Goal: Task Accomplishment & Management: Manage account settings

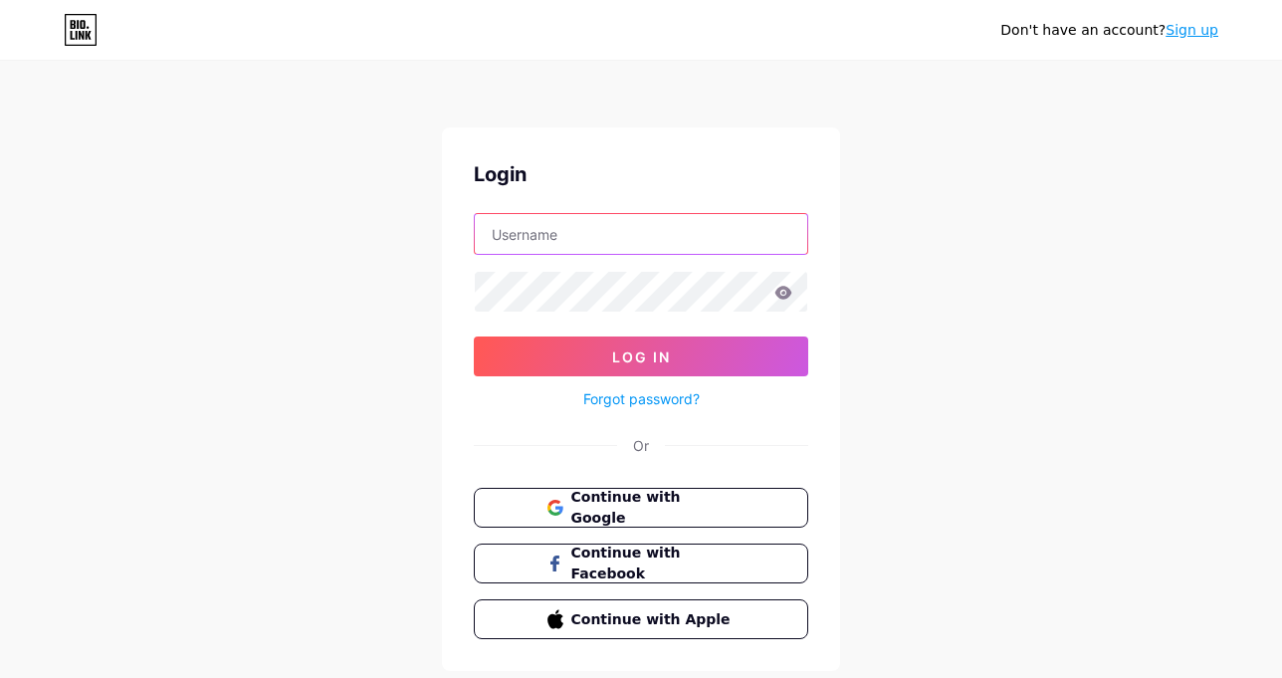
click at [573, 242] on input "text" at bounding box center [641, 234] width 332 height 40
click at [505, 248] on input "text" at bounding box center [641, 234] width 332 height 40
type input "[EMAIL_ADDRESS][DOMAIN_NAME]"
click at [778, 296] on icon at bounding box center [783, 292] width 17 height 13
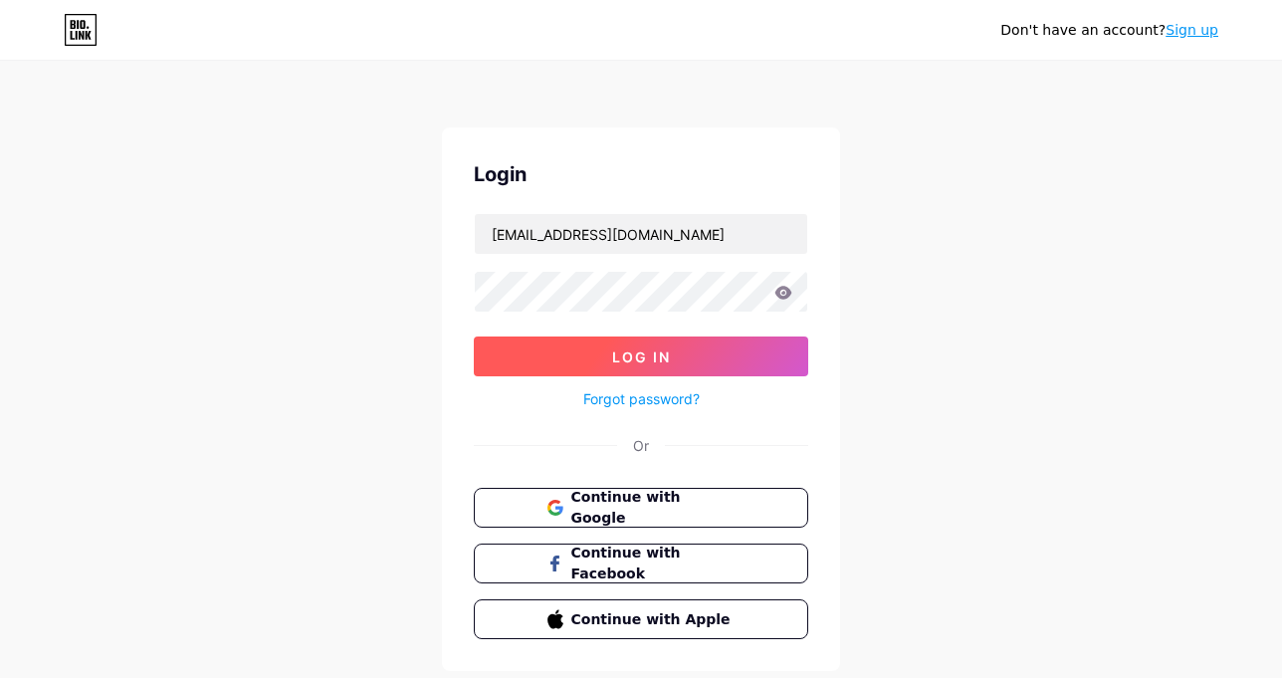
click at [691, 354] on button "Log In" at bounding box center [641, 356] width 334 height 40
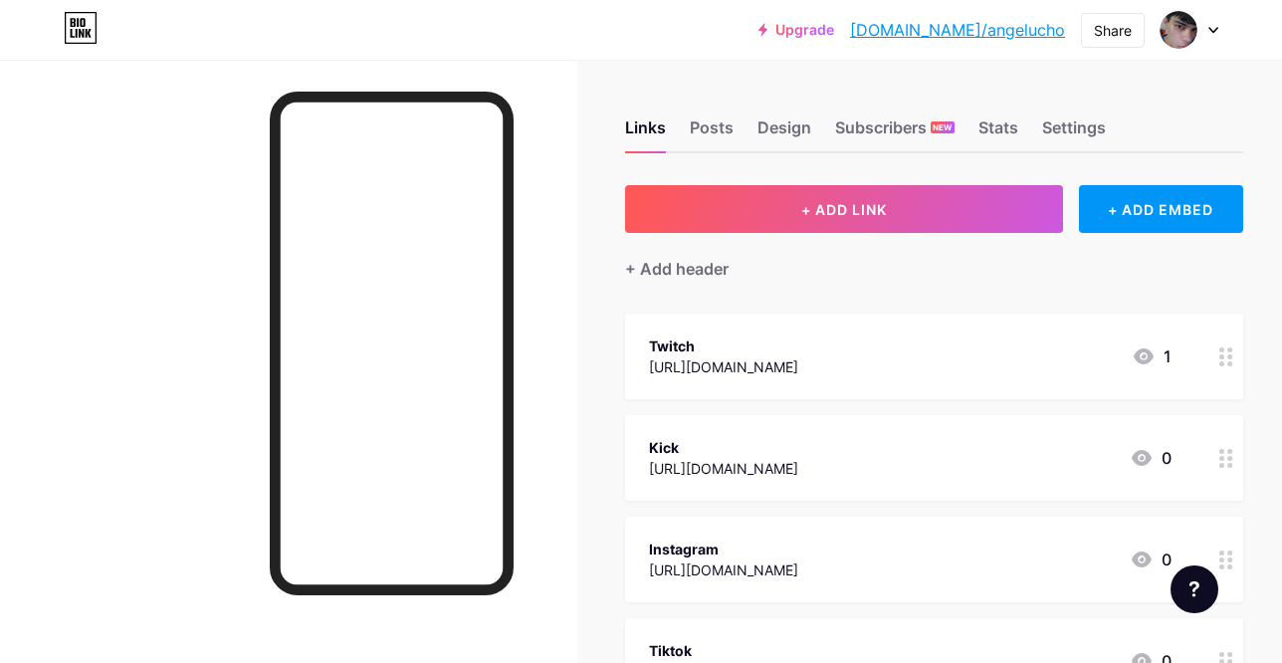
scroll to position [85, 0]
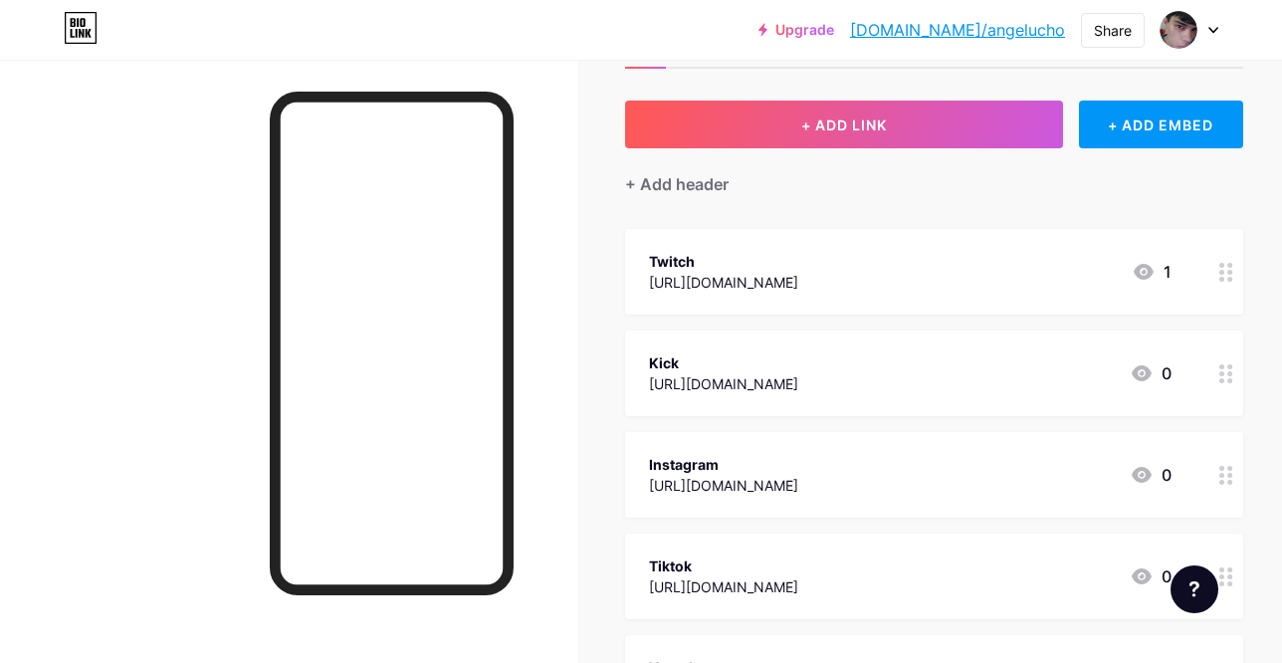
click at [1134, 271] on icon at bounding box center [1144, 272] width 20 height 16
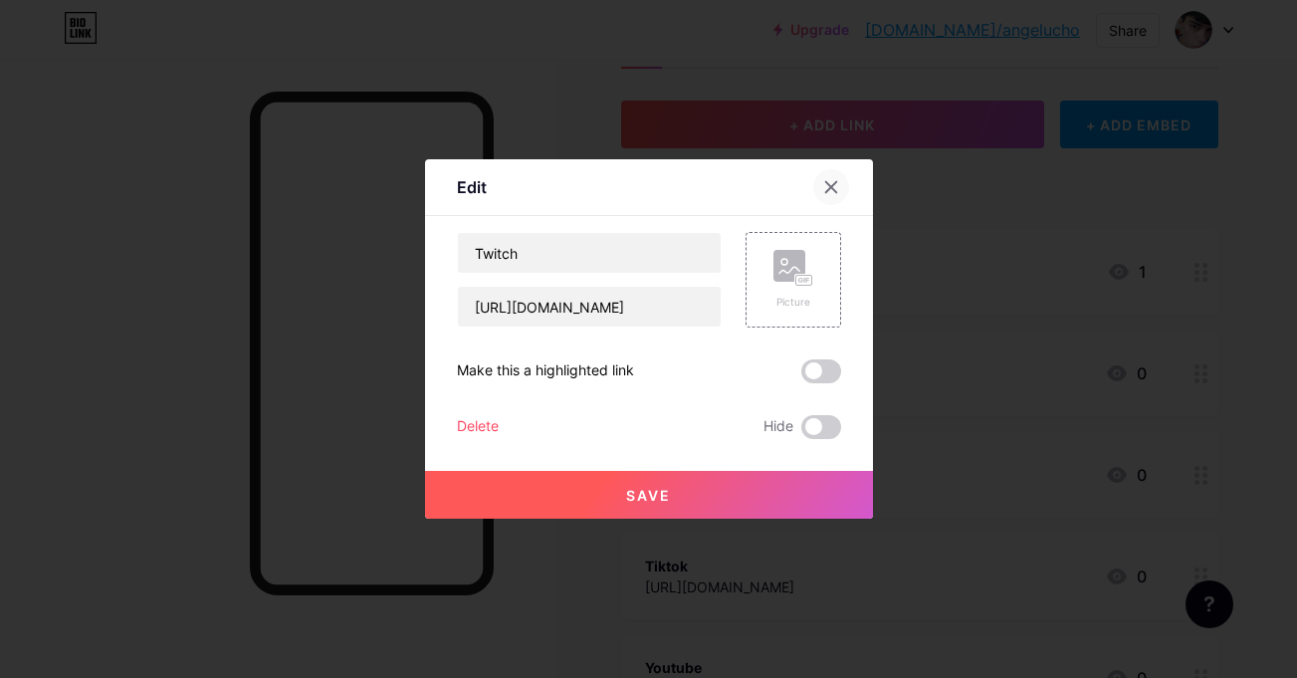
click at [834, 189] on div at bounding box center [831, 187] width 36 height 36
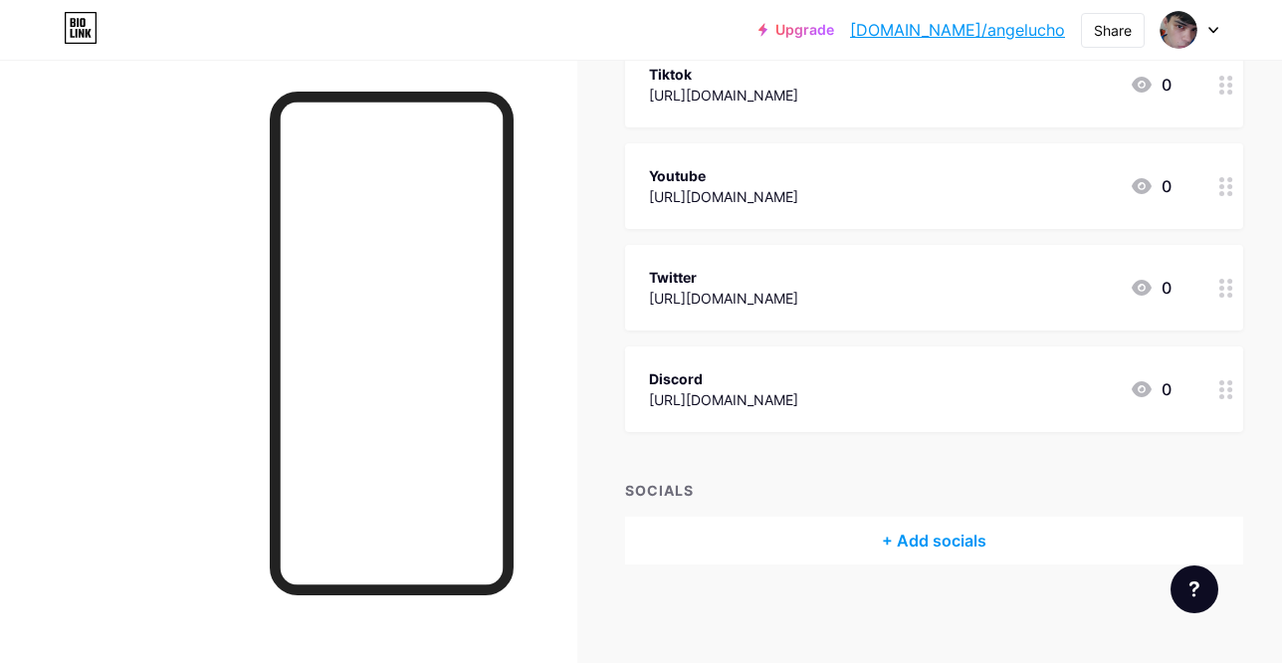
scroll to position [232, 0]
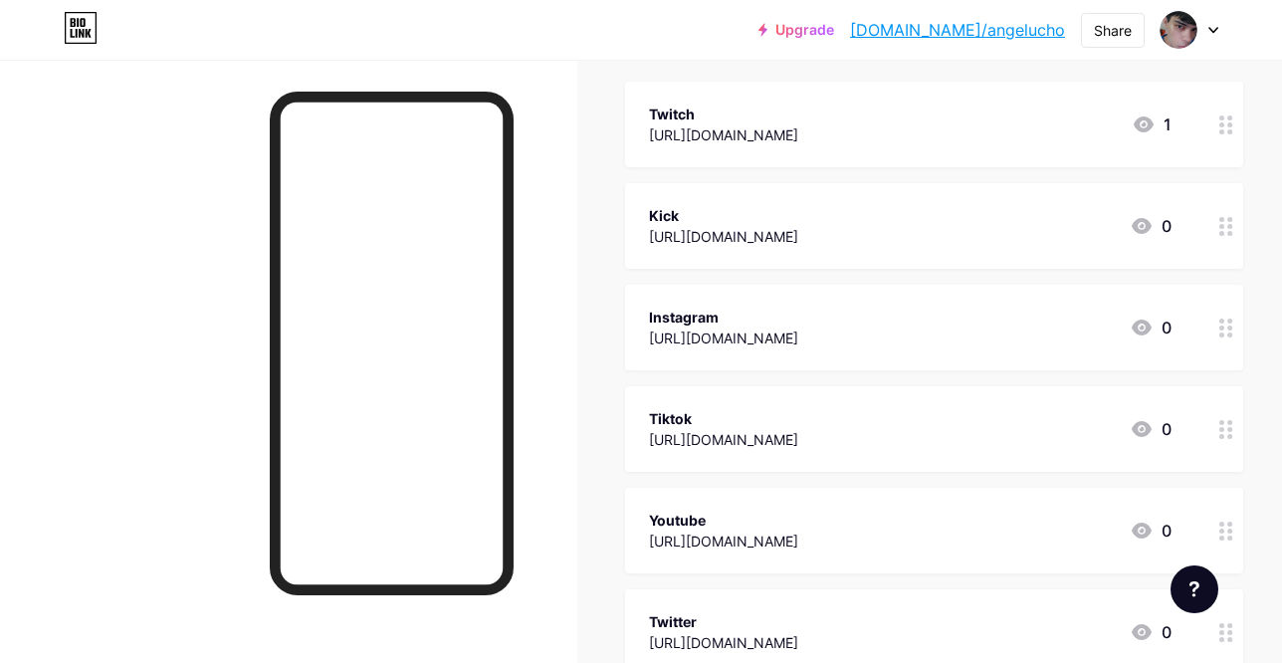
drag, startPoint x: 1281, startPoint y: 255, endPoint x: 1296, endPoint y: 123, distance: 132.2
click at [1281, 123] on html "Upgrade [DOMAIN_NAME]/angelu... [DOMAIN_NAME]/angelucho Share Switch accounts A…" at bounding box center [641, 388] width 1282 height 1240
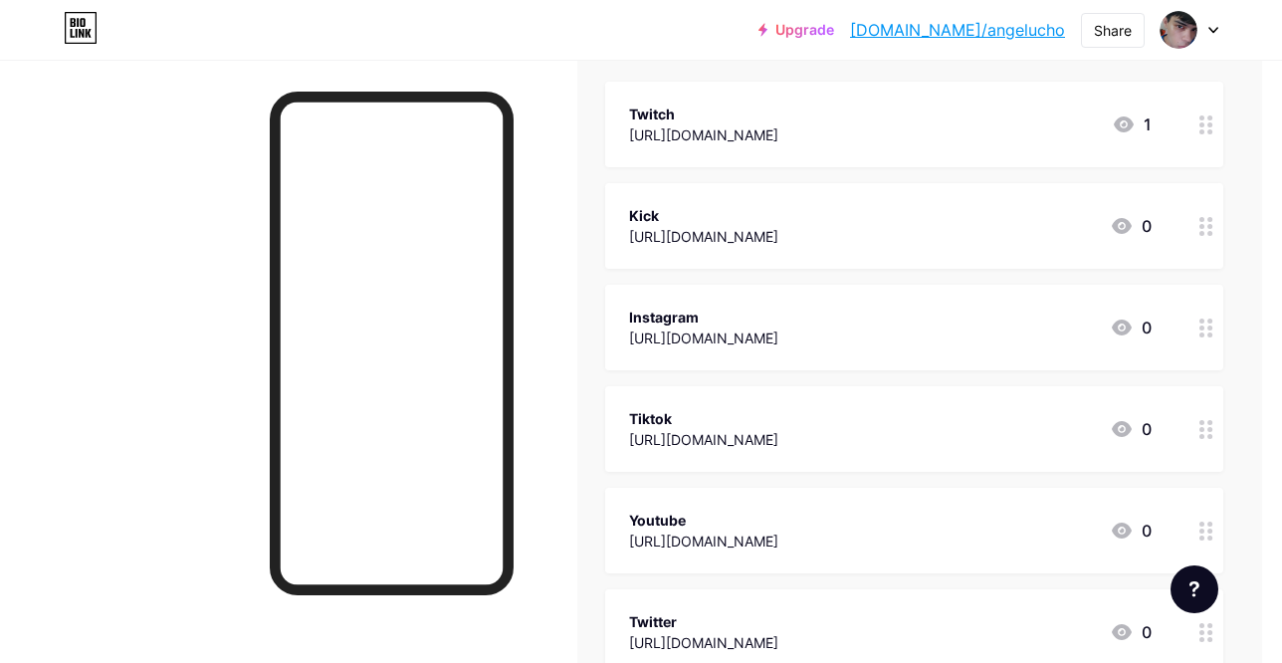
click at [1264, 155] on div "Links Posts Design Subscribers NEW Stats Settings + ADD LINK + ADD EMBED + Add …" at bounding box center [643, 418] width 1327 height 1181
click at [1126, 128] on div "1" at bounding box center [1132, 124] width 40 height 24
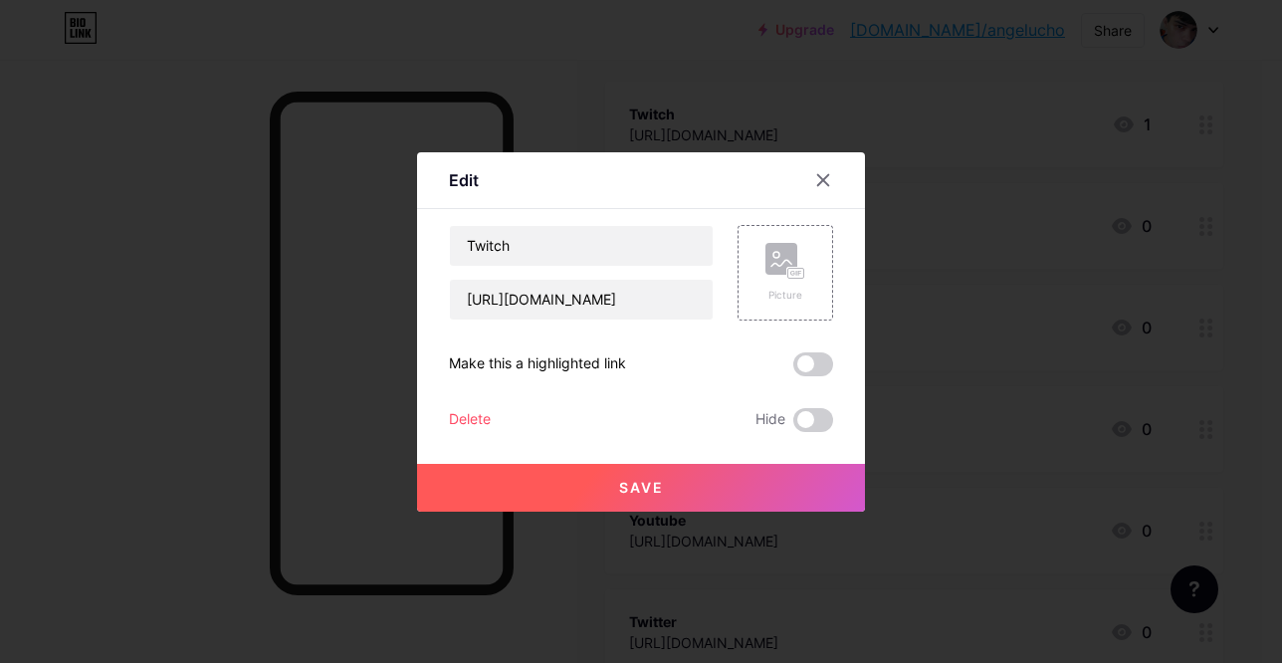
scroll to position [232, 5]
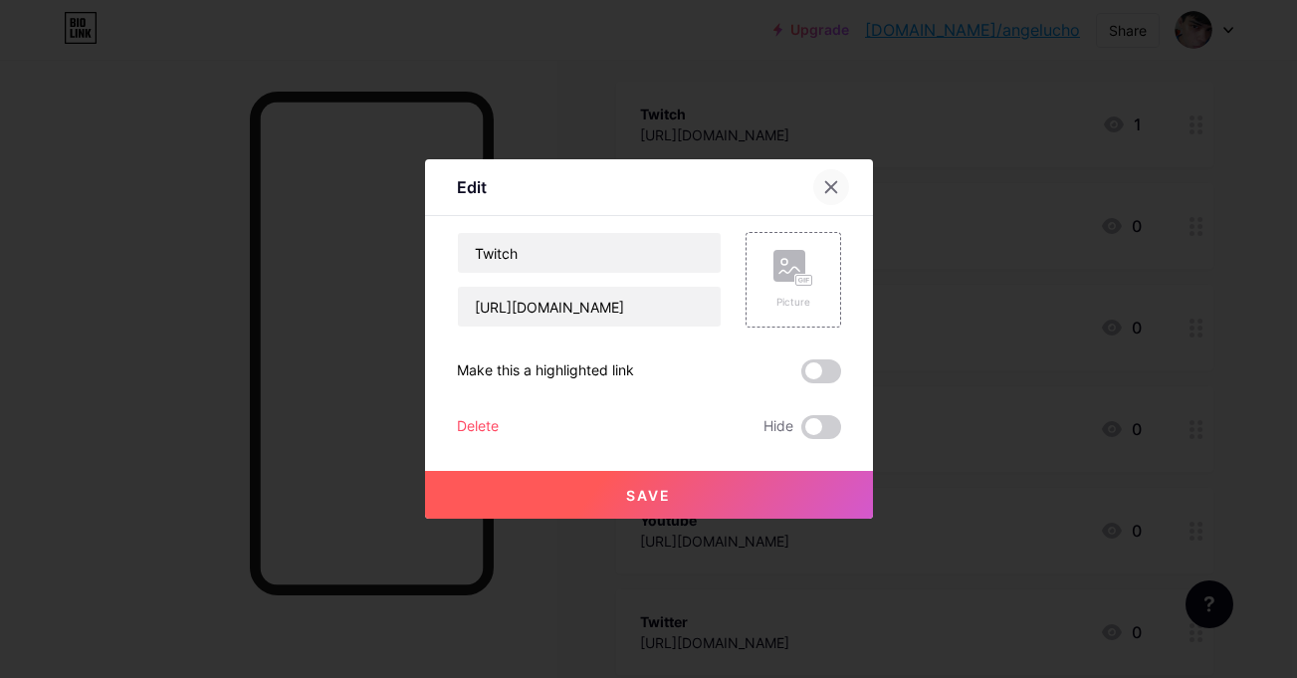
click at [836, 188] on div at bounding box center [831, 187] width 36 height 36
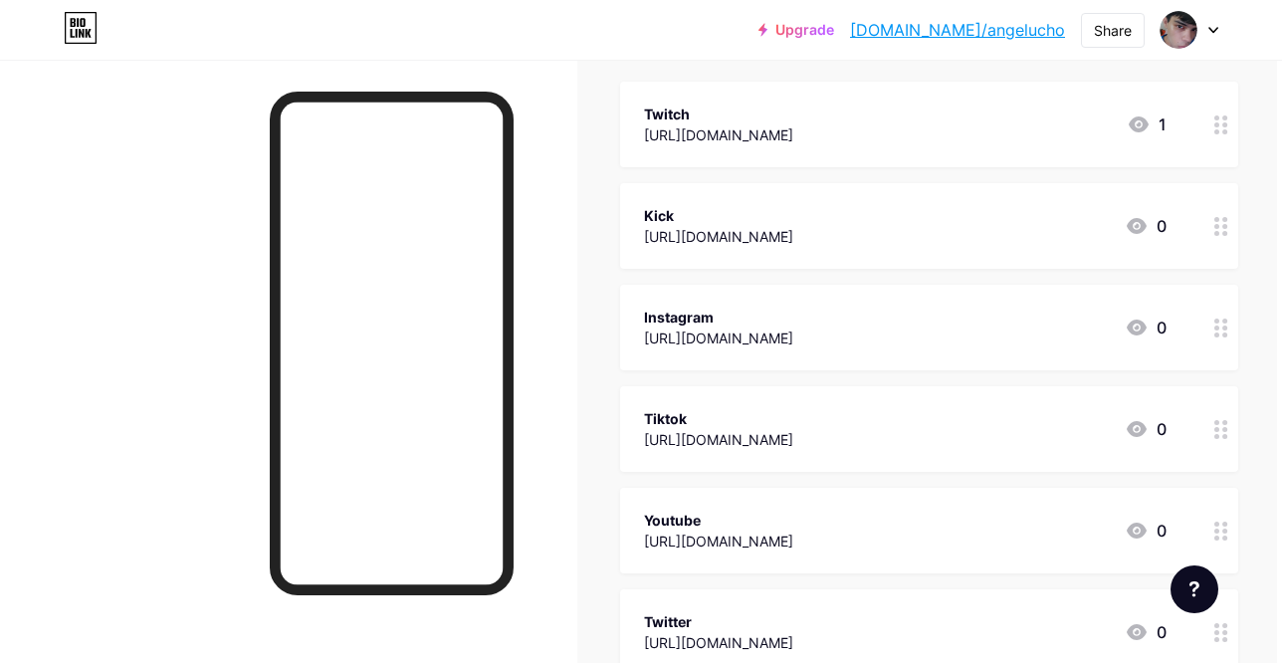
click at [1127, 131] on icon at bounding box center [1139, 124] width 24 height 24
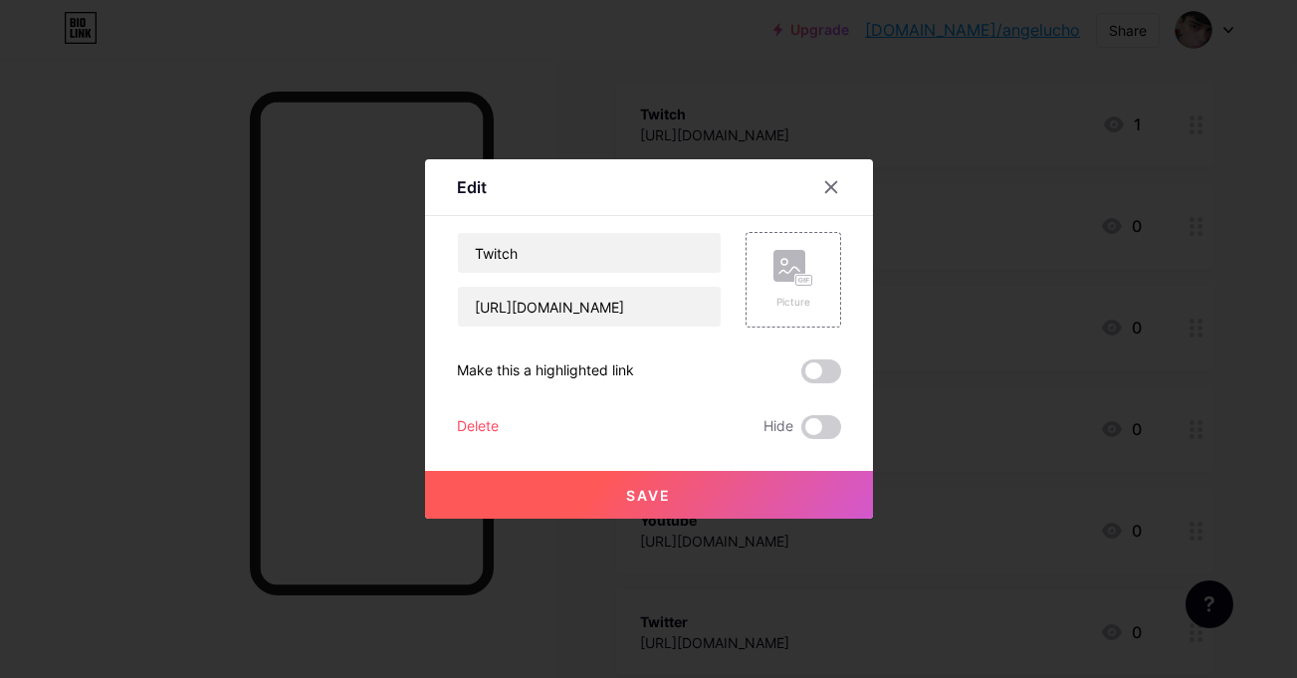
click at [848, 195] on div at bounding box center [843, 187] width 60 height 36
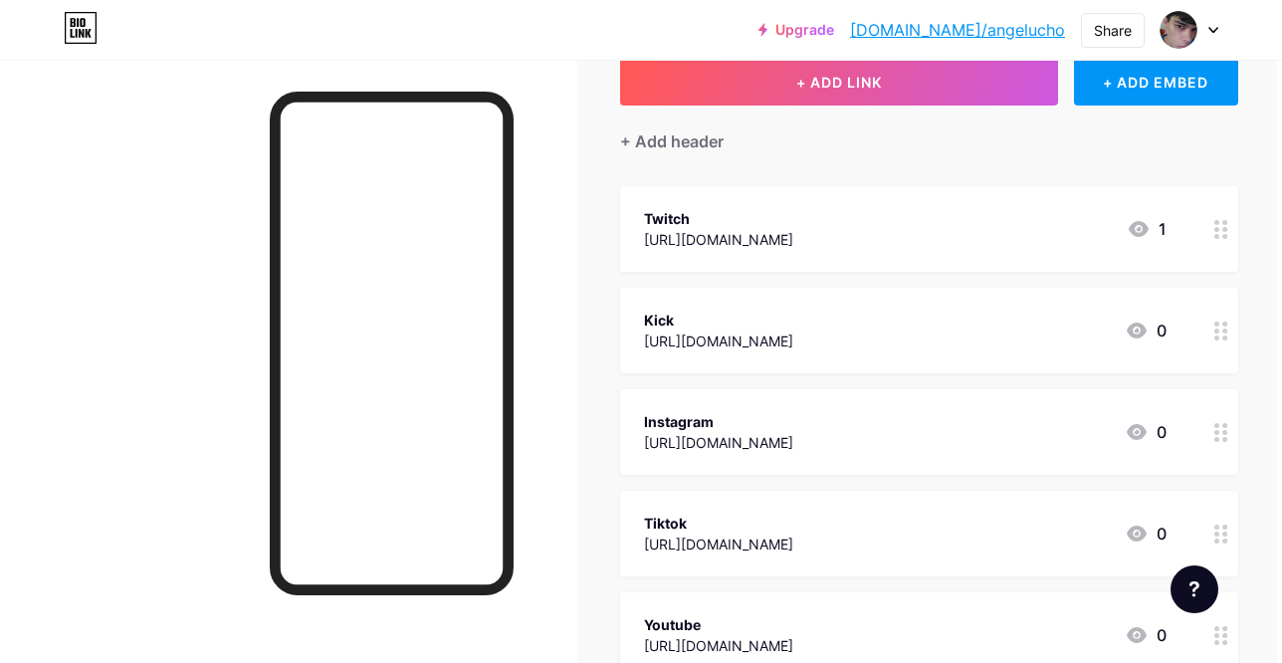
scroll to position [103, 5]
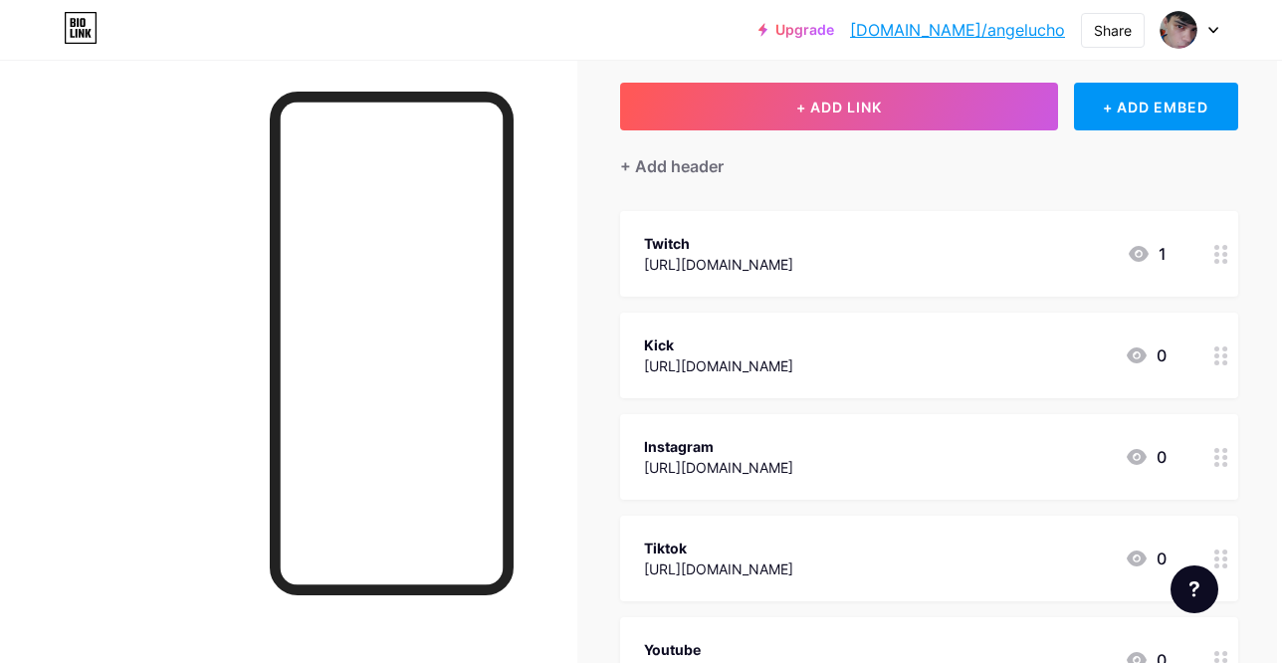
click at [1222, 262] on circle at bounding box center [1224, 261] width 5 height 5
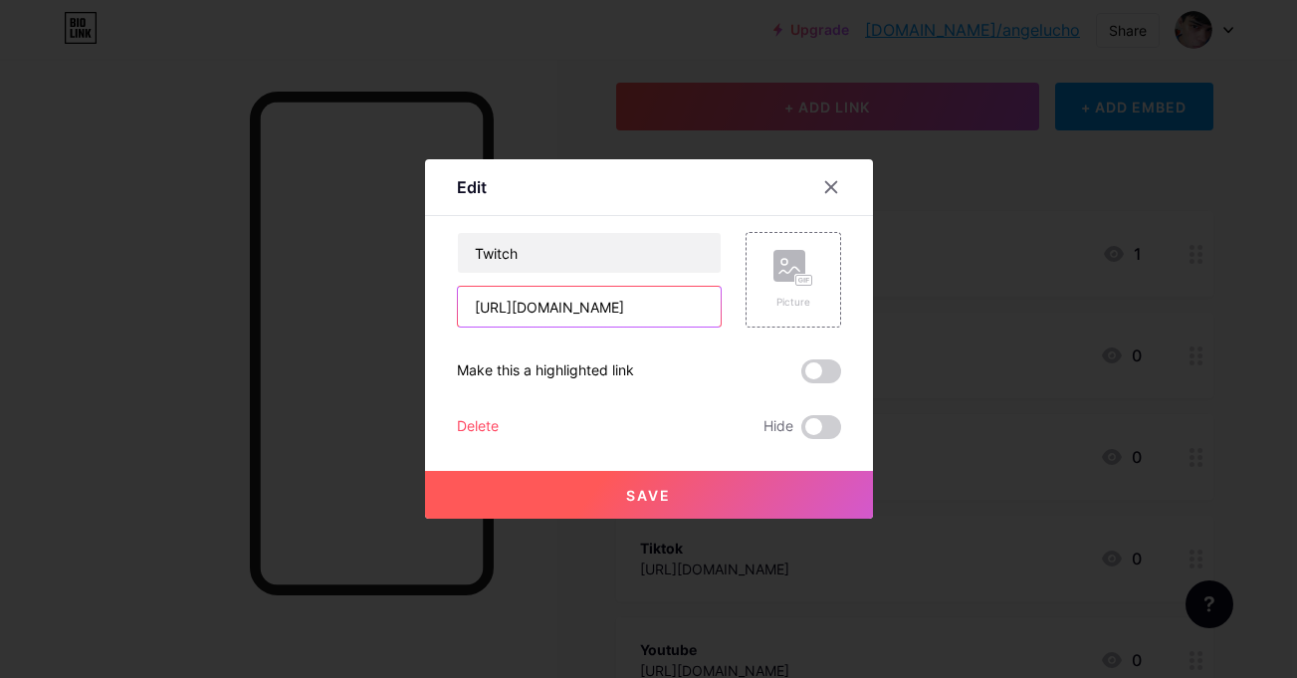
click at [618, 320] on input "[URL][DOMAIN_NAME]" at bounding box center [589, 307] width 263 height 40
click at [799, 192] on div "Edit" at bounding box center [649, 192] width 448 height 47
click at [813, 187] on div at bounding box center [831, 187] width 36 height 36
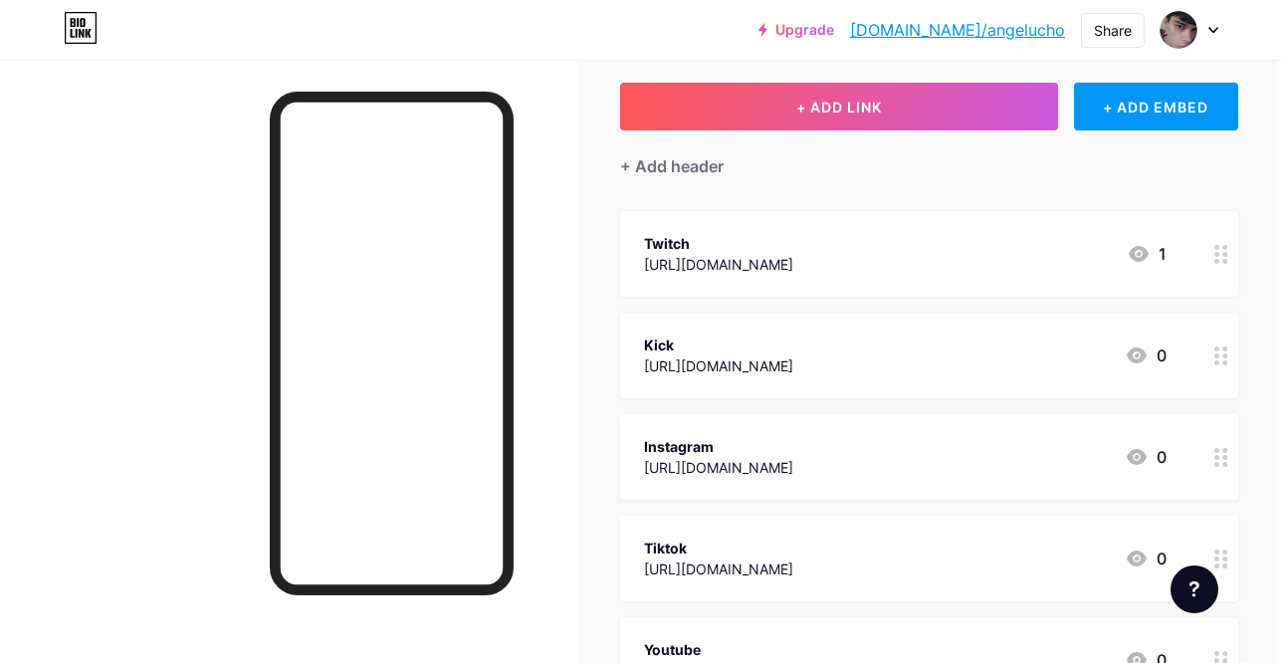
click at [1173, 351] on div "Kick [URL][DOMAIN_NAME] 0" at bounding box center [929, 356] width 618 height 86
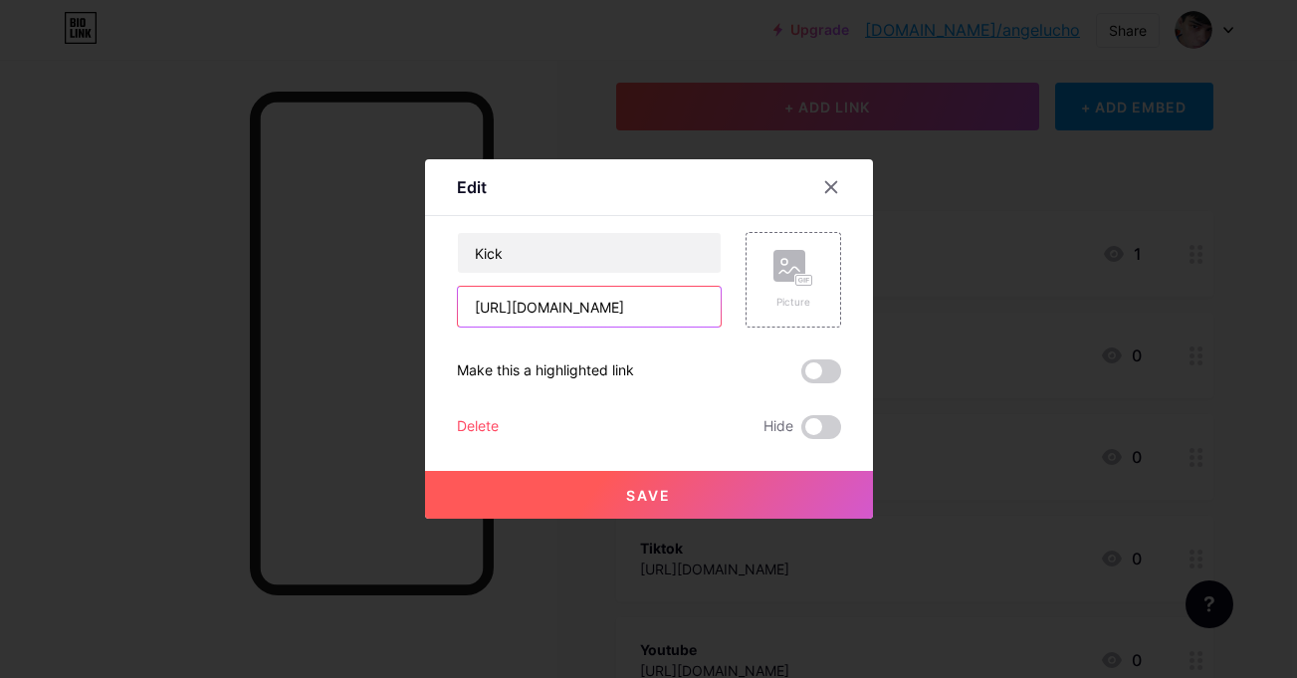
click at [679, 319] on input "[URL][DOMAIN_NAME]" at bounding box center [589, 307] width 263 height 40
click at [823, 192] on icon at bounding box center [831, 187] width 16 height 16
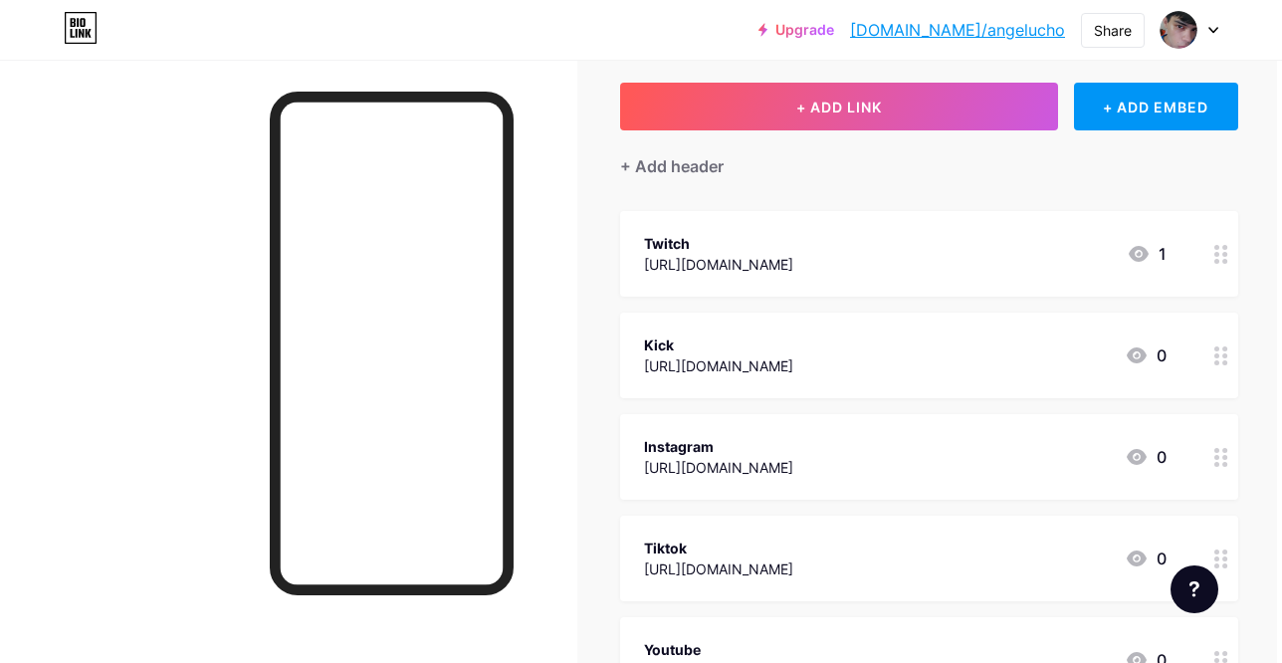
click at [1155, 486] on div "Instagram [URL][DOMAIN_NAME] 0" at bounding box center [929, 457] width 618 height 86
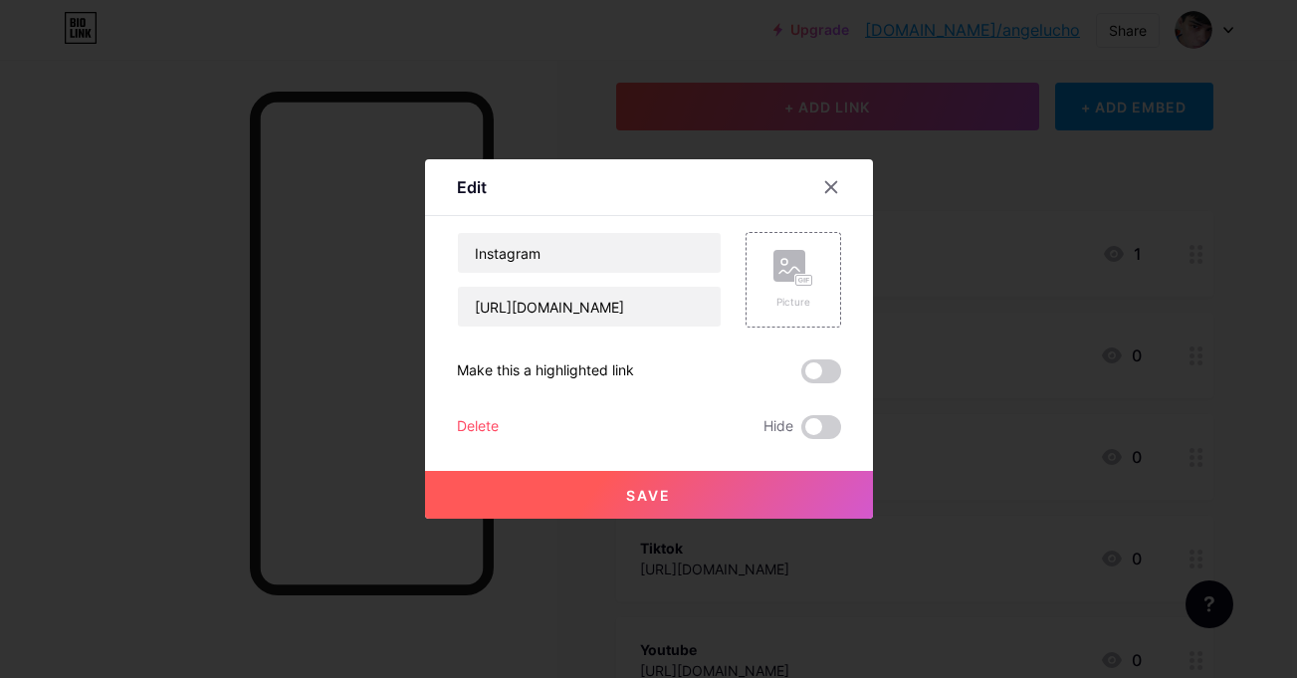
click at [1265, 354] on div at bounding box center [648, 339] width 1297 height 678
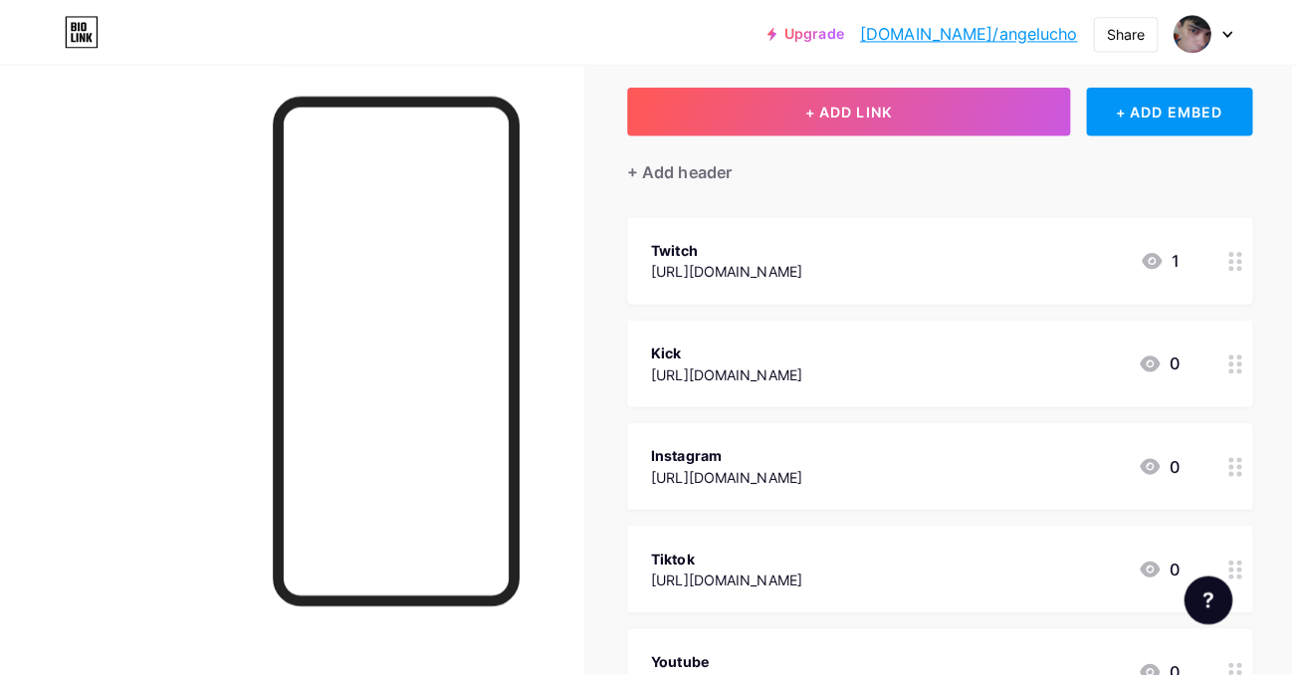
scroll to position [284, 5]
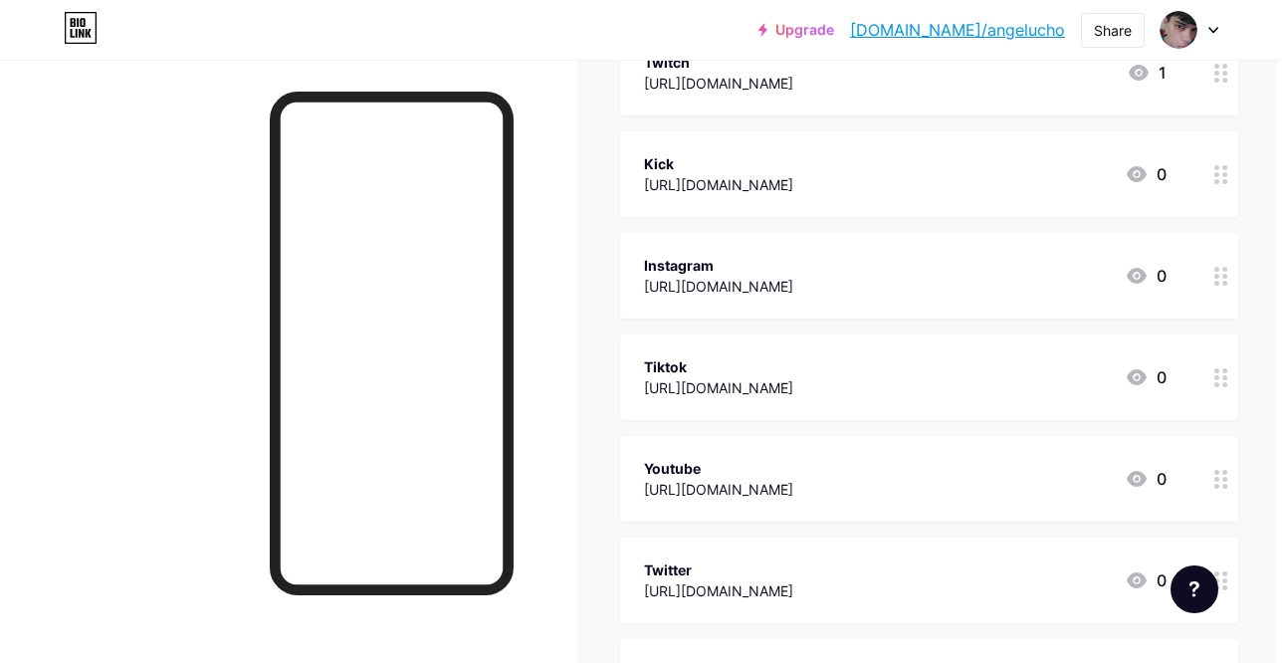
click at [1125, 381] on icon at bounding box center [1137, 377] width 24 height 24
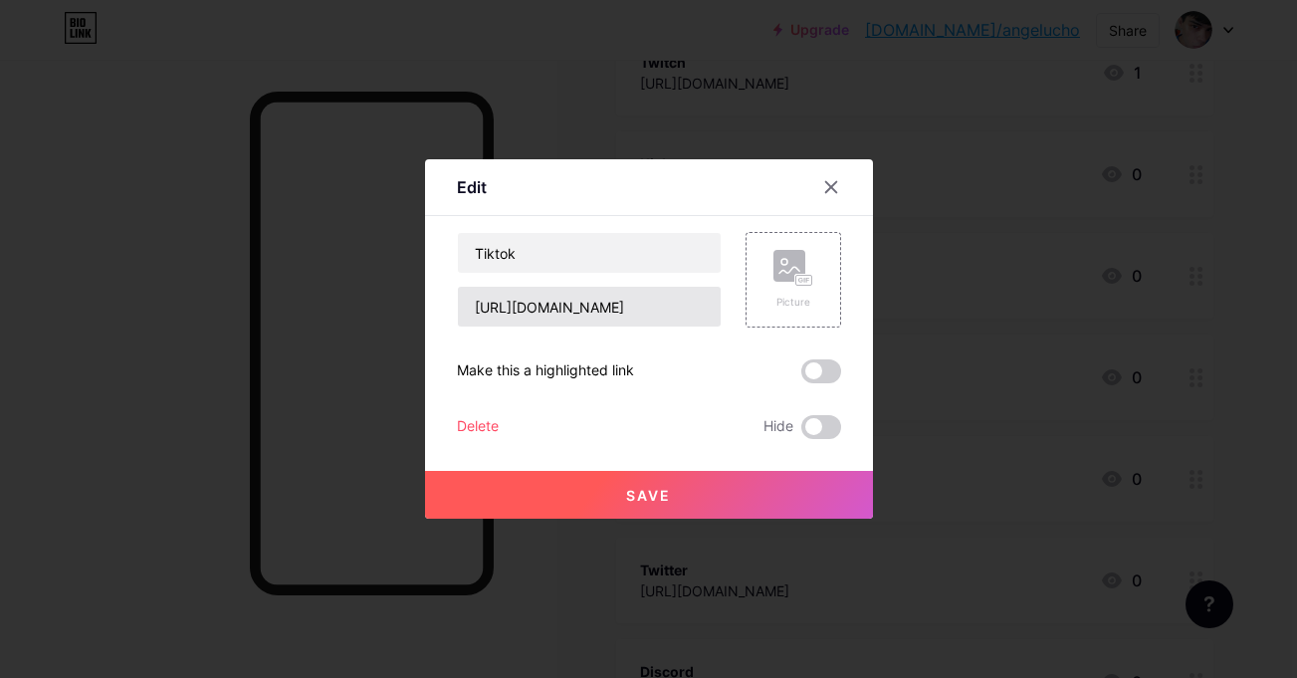
click at [626, 323] on div "Tiktok [URL][DOMAIN_NAME] Picture Make this a highlighted link Delete Hide Save" at bounding box center [649, 335] width 384 height 207
click at [626, 323] on input "[URL][DOMAIN_NAME]" at bounding box center [589, 307] width 263 height 40
paste input "[URL][DOMAIN_NAME]"
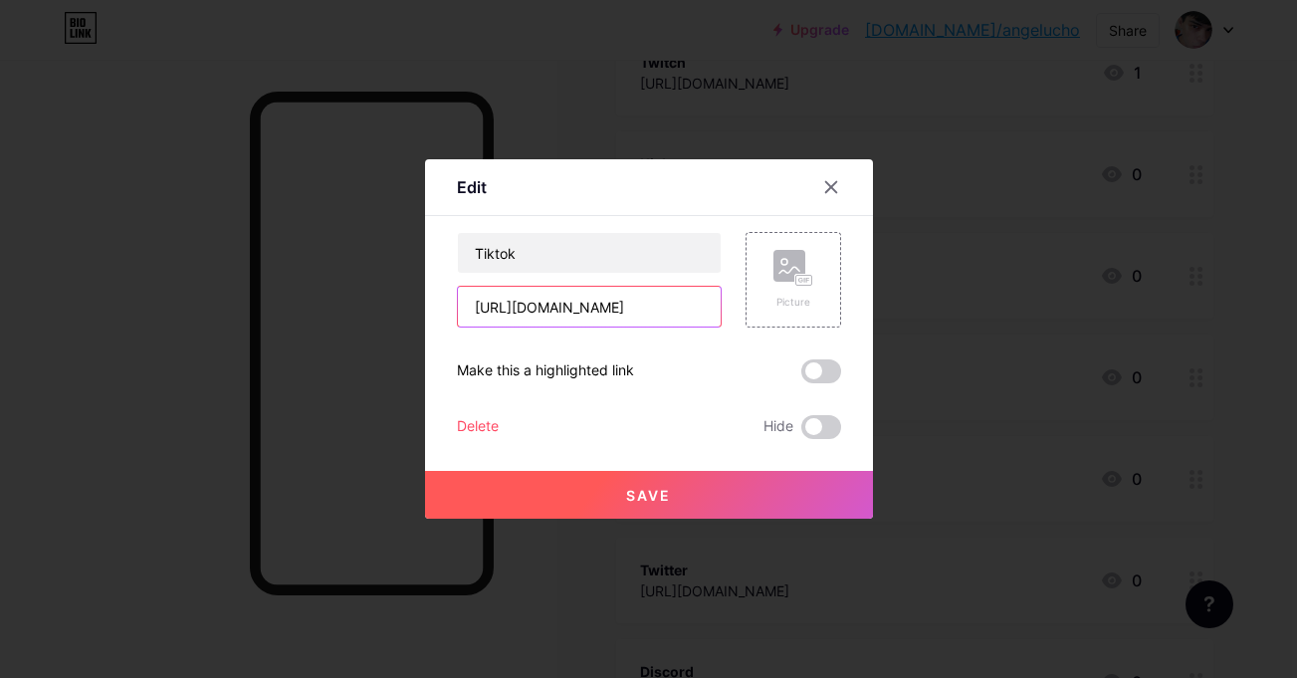
scroll to position [0, 28]
type input "[URL][DOMAIN_NAME]"
drag, startPoint x: 740, startPoint y: 465, endPoint x: 744, endPoint y: 481, distance: 16.4
click at [744, 481] on div "Save" at bounding box center [649, 479] width 448 height 80
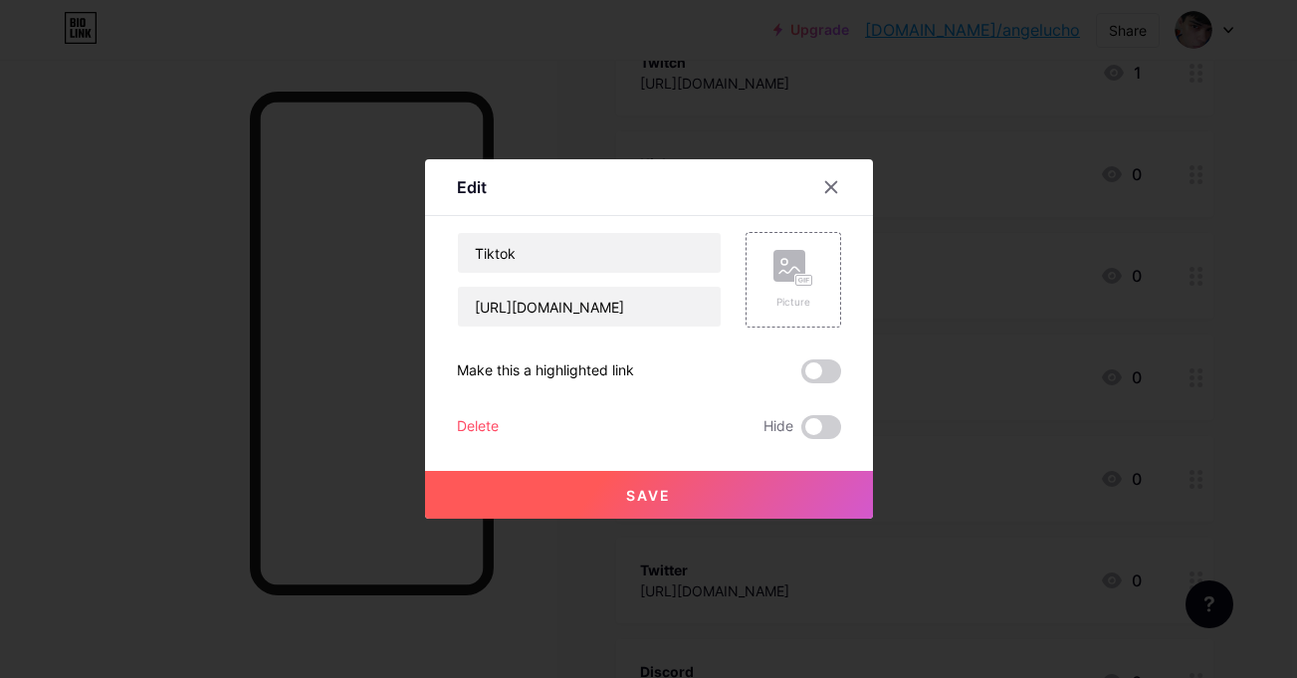
click at [744, 481] on button "Save" at bounding box center [649, 495] width 448 height 48
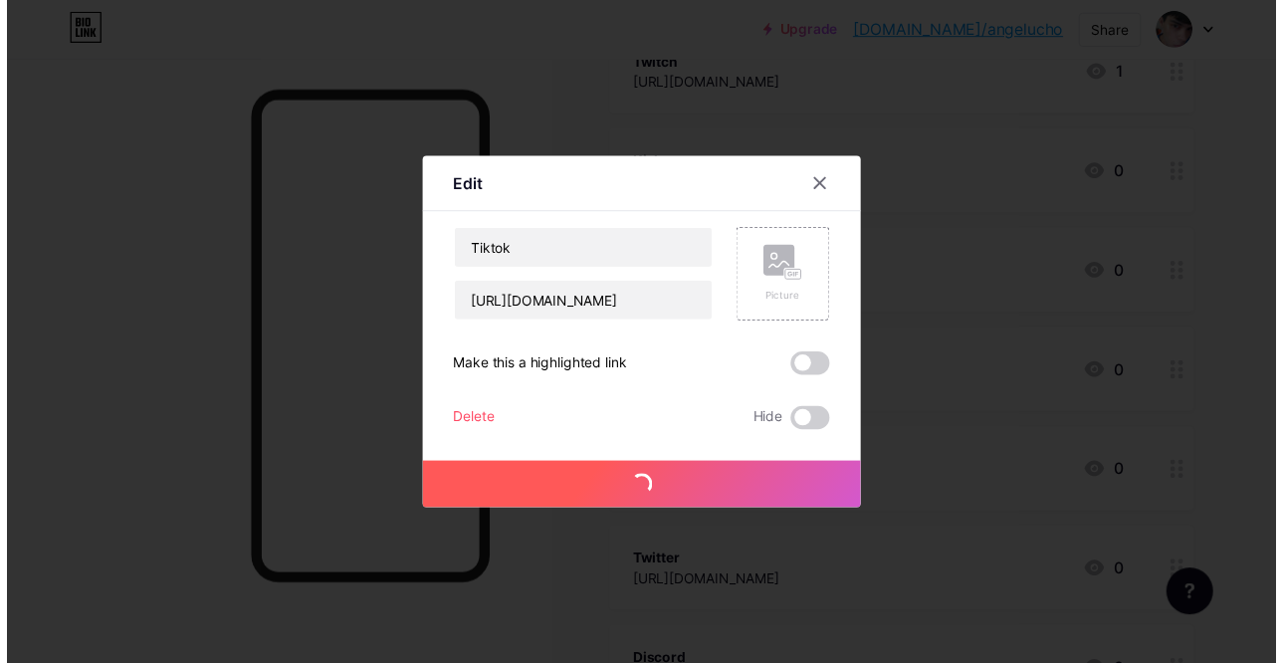
scroll to position [576, 5]
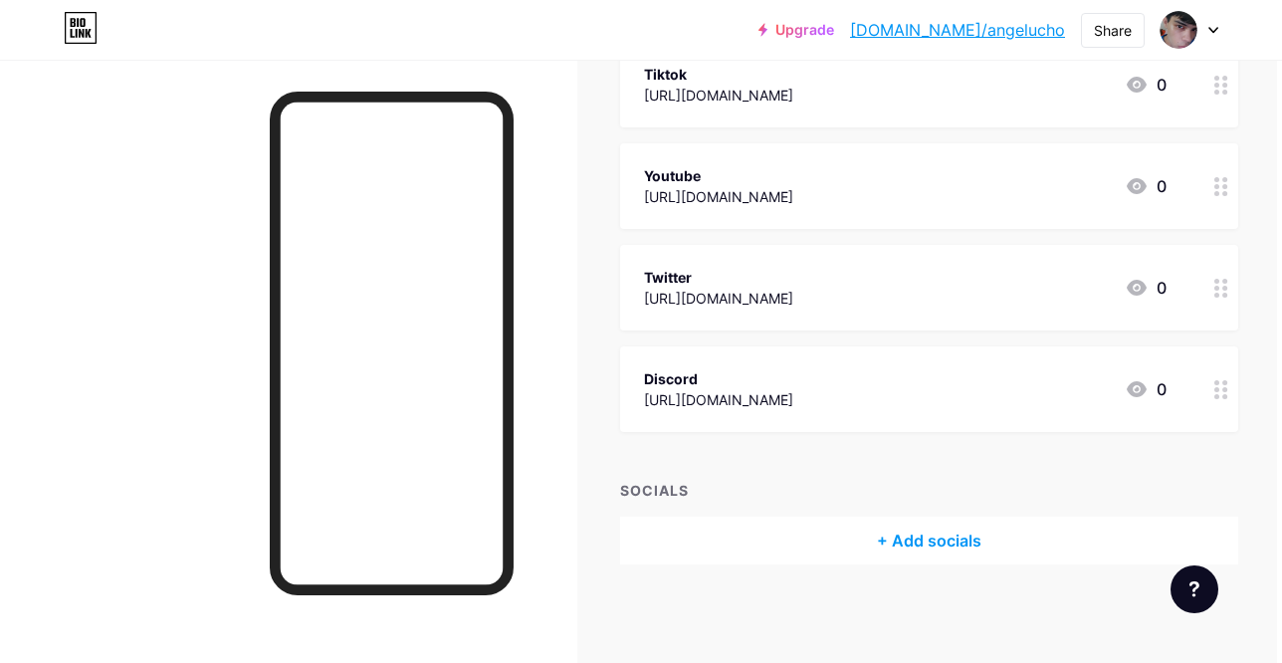
click at [1204, 287] on div at bounding box center [1221, 288] width 34 height 86
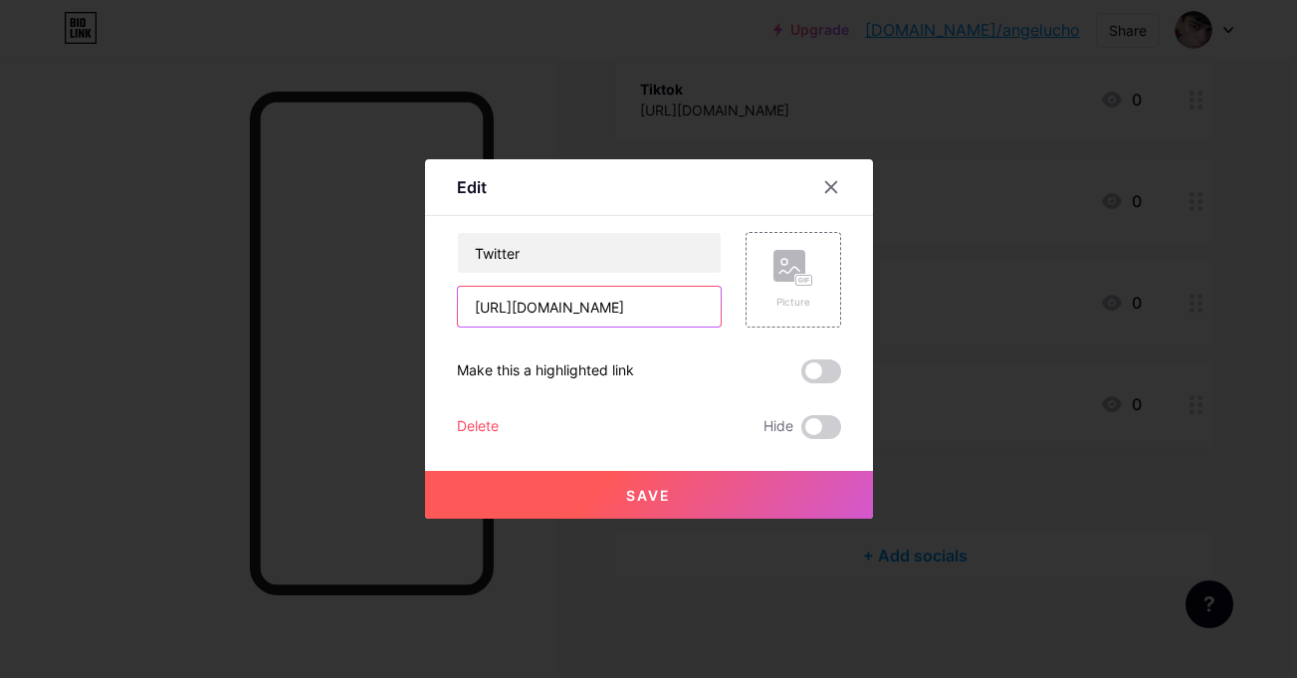
click at [628, 314] on input "[URL][DOMAIN_NAME]" at bounding box center [589, 307] width 263 height 40
paste input "[URL][DOMAIN_NAME]"
type input "[URL][DOMAIN_NAME]"
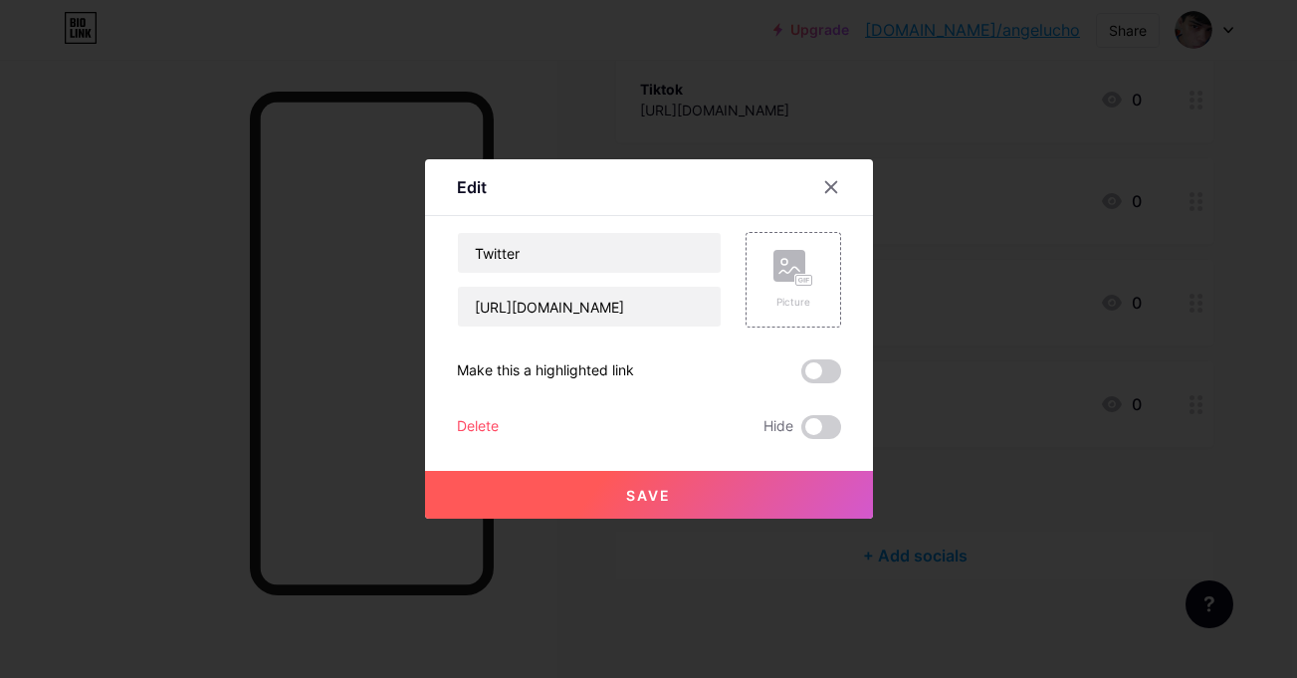
click at [714, 494] on button "Save" at bounding box center [649, 495] width 448 height 48
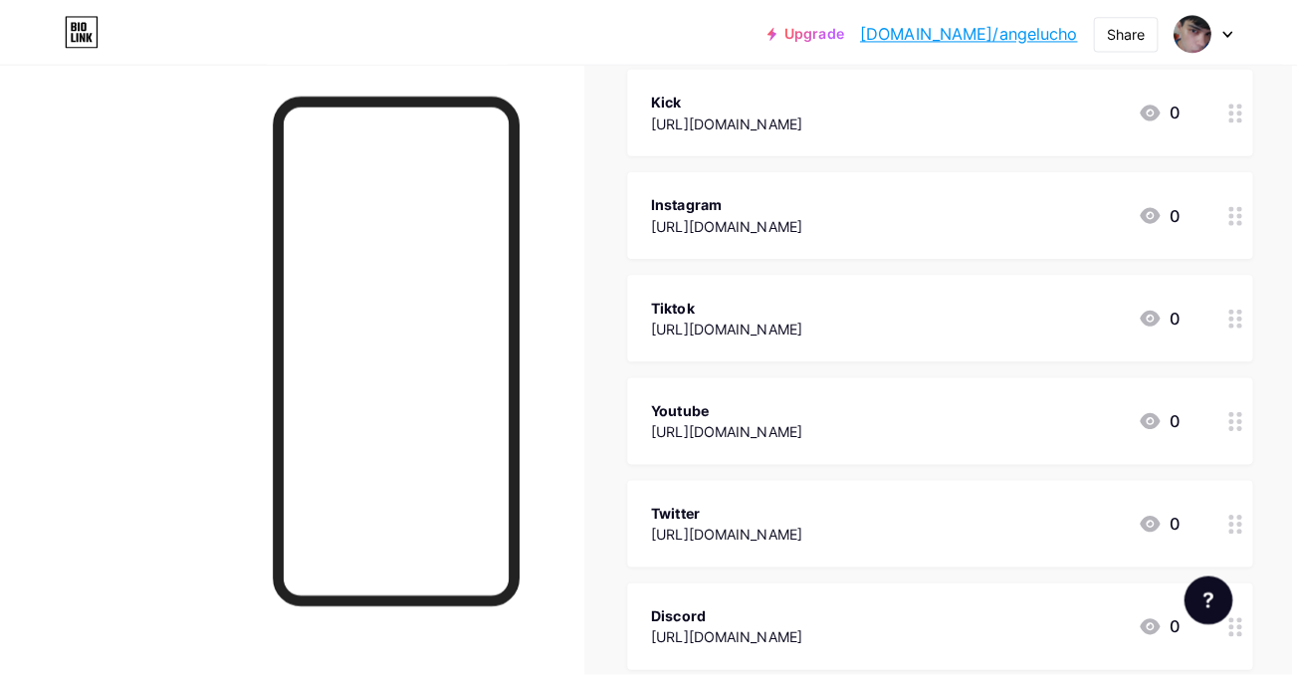
scroll to position [354, 5]
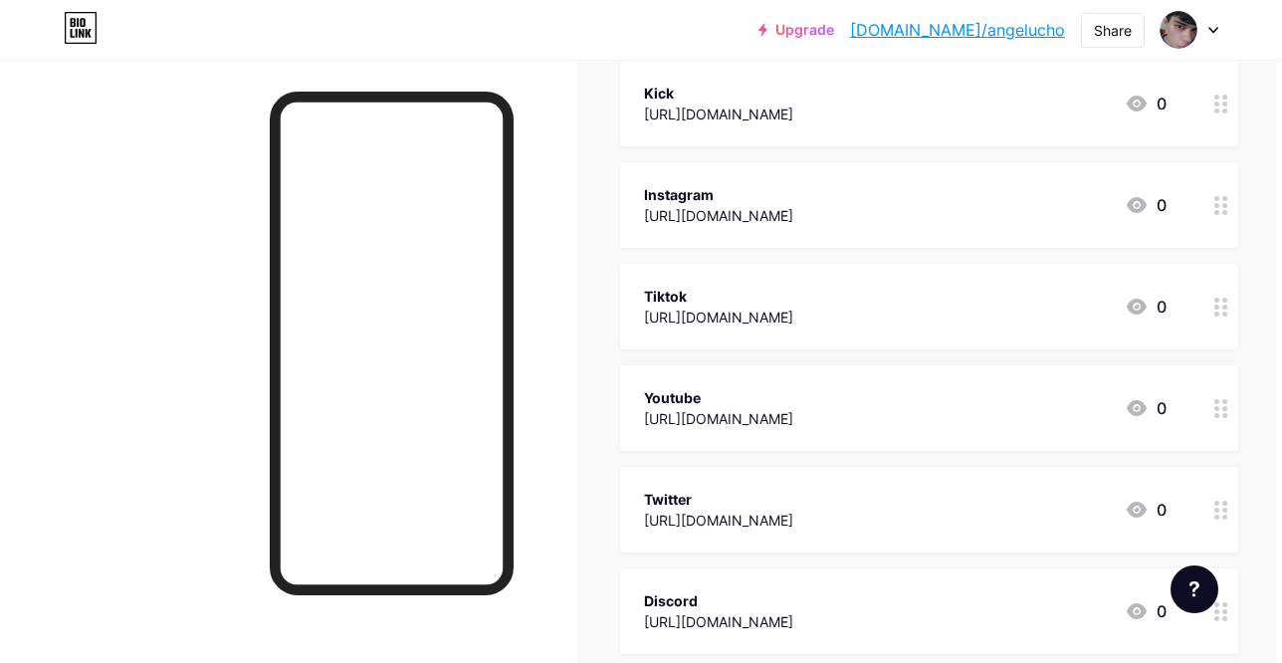
click at [1015, 417] on div "Youtube [URL][DOMAIN_NAME] 0" at bounding box center [905, 408] width 523 height 46
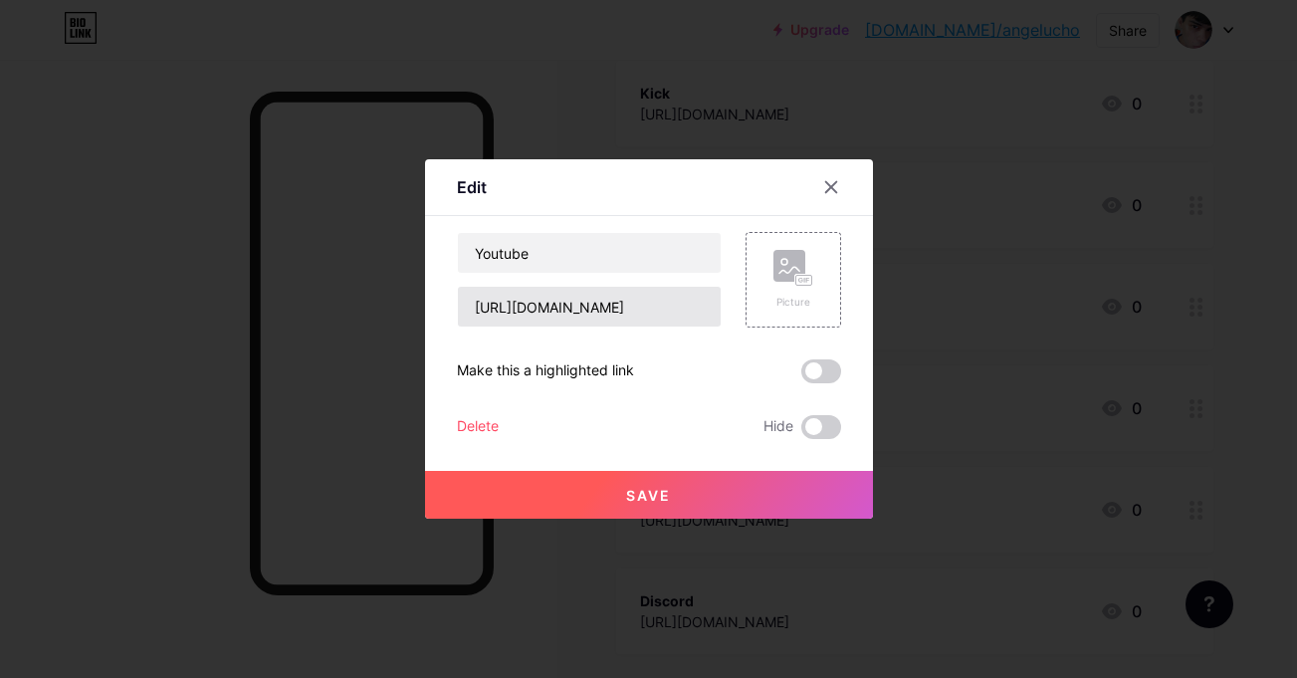
drag, startPoint x: 608, startPoint y: 327, endPoint x: 606, endPoint y: 318, distance: 10.2
click at [606, 318] on div "Youtube [URL][DOMAIN_NAME] Picture Make this a highlighted link Delete Hide Save" at bounding box center [649, 335] width 384 height 207
click at [606, 318] on input "[URL][DOMAIN_NAME]" at bounding box center [589, 307] width 263 height 40
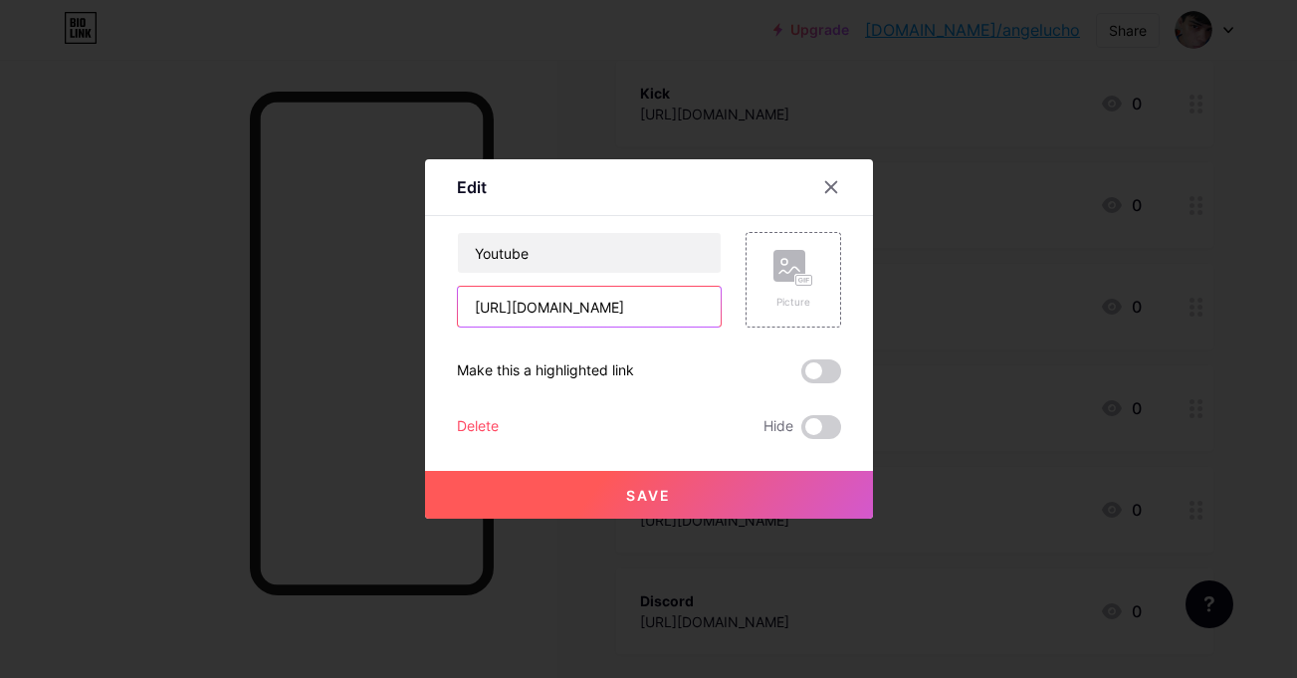
click at [606, 318] on input "[URL][DOMAIN_NAME]" at bounding box center [589, 307] width 263 height 40
paste input "[URL][DOMAIN_NAME]"
type input "[URL][DOMAIN_NAME]"
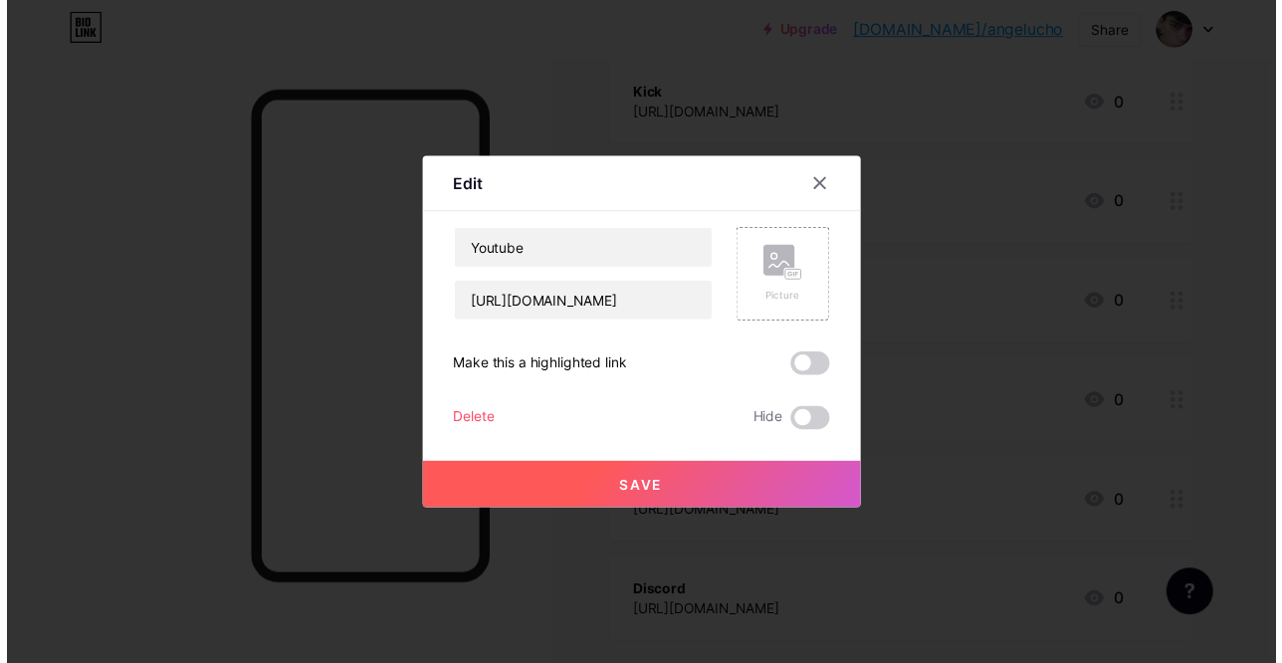
scroll to position [0, 0]
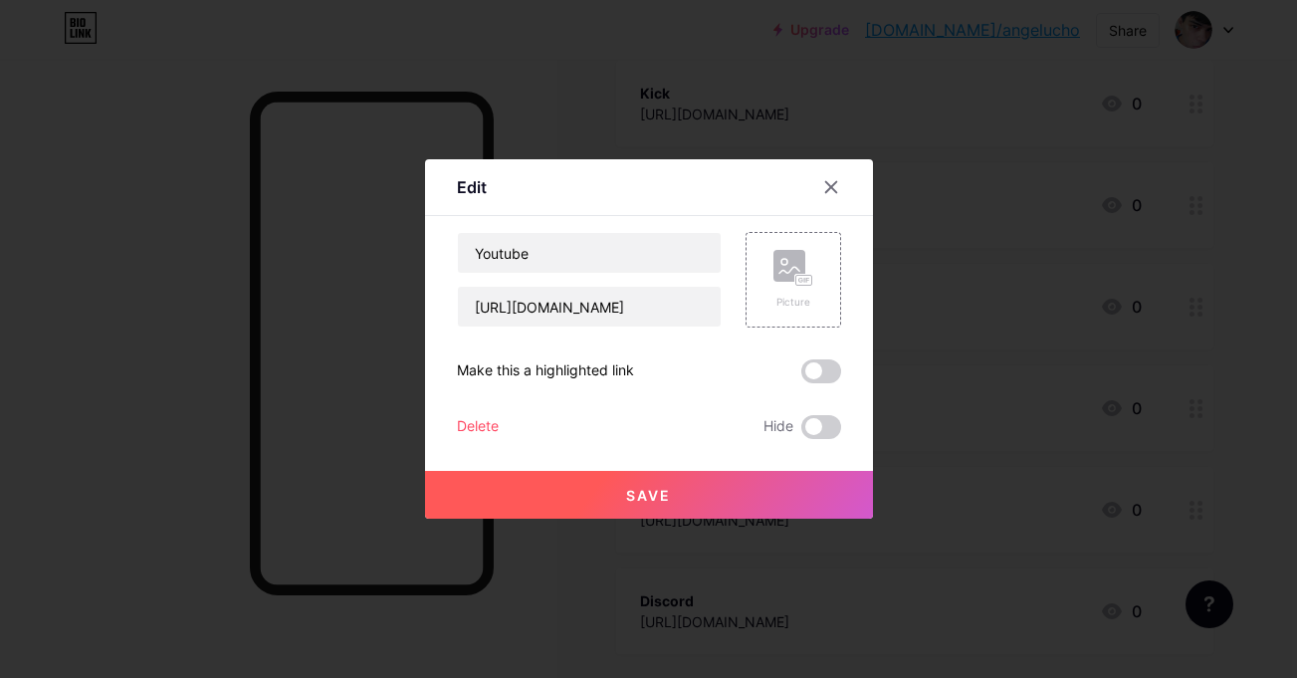
click at [738, 481] on button "Save" at bounding box center [649, 495] width 448 height 48
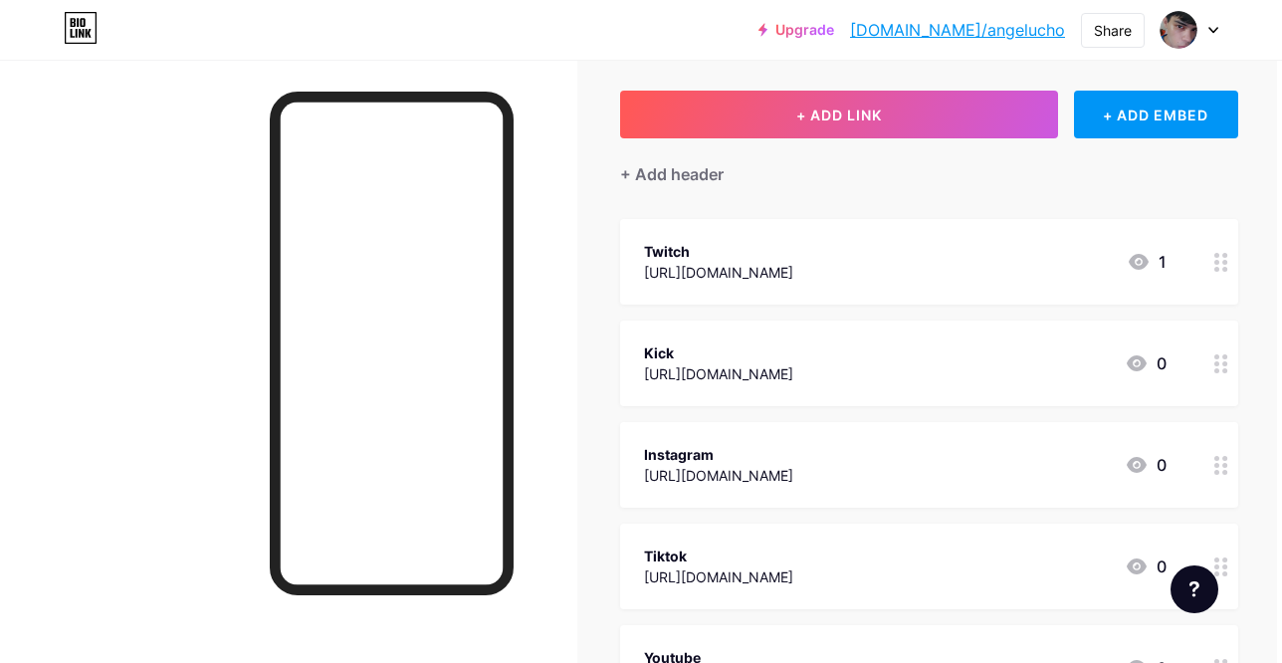
scroll to position [61, 5]
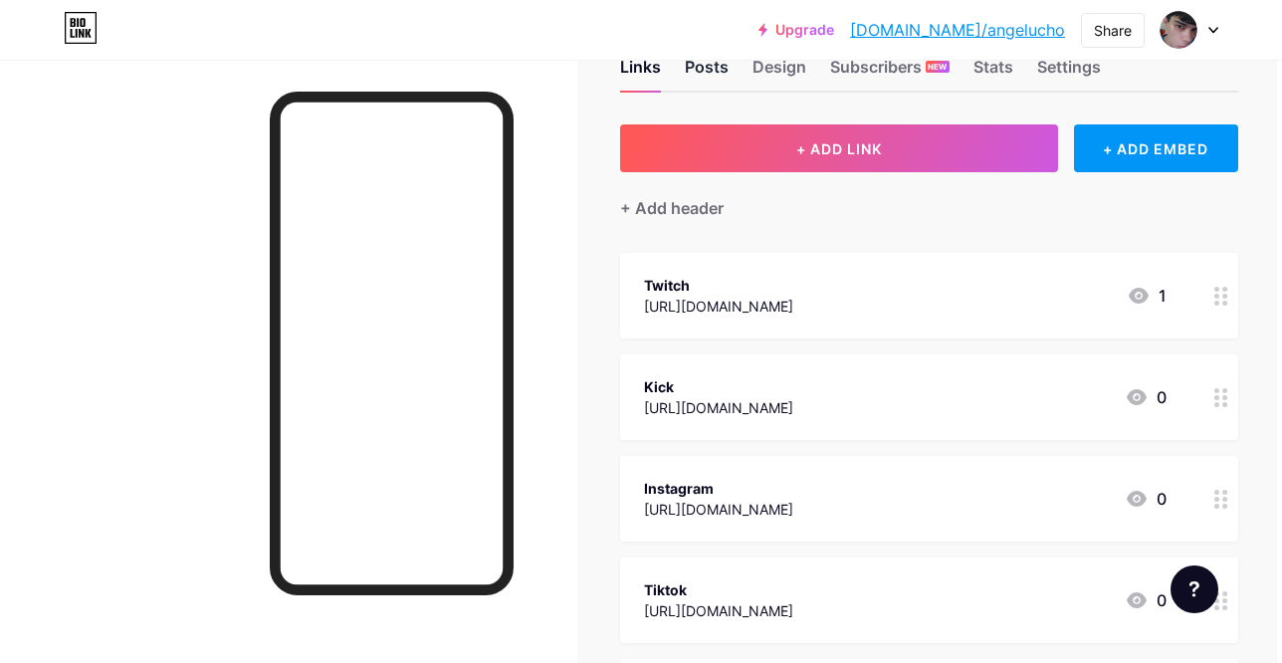
click at [699, 74] on div "Posts" at bounding box center [707, 73] width 44 height 36
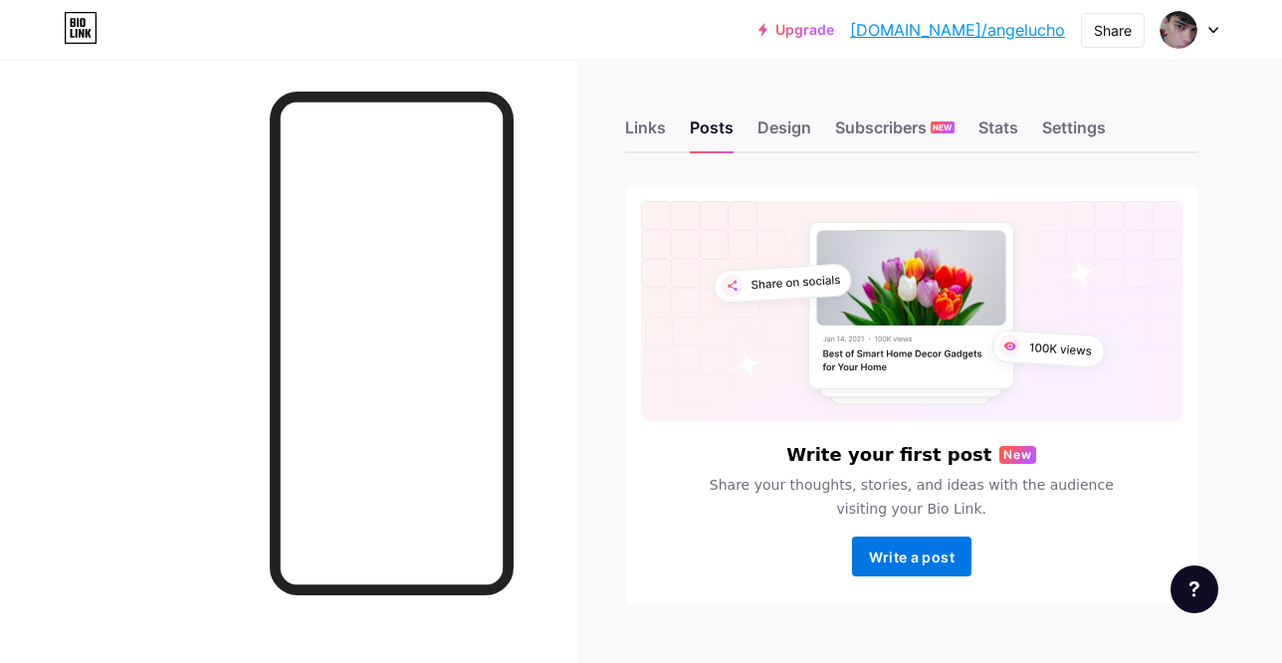
click at [901, 565] on span "Write a post" at bounding box center [912, 556] width 86 height 17
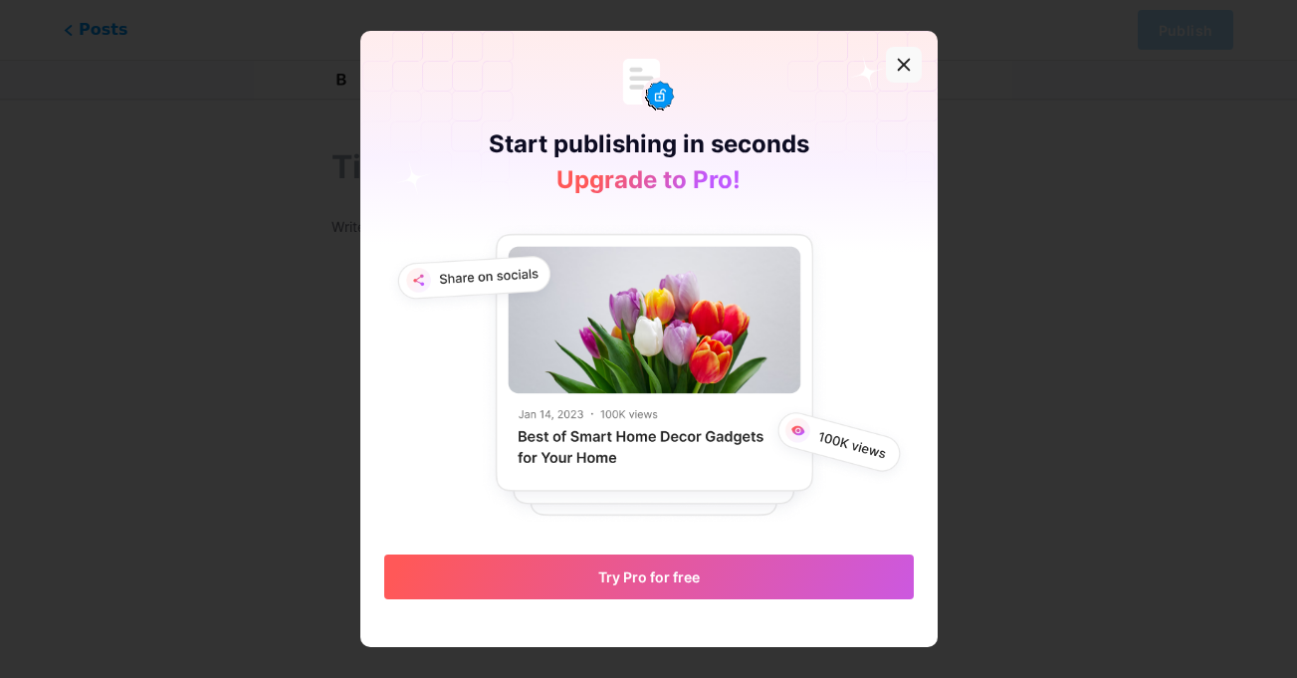
click at [886, 56] on div at bounding box center [904, 65] width 36 height 36
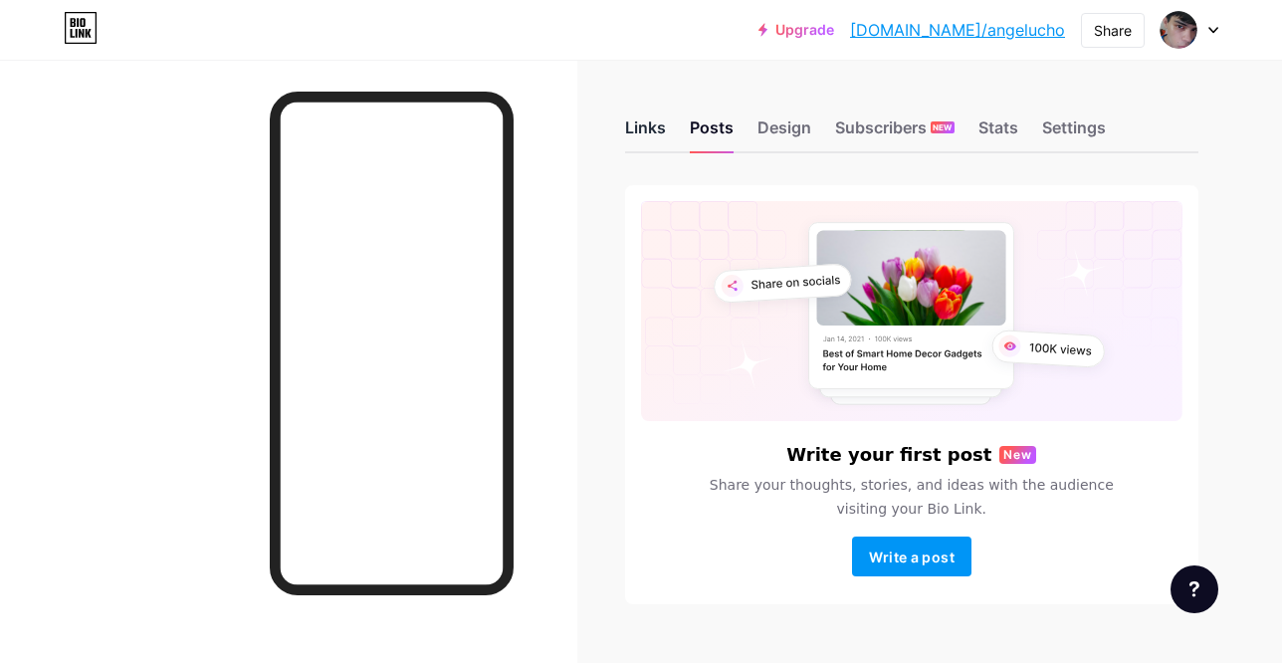
click at [658, 147] on div "Links" at bounding box center [645, 133] width 41 height 36
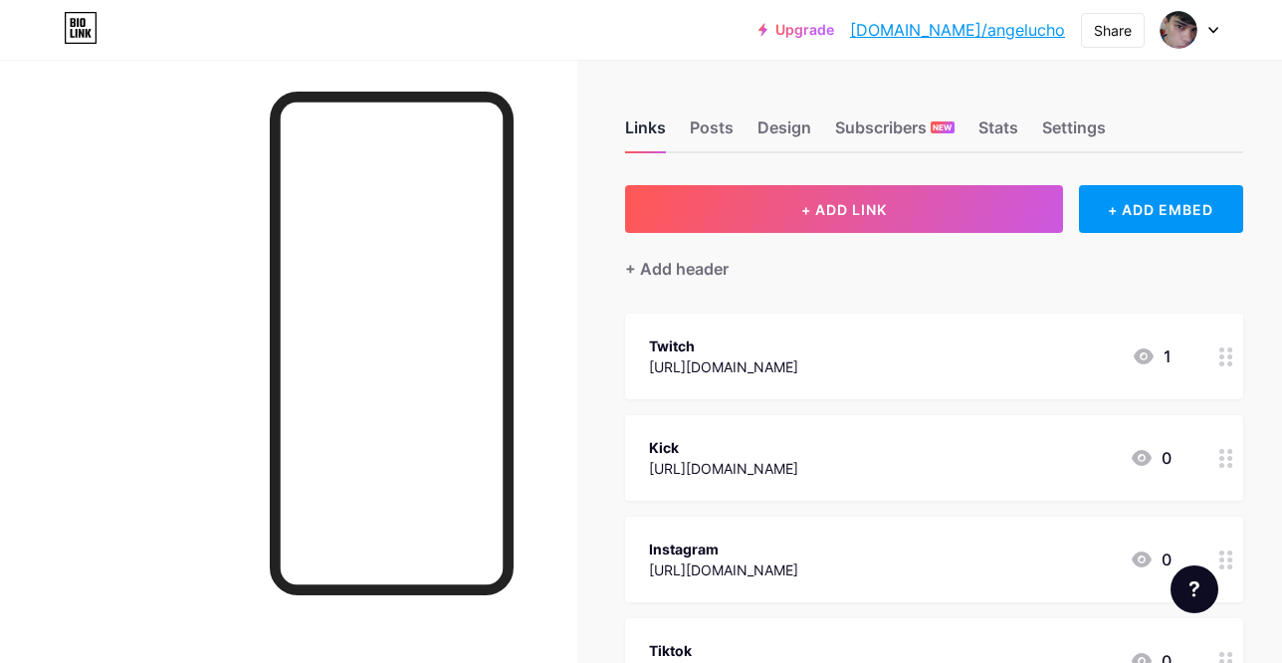
click at [658, 147] on div "Links" at bounding box center [645, 133] width 41 height 36
click at [1242, 311] on div "Links Posts Design Subscribers NEW Stats Settings + ADD LINK + ADD EMBED + Add …" at bounding box center [663, 650] width 1327 height 1181
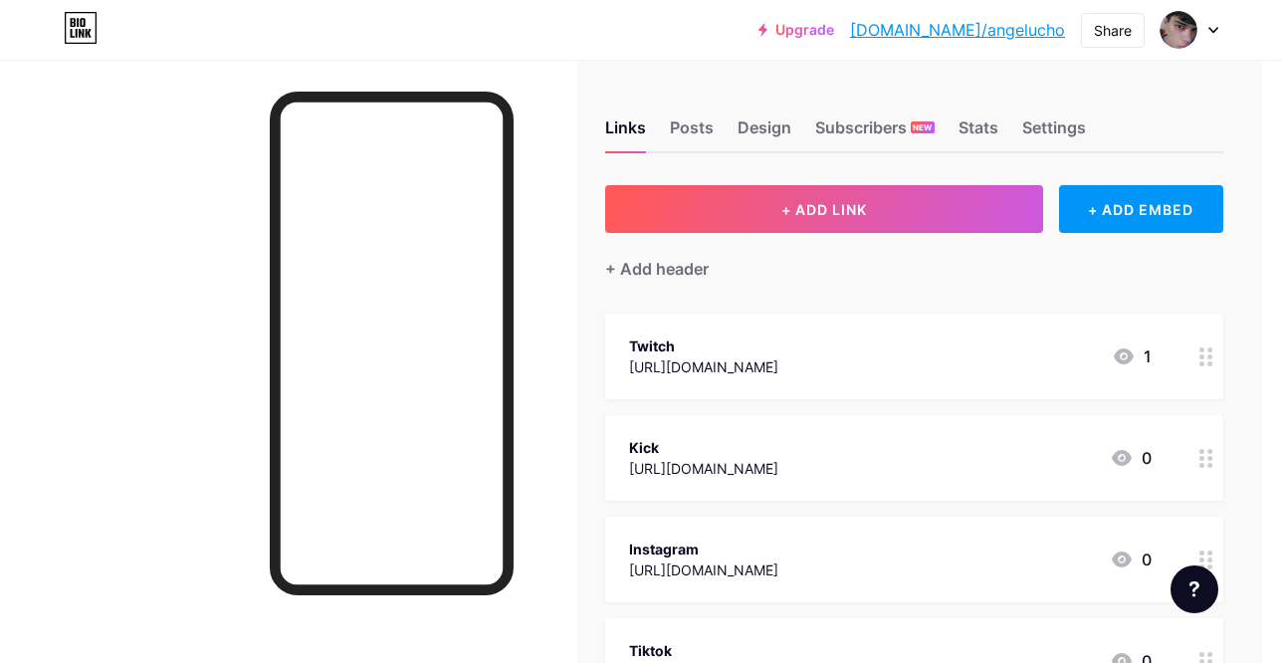
drag, startPoint x: 1264, startPoint y: 265, endPoint x: 1260, endPoint y: 343, distance: 78.7
click at [1260, 343] on div "Links Posts Design Subscribers NEW Stats Settings + ADD LINK + ADD EMBED + Add …" at bounding box center [643, 650] width 1327 height 1181
drag, startPoint x: 1278, startPoint y: 333, endPoint x: 1296, endPoint y: 331, distance: 18.0
click at [1262, 331] on html "Upgrade [DOMAIN_NAME]/angelu... [DOMAIN_NAME]/angelucho Share Switch accounts A…" at bounding box center [621, 620] width 1282 height 1240
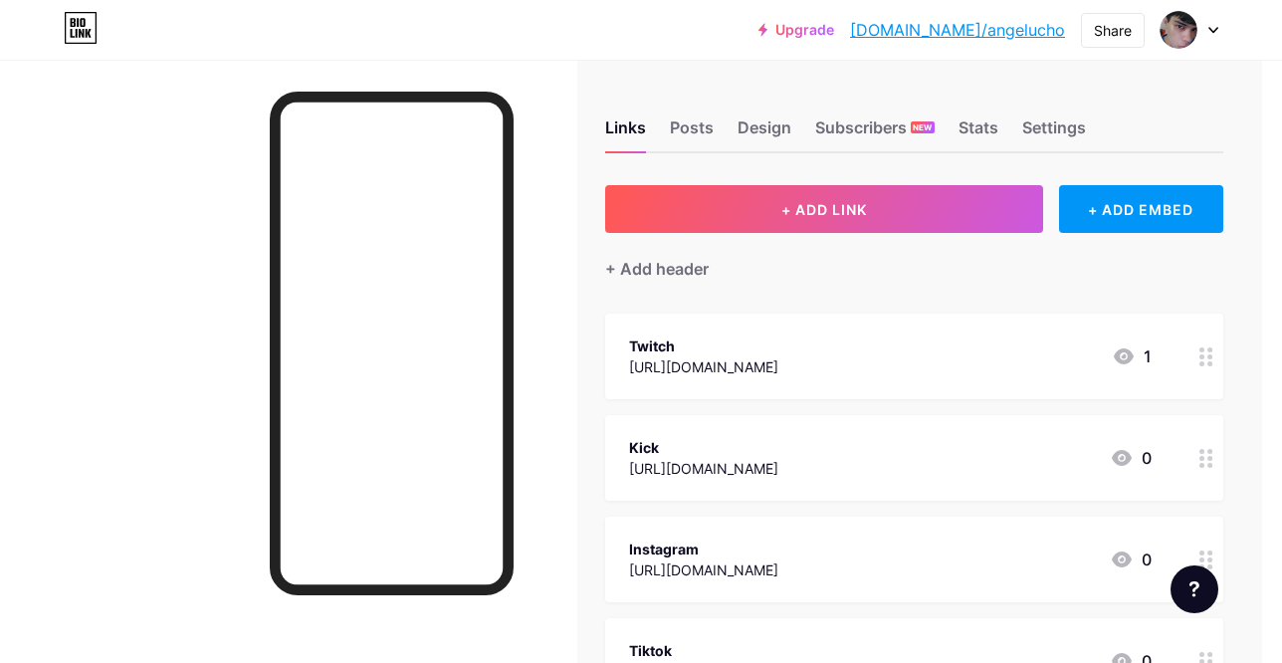
scroll to position [228, 20]
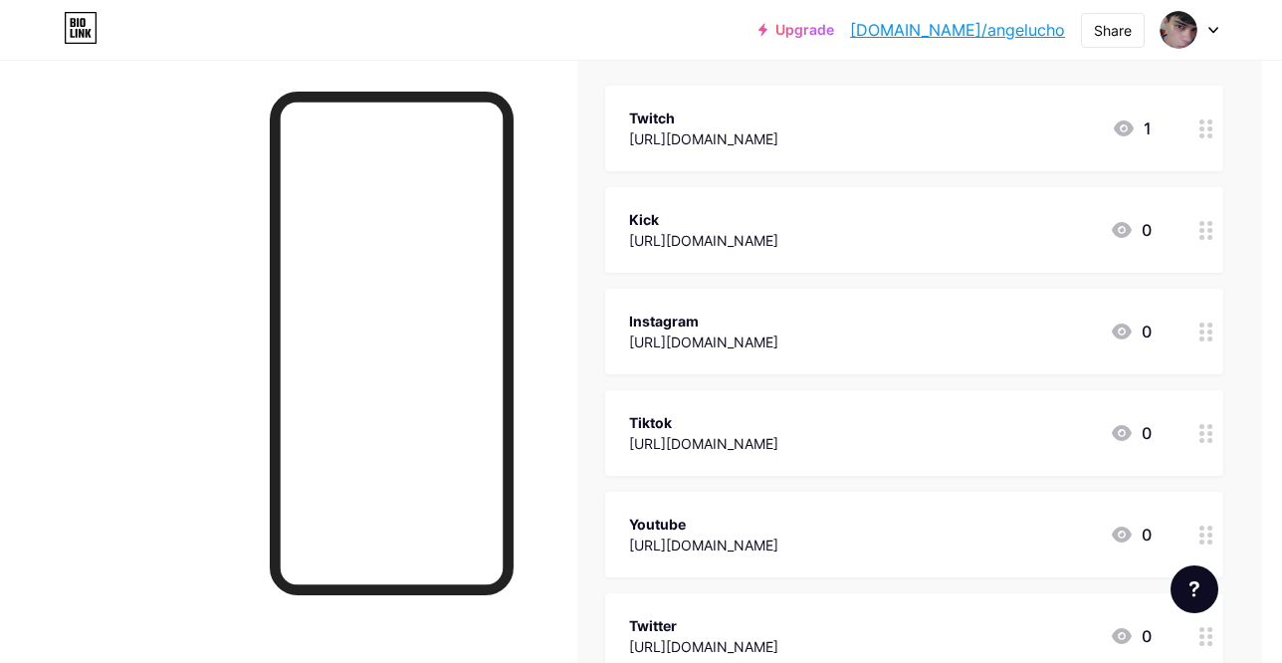
drag, startPoint x: 677, startPoint y: 547, endPoint x: 682, endPoint y: 518, distance: 30.3
click at [682, 518] on div "Youtube [URL][DOMAIN_NAME]" at bounding box center [703, 535] width 149 height 46
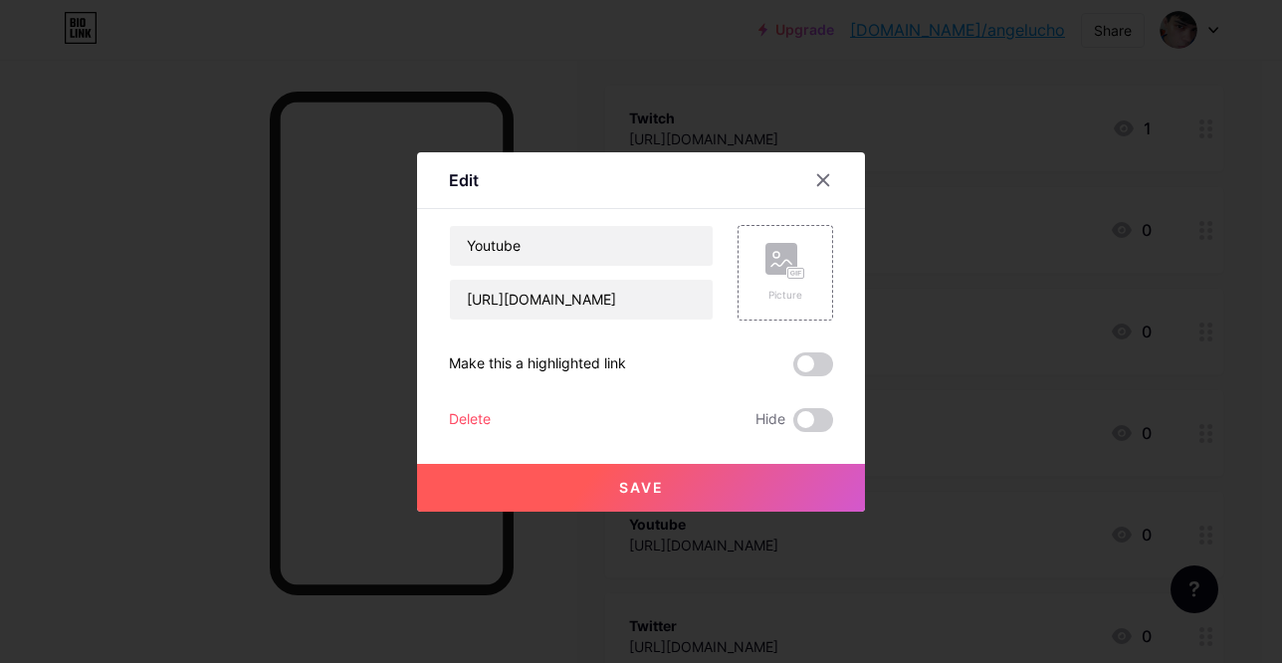
scroll to position [228, 5]
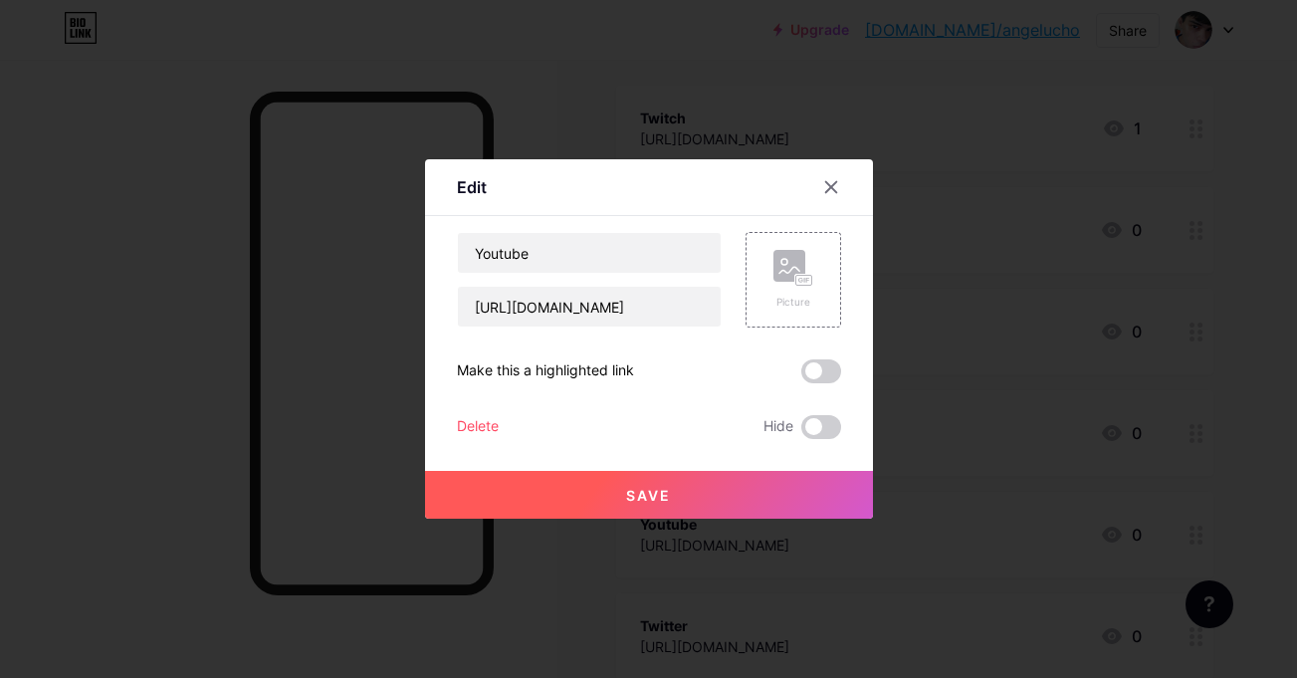
click at [1258, 472] on div at bounding box center [648, 339] width 1297 height 678
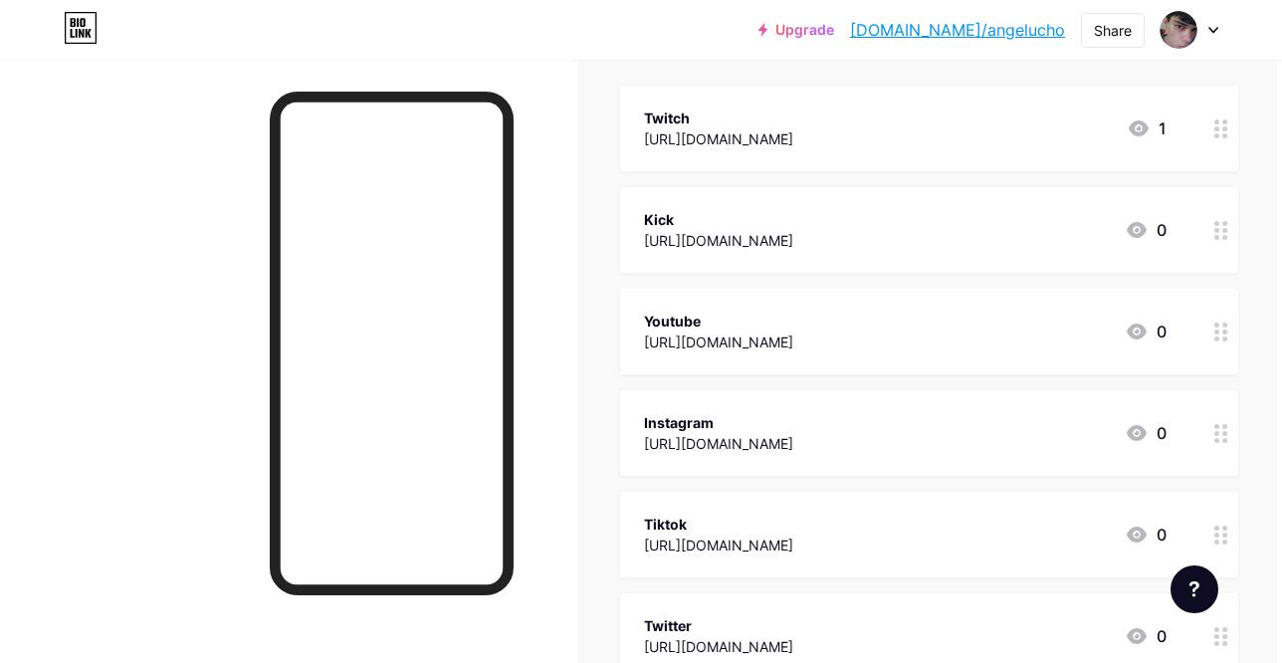
click at [1173, 129] on div "Twitch [URL][DOMAIN_NAME] 1" at bounding box center [929, 129] width 618 height 86
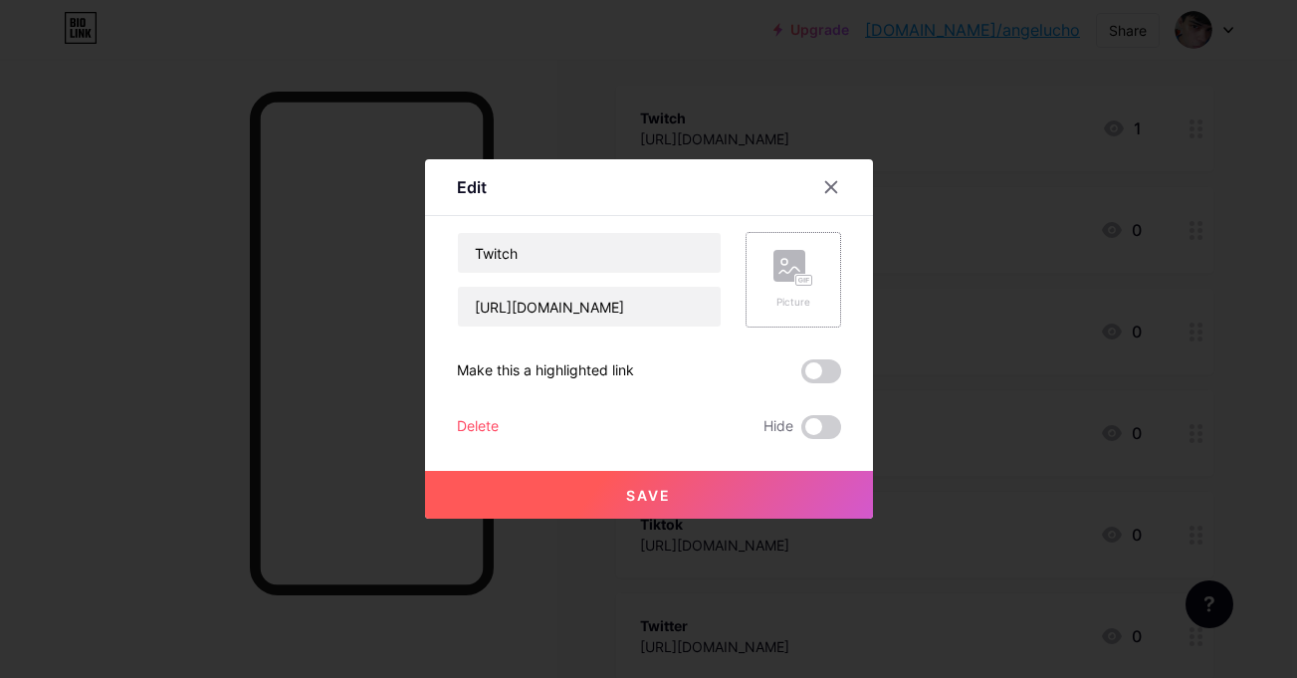
click at [773, 288] on div "Picture" at bounding box center [793, 280] width 40 height 60
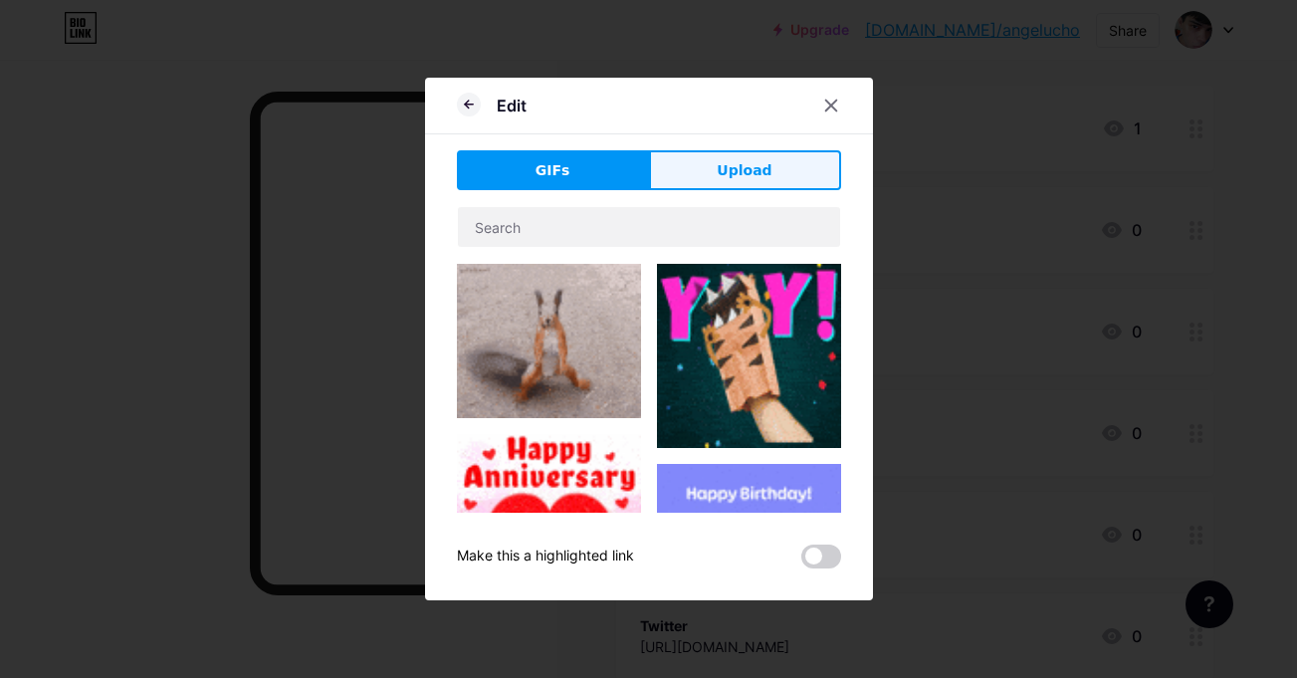
click at [710, 189] on button "Upload" at bounding box center [745, 170] width 192 height 40
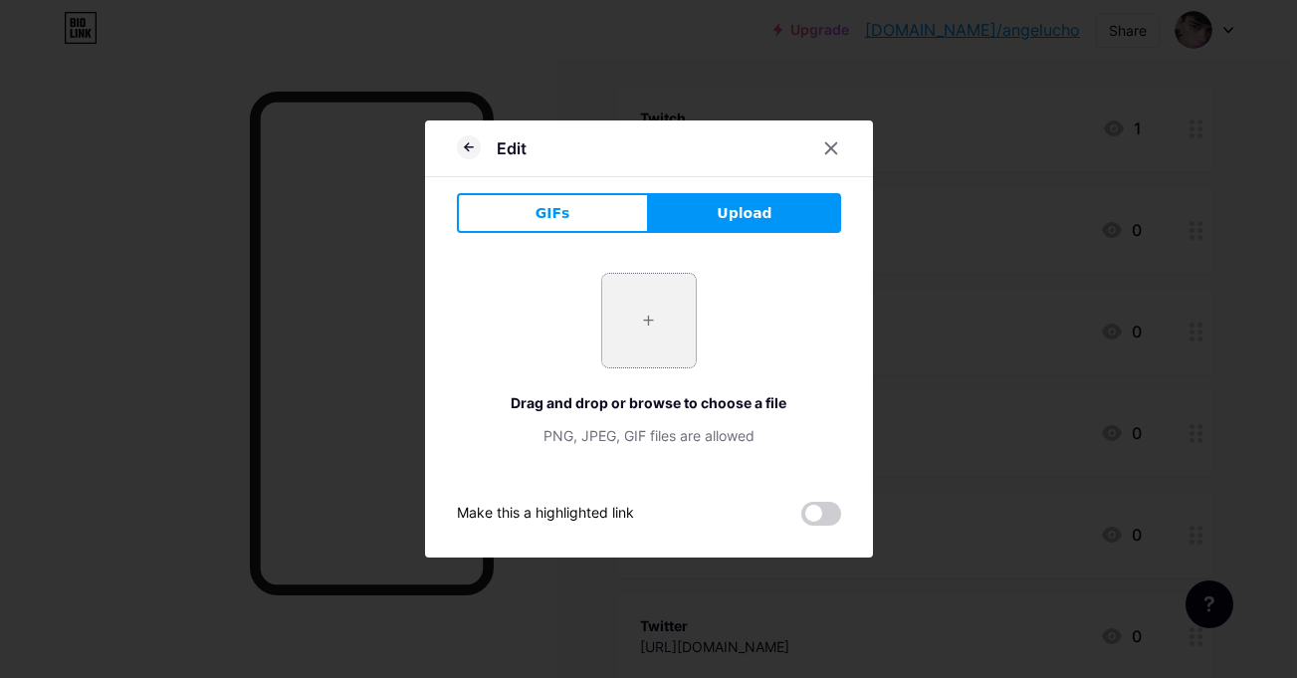
click at [666, 273] on div "+" at bounding box center [649, 321] width 96 height 96
click at [622, 326] on input "file" at bounding box center [649, 321] width 94 height 94
type input "C:\fakepath\twlogo.png"
click at [226, 478] on div "Edit GIFs Upload Content YouTube Play YouTube video without leaving your page. …" at bounding box center [648, 339] width 1297 height 678
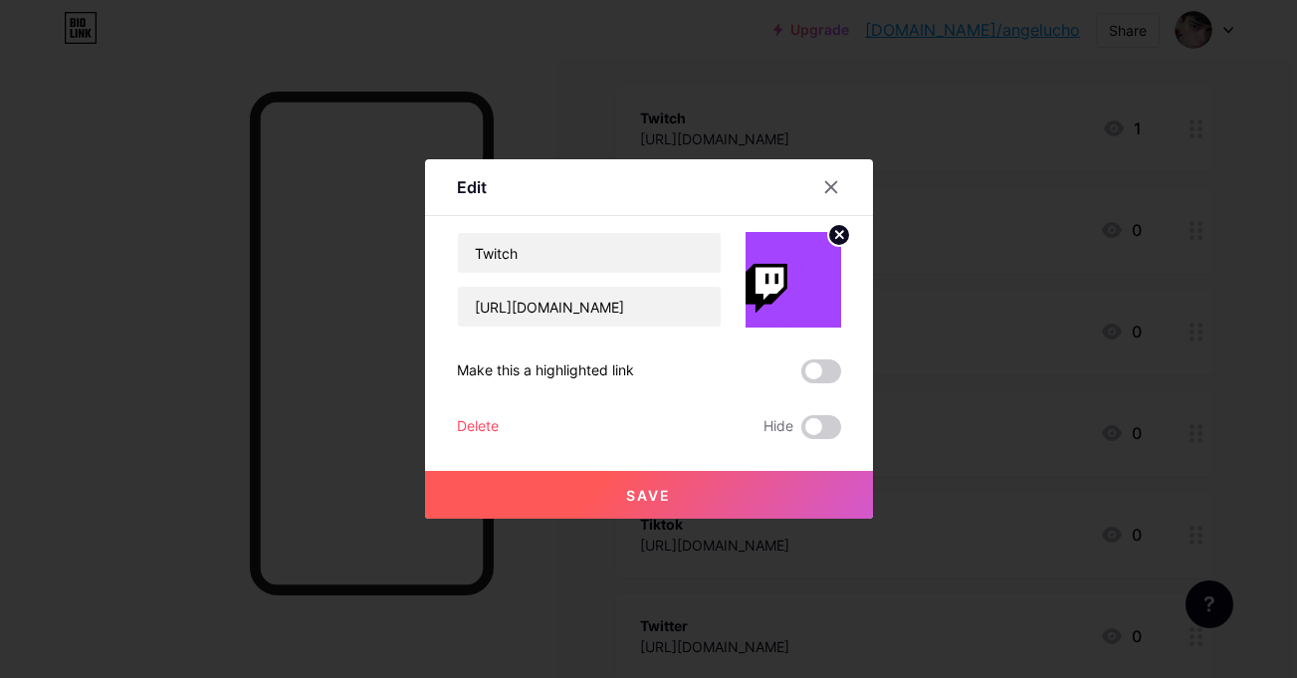
click at [827, 250] on img at bounding box center [794, 280] width 96 height 96
click at [828, 244] on circle at bounding box center [839, 235] width 22 height 22
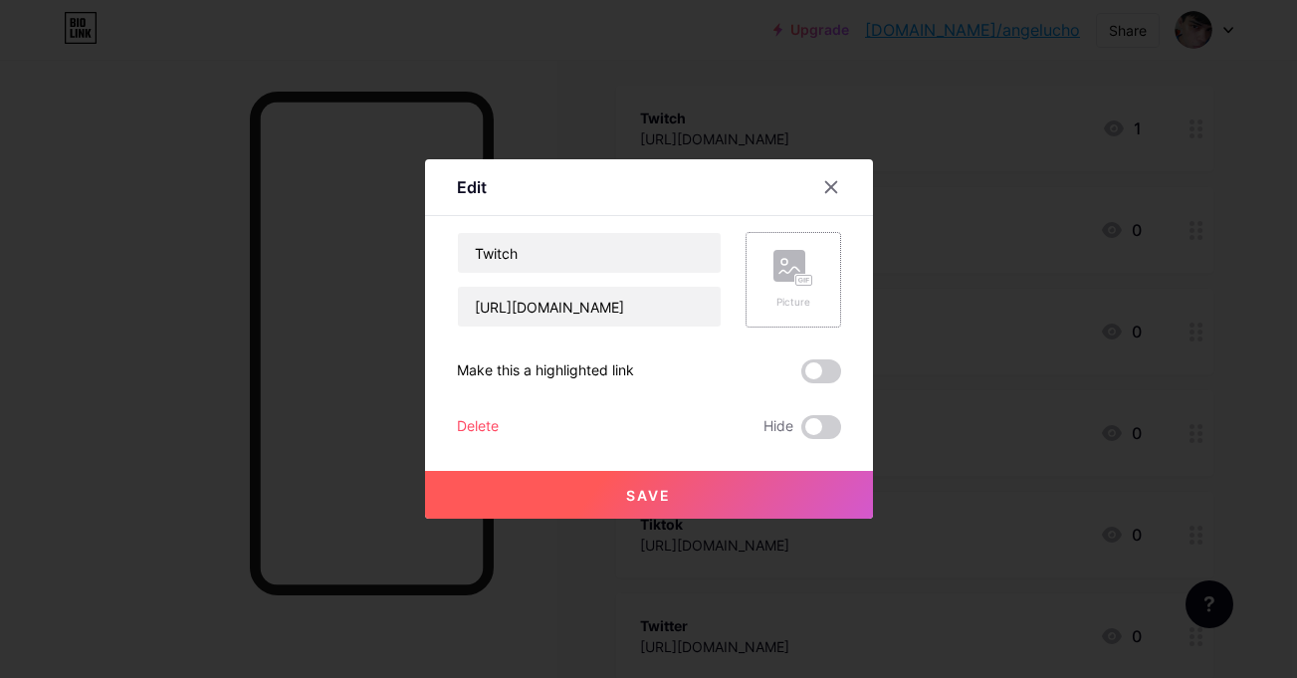
click at [757, 265] on div "Picture" at bounding box center [794, 280] width 96 height 96
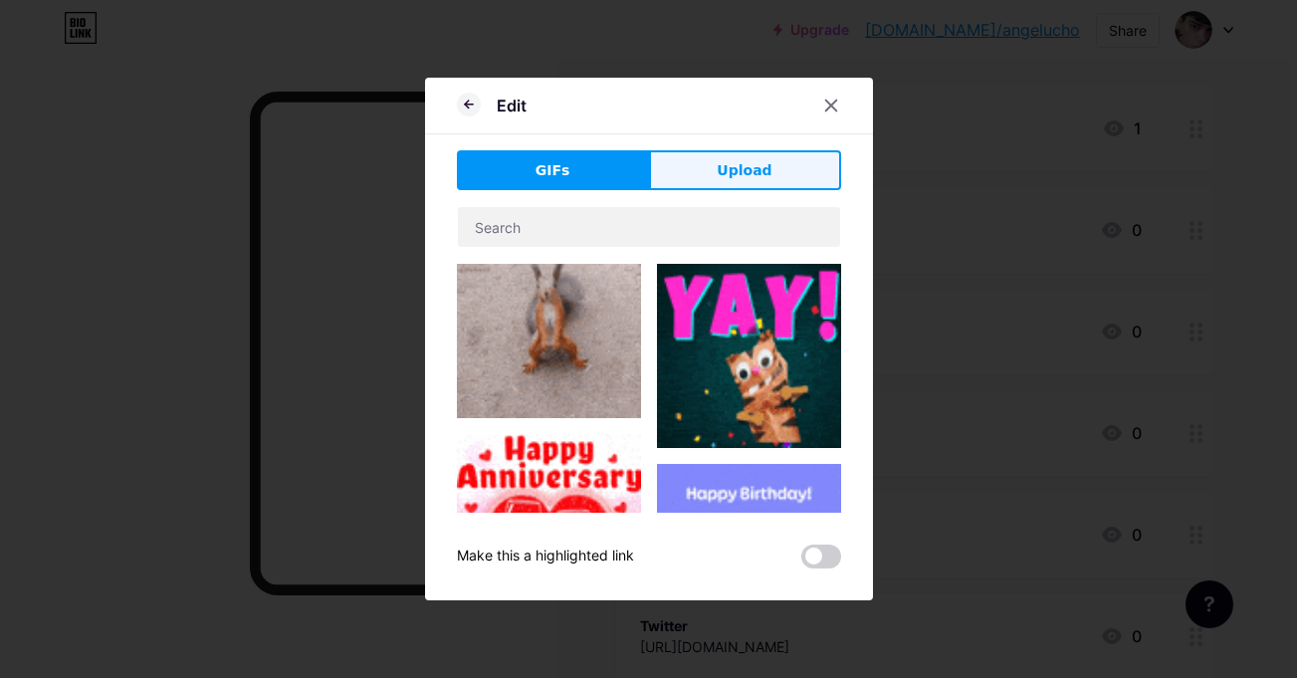
click at [720, 171] on span "Upload" at bounding box center [744, 170] width 55 height 21
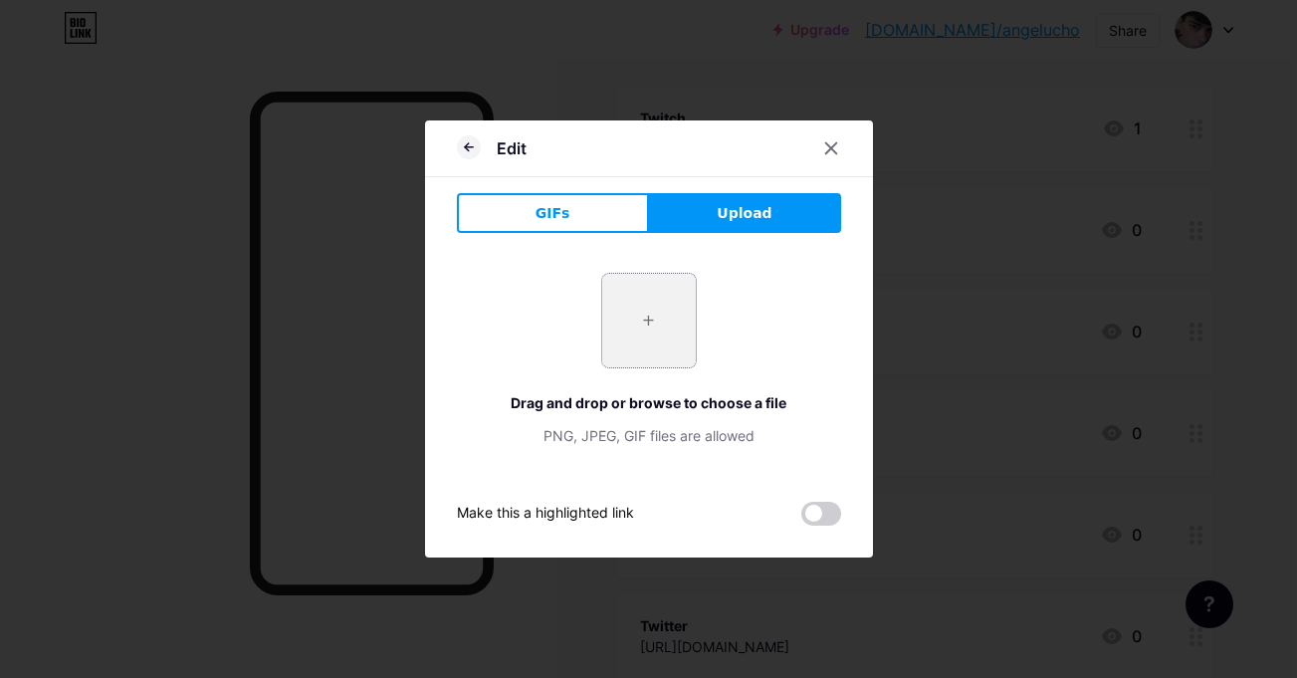
click at [655, 285] on input "file" at bounding box center [649, 321] width 94 height 94
type input "C:\fakepath\twlogo.png"
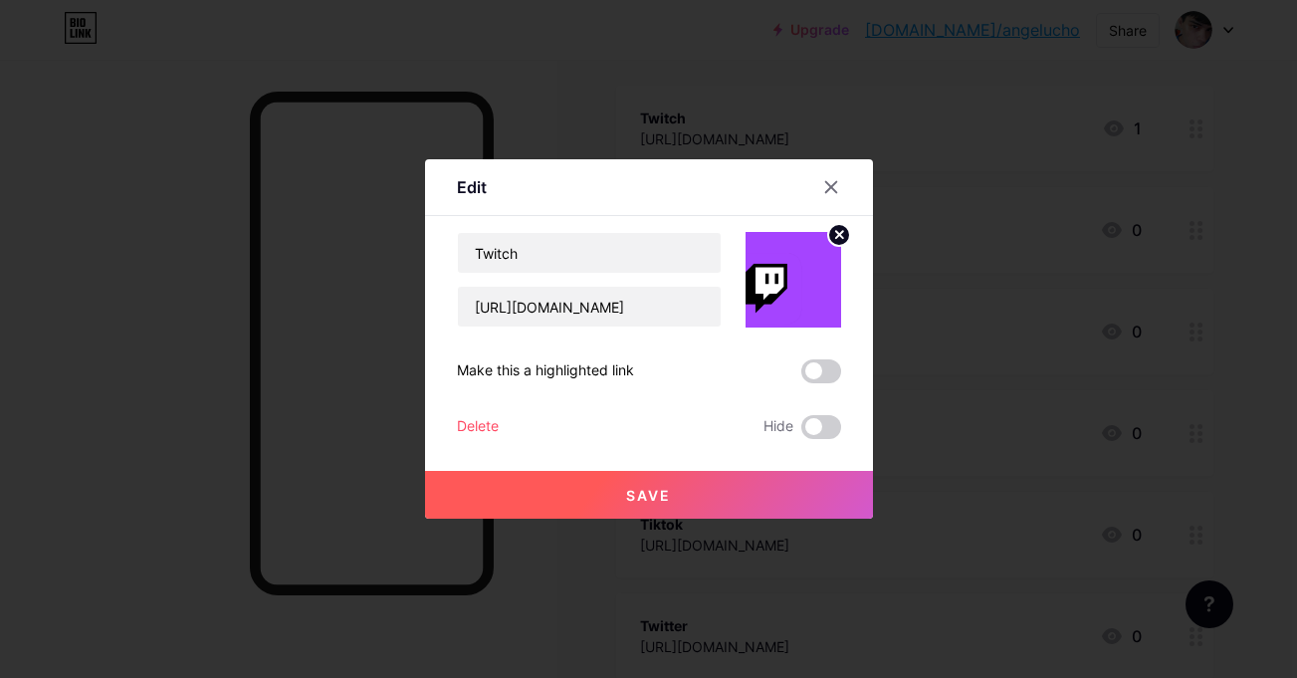
click at [836, 240] on circle at bounding box center [839, 235] width 22 height 22
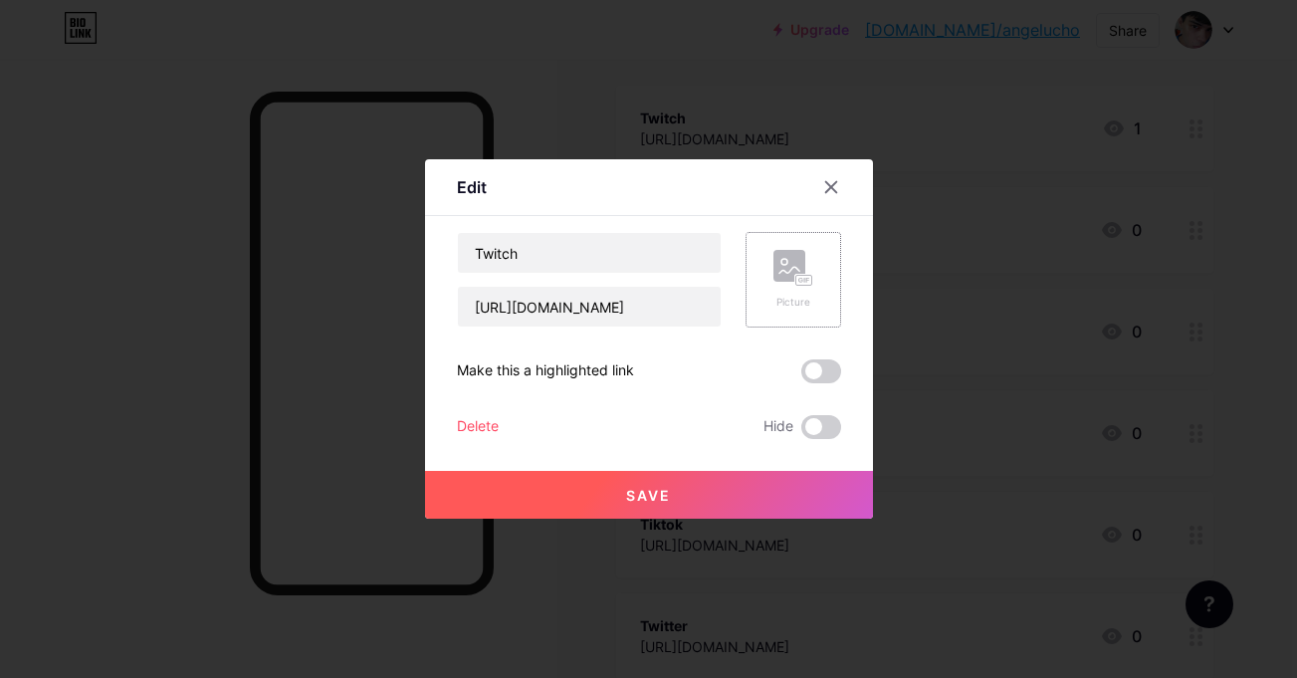
click at [824, 307] on div "Picture" at bounding box center [794, 280] width 96 height 96
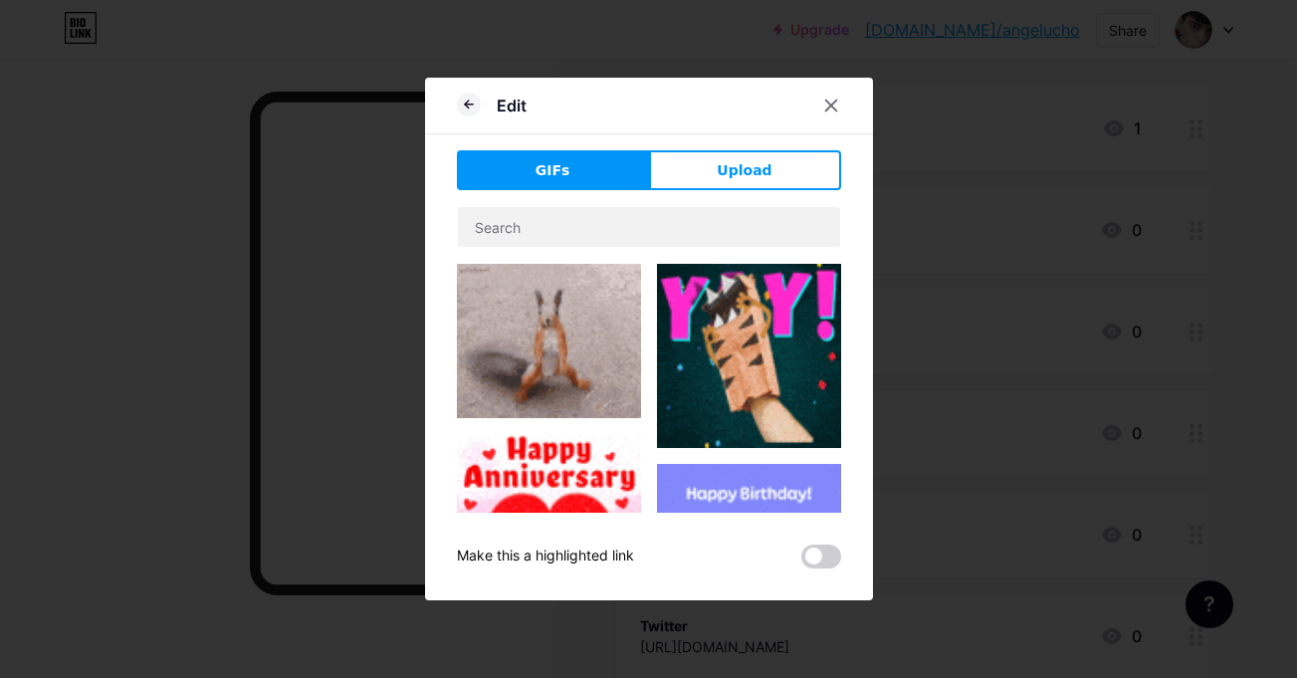
click at [693, 191] on div "GIFs Upload Content YouTube Play YouTube video without leaving your page. ADD V…" at bounding box center [649, 359] width 384 height 418
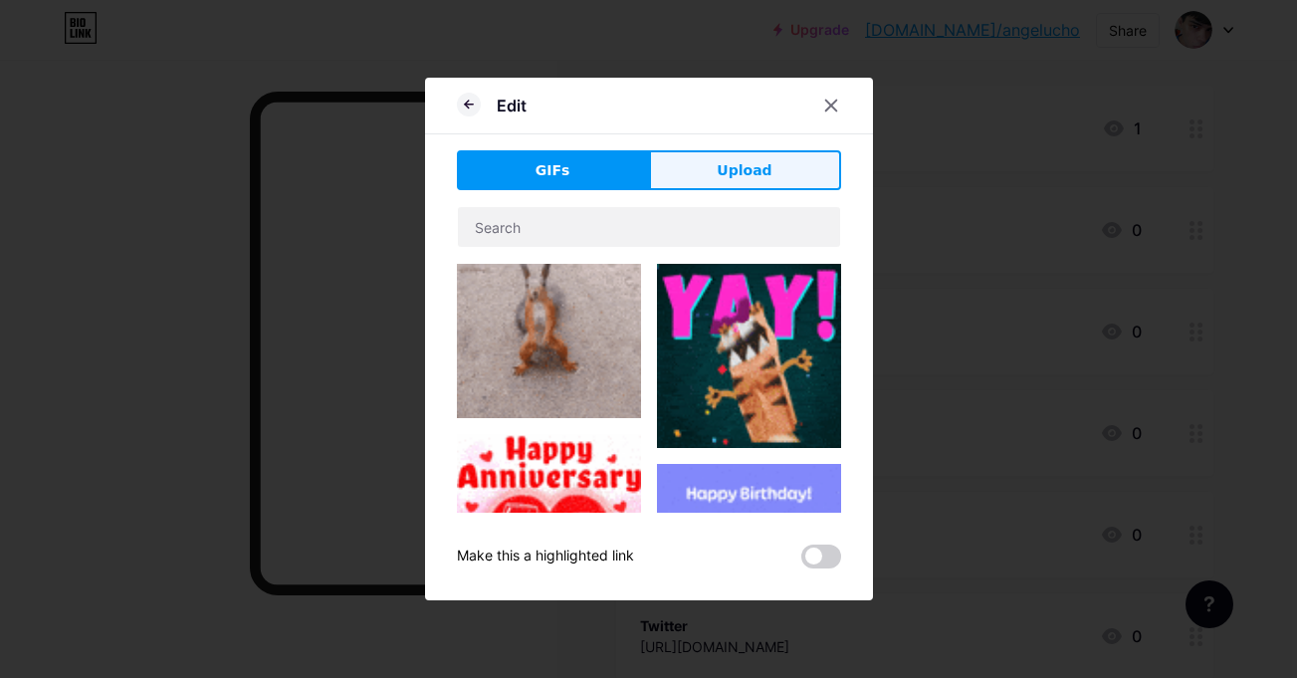
click at [703, 182] on button "Upload" at bounding box center [745, 170] width 192 height 40
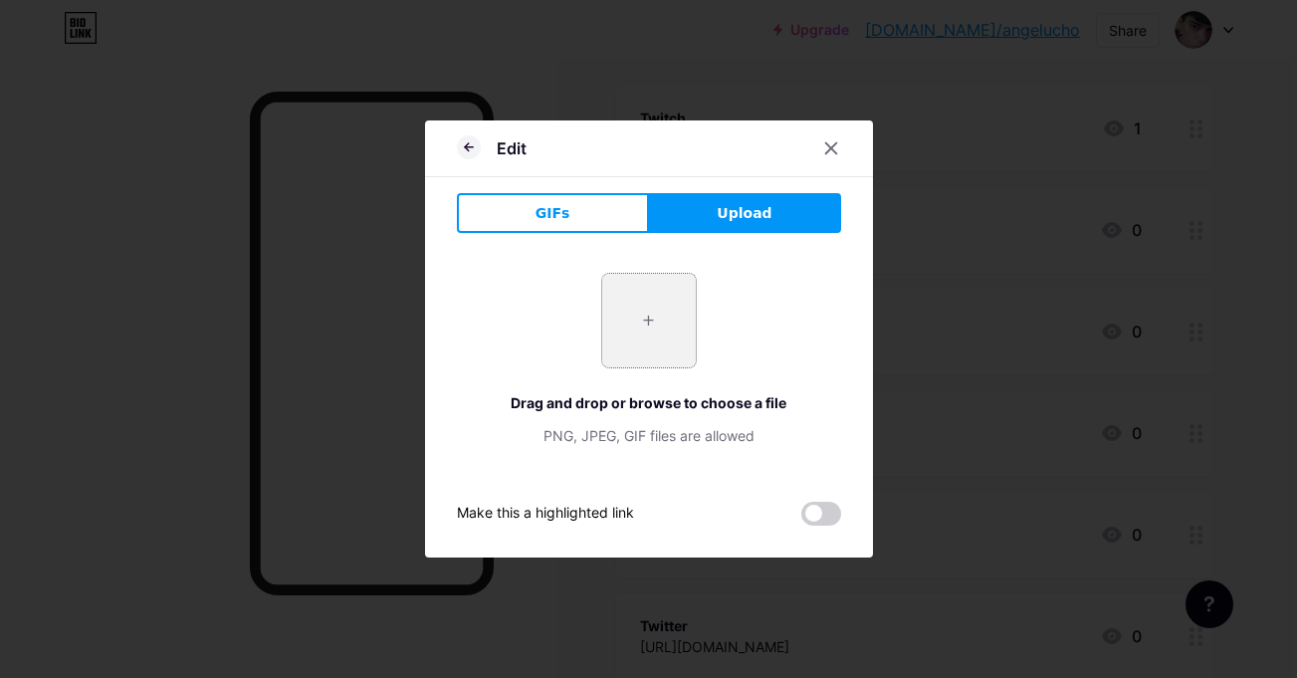
click at [613, 303] on input "file" at bounding box center [649, 321] width 94 height 94
type input "C:\fakepath\twlogo.png"
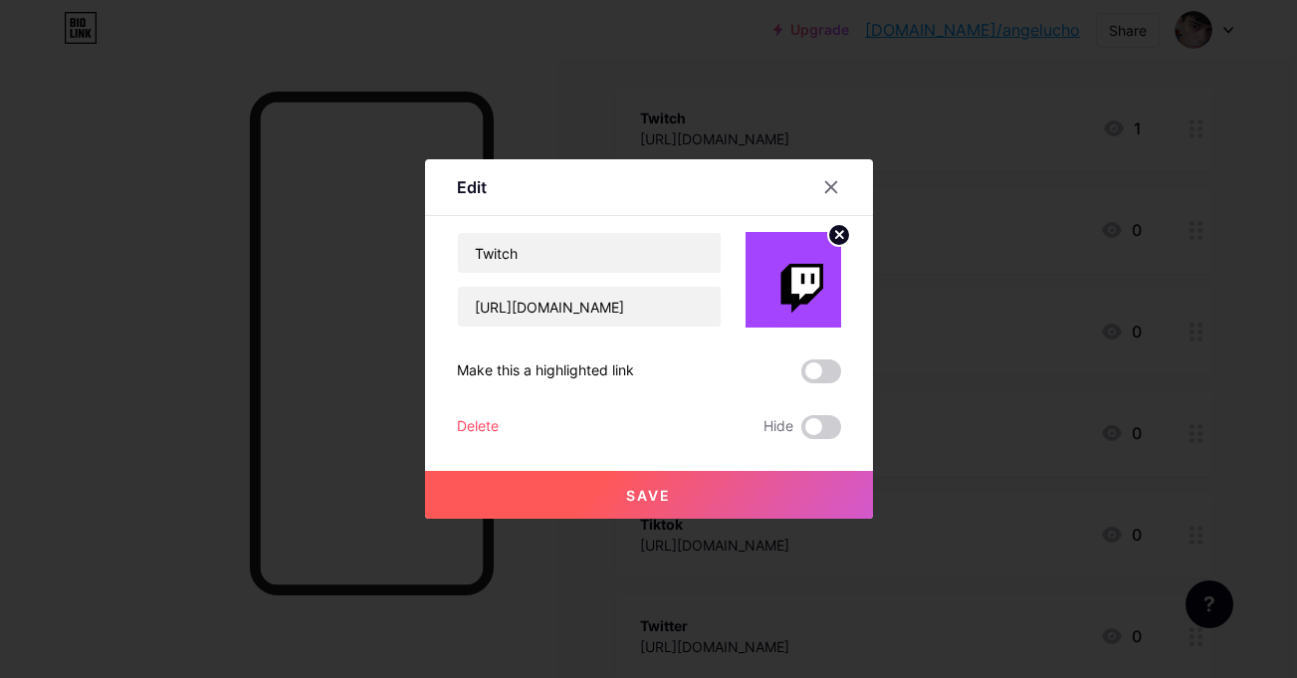
click at [830, 231] on circle at bounding box center [839, 235] width 22 height 22
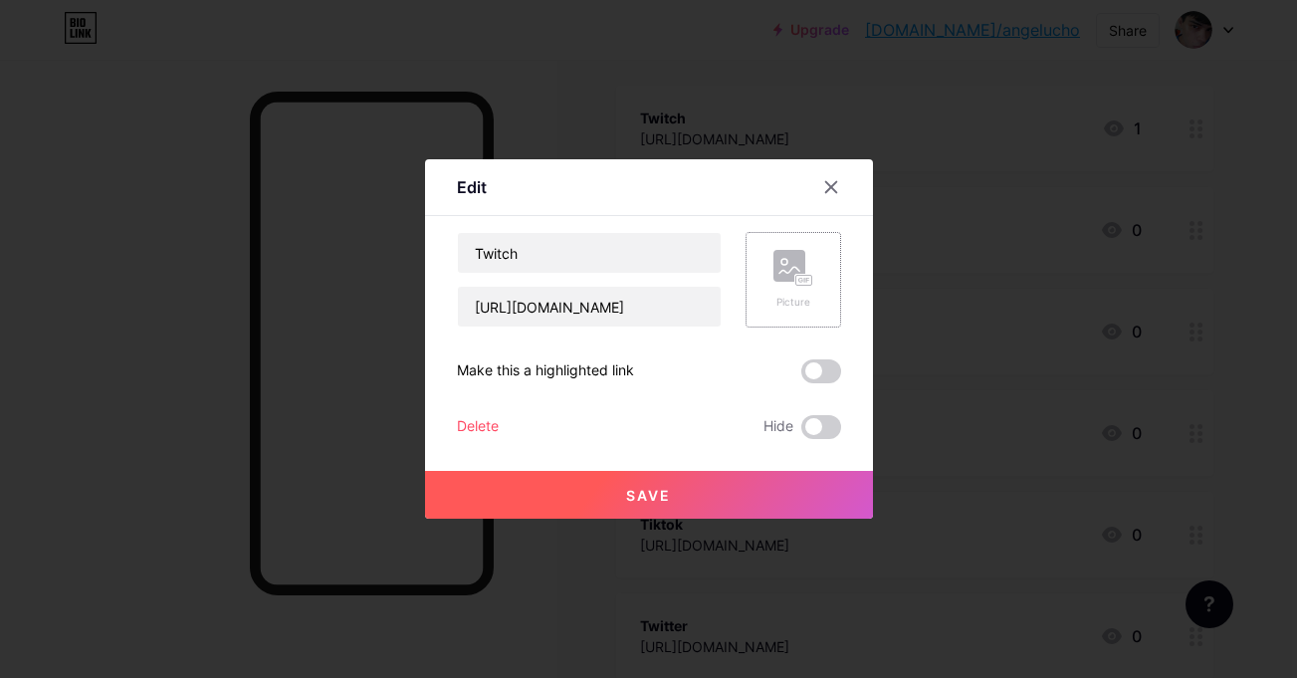
click at [796, 299] on div "Picture" at bounding box center [793, 302] width 40 height 15
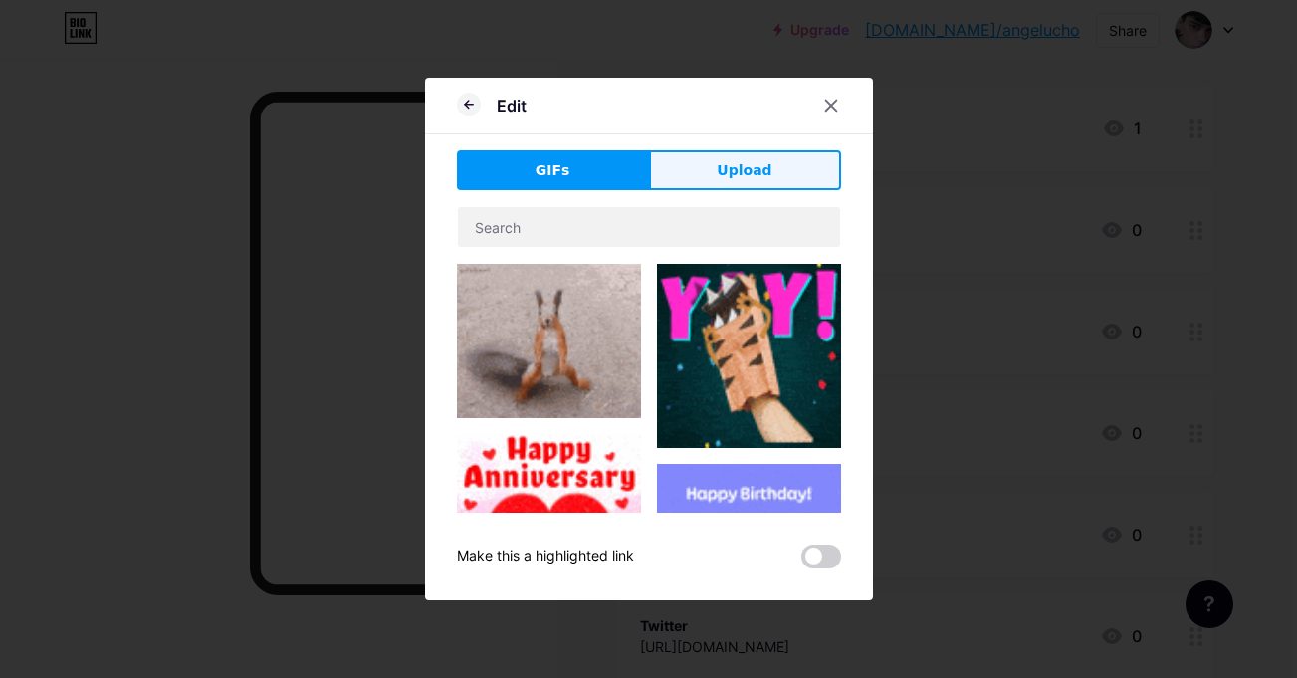
click at [717, 175] on span "Upload" at bounding box center [744, 170] width 55 height 21
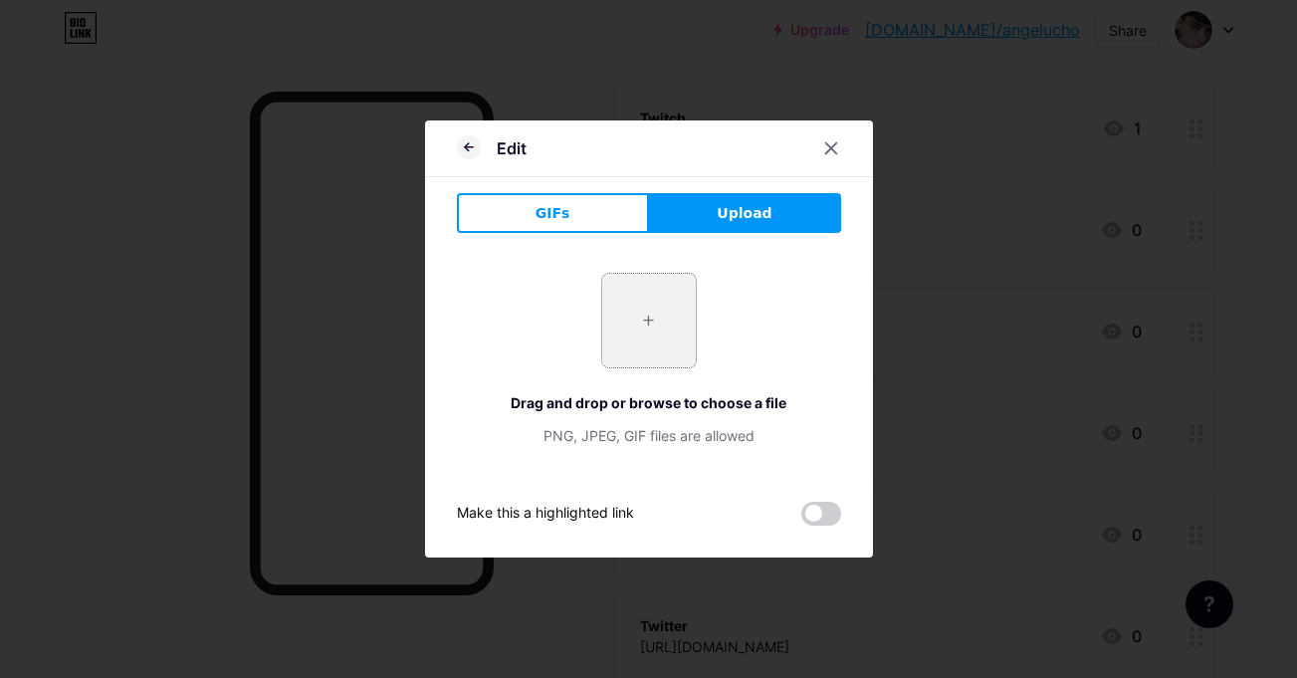
click at [624, 339] on input "file" at bounding box center [649, 321] width 94 height 94
type input "C:\fakepath\twlogo.png"
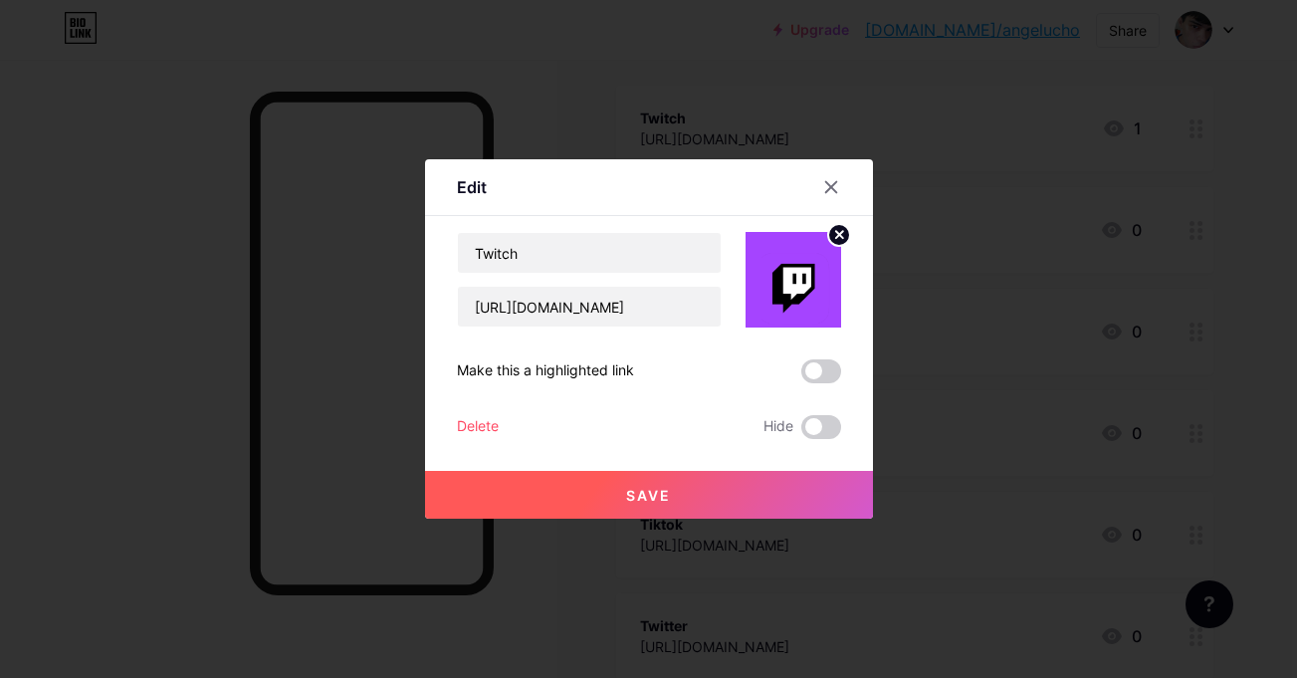
click at [769, 493] on button "Save" at bounding box center [649, 495] width 448 height 48
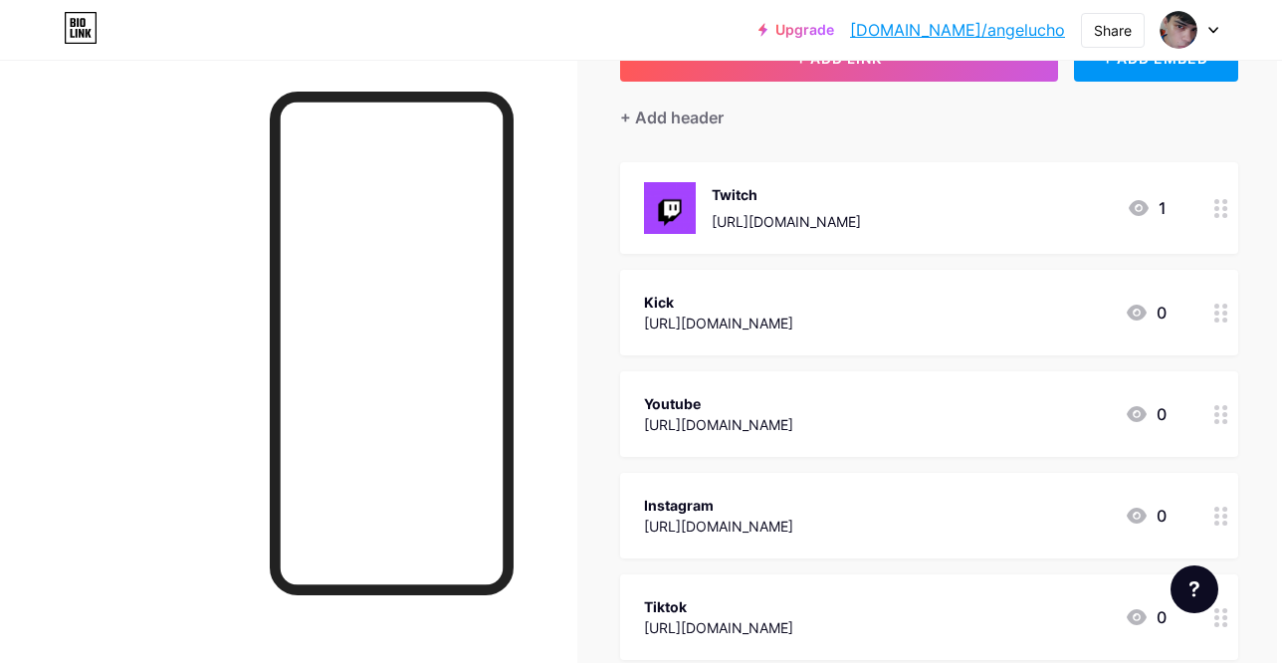
scroll to position [131, 5]
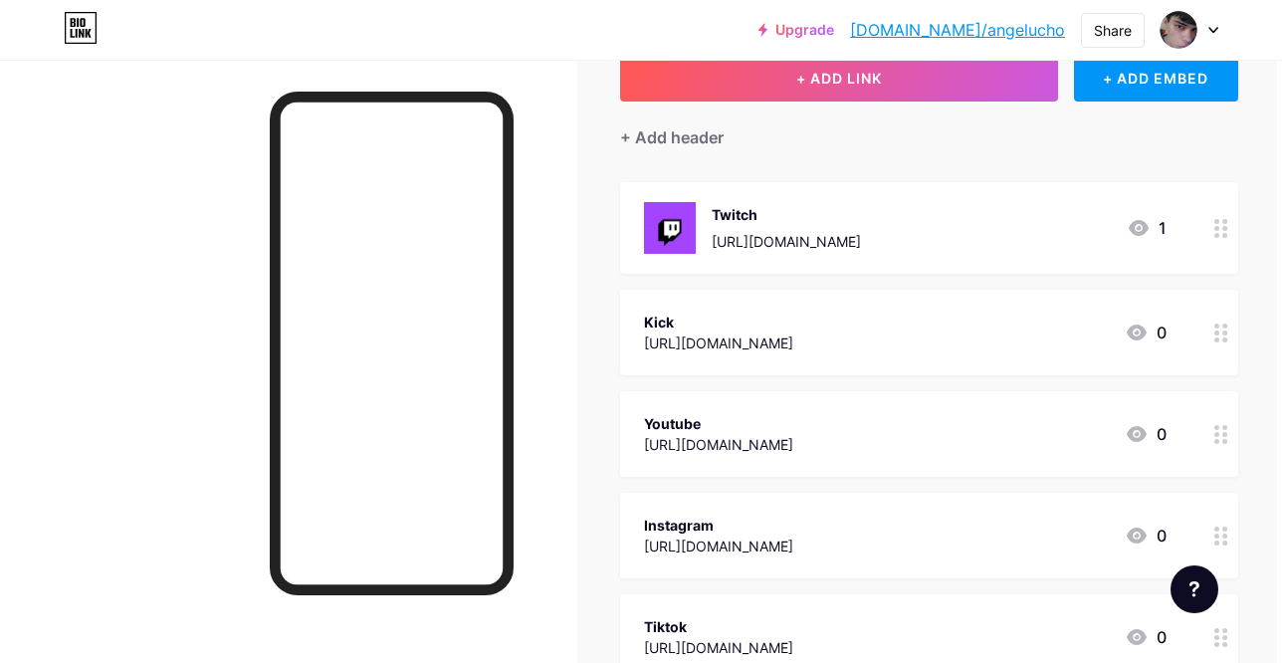
click at [1211, 333] on div at bounding box center [1221, 333] width 34 height 86
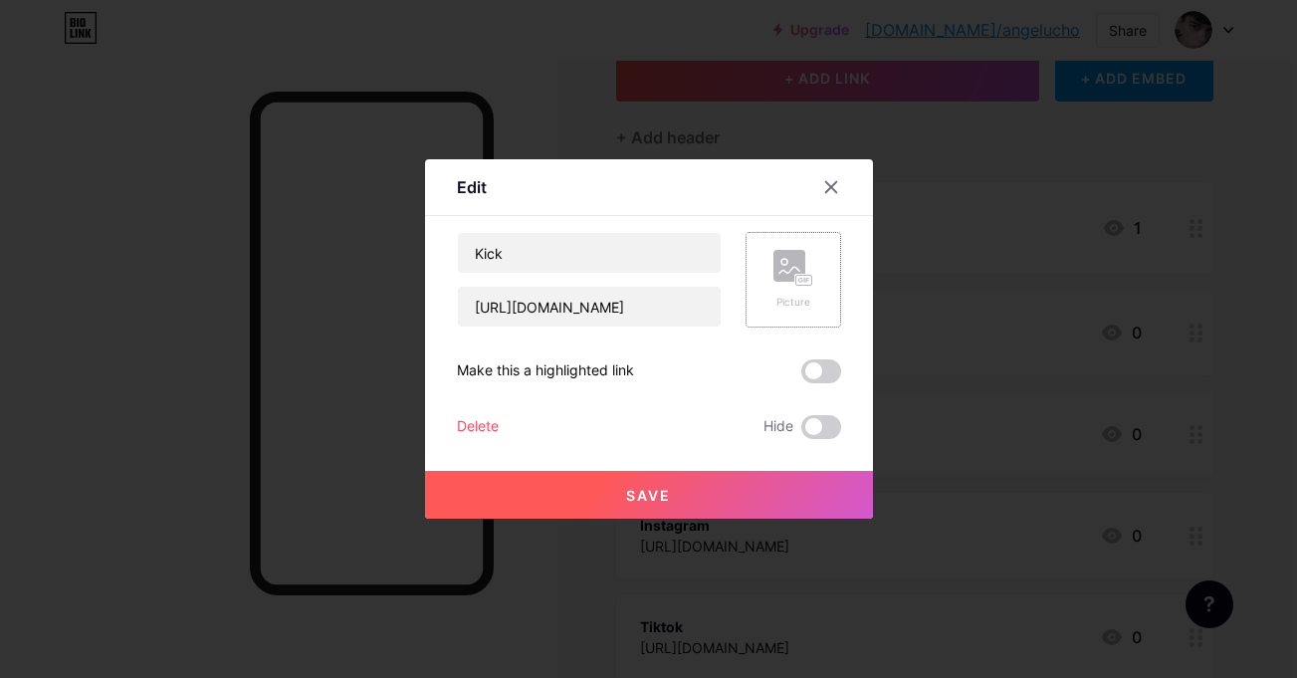
click at [770, 326] on div "Picture" at bounding box center [794, 280] width 96 height 96
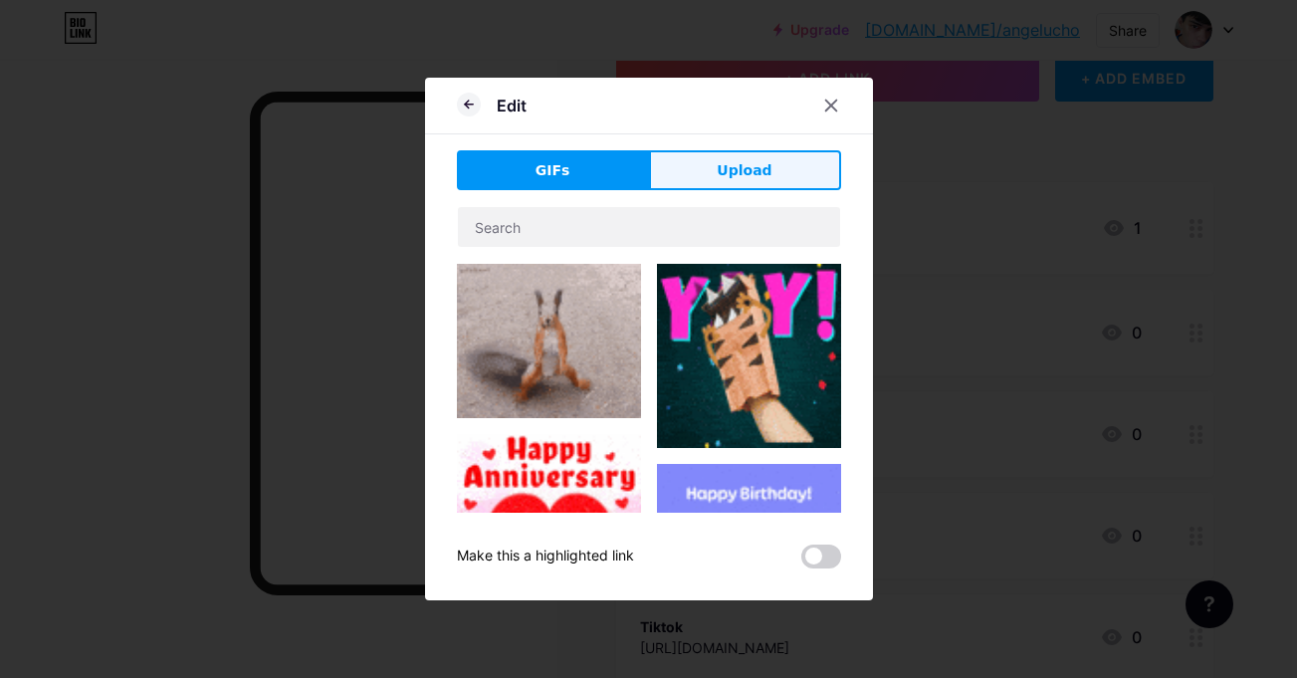
click at [791, 178] on button "Upload" at bounding box center [745, 170] width 192 height 40
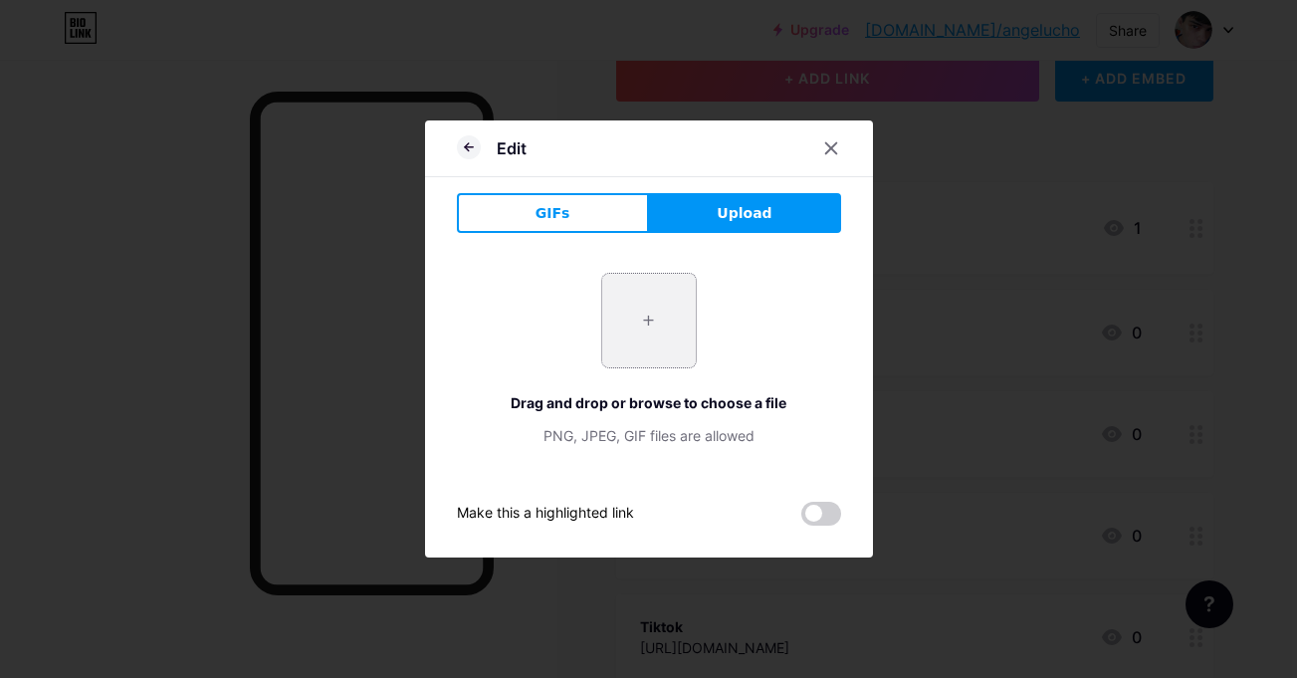
click at [606, 326] on input "file" at bounding box center [649, 321] width 94 height 94
type input "C:\fakepath\kick l.png"
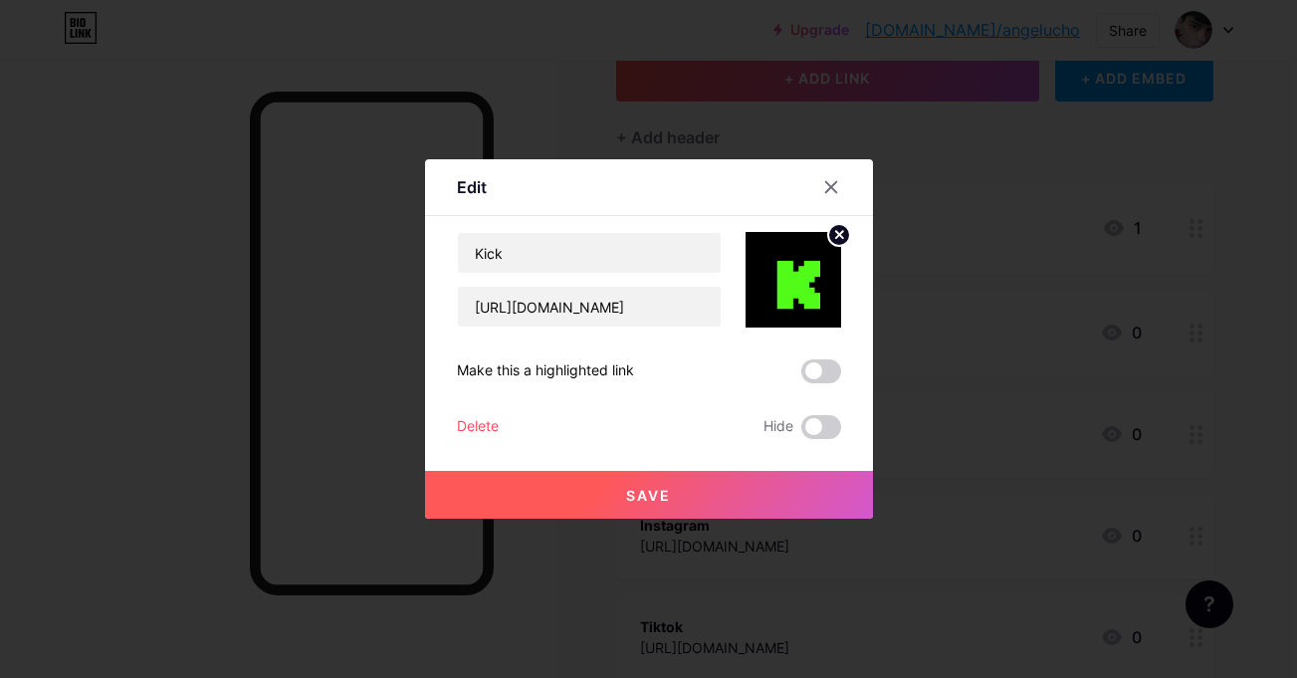
click at [833, 243] on circle at bounding box center [839, 235] width 22 height 22
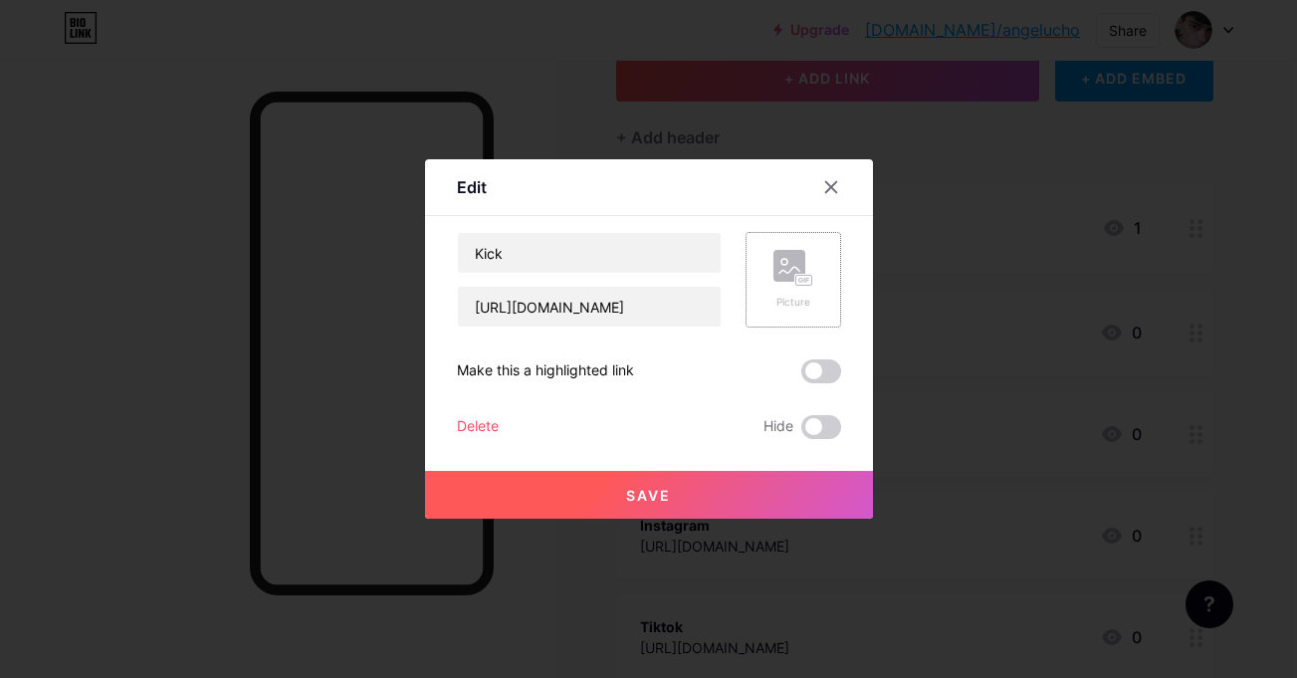
drag, startPoint x: 836, startPoint y: 287, endPoint x: 808, endPoint y: 288, distance: 27.9
click at [808, 288] on div "Edit Content YouTube Play YouTube video without leaving your page. ADD Vimeo Pl…" at bounding box center [649, 338] width 448 height 359
click at [808, 288] on div "Picture" at bounding box center [794, 280] width 96 height 96
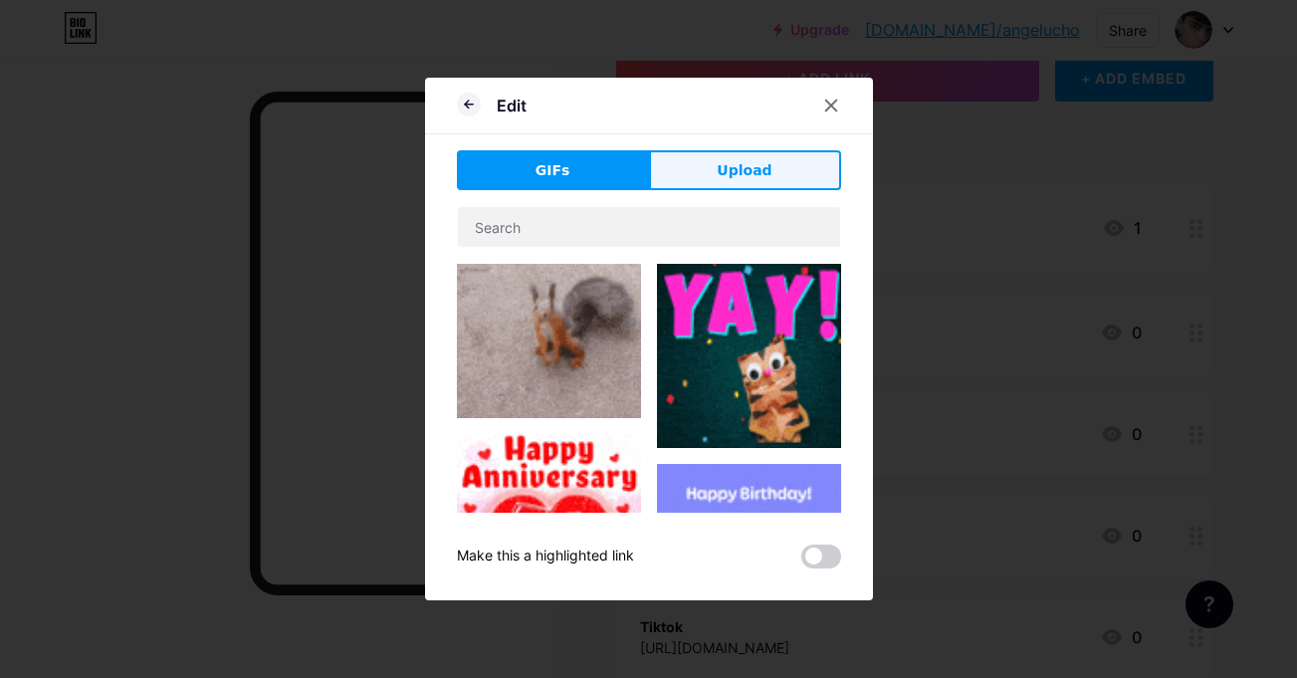
click at [738, 166] on span "Upload" at bounding box center [744, 170] width 55 height 21
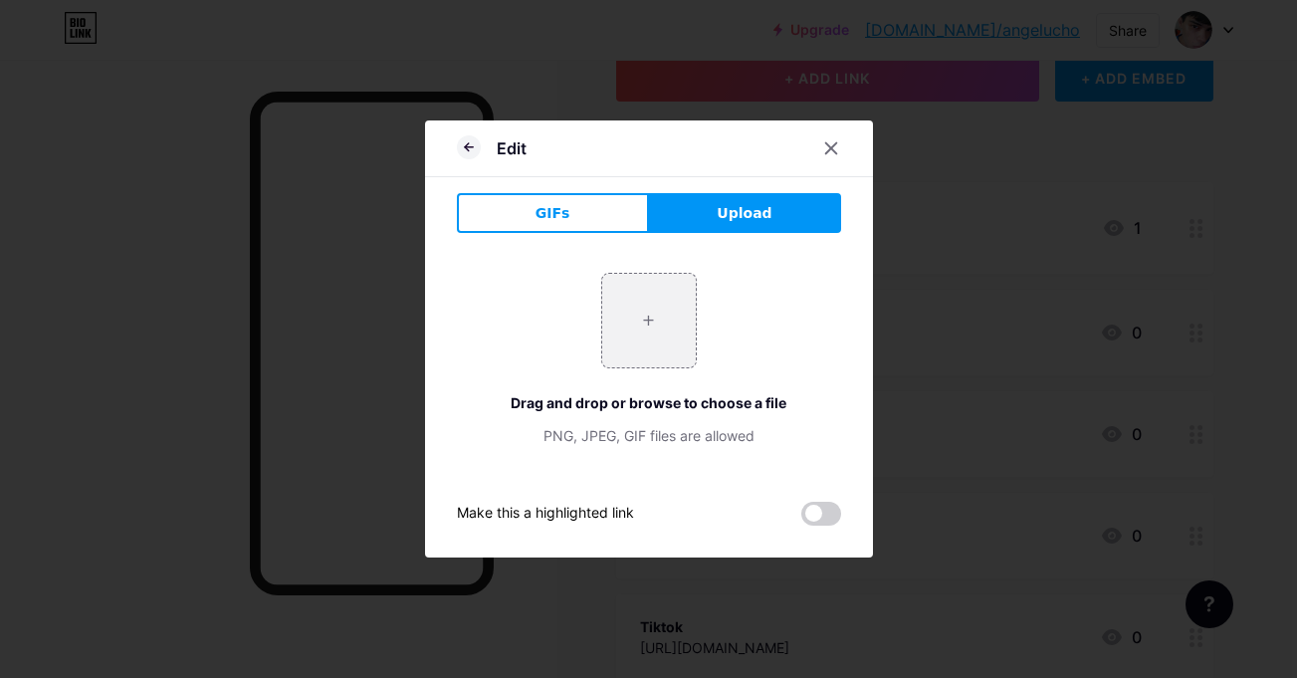
click at [575, 357] on div "+ Drag and drop or browse to choose a file PNG, JPEG, GIF files are allowed" at bounding box center [649, 359] width 384 height 173
click at [667, 342] on input "file" at bounding box center [649, 321] width 94 height 94
type input "C:\fakepath\kick l.png"
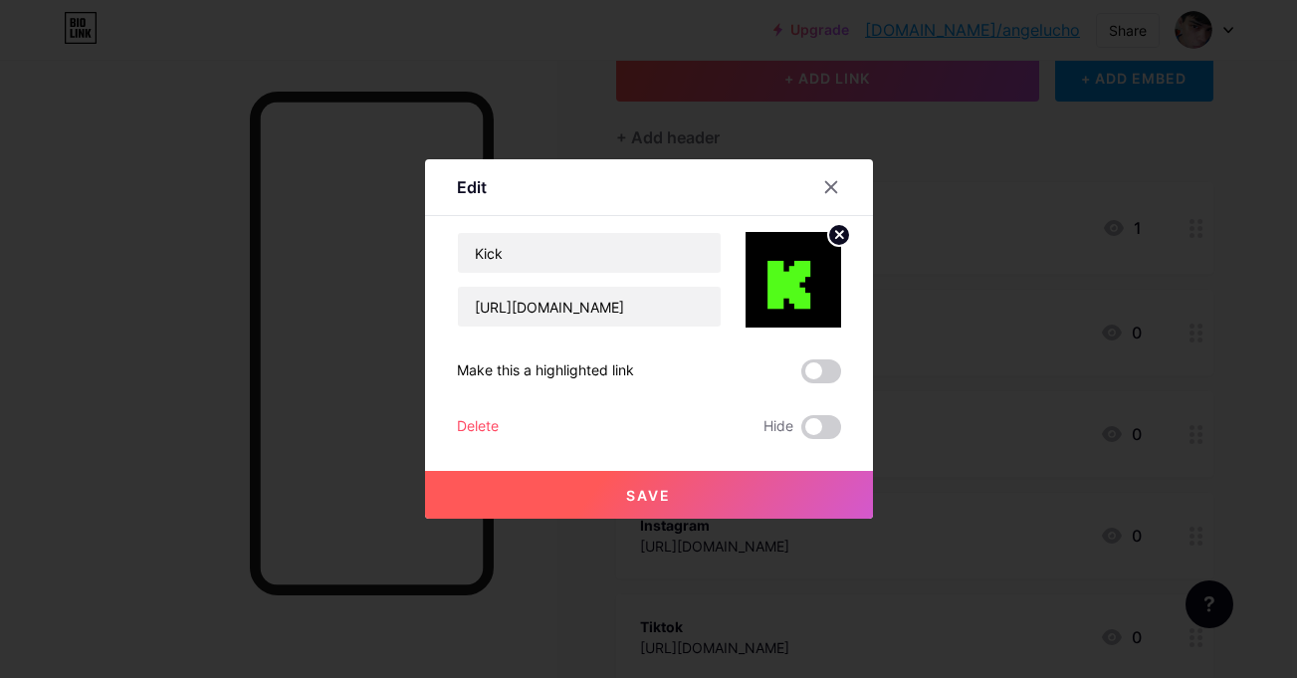
click at [686, 515] on button "Save" at bounding box center [649, 495] width 448 height 48
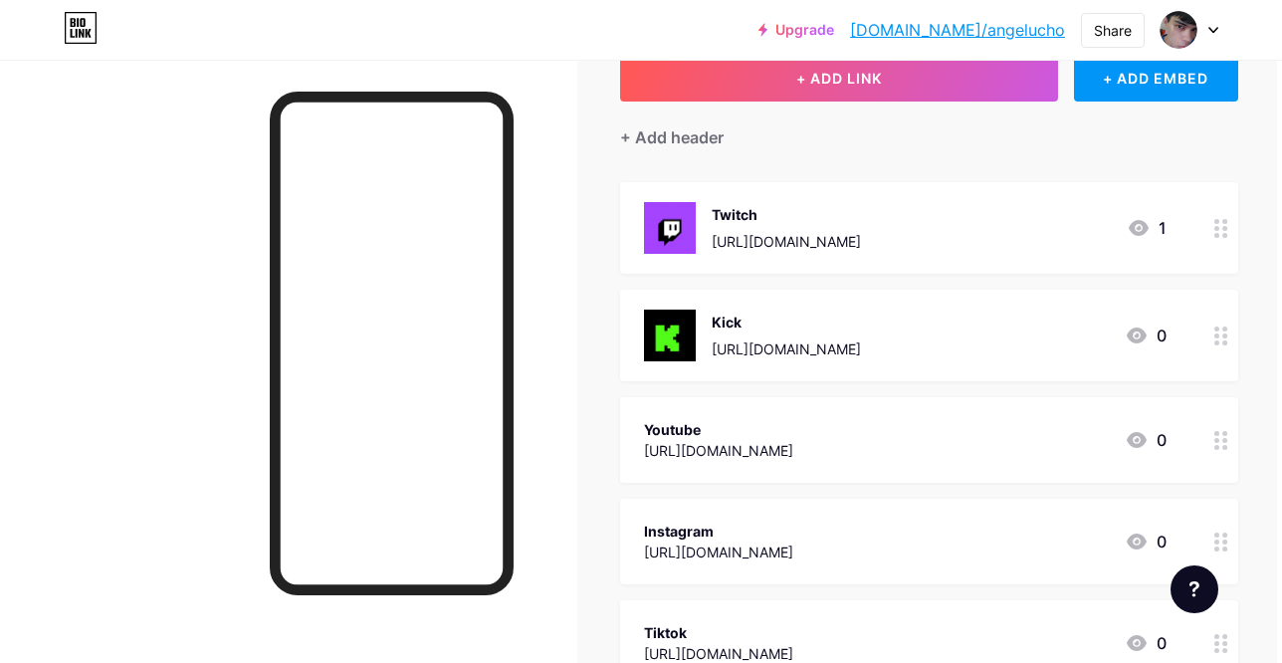
click at [1153, 322] on div "Kick [URL][DOMAIN_NAME] 0" at bounding box center [929, 336] width 618 height 92
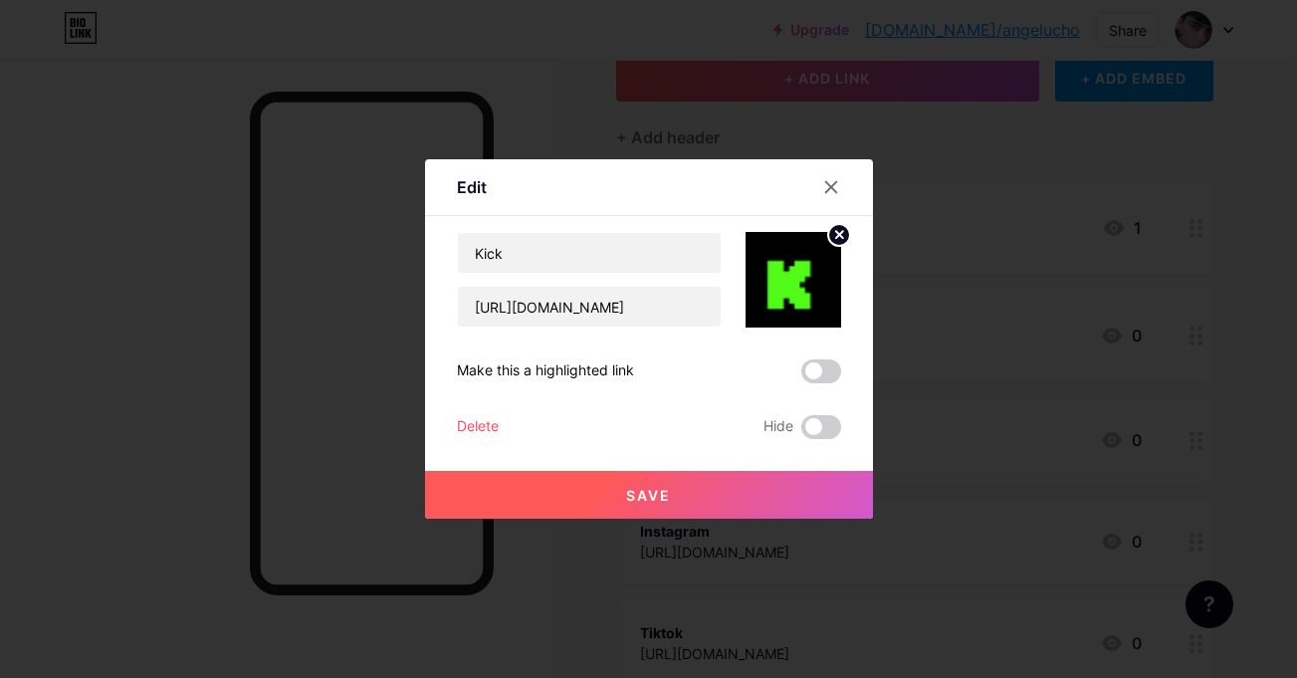
click at [838, 240] on circle at bounding box center [839, 235] width 22 height 22
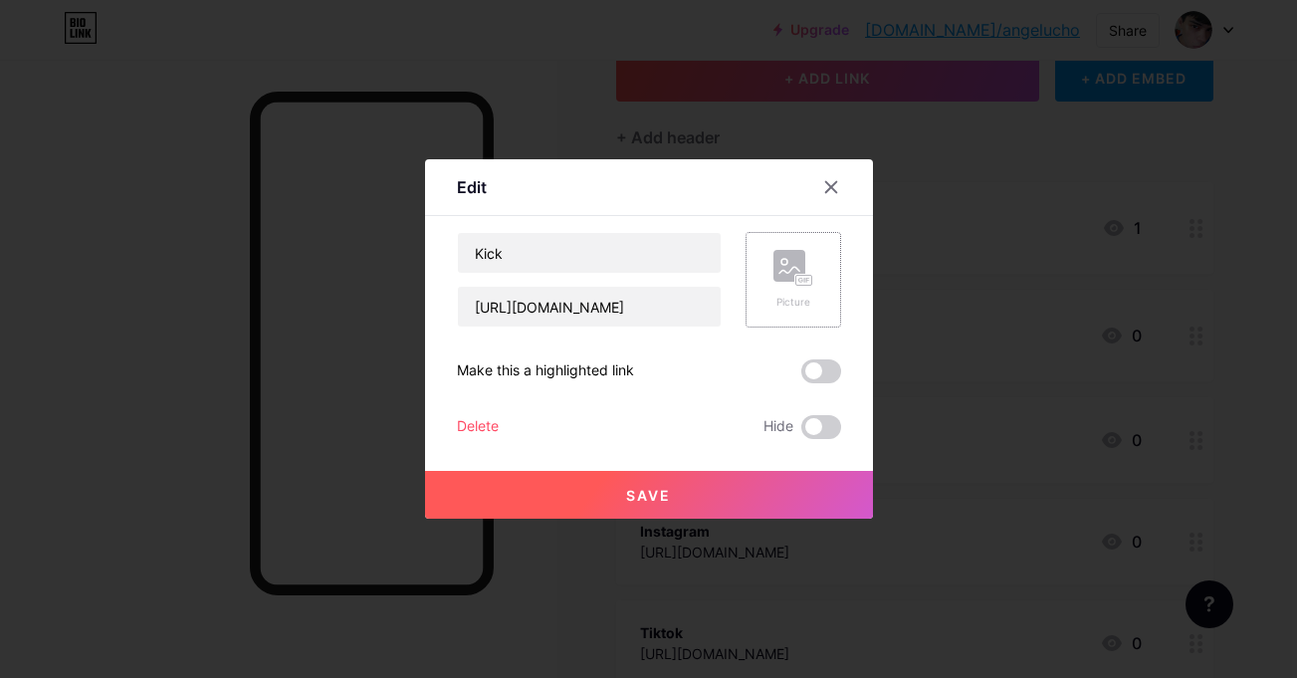
click at [794, 264] on rect at bounding box center [789, 266] width 32 height 32
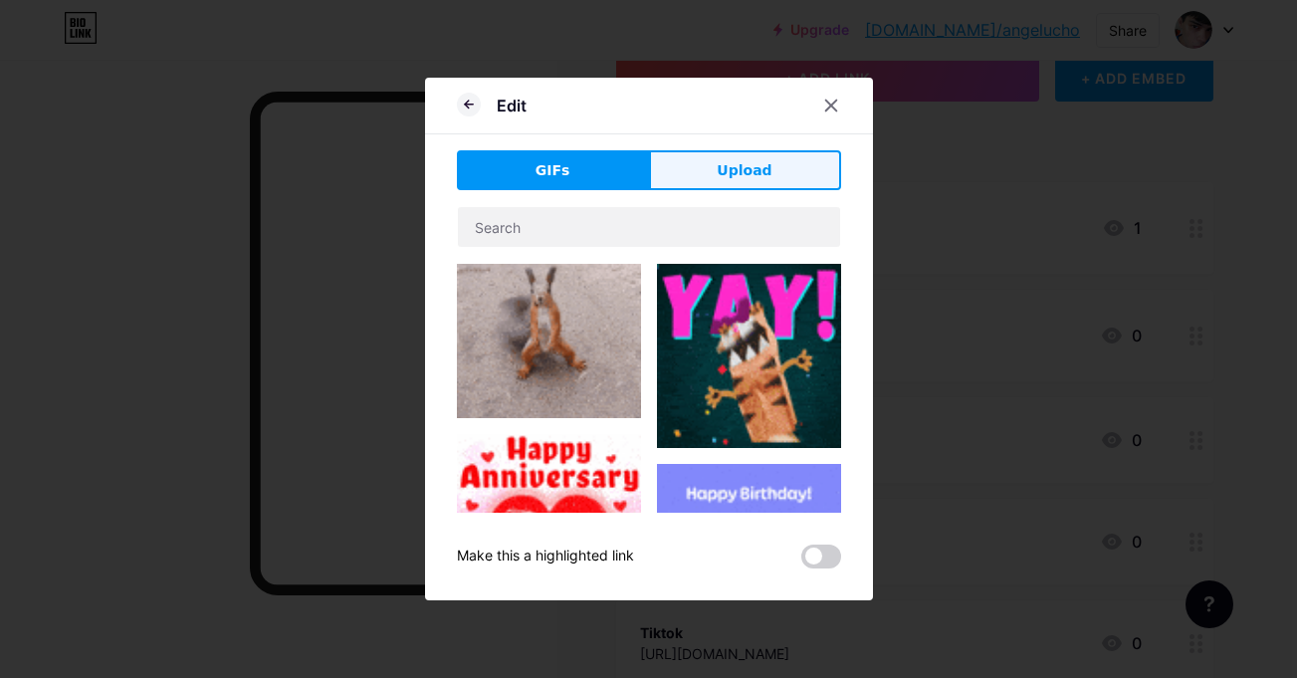
click at [681, 182] on button "Upload" at bounding box center [745, 170] width 192 height 40
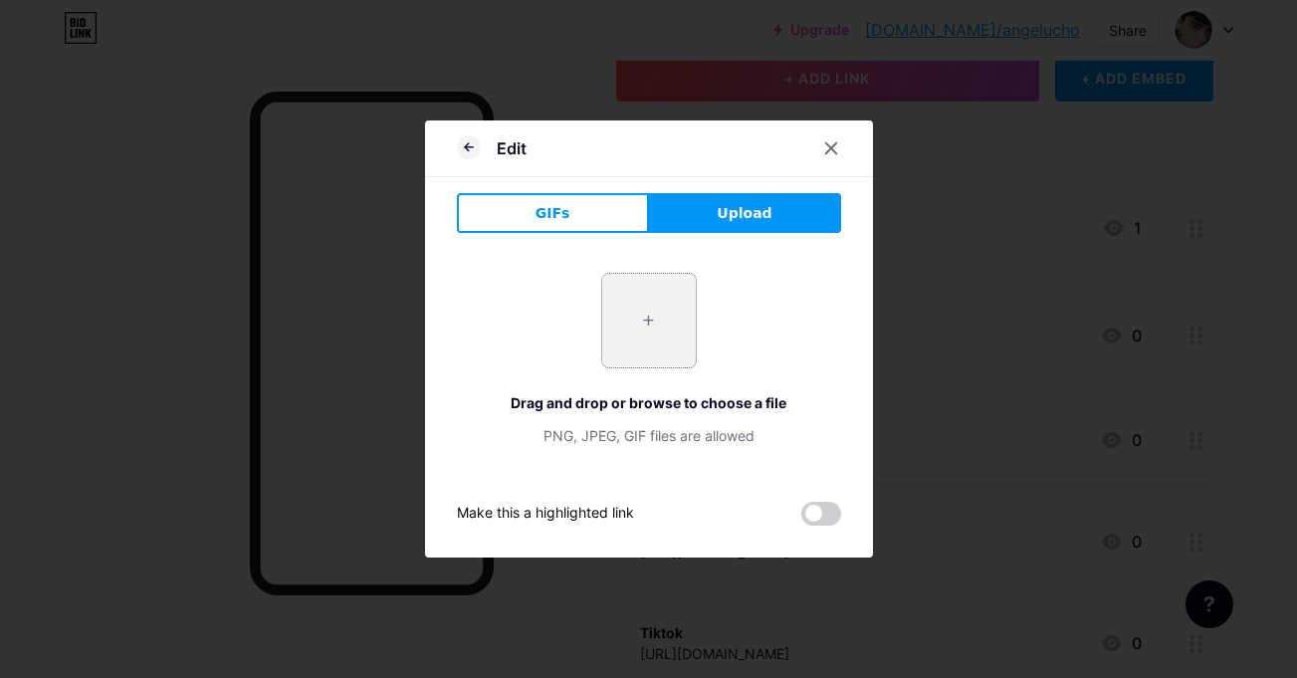
click at [611, 282] on input "file" at bounding box center [649, 321] width 94 height 94
type input "C:\fakepath\kick l.png"
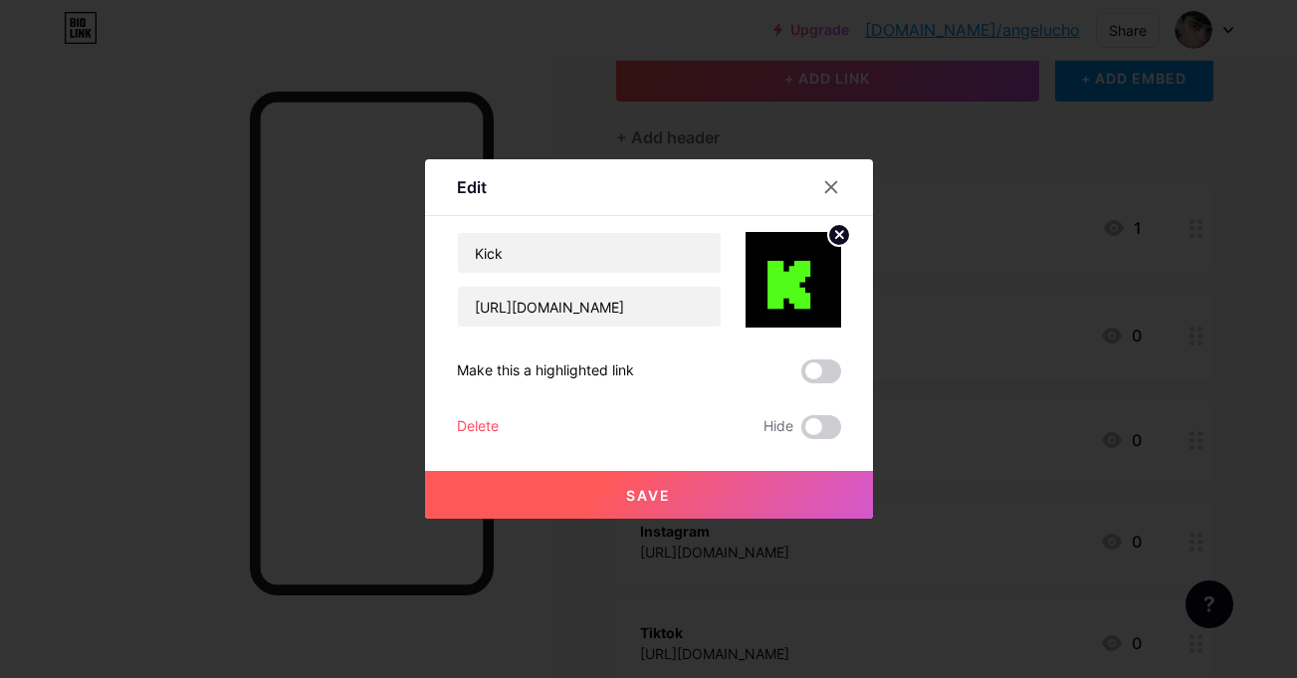
click at [701, 505] on button "Save" at bounding box center [649, 495] width 448 height 48
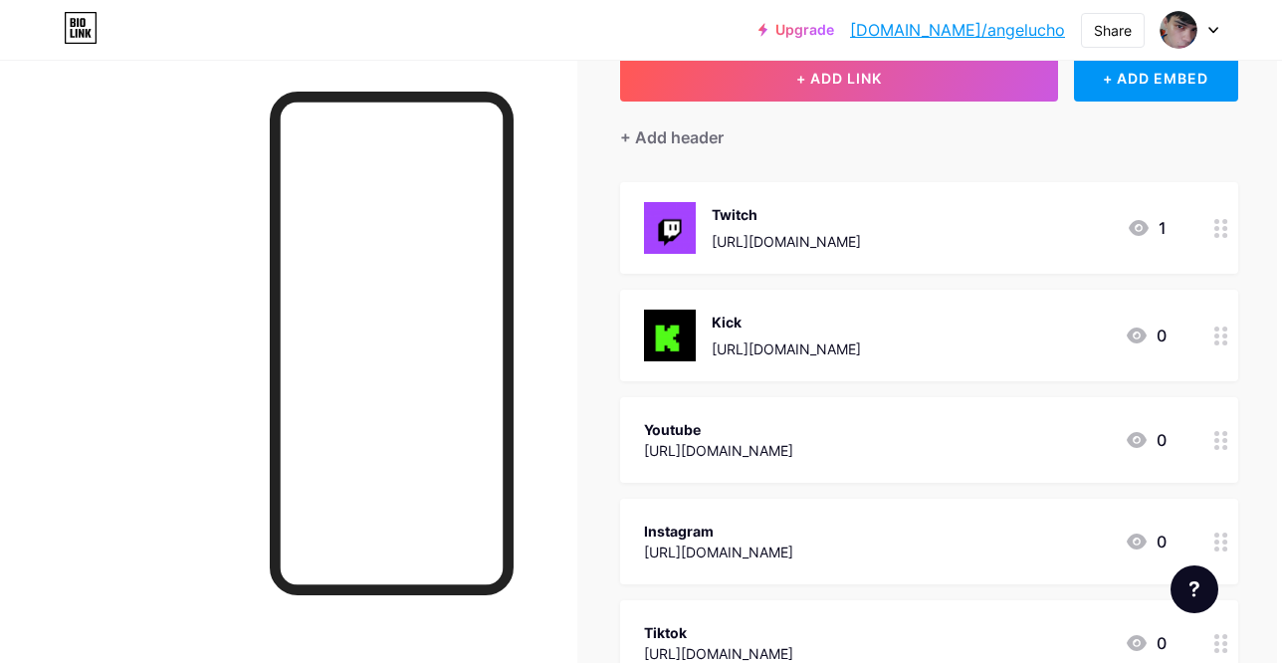
click at [1204, 335] on div at bounding box center [1221, 336] width 34 height 92
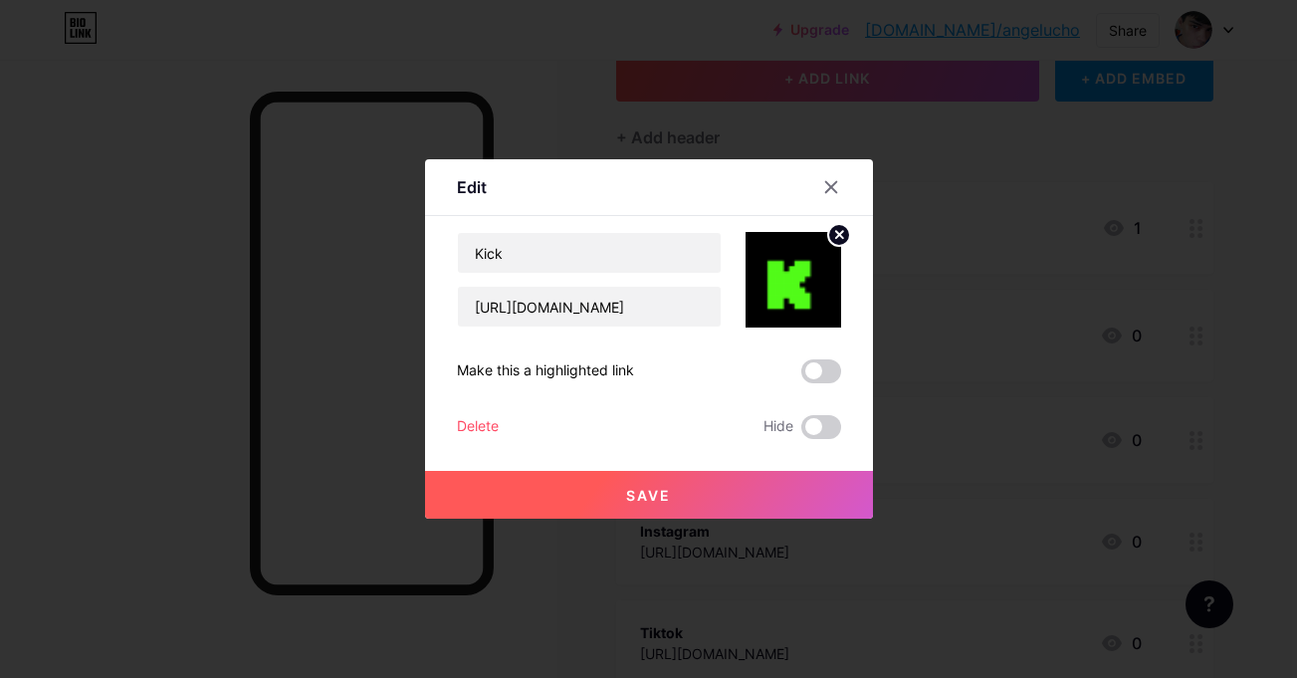
click at [836, 230] on circle at bounding box center [839, 235] width 22 height 22
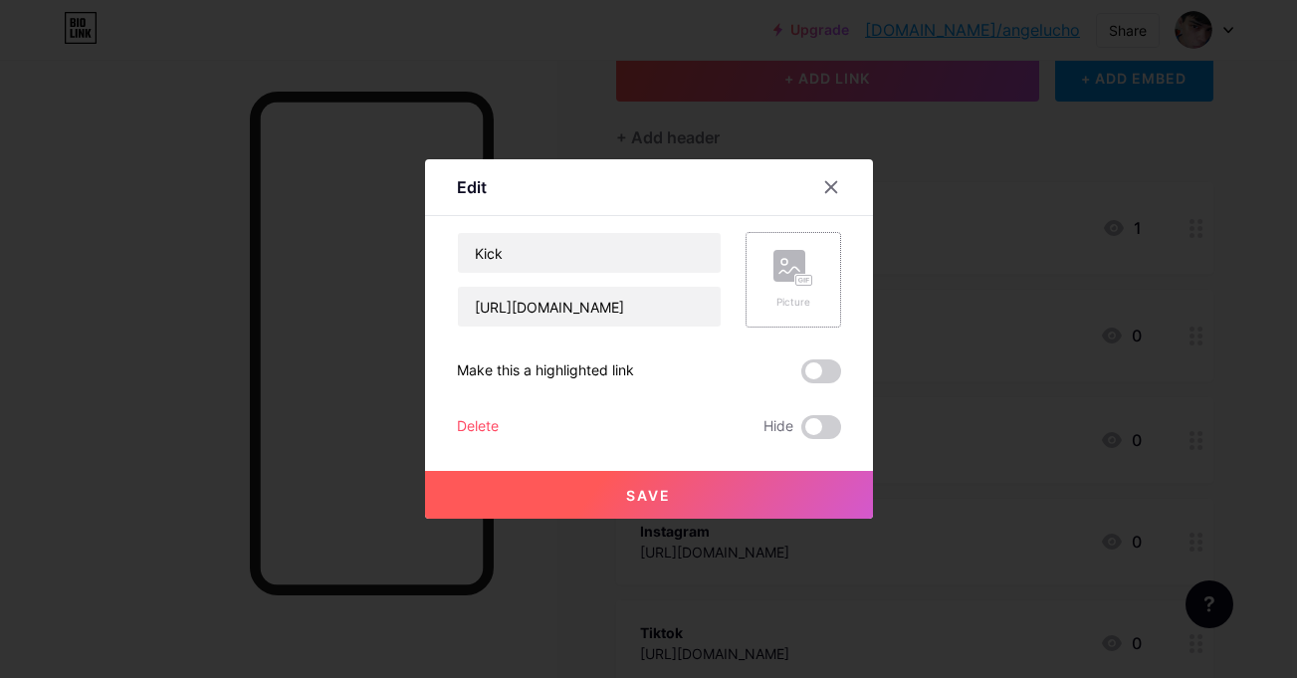
click at [836, 230] on div "Edit Content YouTube Play YouTube video without leaving your page. ADD Vimeo Pl…" at bounding box center [649, 338] width 448 height 359
click at [779, 286] on icon at bounding box center [793, 268] width 40 height 37
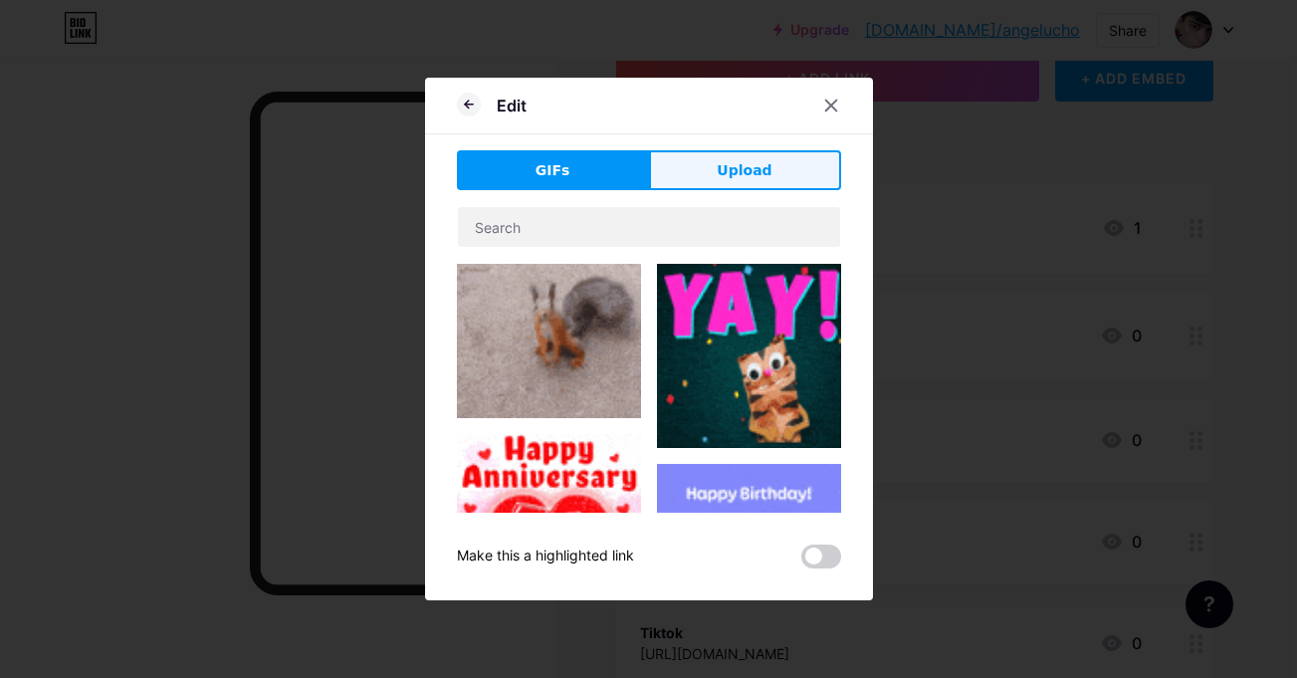
click at [730, 156] on button "Upload" at bounding box center [745, 170] width 192 height 40
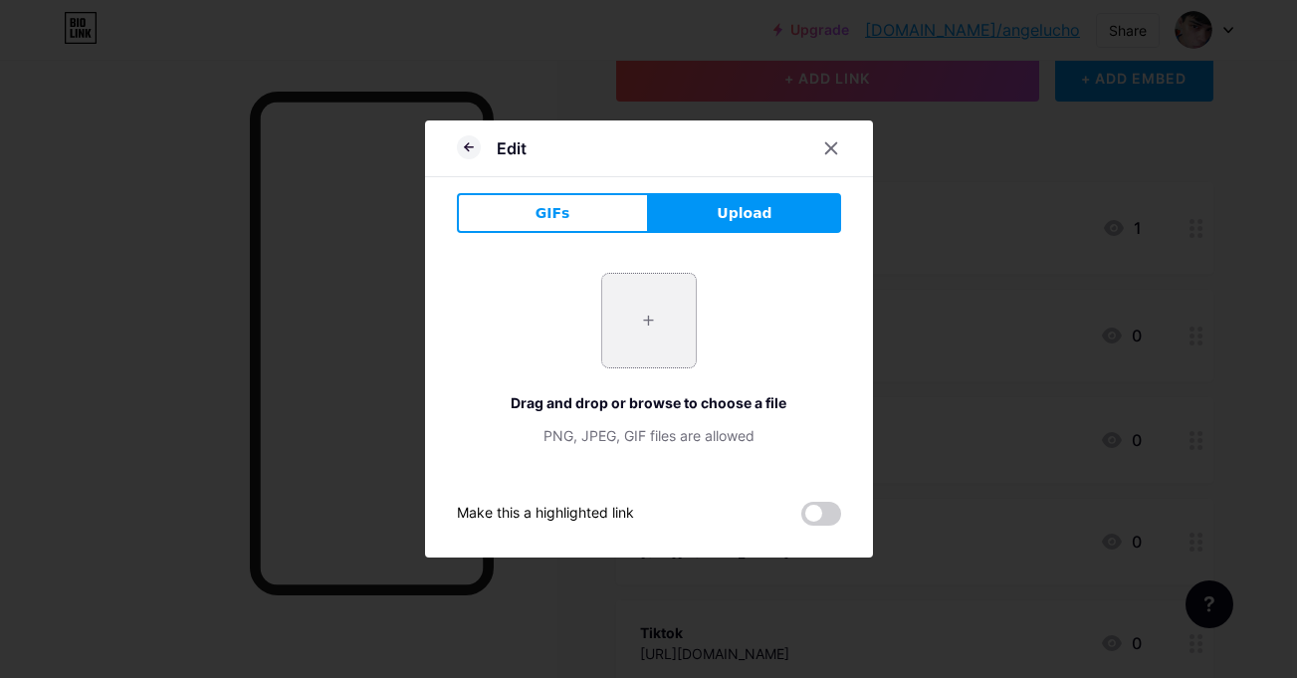
click at [608, 307] on input "file" at bounding box center [649, 321] width 94 height 94
type input "C:\fakepath\kick l.png"
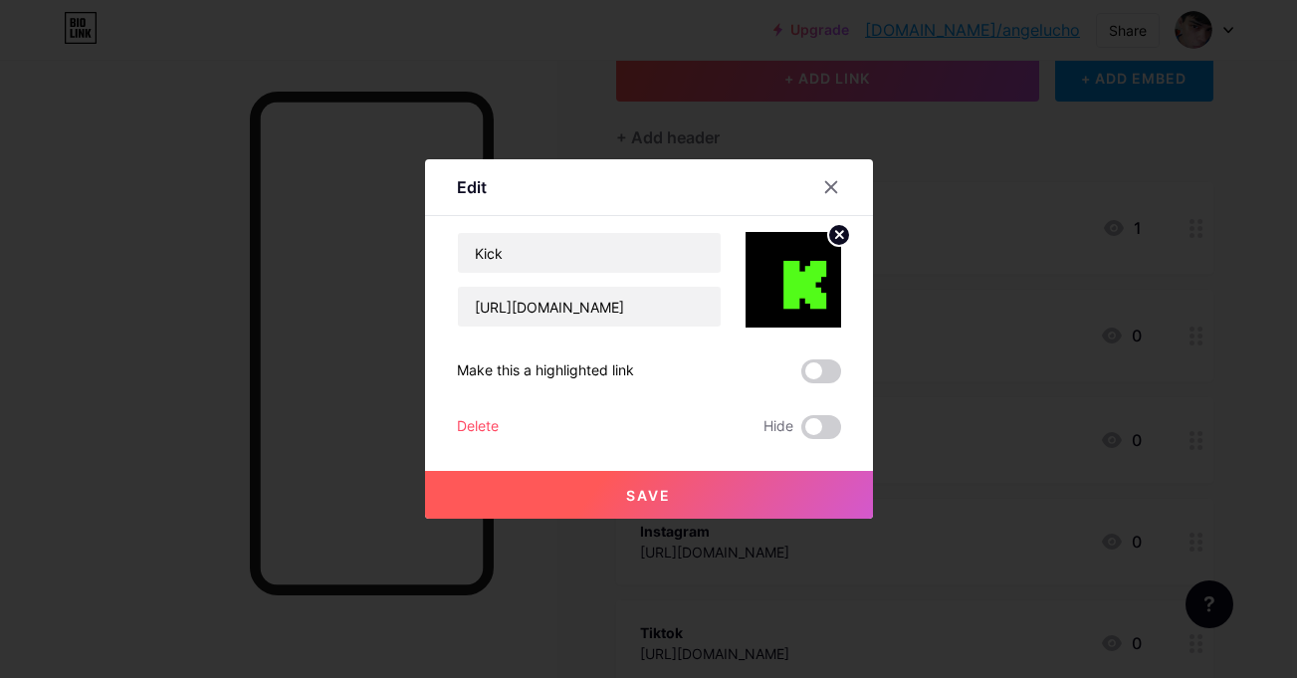
click at [754, 480] on button "Save" at bounding box center [649, 495] width 448 height 48
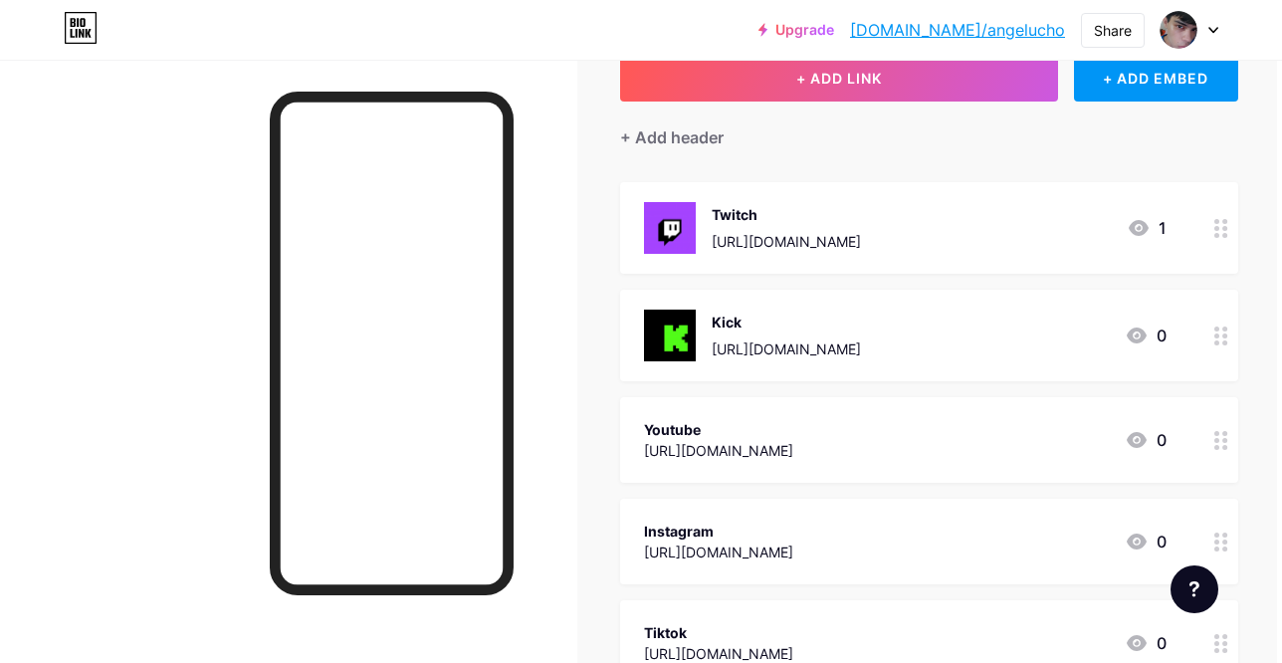
click at [221, 369] on div at bounding box center [288, 391] width 577 height 663
click at [1204, 340] on div at bounding box center [1221, 336] width 34 height 92
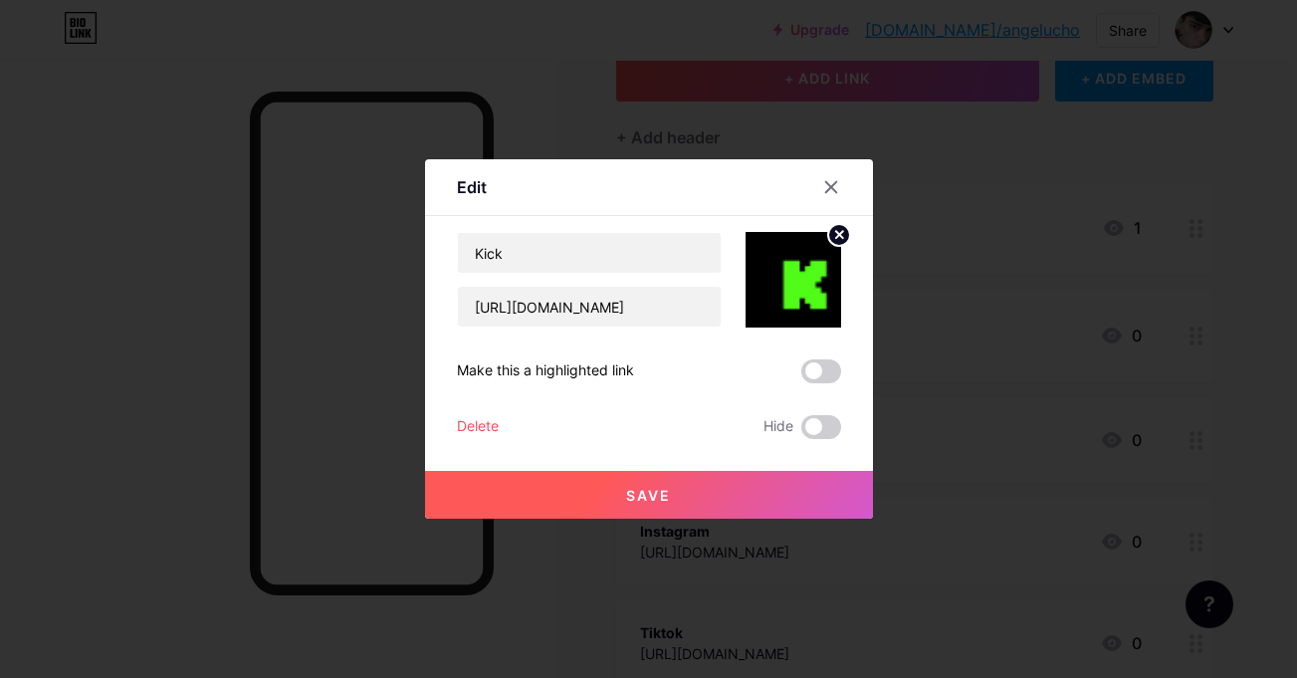
click at [827, 243] on icon at bounding box center [839, 235] width 24 height 24
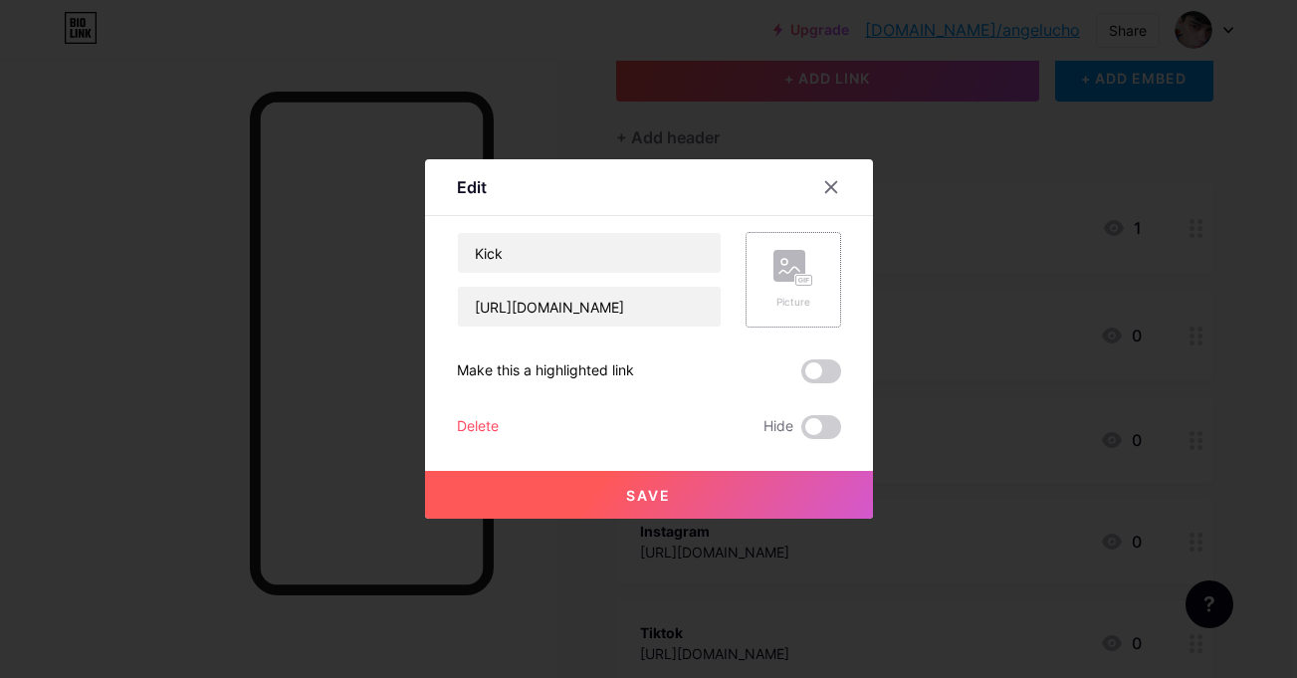
click at [794, 256] on rect at bounding box center [789, 266] width 32 height 32
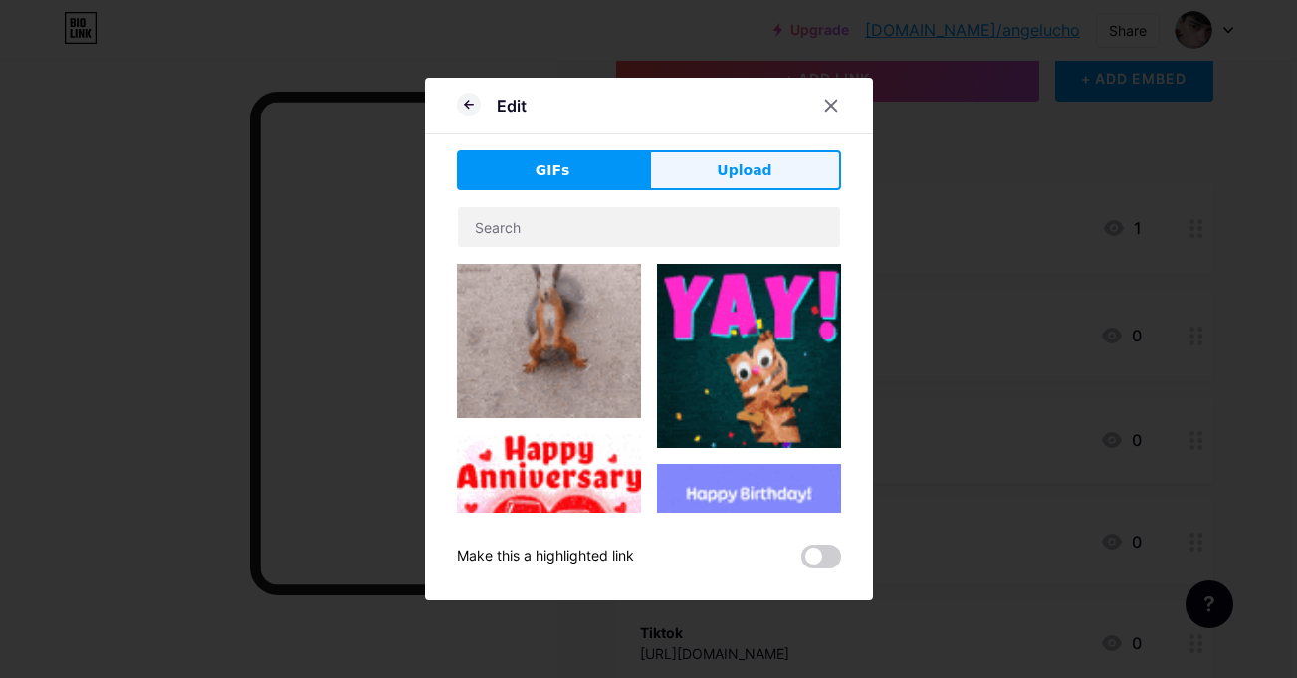
click at [759, 151] on button "Upload" at bounding box center [745, 170] width 192 height 40
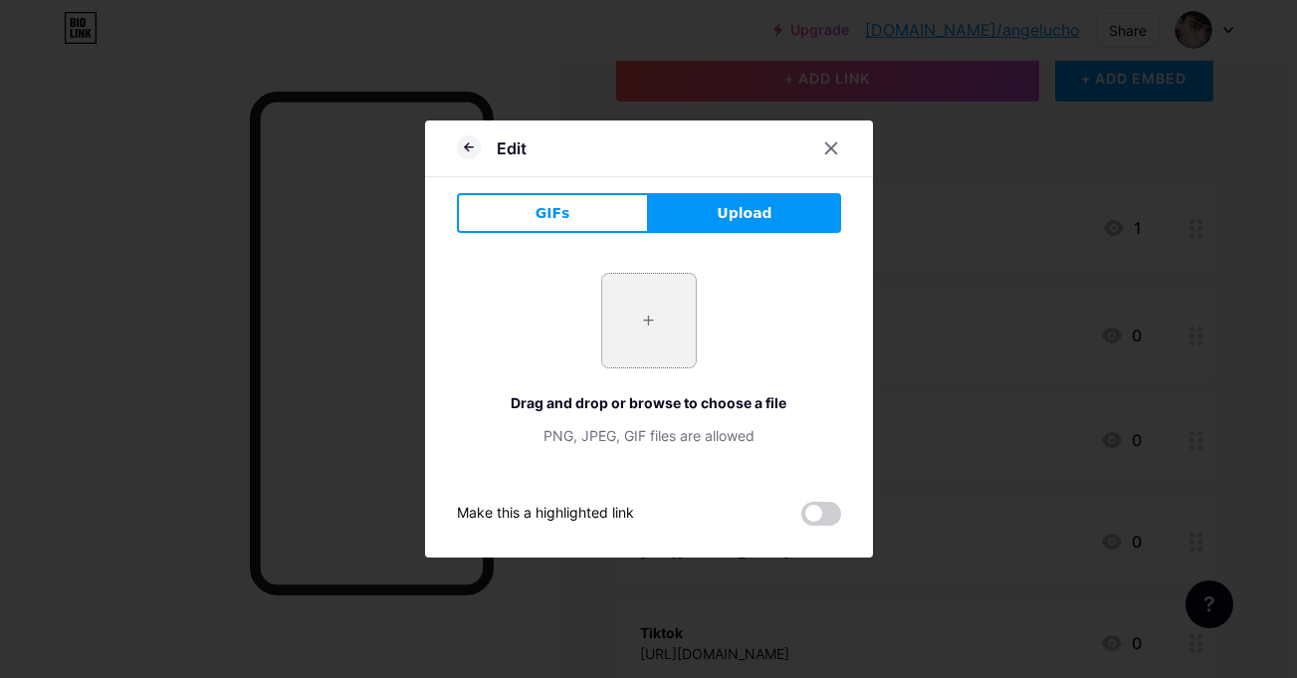
click at [616, 342] on input "file" at bounding box center [649, 321] width 94 height 94
type input "C:\fakepath\kick l.png"
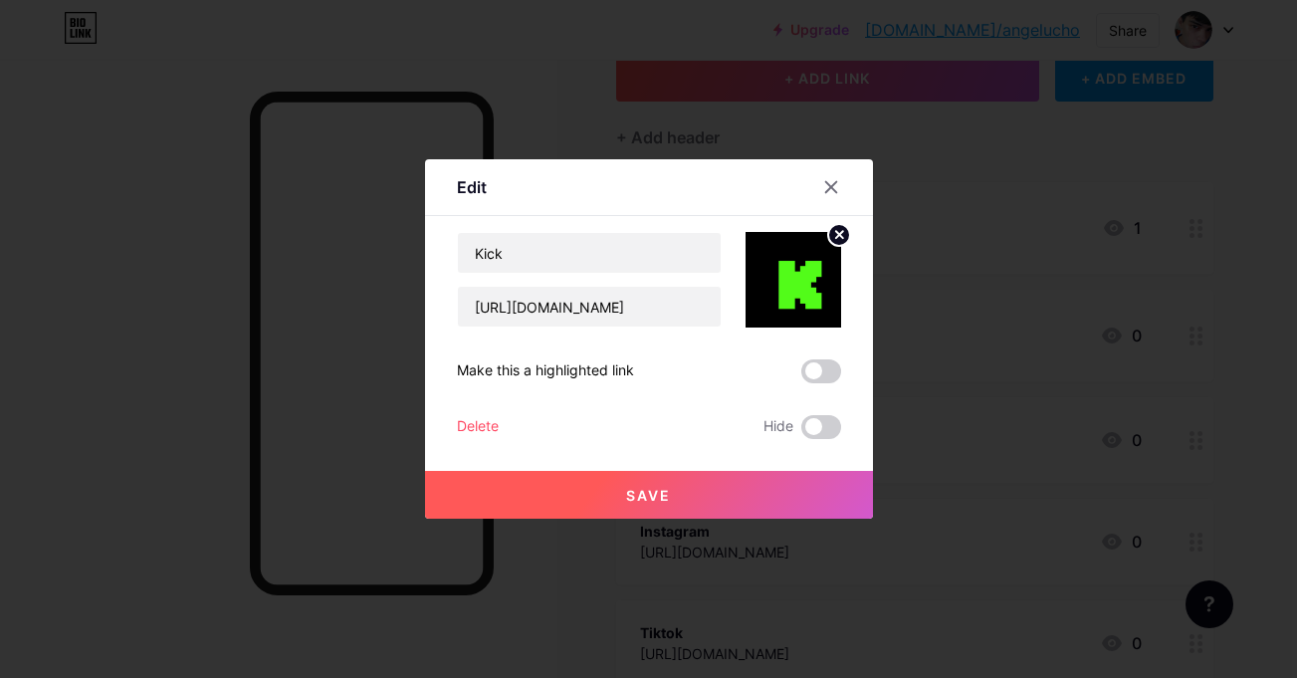
click at [759, 481] on button "Save" at bounding box center [649, 495] width 448 height 48
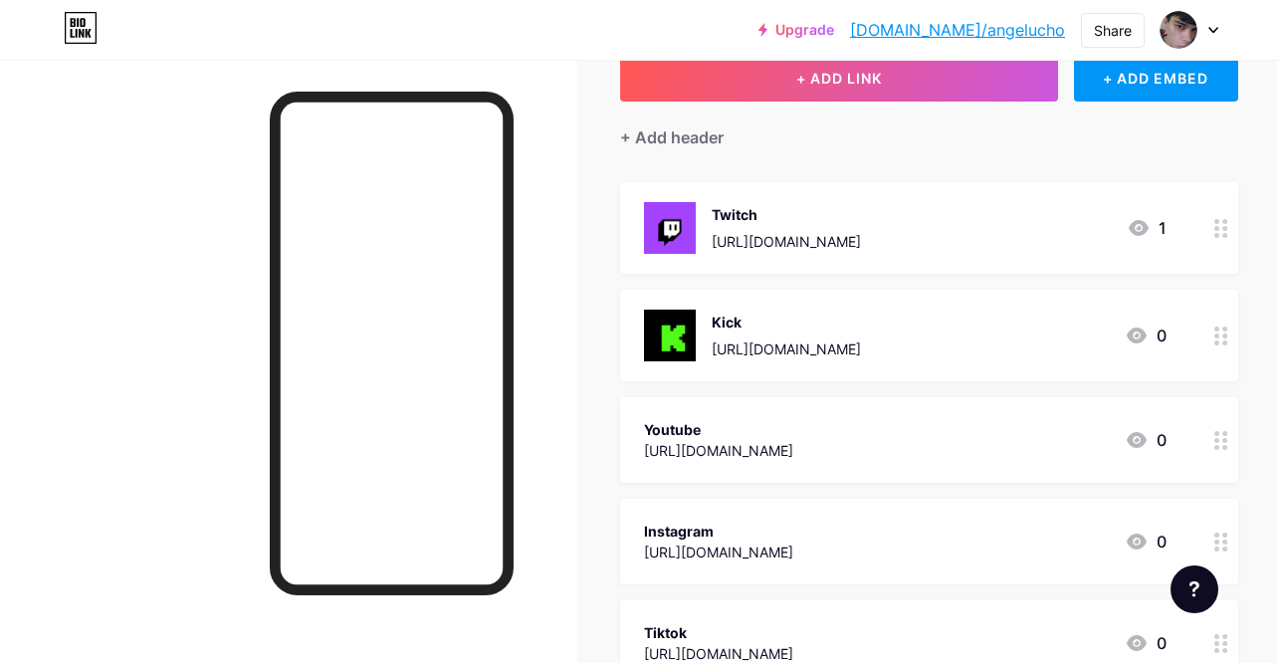
click at [242, 351] on div at bounding box center [288, 391] width 577 height 663
click at [1220, 347] on div "Links Posts Design Subscribers NEW Stats Settings + ADD LINK + ADD EMBED + Add …" at bounding box center [658, 524] width 1327 height 1193
click at [1214, 335] on circle at bounding box center [1216, 335] width 5 height 5
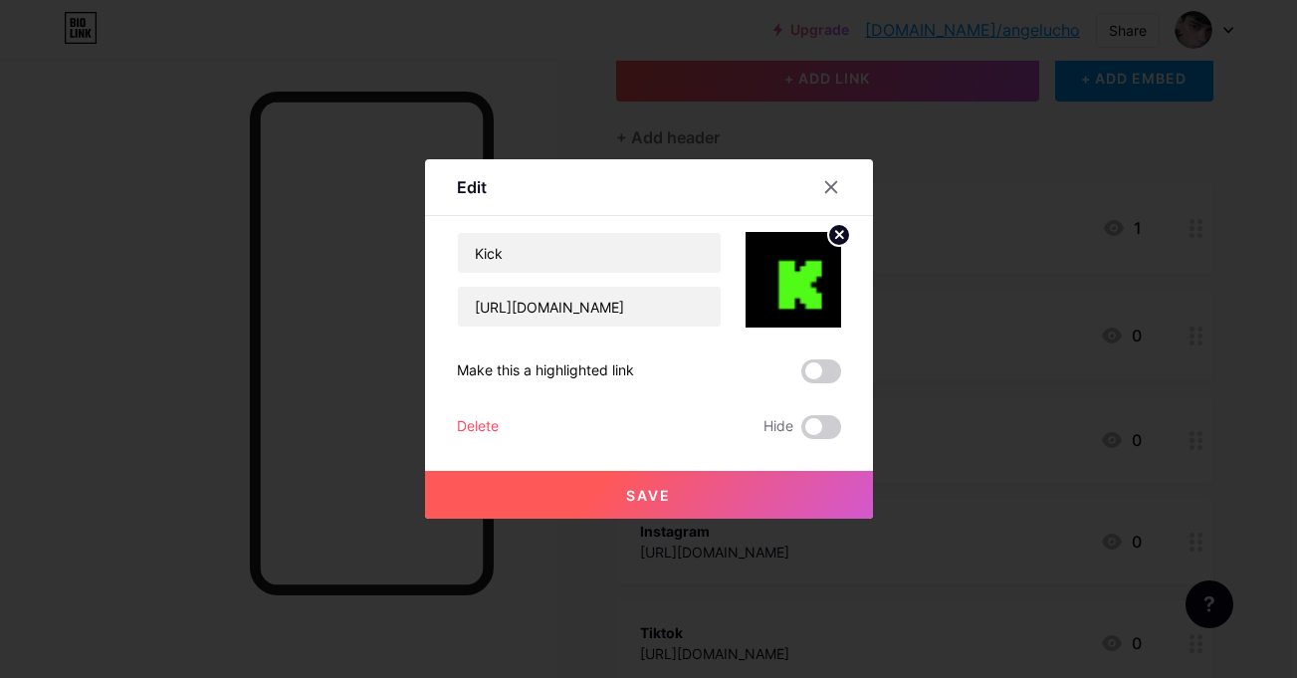
click at [828, 238] on circle at bounding box center [839, 235] width 22 height 22
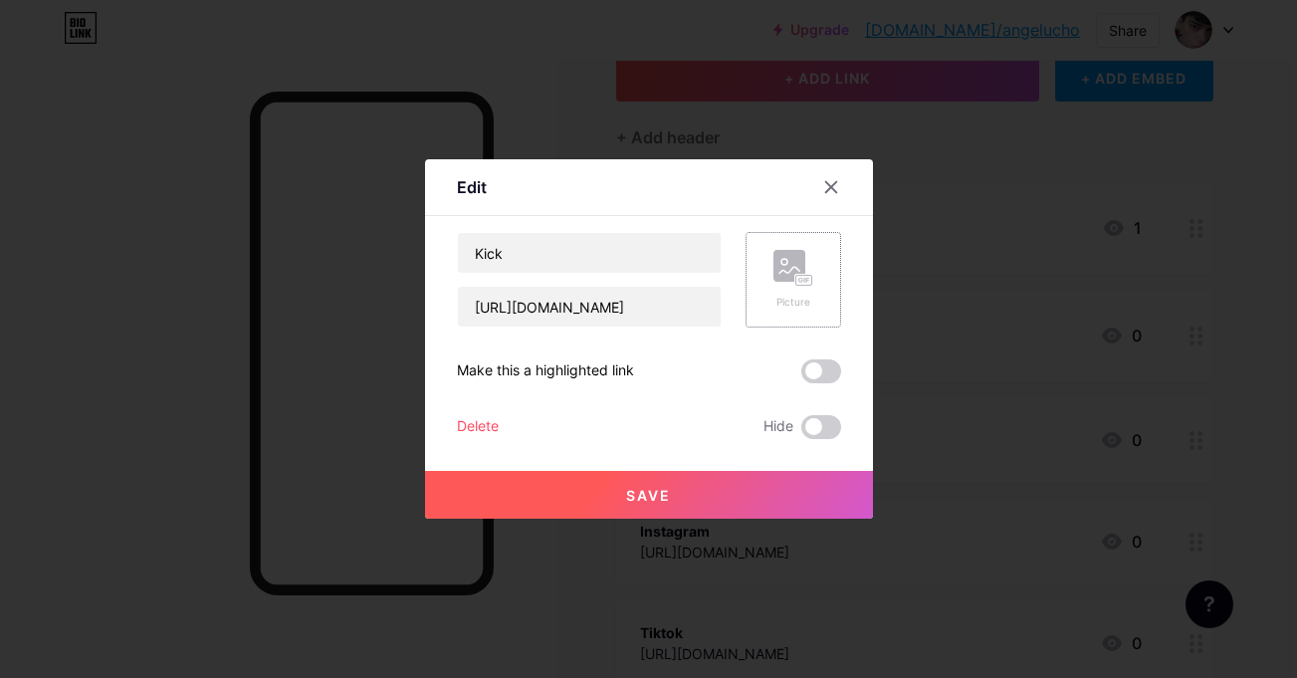
click at [773, 264] on rect at bounding box center [789, 266] width 32 height 32
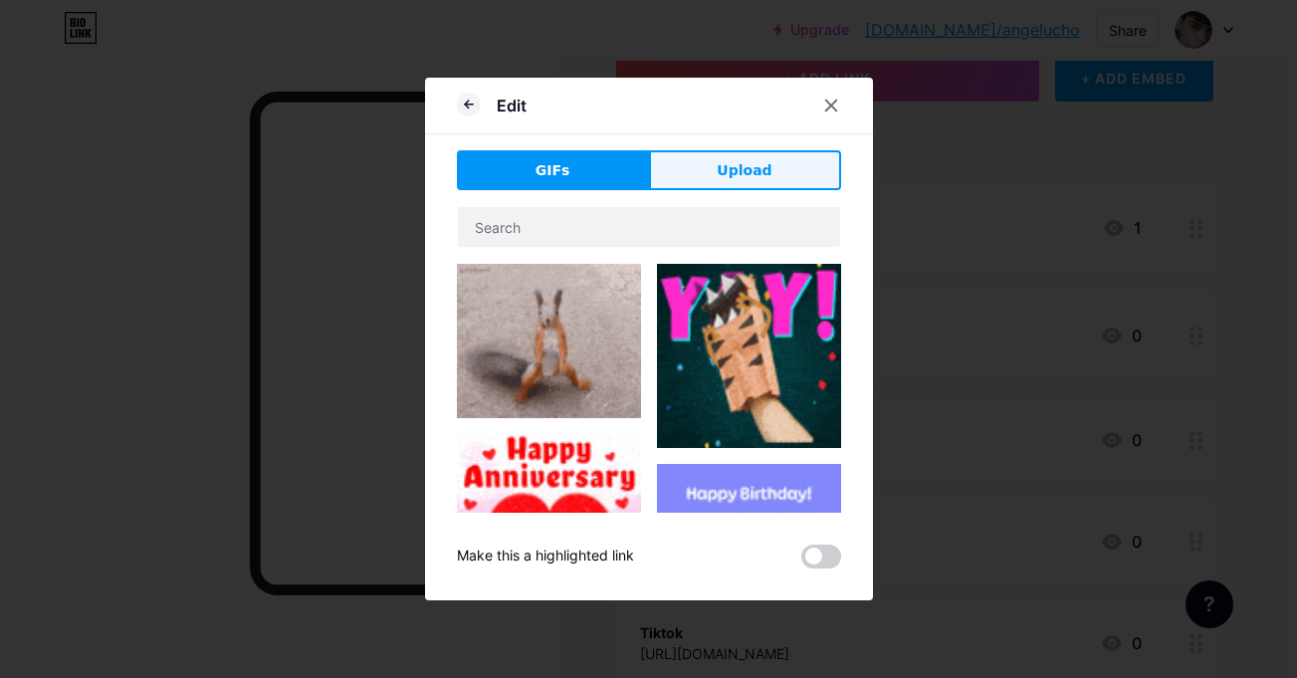
click at [715, 151] on button "Upload" at bounding box center [745, 170] width 192 height 40
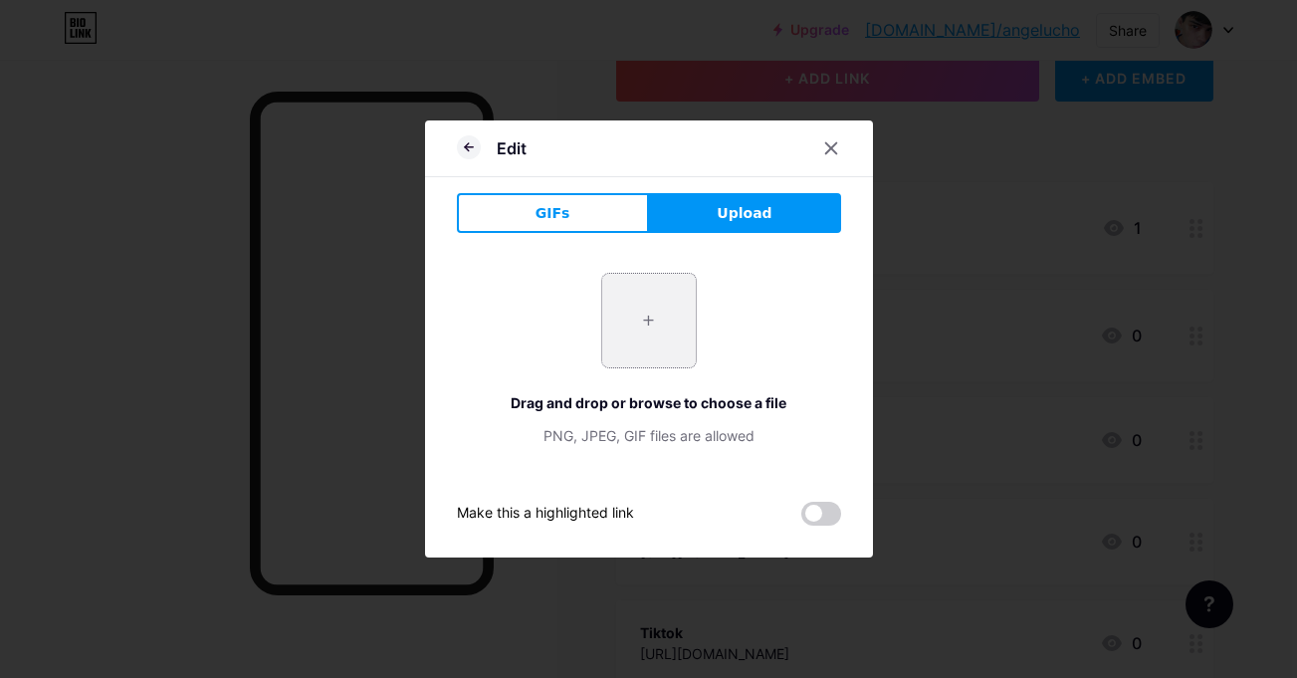
click at [661, 287] on input "file" at bounding box center [649, 321] width 94 height 94
type input "C:\fakepath\kick l.png"
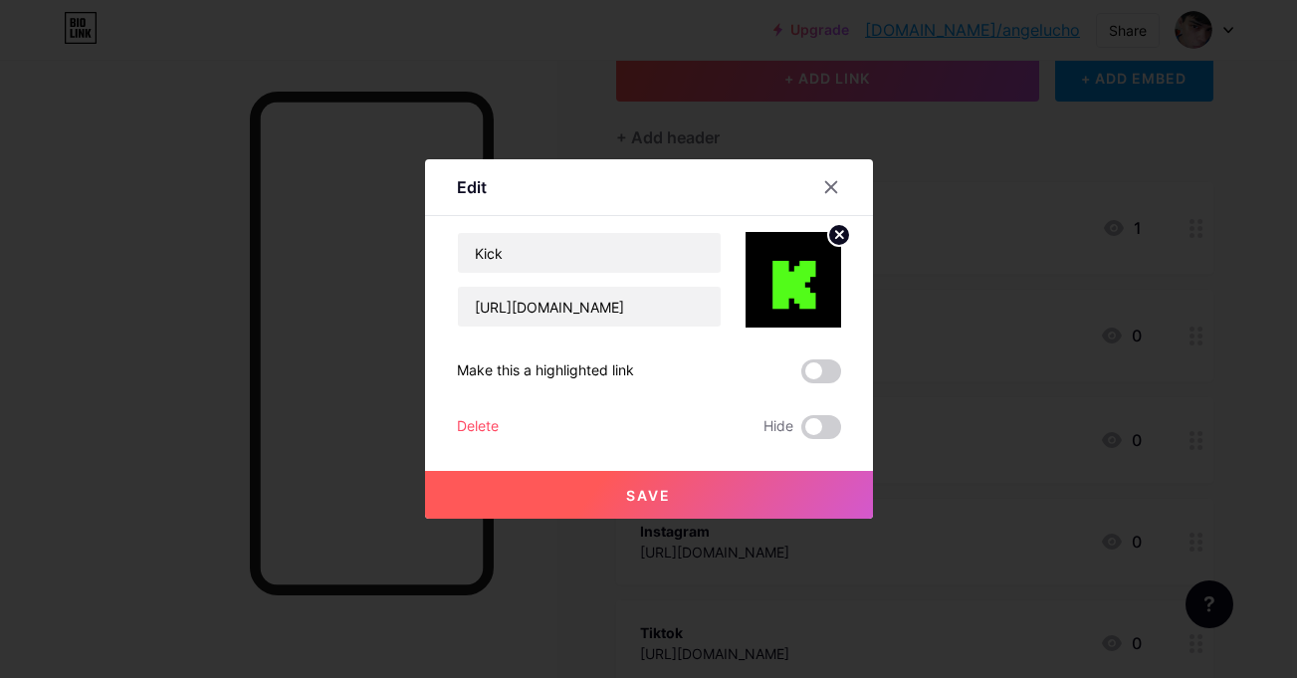
click at [739, 479] on button "Save" at bounding box center [649, 495] width 448 height 48
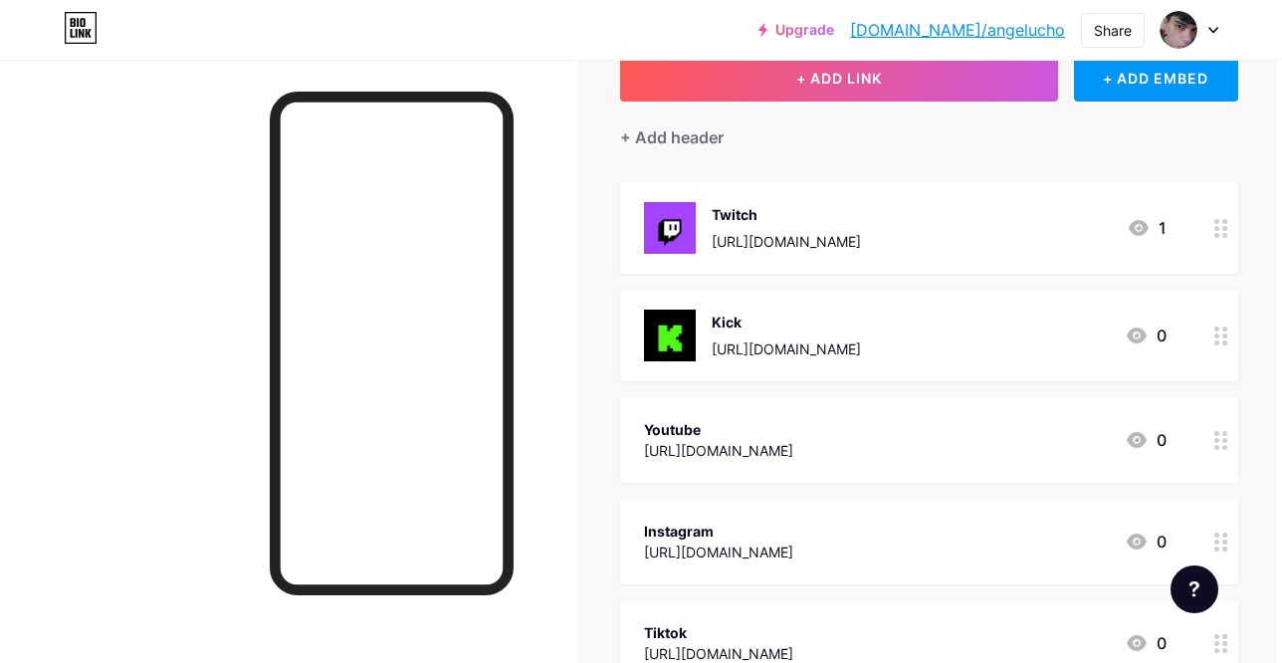
click at [1125, 428] on icon at bounding box center [1137, 440] width 24 height 24
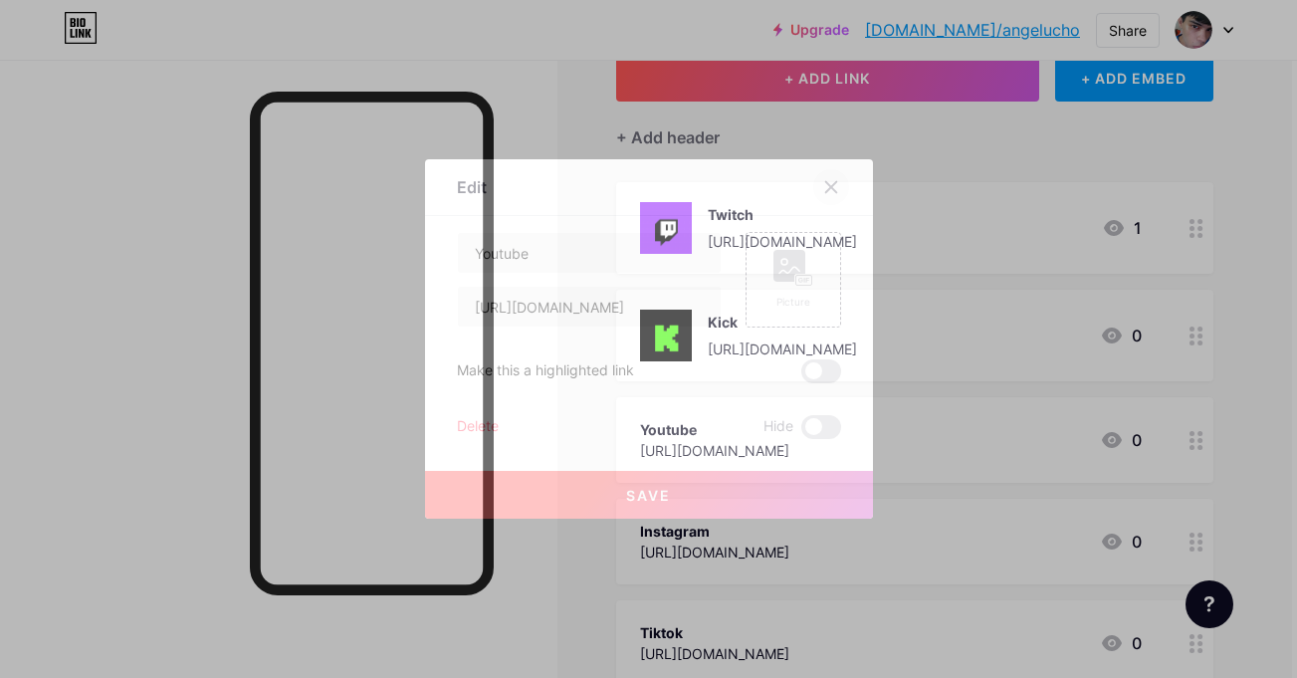
click at [840, 181] on div at bounding box center [843, 187] width 60 height 36
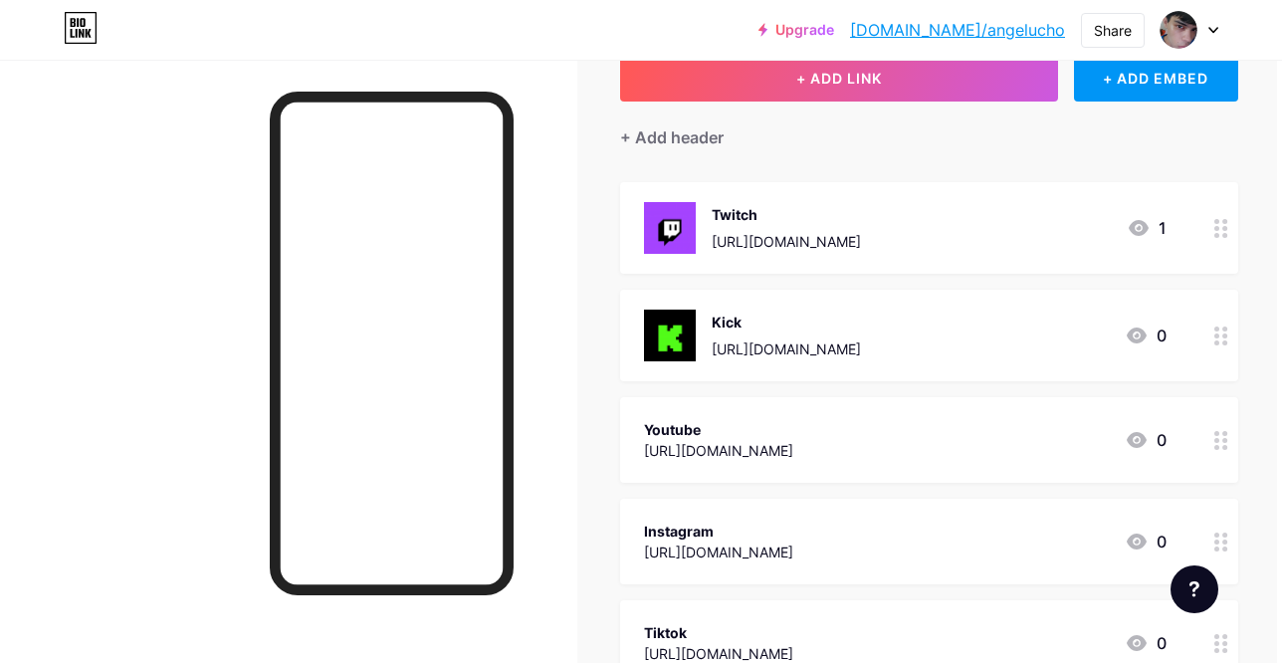
click at [1206, 436] on div at bounding box center [1221, 440] width 34 height 86
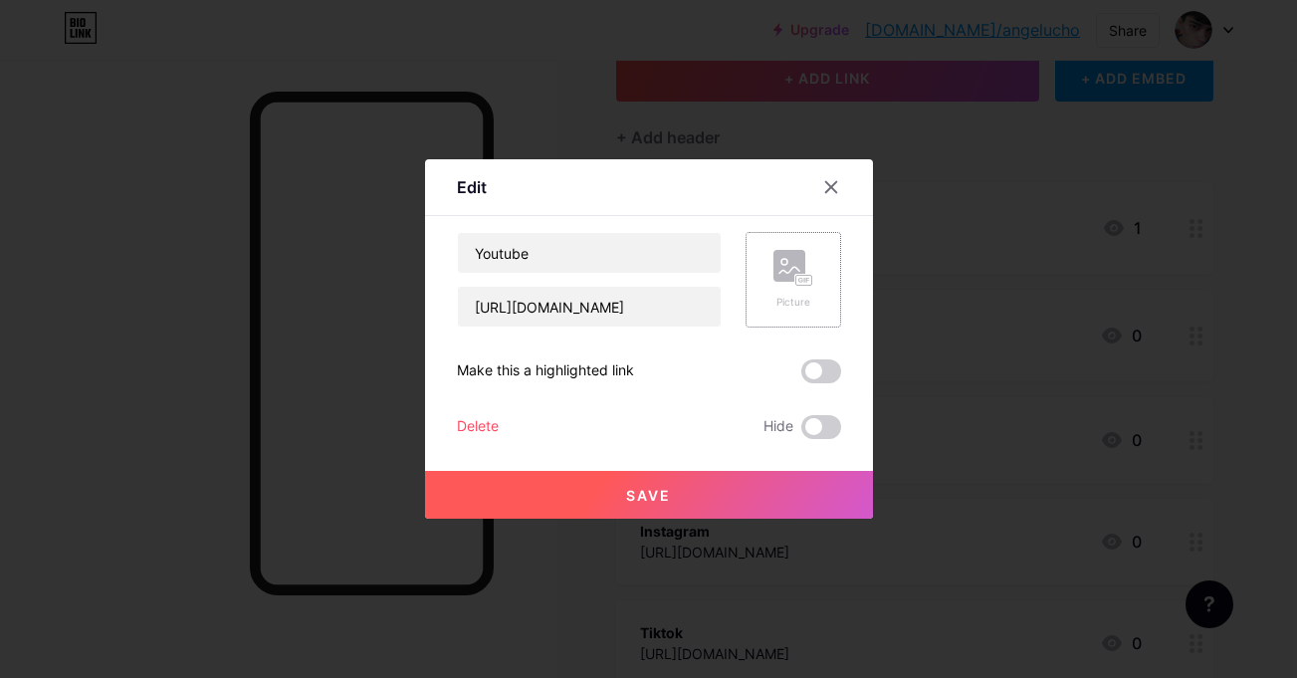
click at [785, 267] on icon at bounding box center [789, 270] width 20 height 6
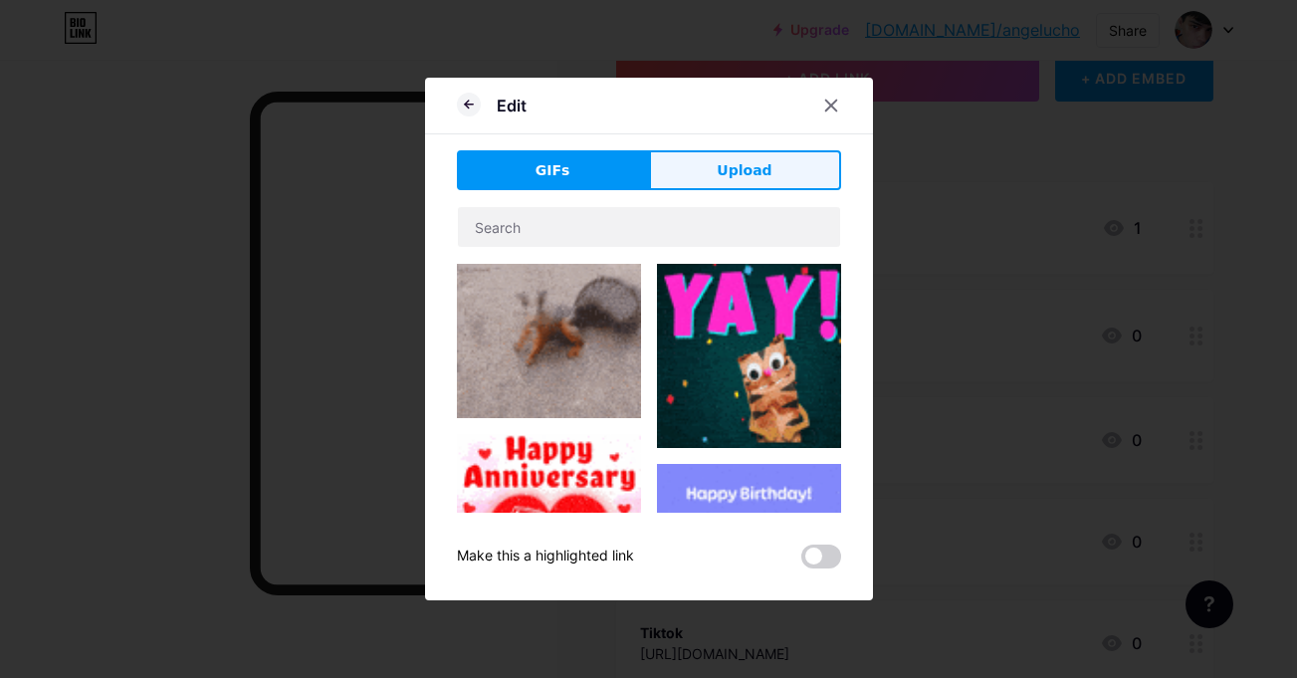
click at [743, 184] on button "Upload" at bounding box center [745, 170] width 192 height 40
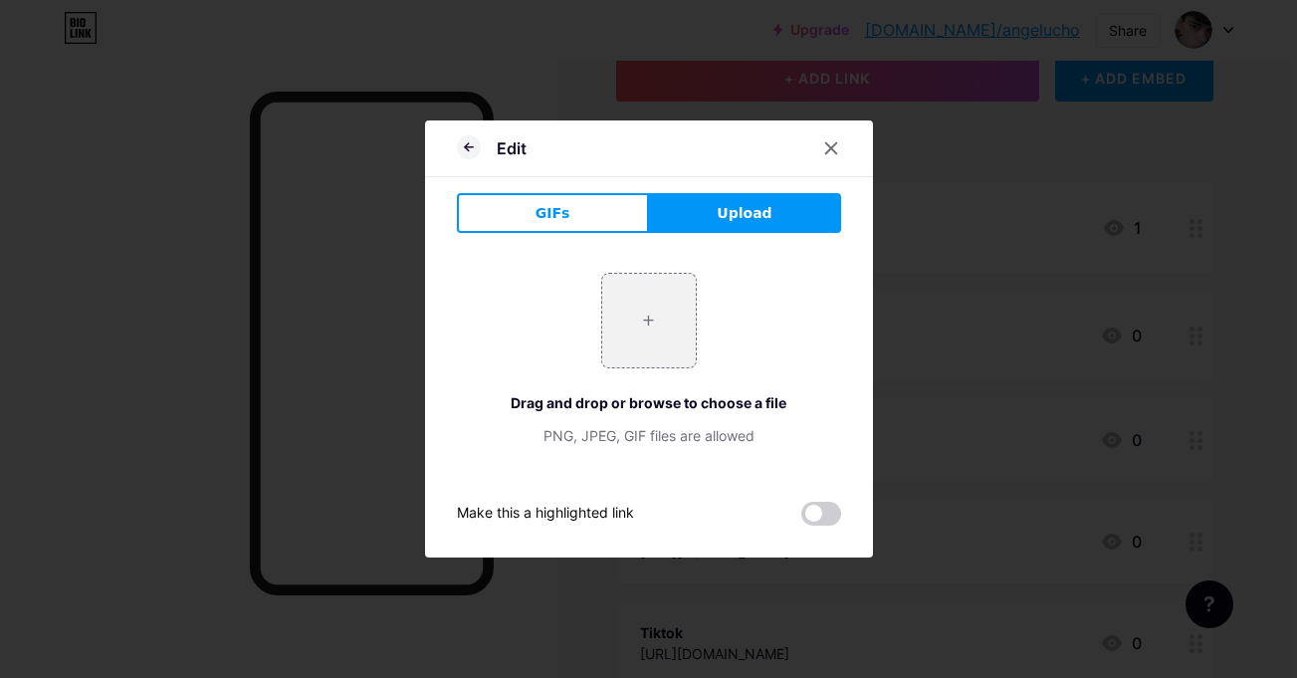
drag, startPoint x: 835, startPoint y: 308, endPoint x: 687, endPoint y: 489, distance: 234.1
click at [687, 489] on div "Edit GIFs Upload Content YouTube Play YouTube video without leaving your page. …" at bounding box center [649, 338] width 448 height 437
click at [687, 489] on div "+ Drag and drop or browse to choose a file PNG, JPEG, GIF files are allowed Mak…" at bounding box center [649, 387] width 384 height 277
click at [768, 502] on div "Make this a highlighted link" at bounding box center [649, 514] width 384 height 24
click at [816, 522] on span at bounding box center [821, 514] width 40 height 24
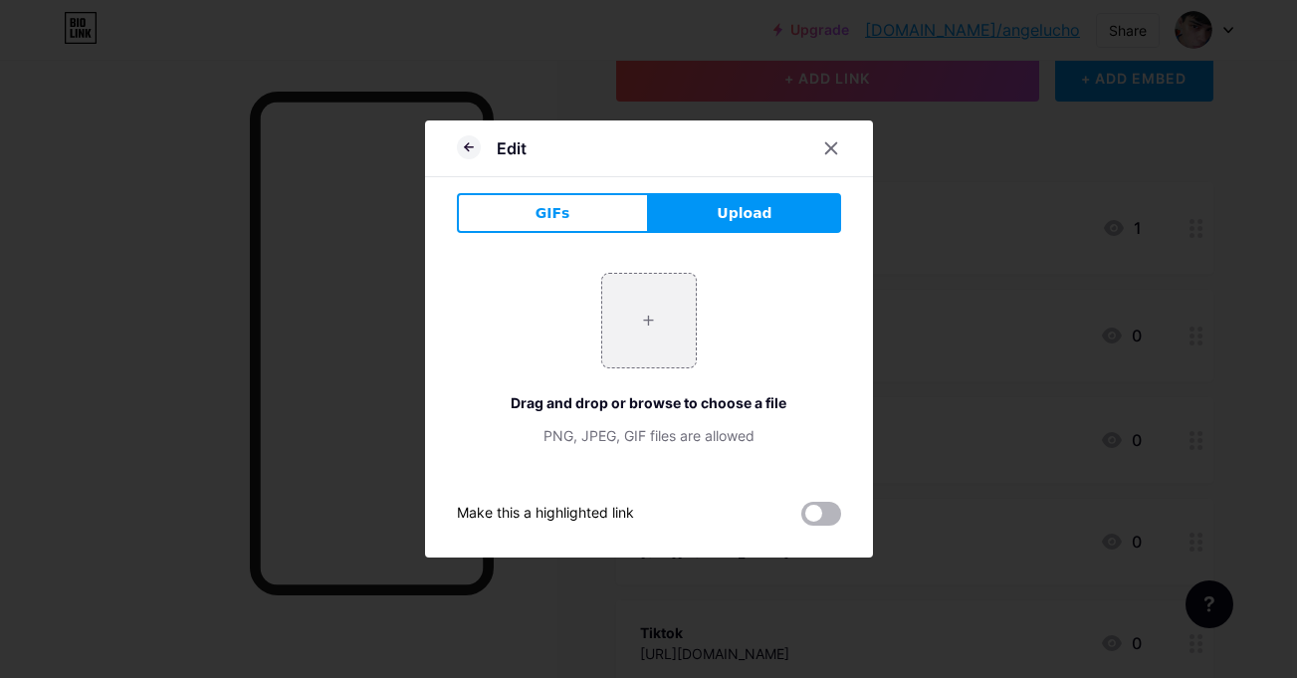
click at [801, 519] on input "checkbox" at bounding box center [801, 519] width 0 height 0
click at [816, 522] on span at bounding box center [821, 514] width 40 height 24
click at [801, 519] on input "checkbox" at bounding box center [801, 519] width 0 height 0
click at [663, 273] on div "+" at bounding box center [649, 321] width 96 height 96
click at [662, 320] on input "file" at bounding box center [649, 321] width 94 height 94
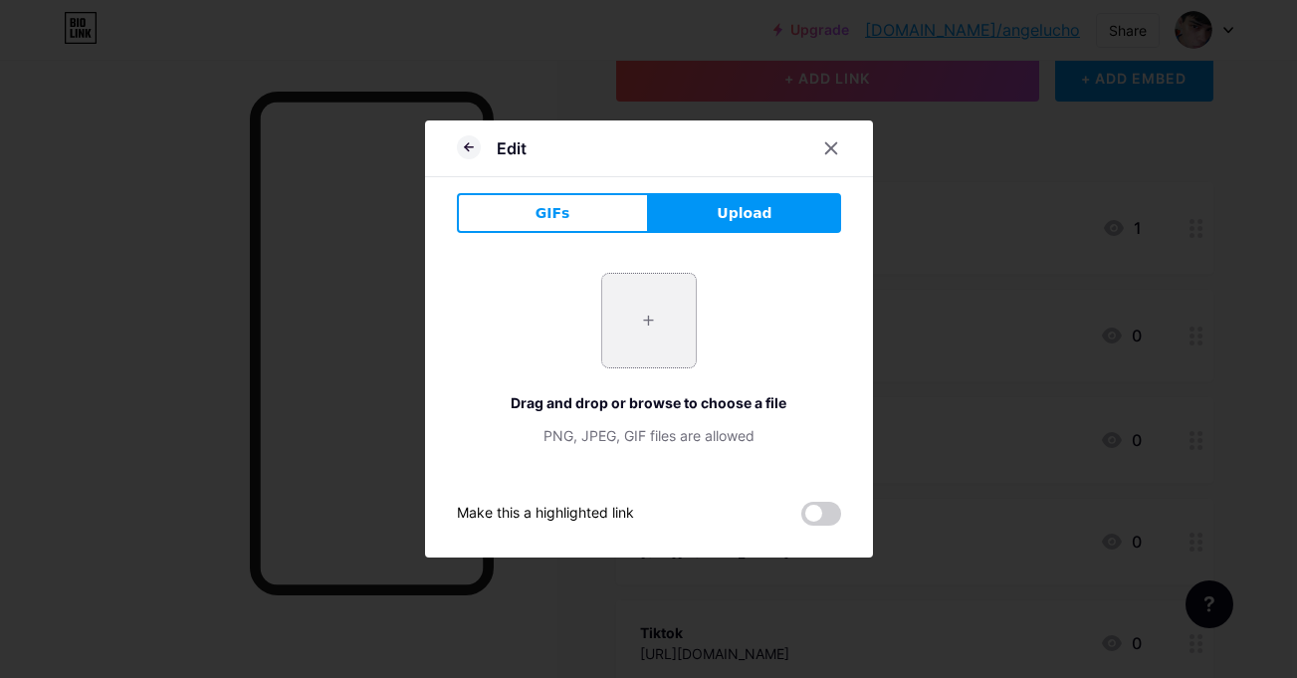
type input "C:\fakepath\itkok.png"
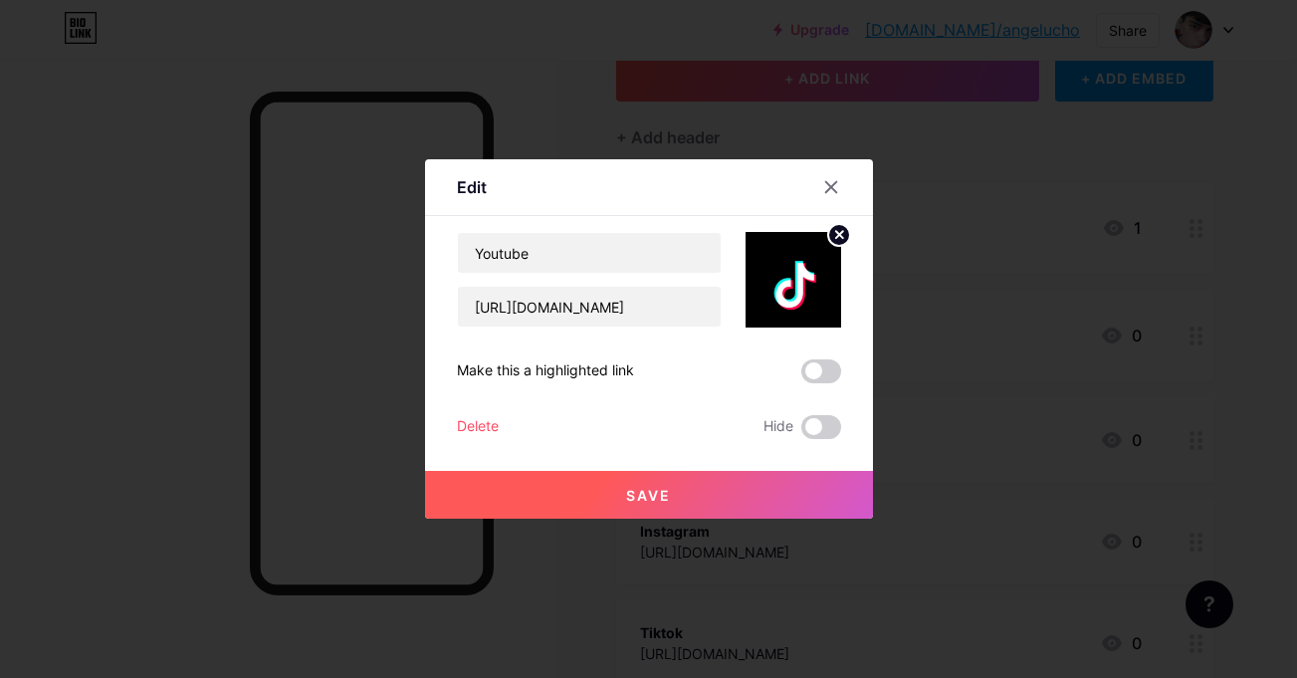
click at [764, 481] on button "Save" at bounding box center [649, 495] width 448 height 48
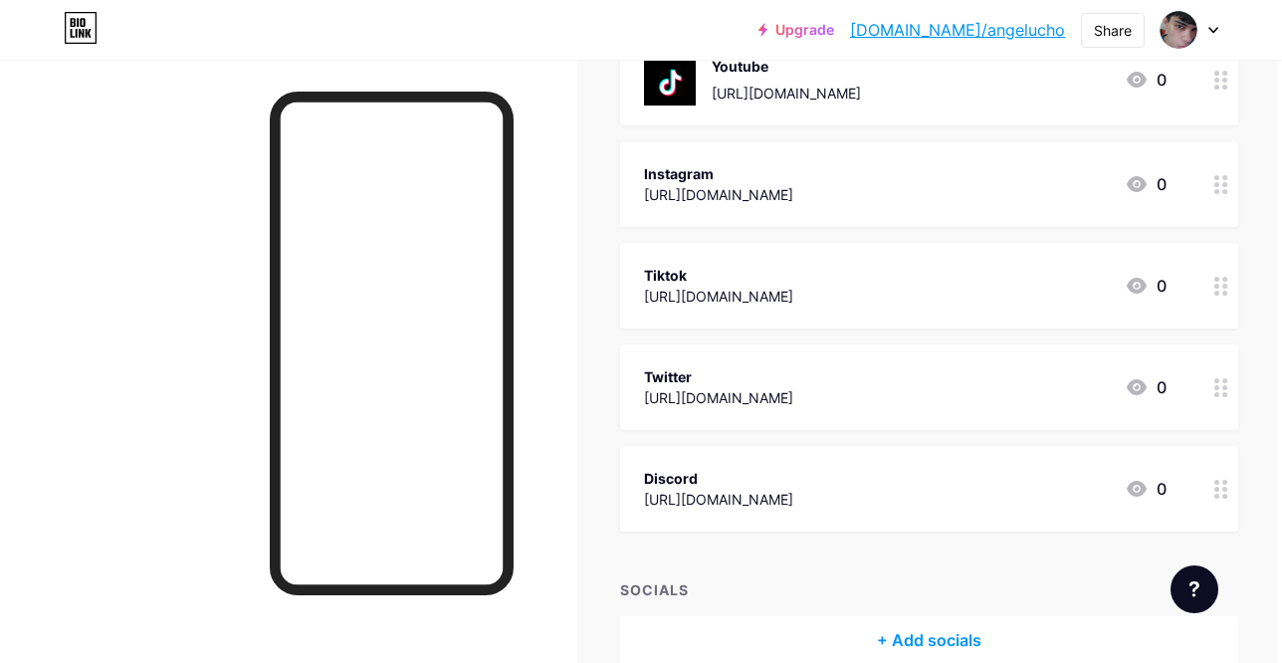
scroll to position [493, 5]
click at [1204, 273] on div at bounding box center [1221, 288] width 34 height 86
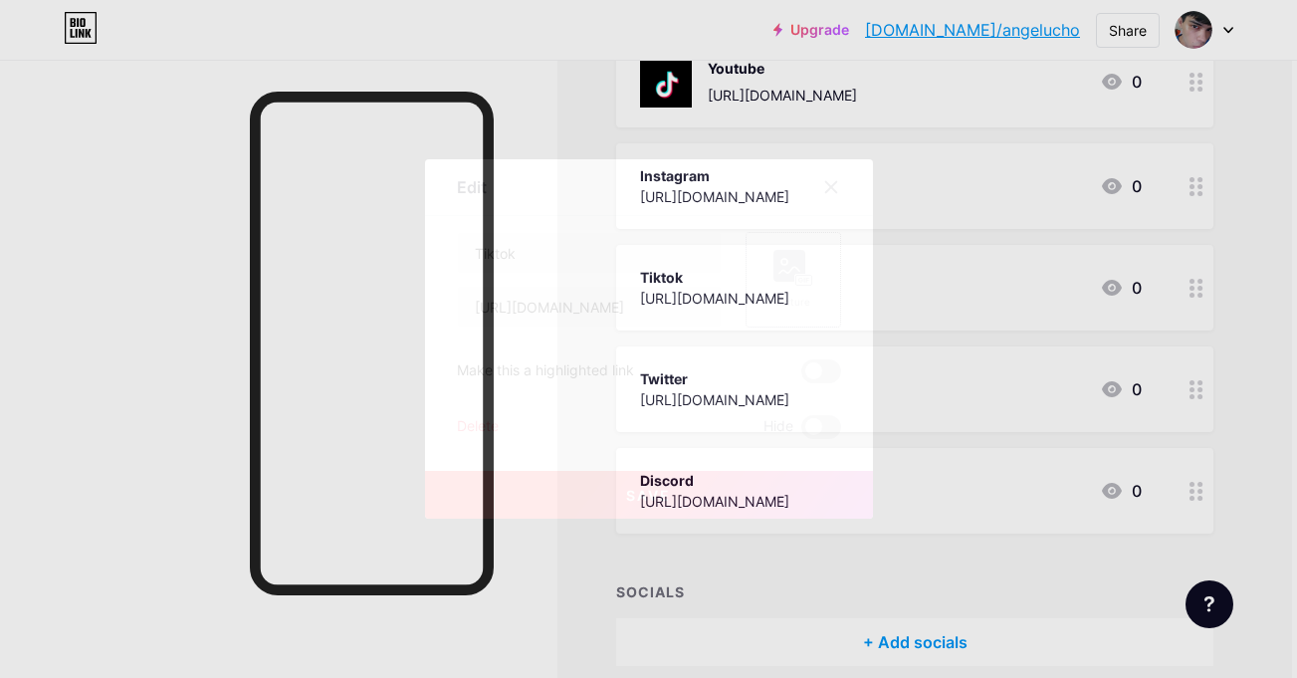
click at [795, 311] on div "Picture" at bounding box center [794, 280] width 96 height 96
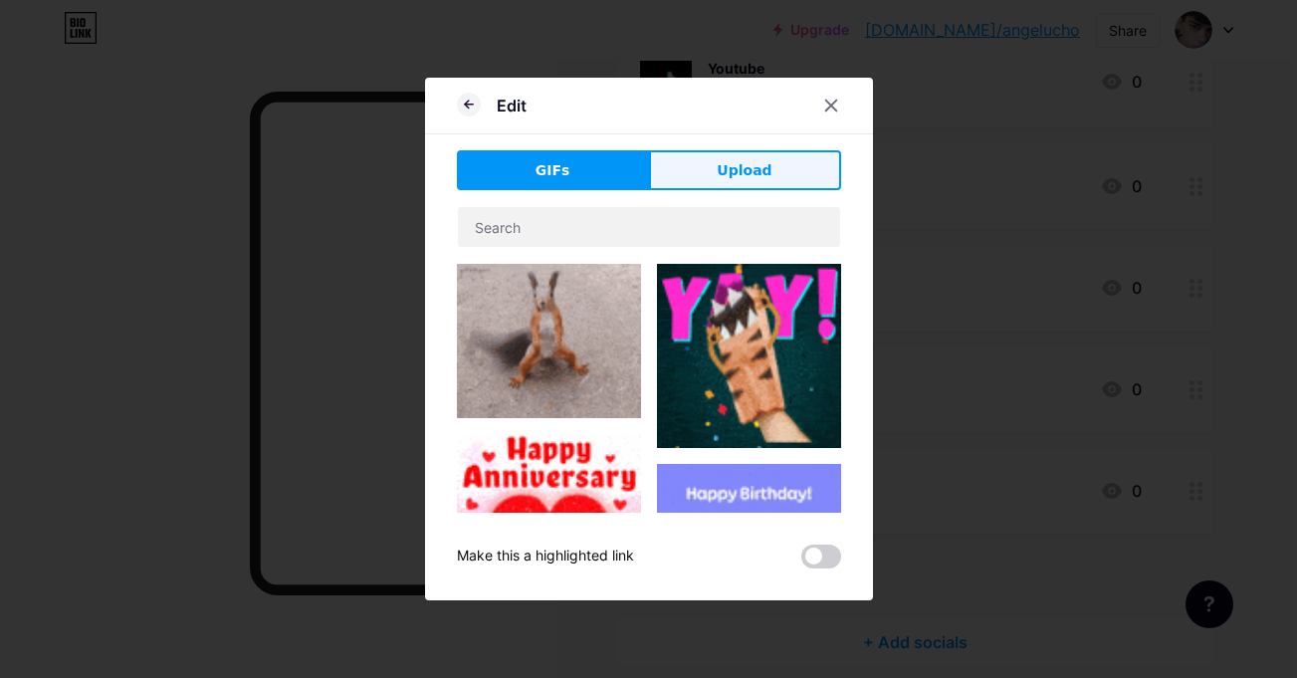
click at [739, 155] on button "Upload" at bounding box center [745, 170] width 192 height 40
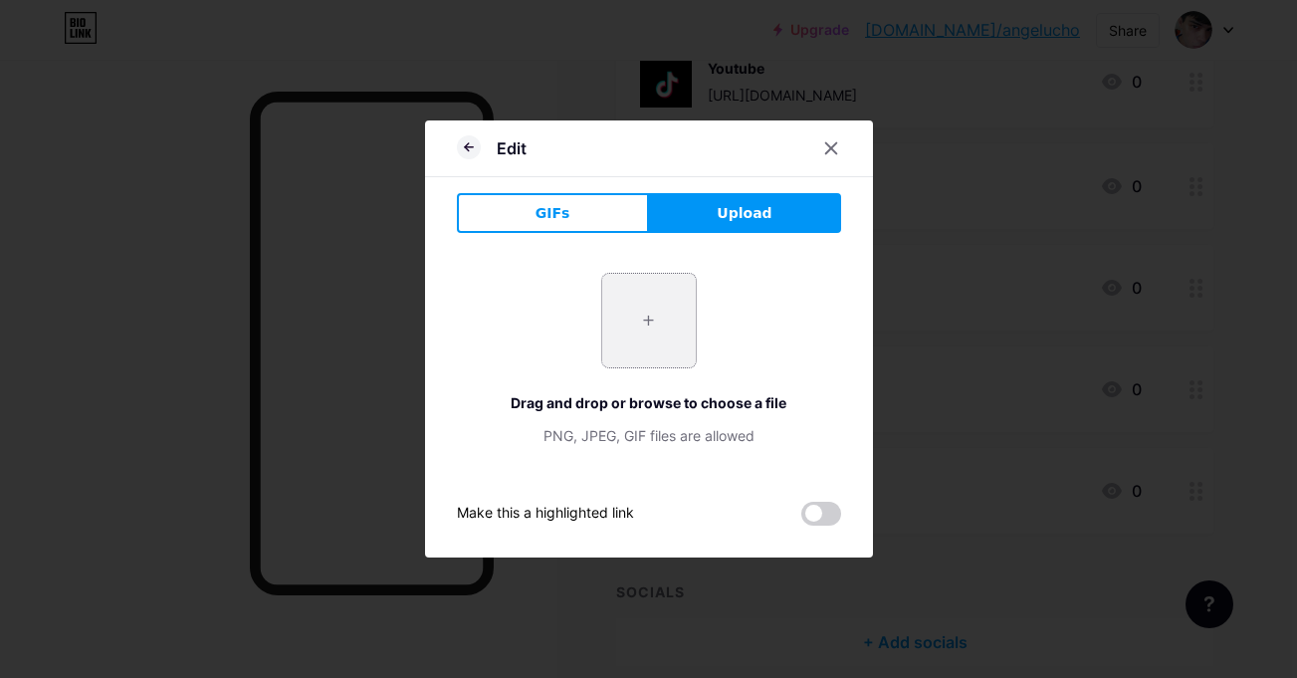
click at [648, 282] on input "file" at bounding box center [649, 321] width 94 height 94
type input "C:\fakepath\itkok.png"
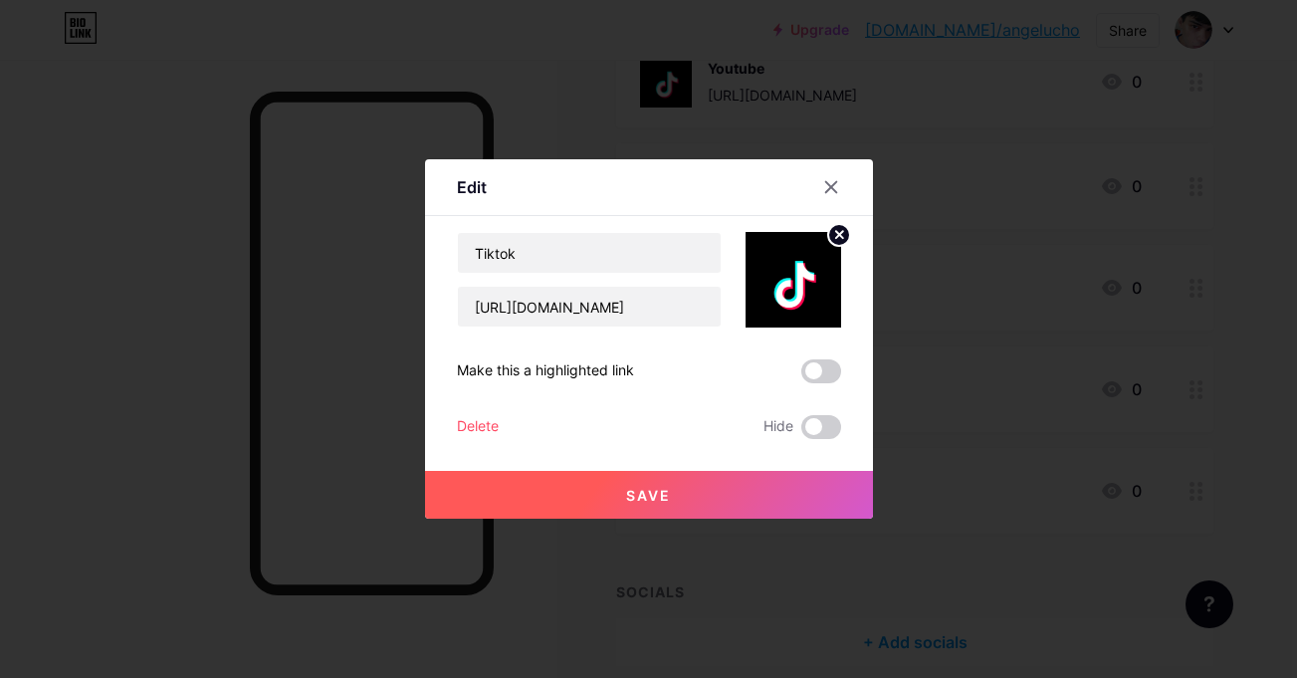
click at [776, 514] on button "Save" at bounding box center [649, 495] width 448 height 48
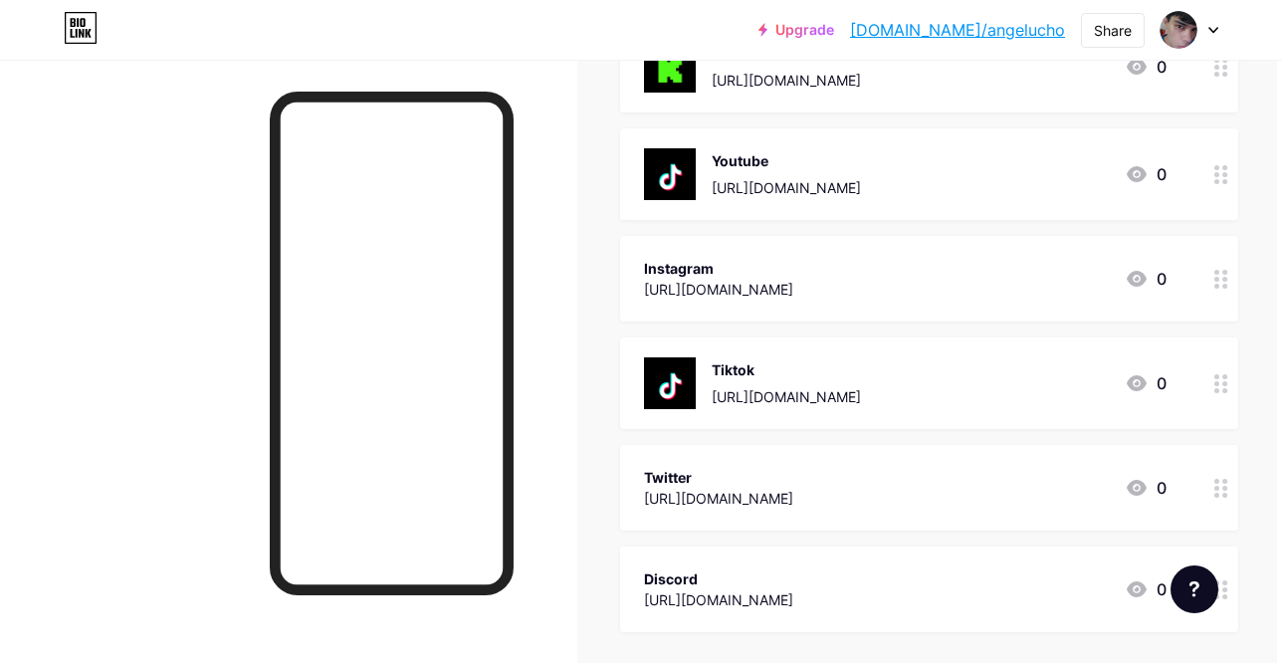
scroll to position [388, 5]
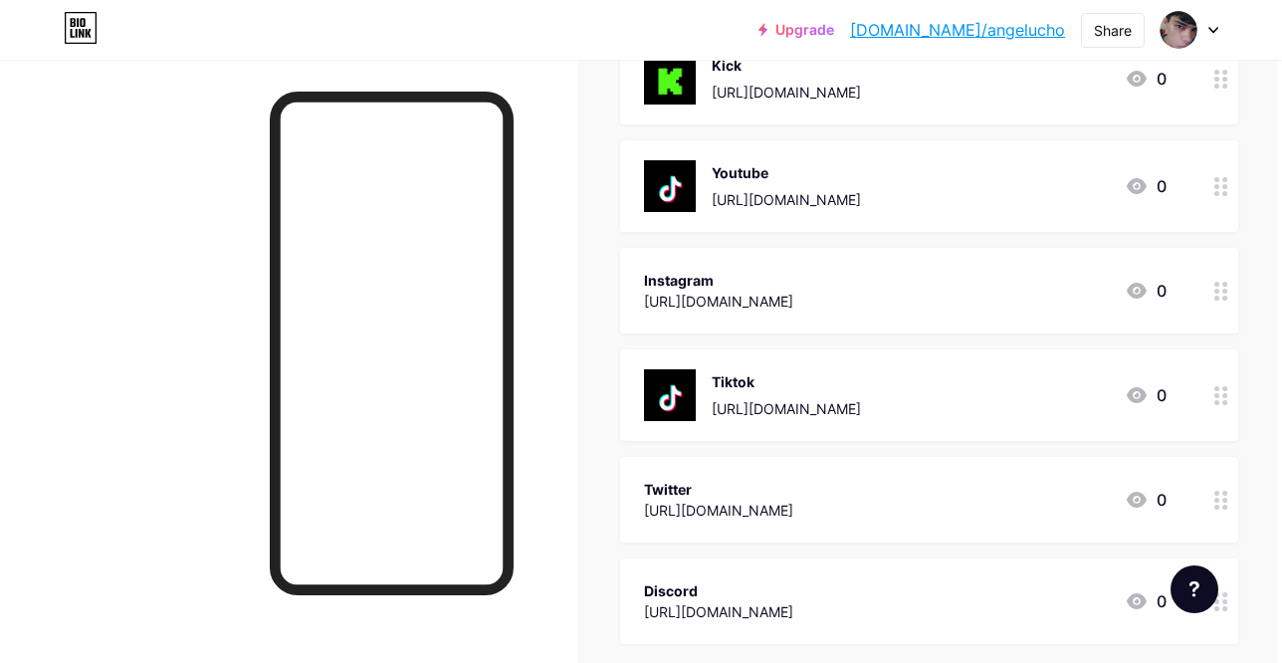
click at [1204, 198] on div at bounding box center [1221, 186] width 34 height 92
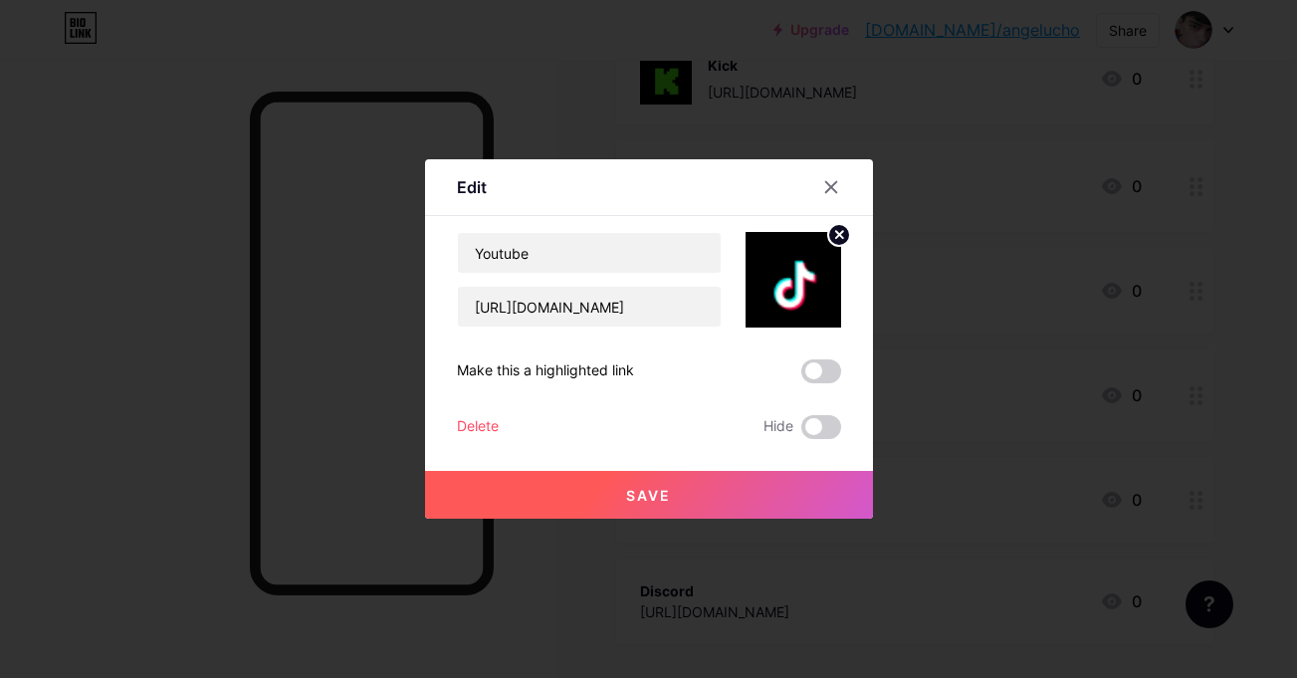
click at [829, 247] on img at bounding box center [794, 280] width 96 height 96
click at [829, 243] on circle at bounding box center [839, 235] width 22 height 22
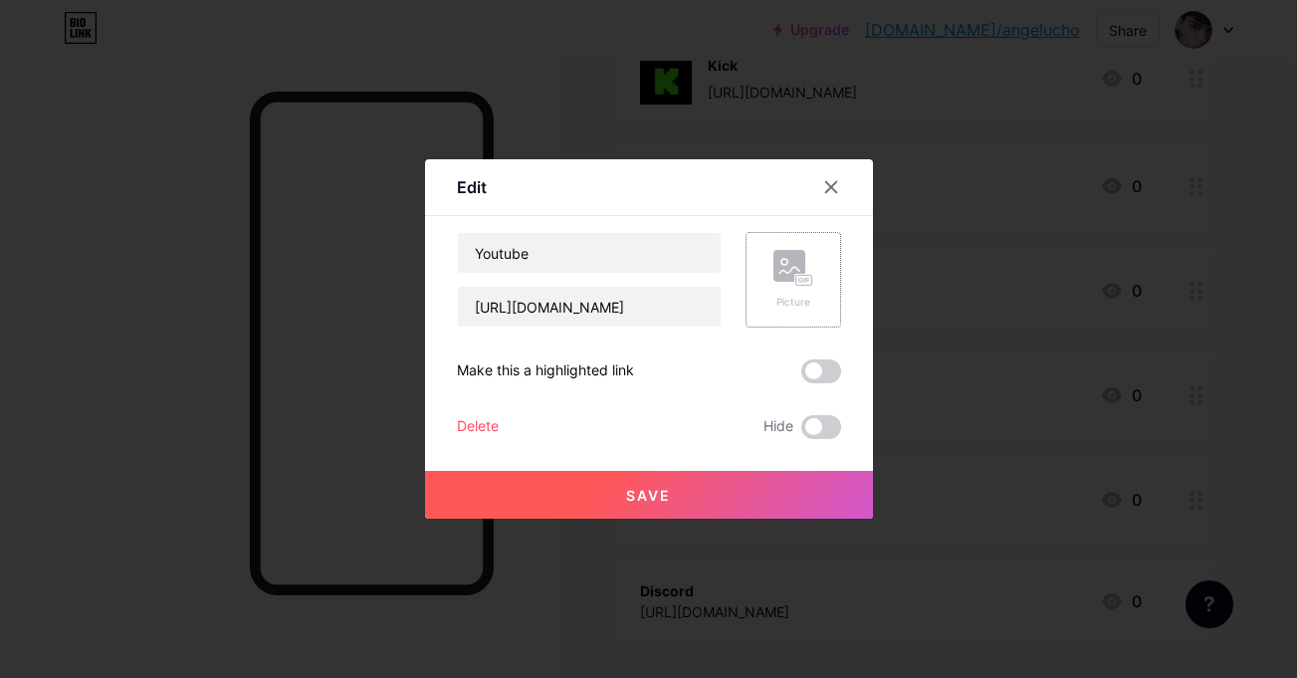
click at [775, 279] on rect at bounding box center [789, 266] width 32 height 32
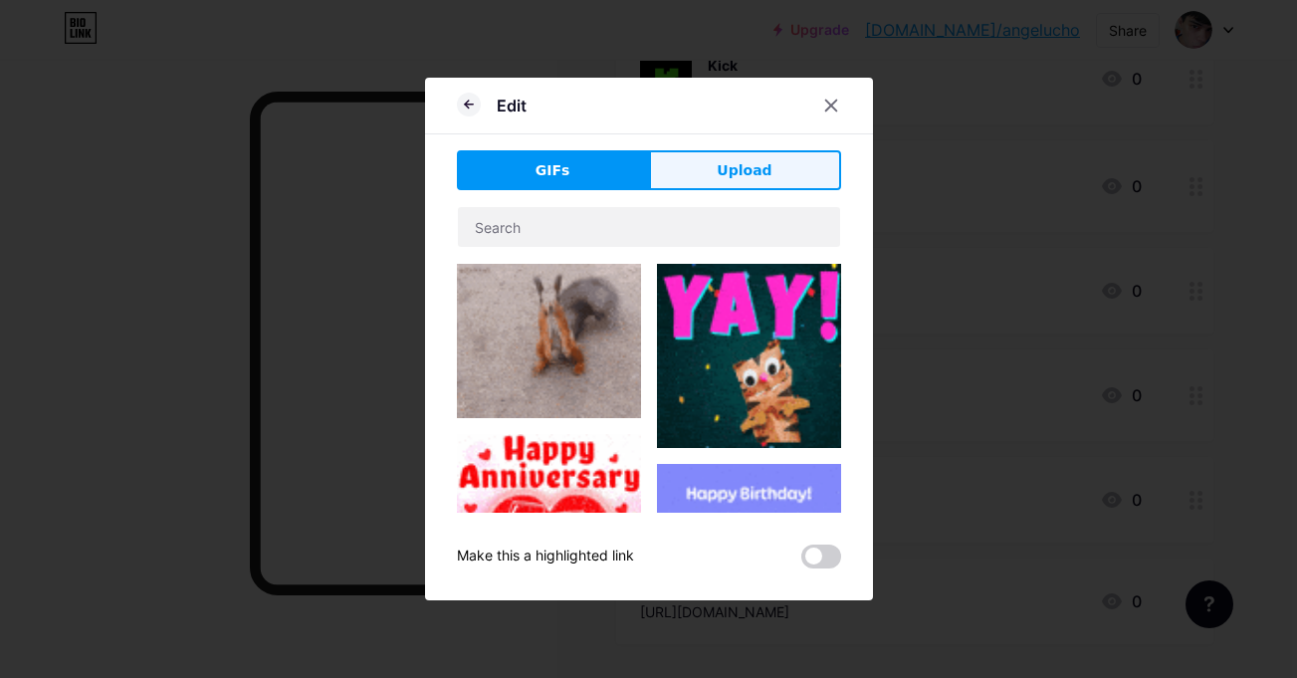
click at [721, 174] on span "Upload" at bounding box center [744, 170] width 55 height 21
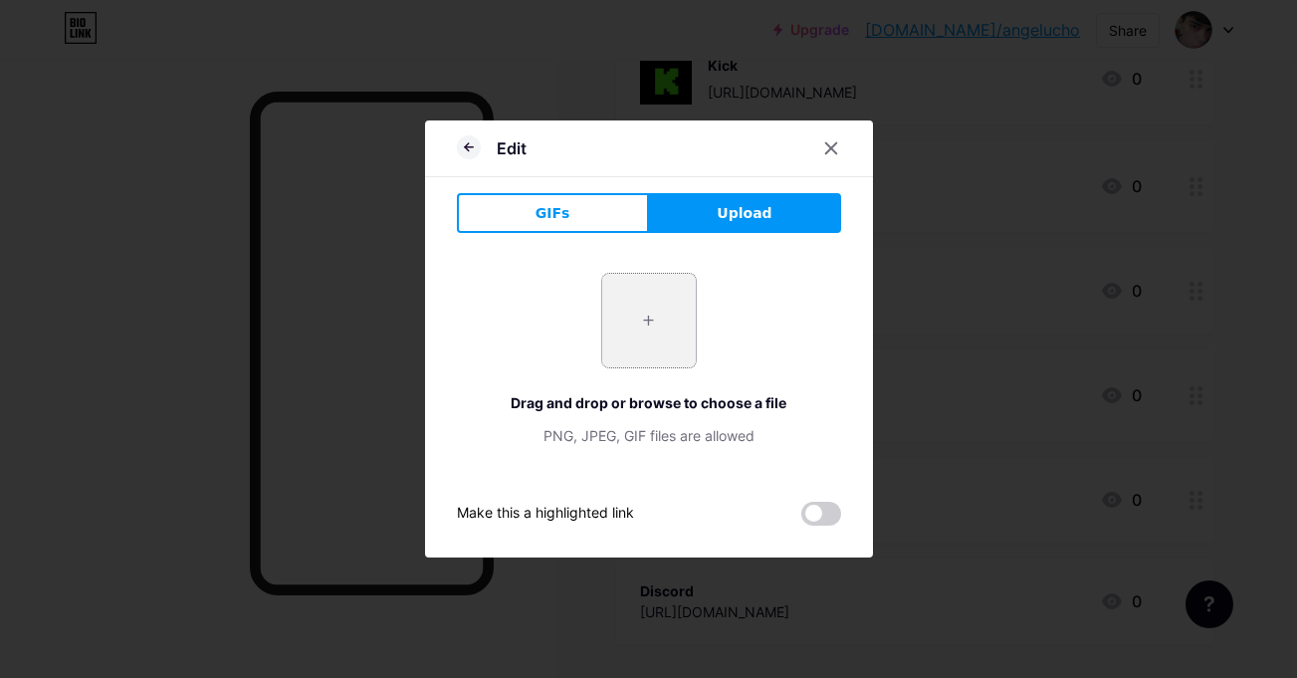
click at [628, 329] on input "file" at bounding box center [649, 321] width 94 height 94
type input "C:\fakepath\youu.png"
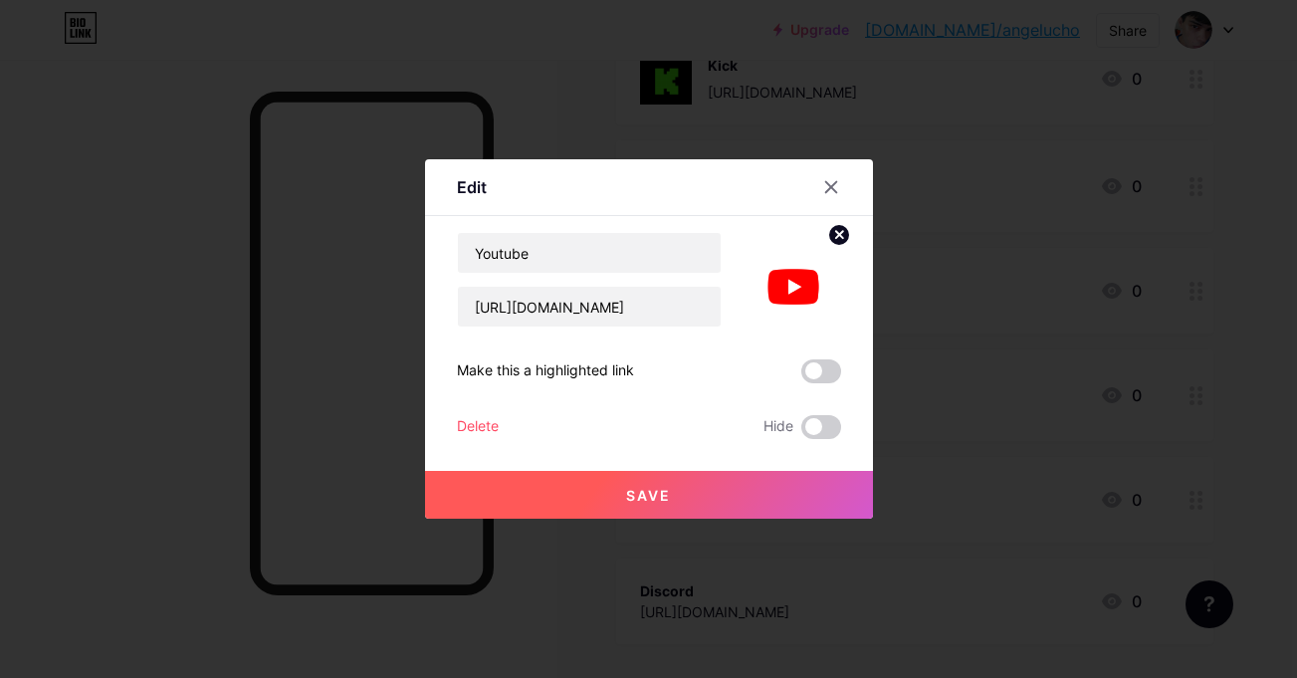
click at [744, 501] on button "Save" at bounding box center [649, 495] width 448 height 48
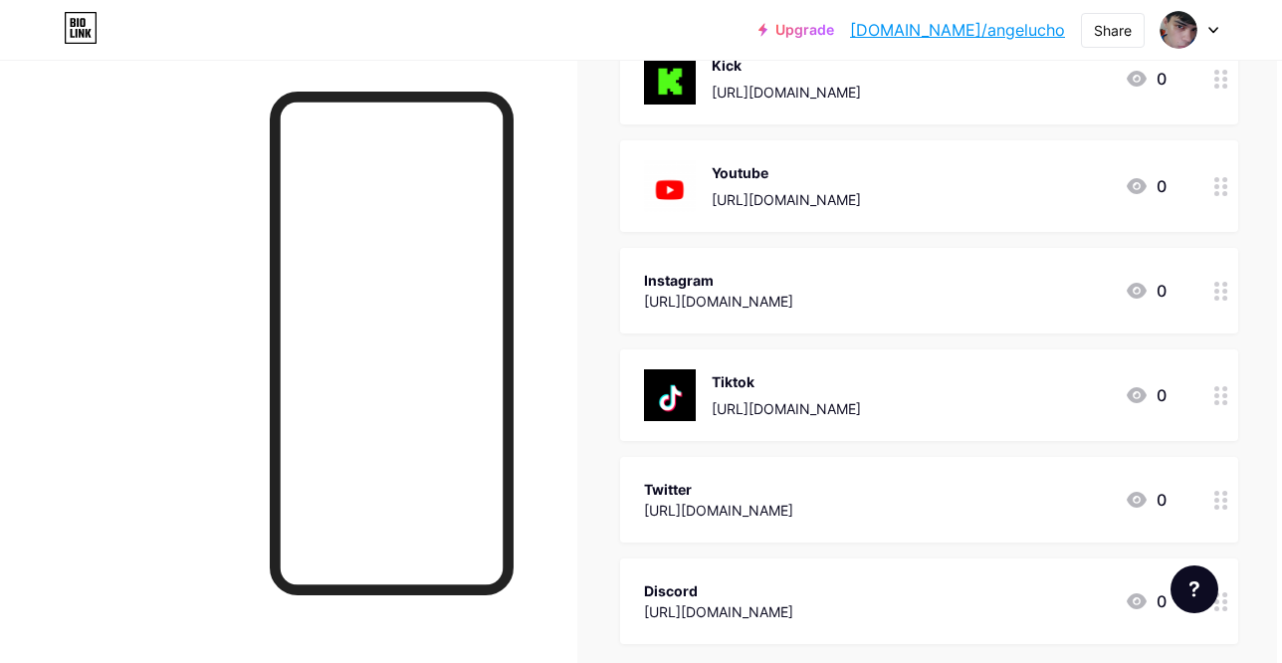
click at [224, 352] on div at bounding box center [288, 391] width 577 height 663
click at [1212, 183] on div at bounding box center [1221, 186] width 34 height 92
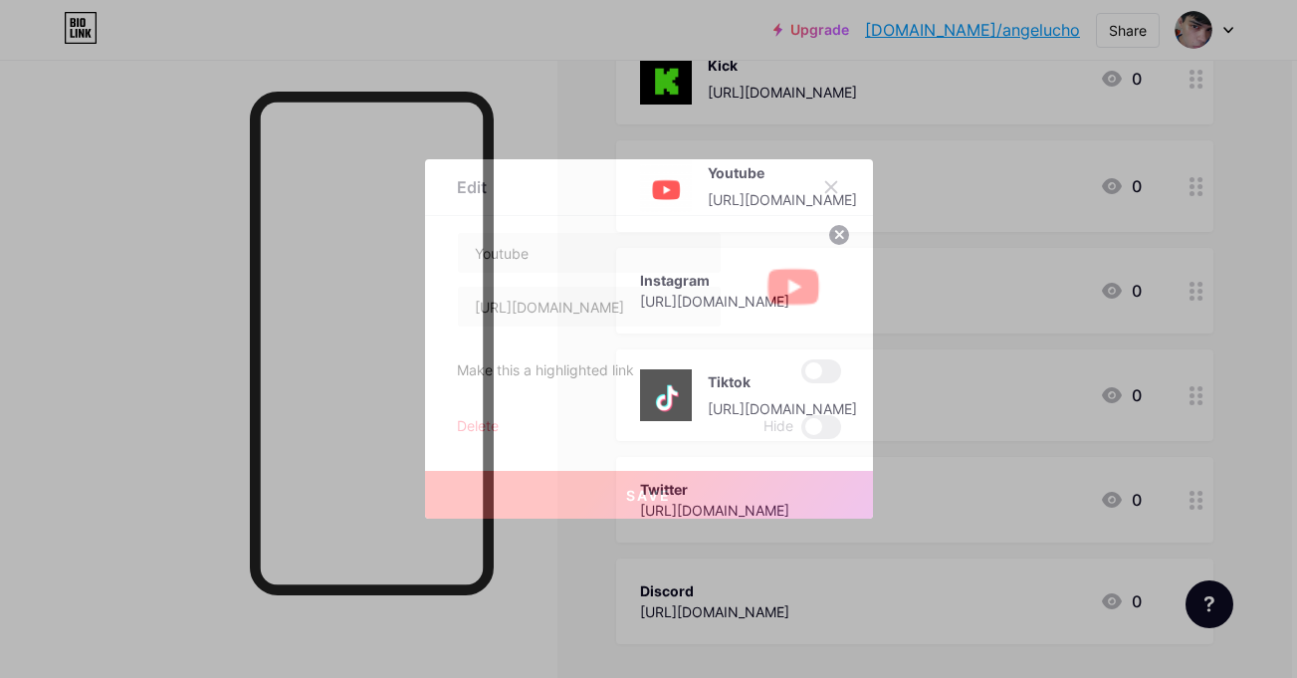
click at [841, 234] on circle at bounding box center [839, 235] width 22 height 22
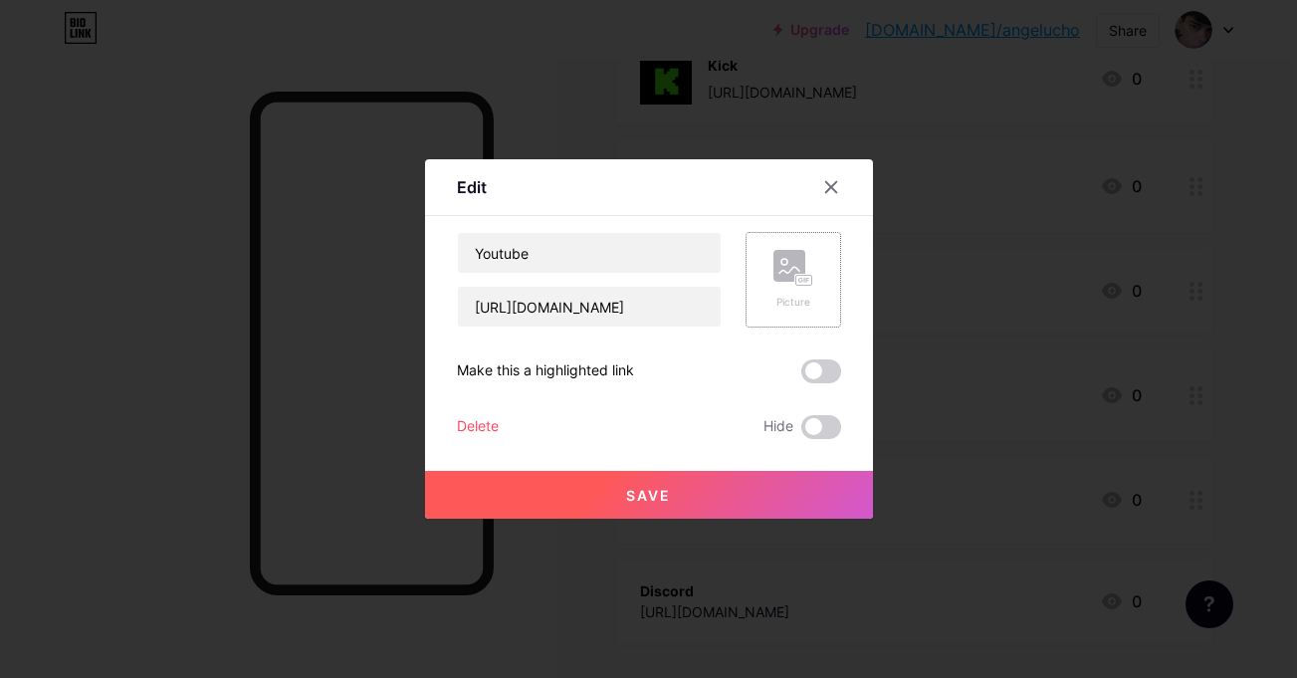
click at [803, 259] on icon at bounding box center [793, 268] width 40 height 37
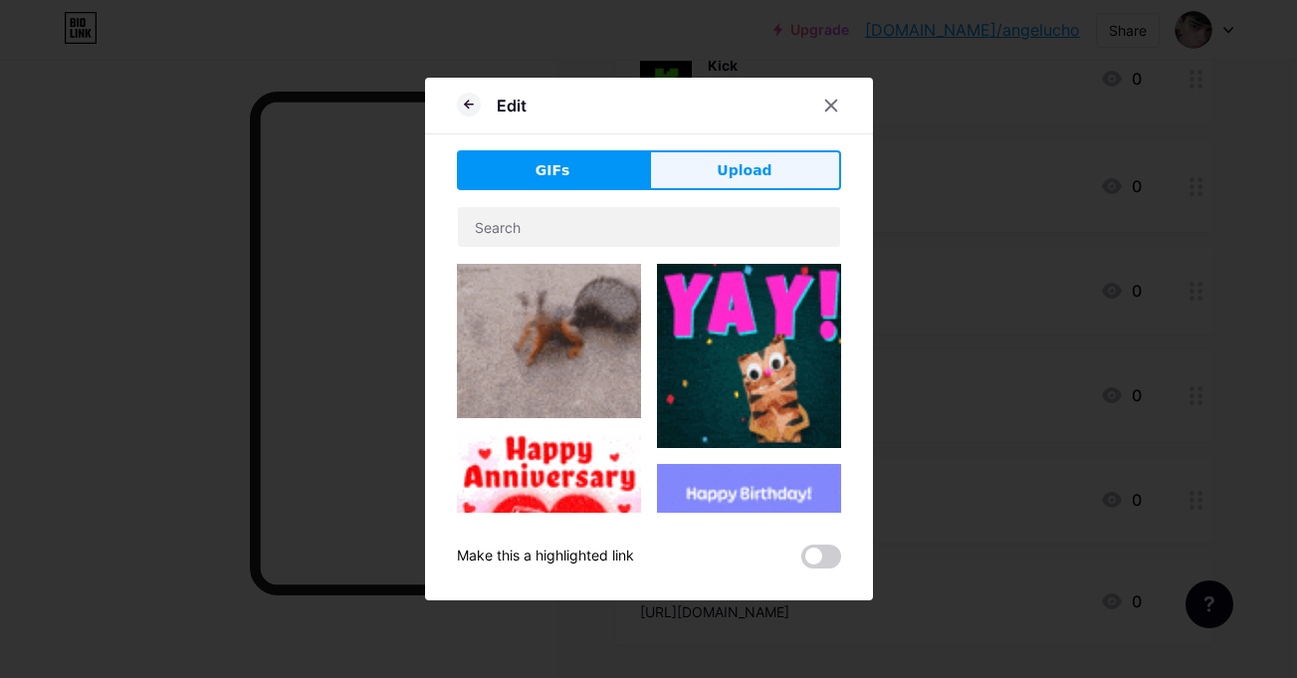
click at [742, 186] on button "Upload" at bounding box center [745, 170] width 192 height 40
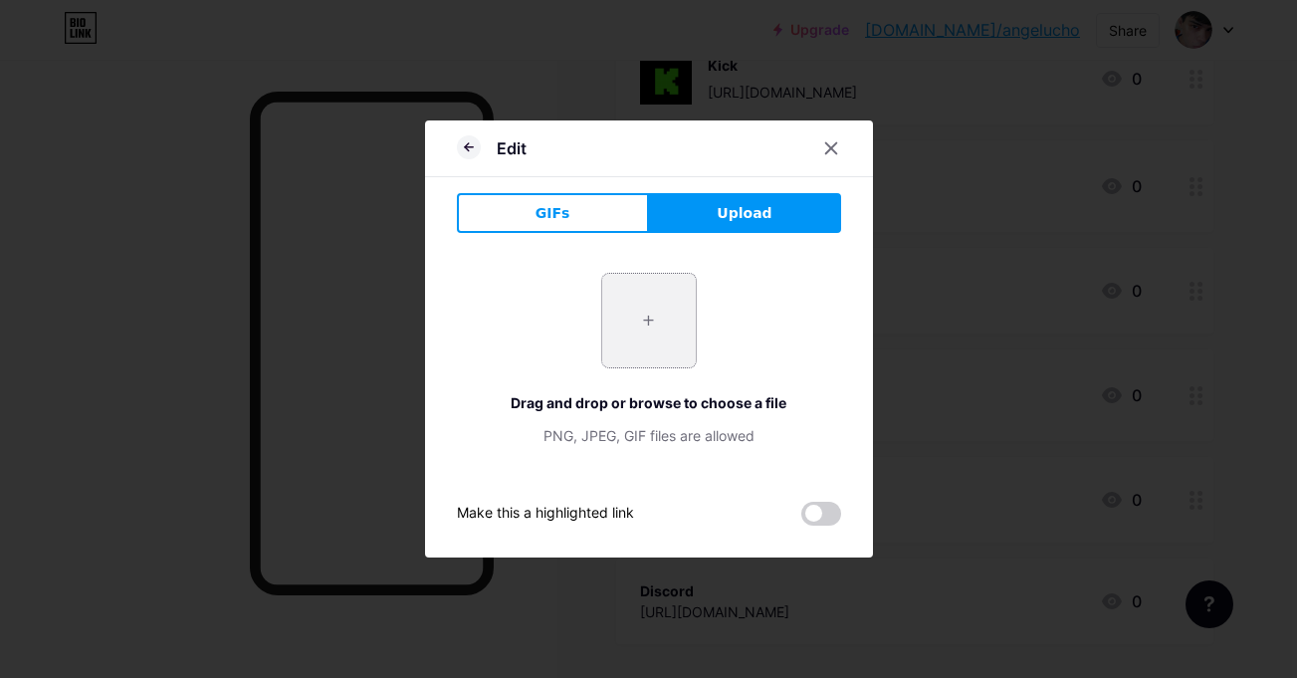
click at [650, 304] on input "file" at bounding box center [649, 321] width 94 height 94
type input "C:\fakepath\youu.png"
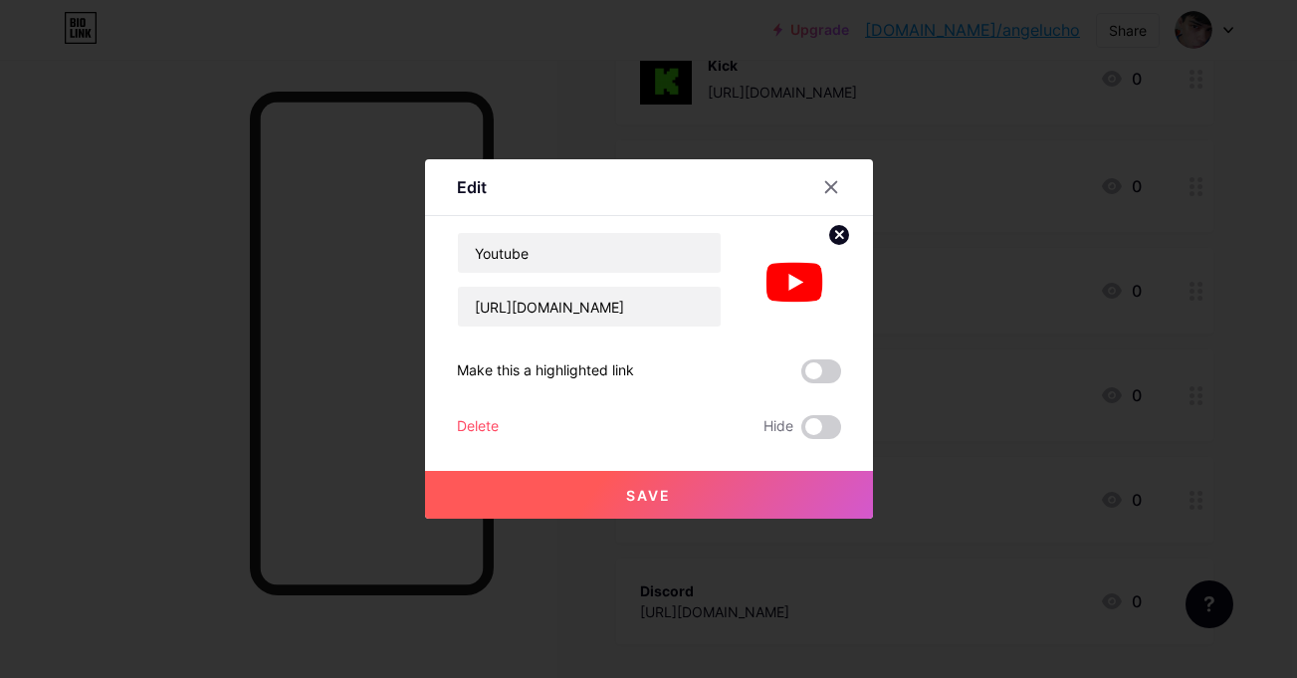
click at [734, 497] on button "Save" at bounding box center [649, 495] width 448 height 48
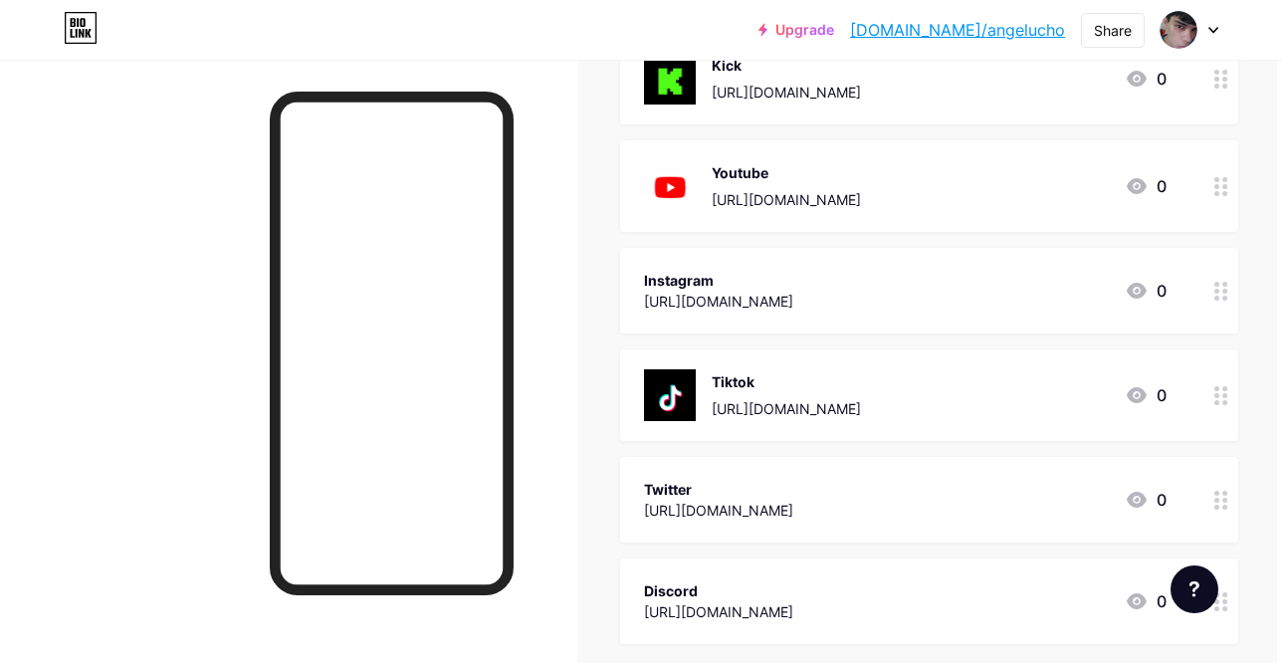
click at [1146, 200] on div "Youtube [URL][DOMAIN_NAME] 0" at bounding box center [929, 186] width 618 height 92
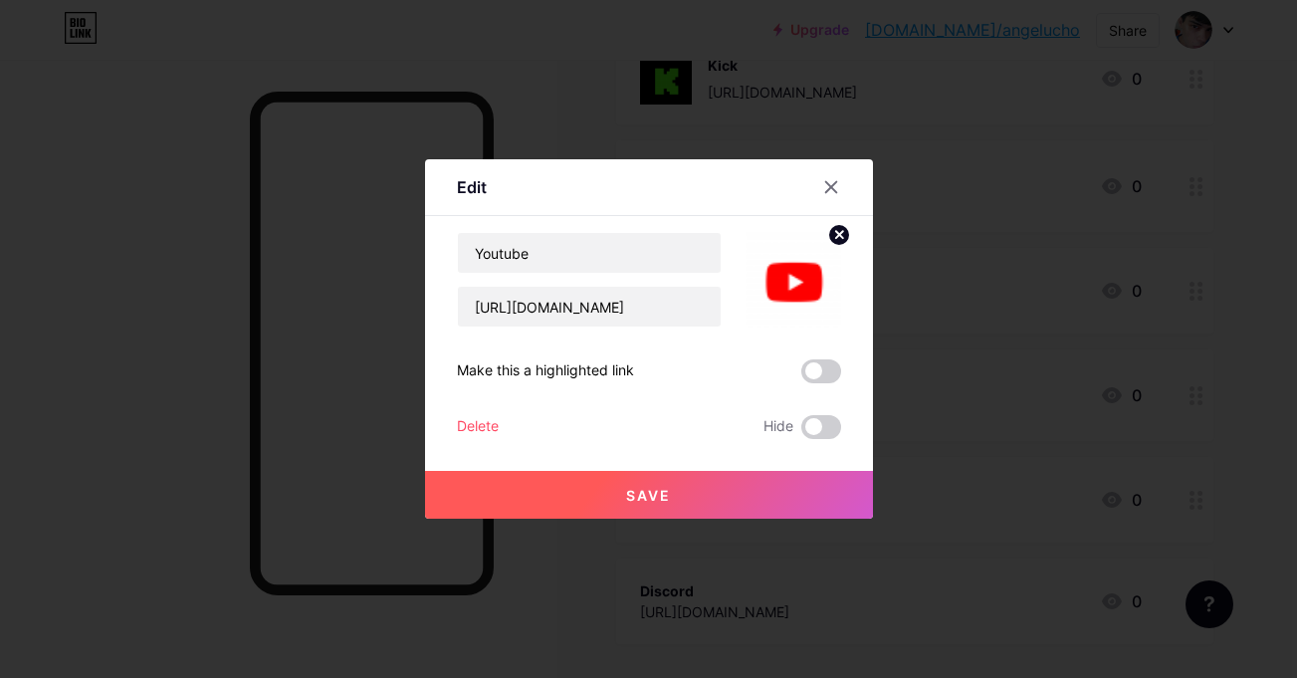
click at [815, 226] on div "Content YouTube Play YouTube video without leaving your page. ADD Vimeo Play Vi…" at bounding box center [649, 327] width 384 height 223
click at [828, 235] on circle at bounding box center [839, 235] width 22 height 22
click at [773, 252] on rect at bounding box center [789, 266] width 32 height 32
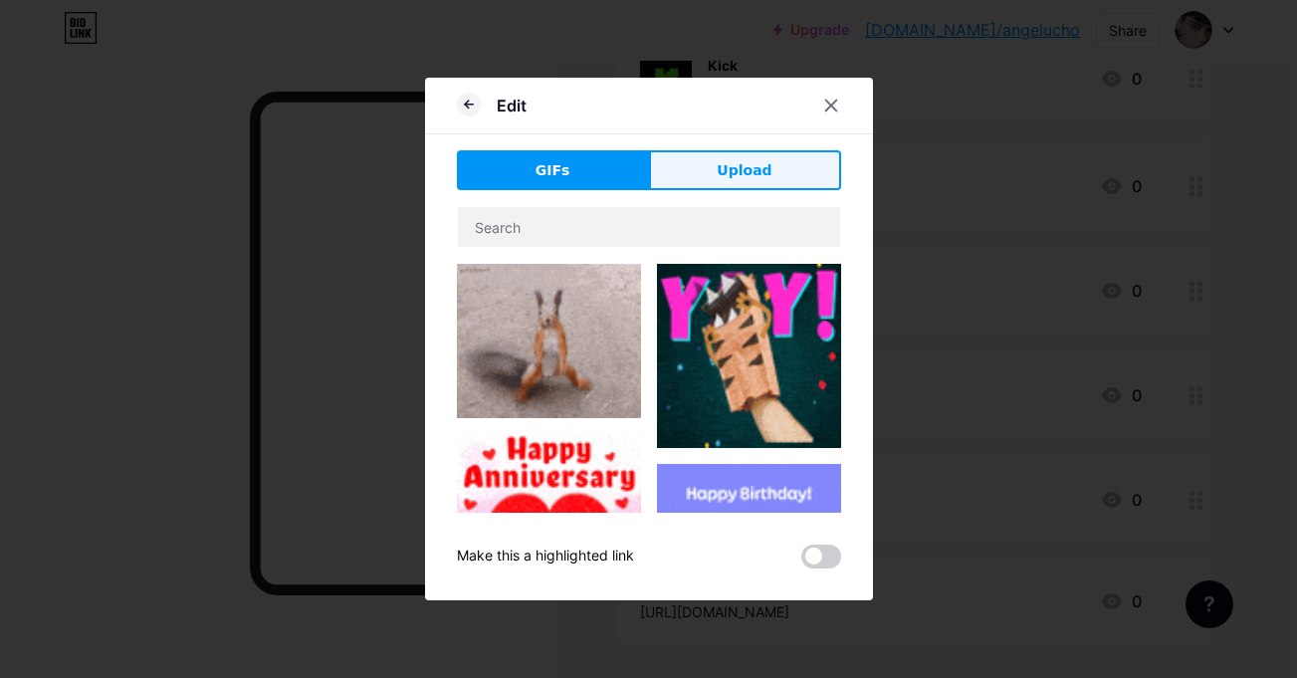
click at [764, 159] on button "Upload" at bounding box center [745, 170] width 192 height 40
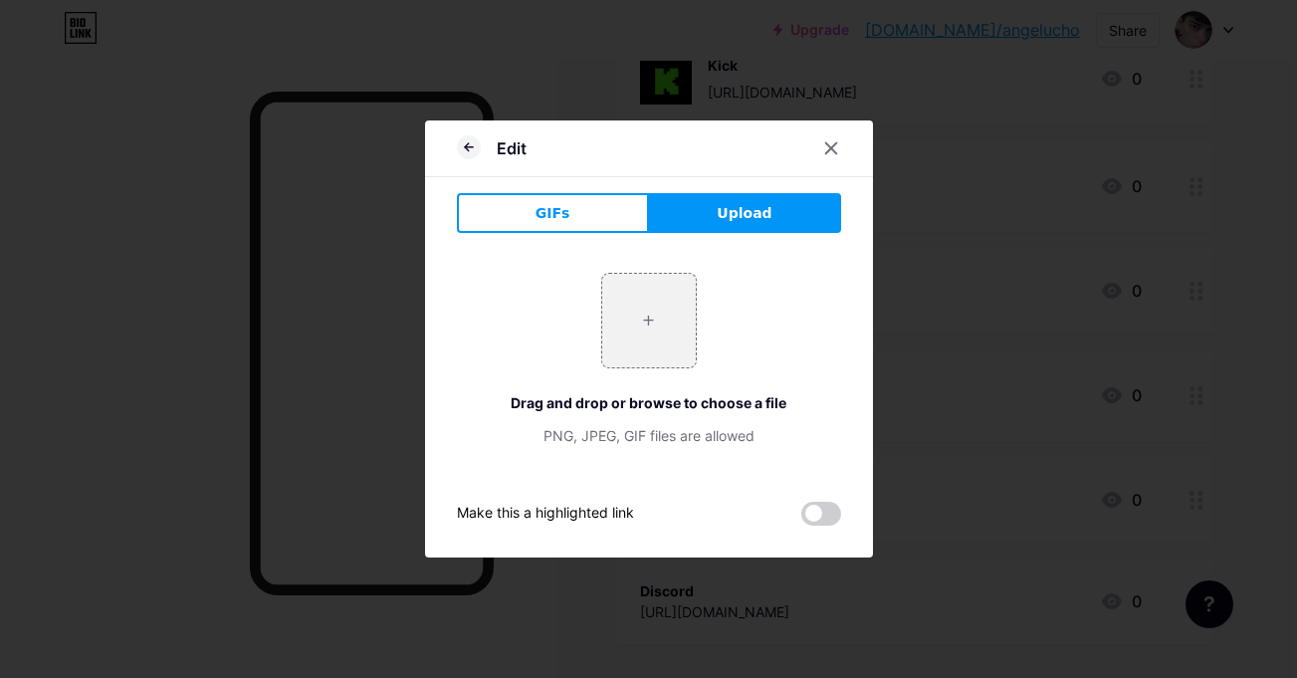
click at [354, 321] on div at bounding box center [648, 339] width 1297 height 678
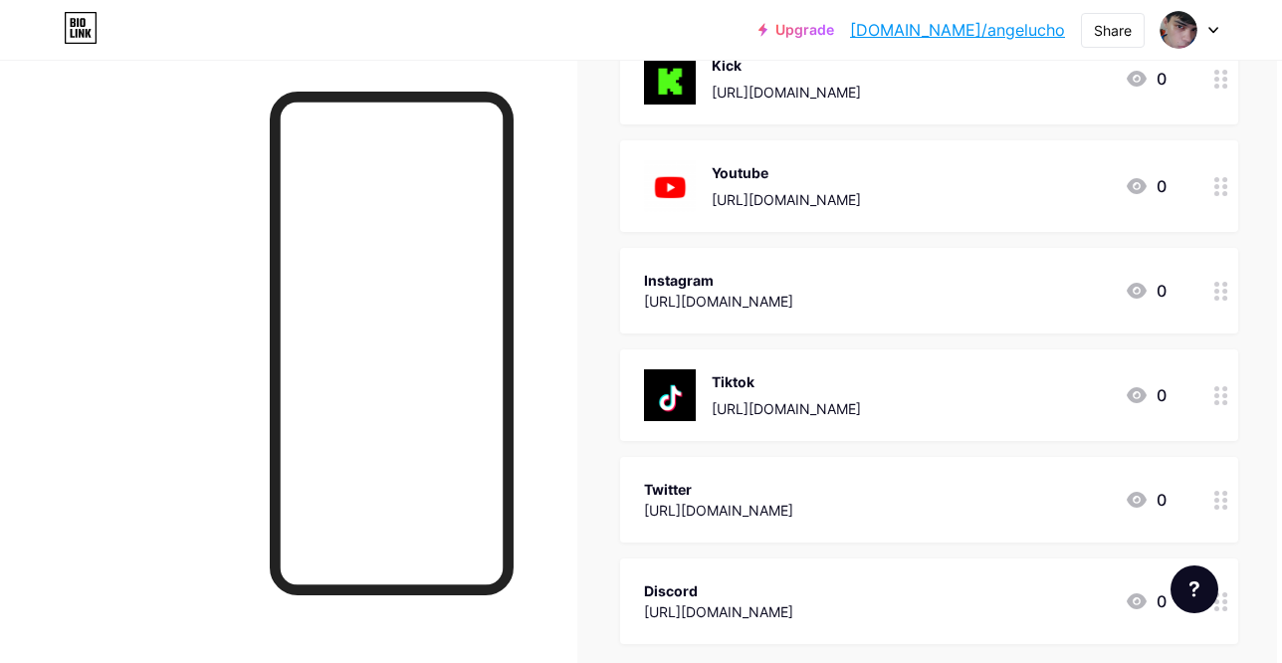
click at [1166, 209] on div "Youtube [URL][DOMAIN_NAME] 0" at bounding box center [929, 186] width 618 height 92
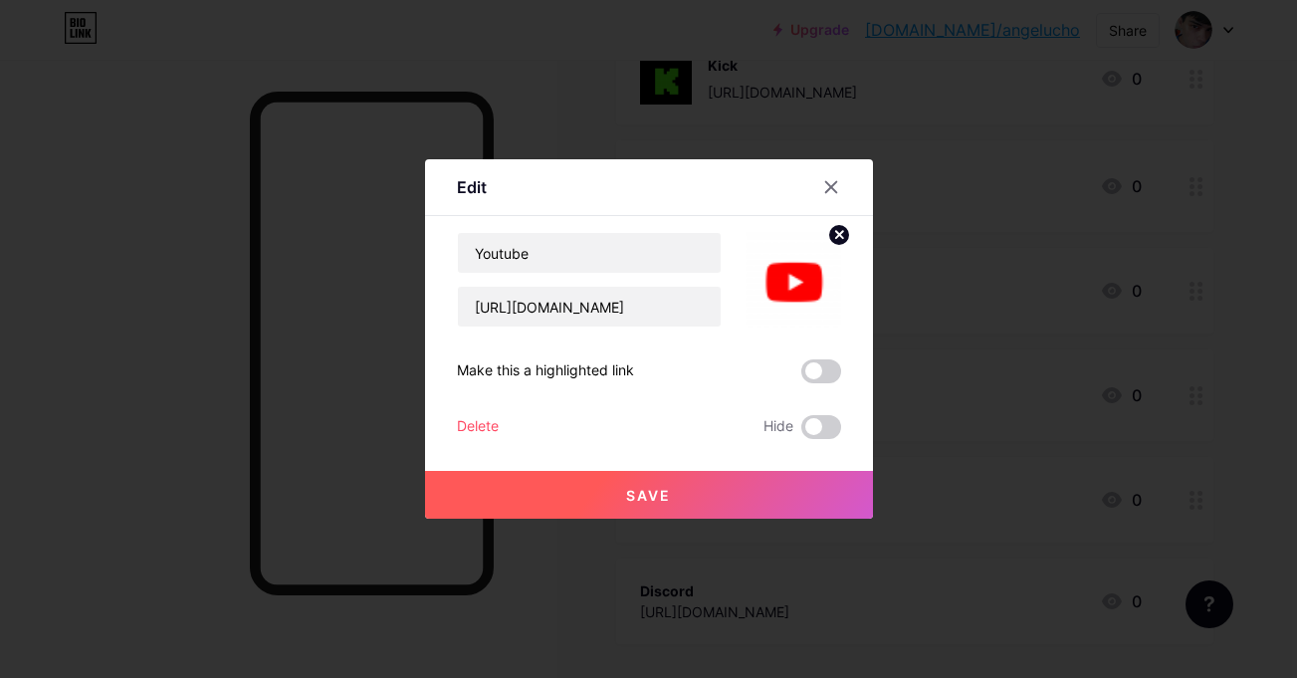
click at [835, 236] on icon at bounding box center [838, 234] width 7 height 7
click at [803, 265] on icon at bounding box center [793, 268] width 40 height 37
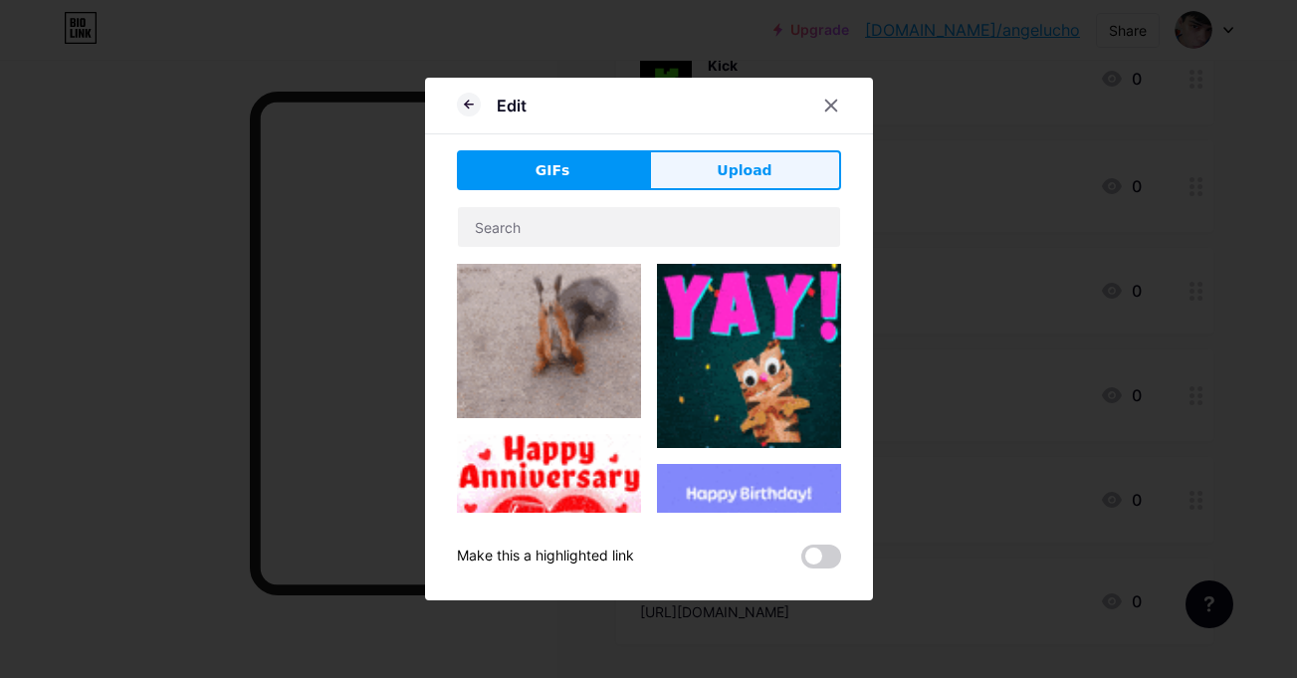
drag, startPoint x: 692, startPoint y: 115, endPoint x: 713, endPoint y: 152, distance: 42.4
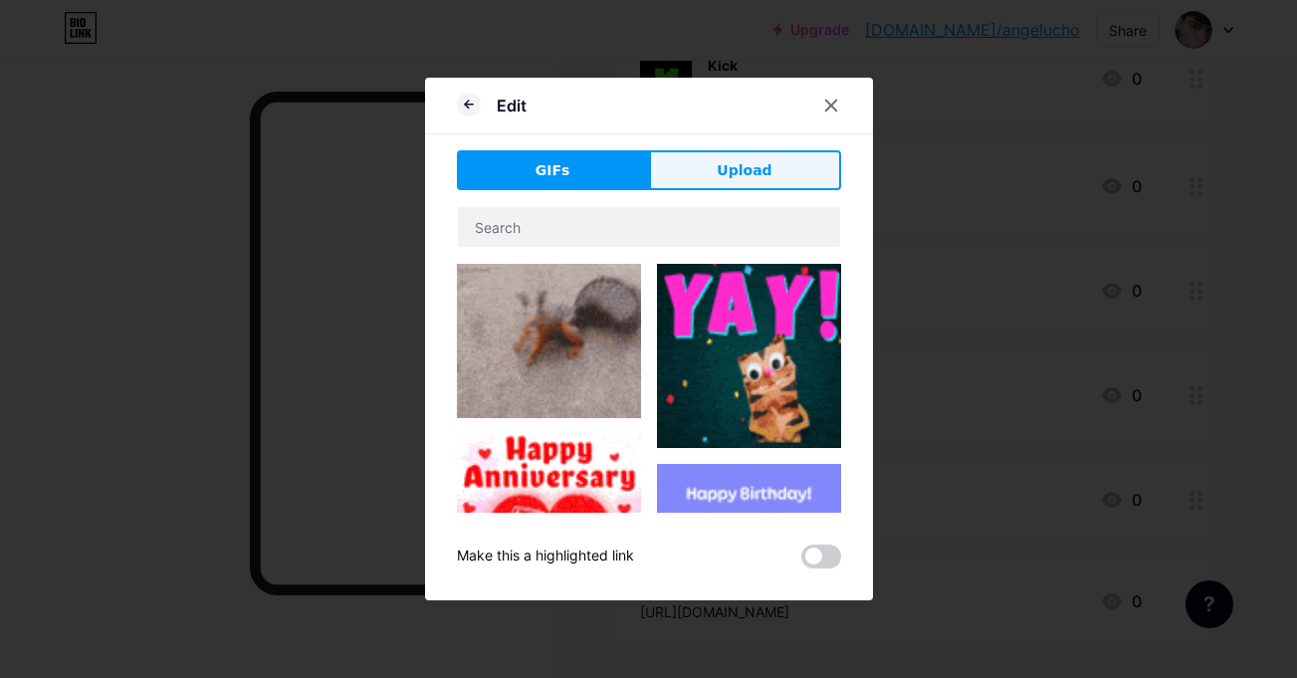
click at [713, 152] on div "Edit GIFs Upload Content YouTube Play YouTube video without leaving your page. …" at bounding box center [649, 339] width 448 height 523
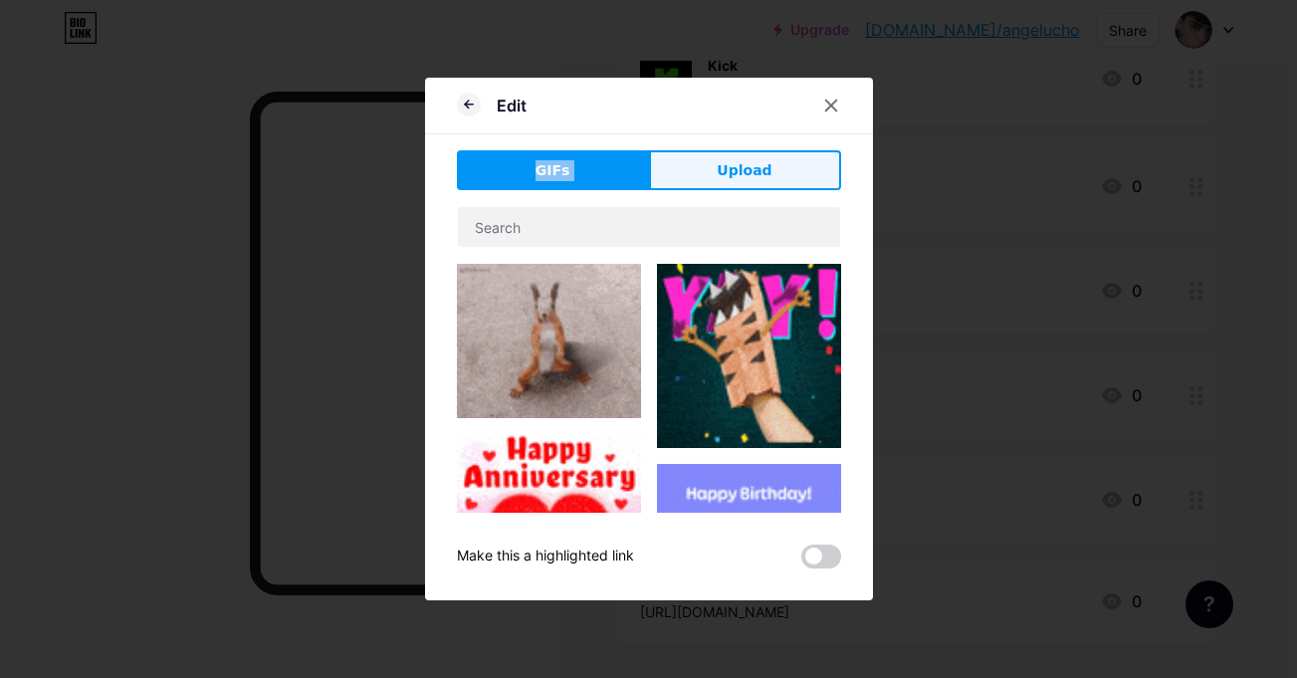
click at [713, 152] on button "Upload" at bounding box center [745, 170] width 192 height 40
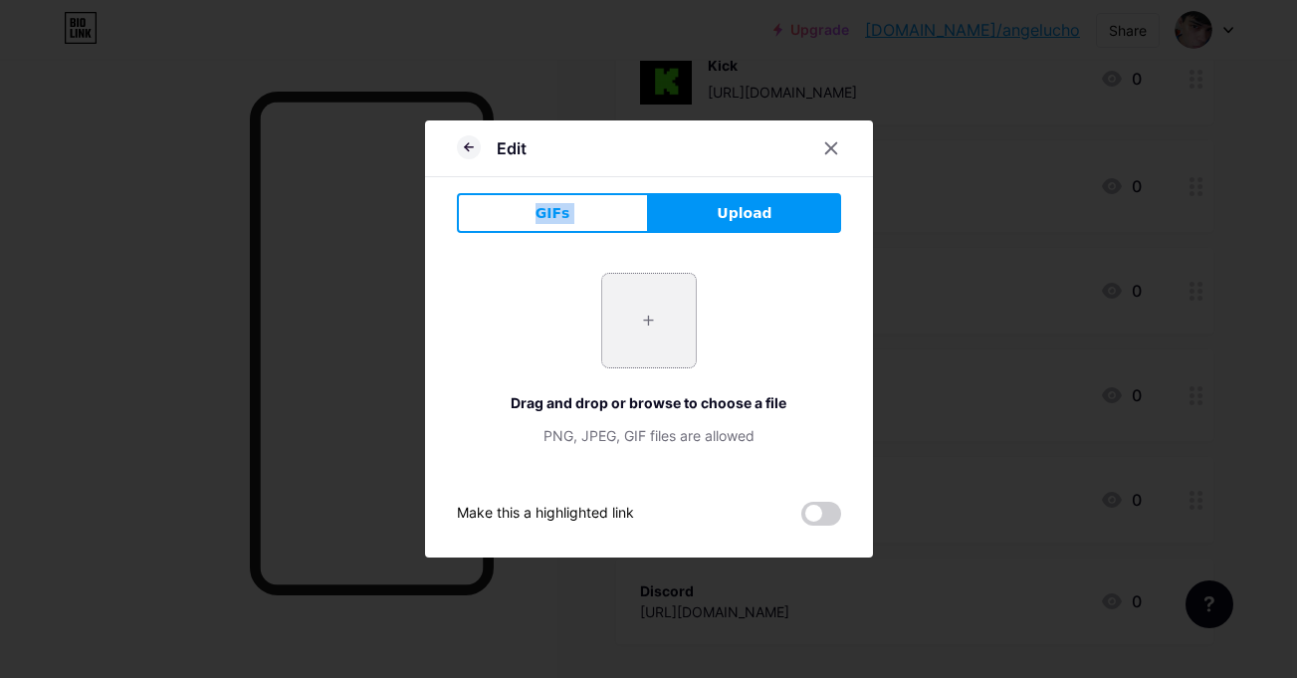
click at [658, 355] on input "file" at bounding box center [649, 321] width 94 height 94
type input "C:\fakepath\youu.png"
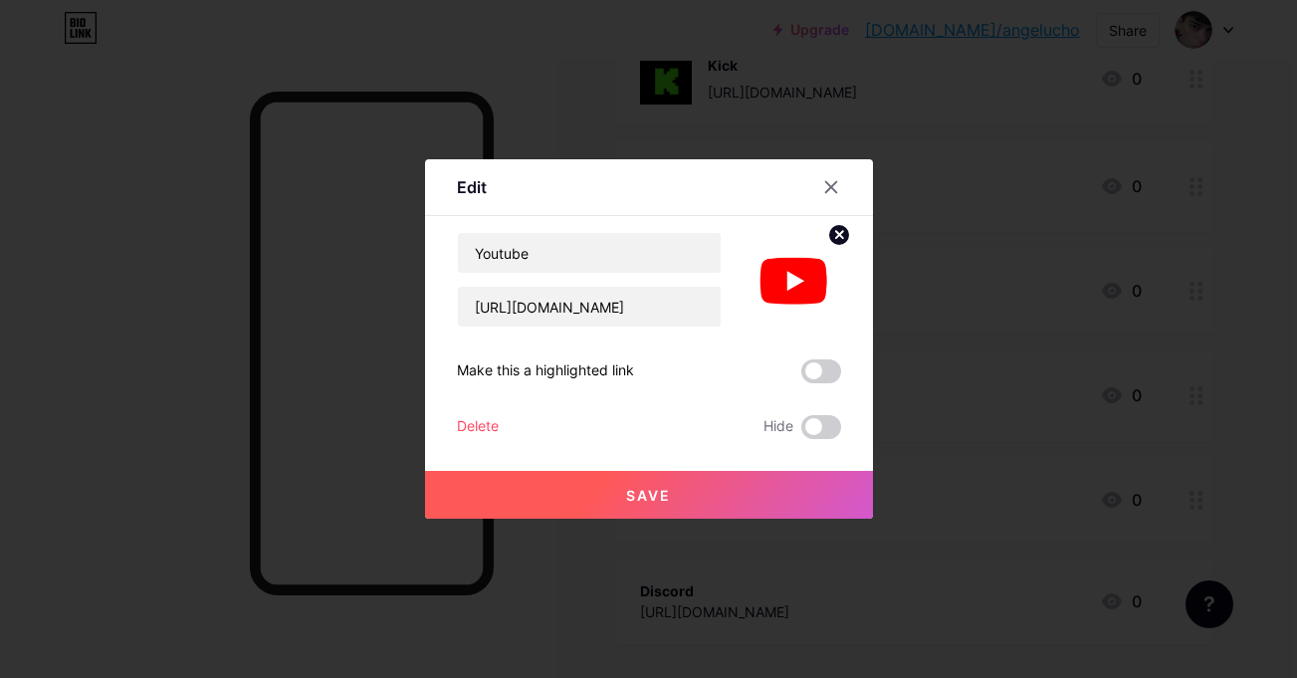
click at [628, 501] on span "Save" at bounding box center [648, 495] width 45 height 17
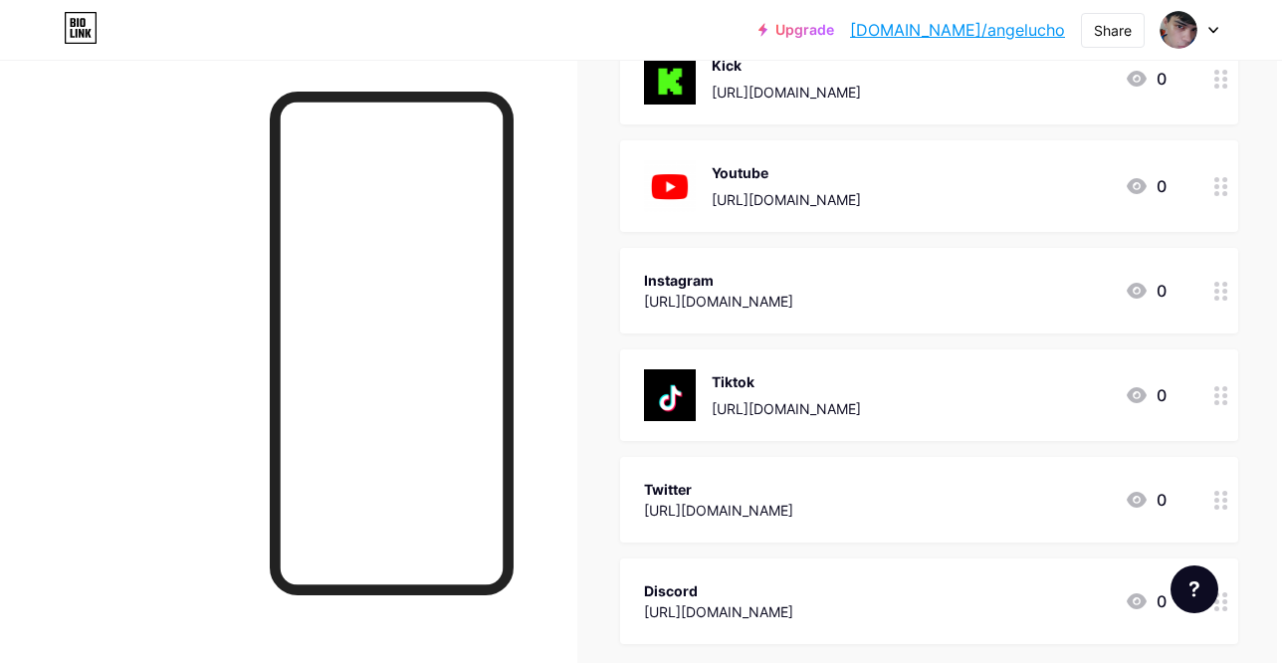
click at [270, 366] on div at bounding box center [392, 344] width 244 height 504
click at [1204, 202] on div at bounding box center [1221, 186] width 34 height 92
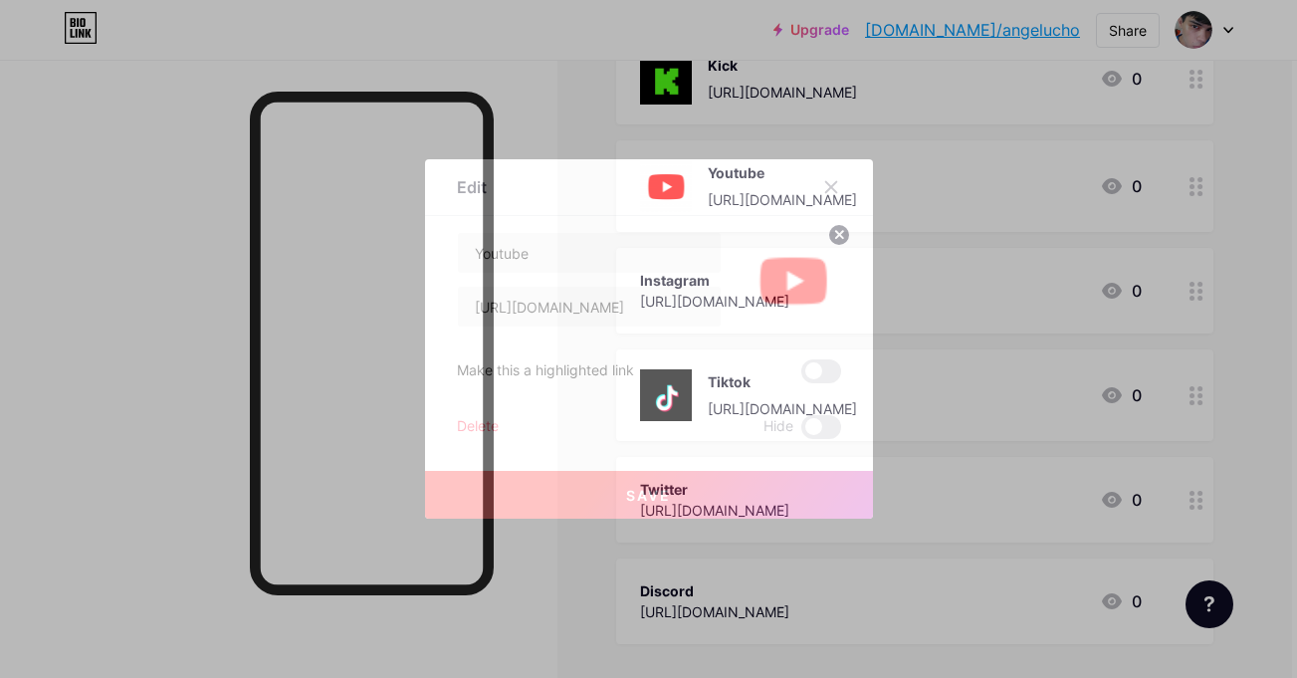
click at [828, 234] on circle at bounding box center [839, 235] width 22 height 22
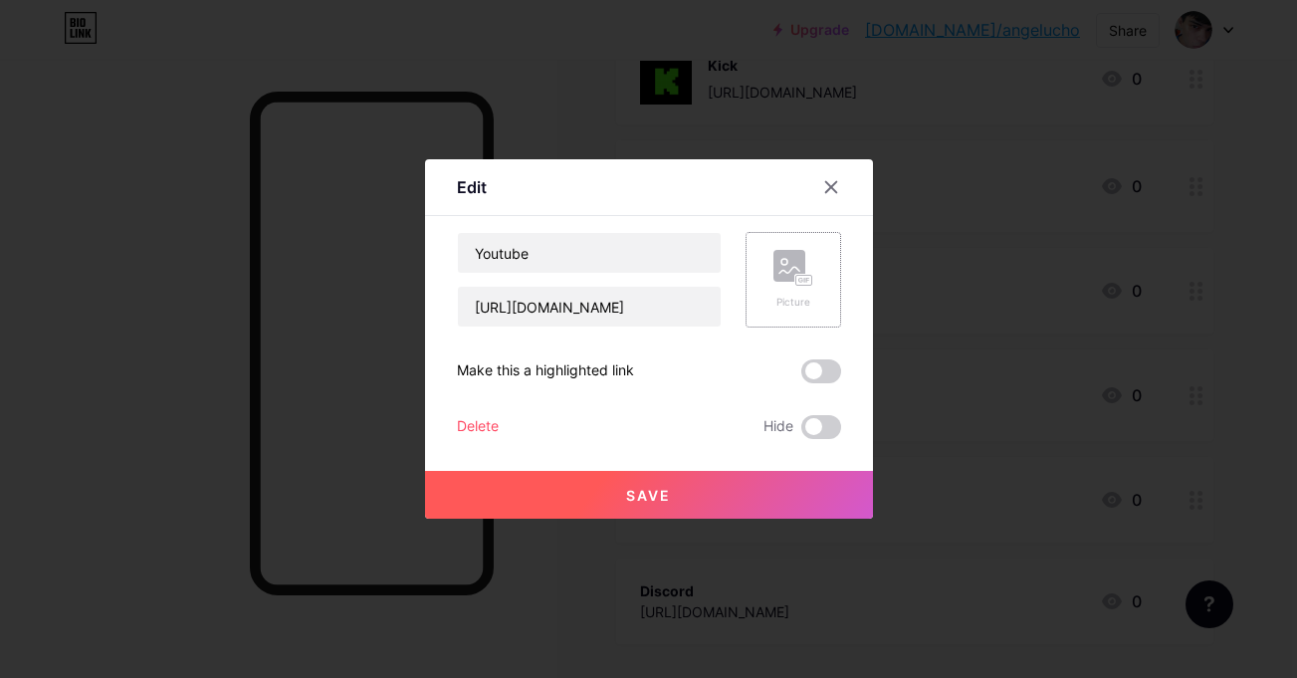
click at [795, 268] on rect at bounding box center [789, 266] width 32 height 32
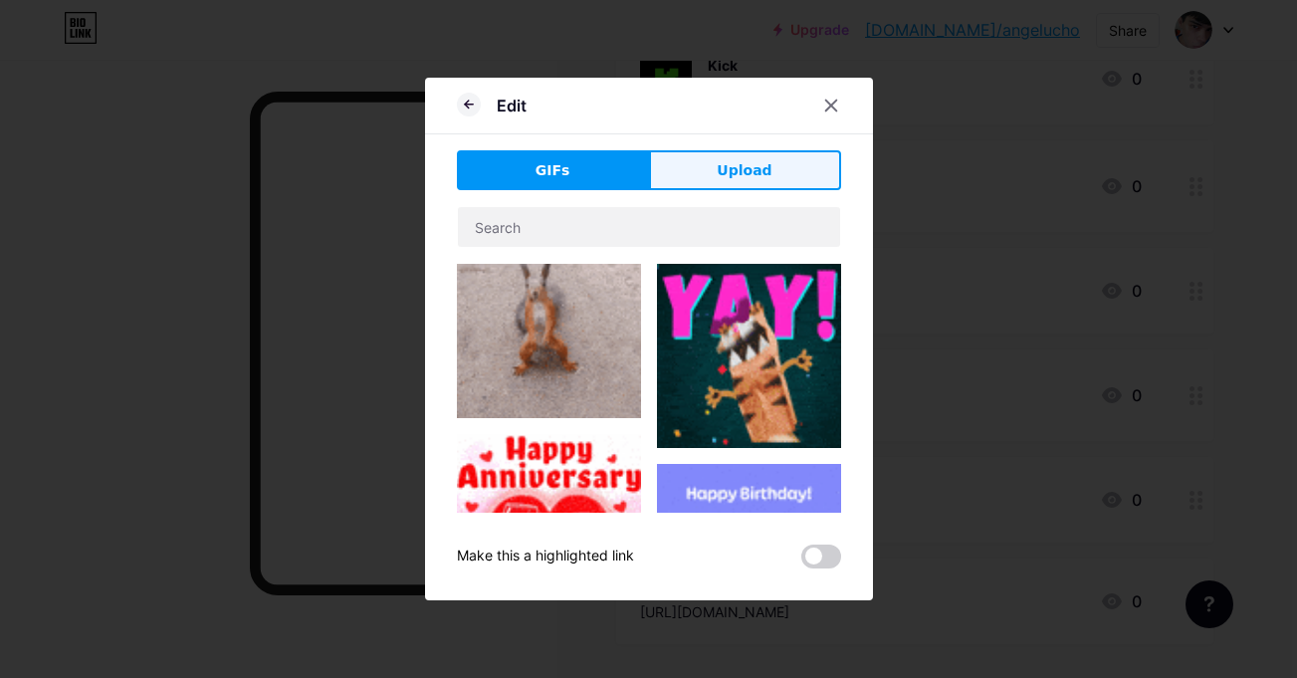
click at [679, 160] on button "Upload" at bounding box center [745, 170] width 192 height 40
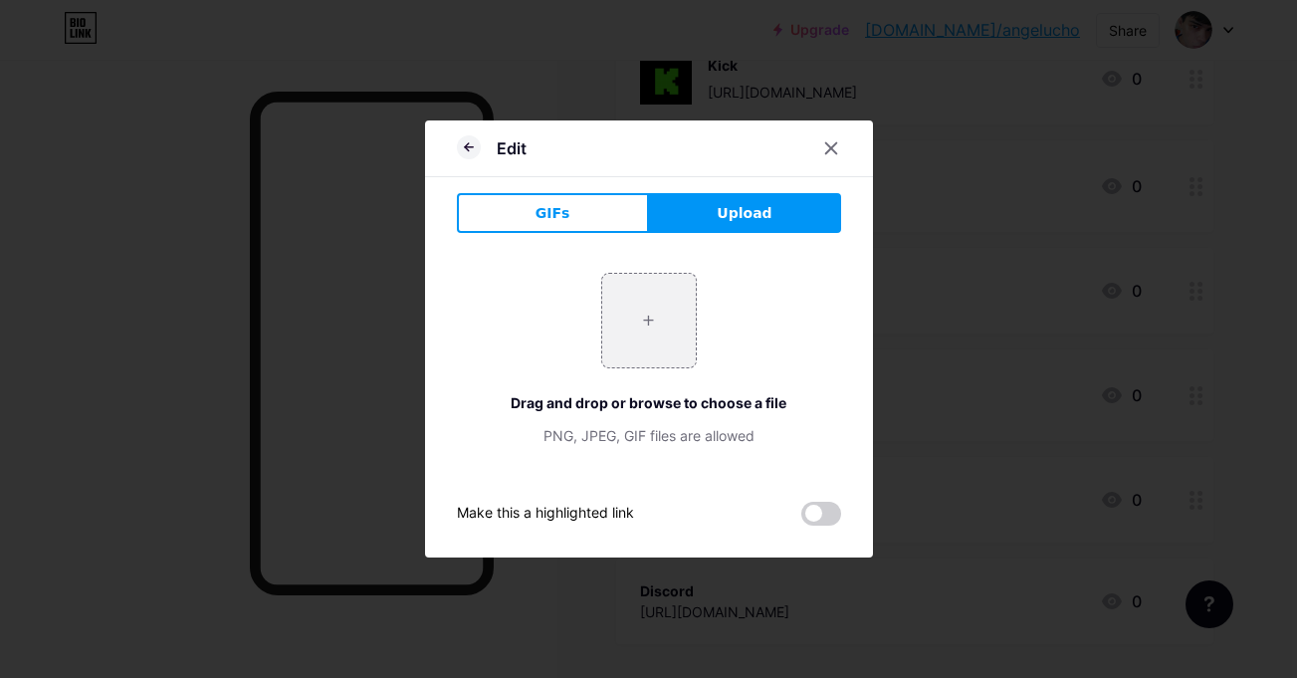
click at [620, 347] on input "file" at bounding box center [649, 321] width 94 height 94
type input "C:\fakepath\youu.png"
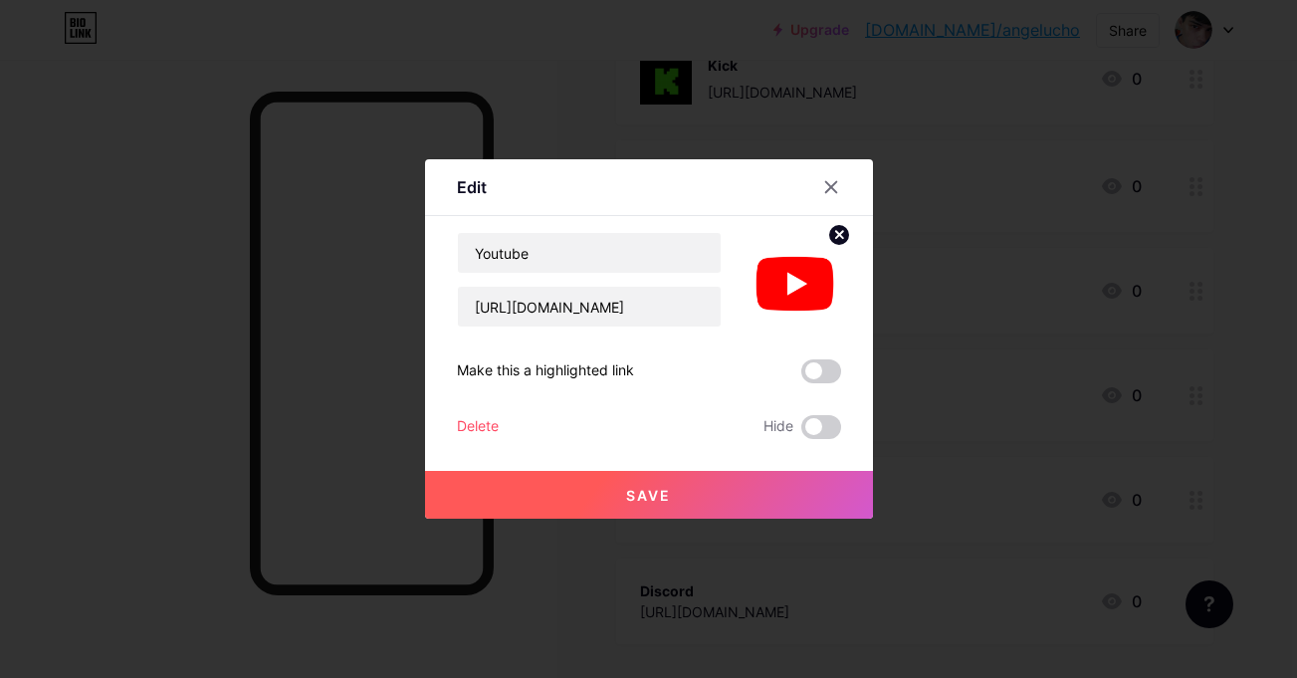
drag, startPoint x: 753, startPoint y: 469, endPoint x: 757, endPoint y: 495, distance: 26.2
click at [757, 495] on div "Save" at bounding box center [649, 479] width 448 height 80
click at [757, 495] on button "Save" at bounding box center [649, 495] width 448 height 48
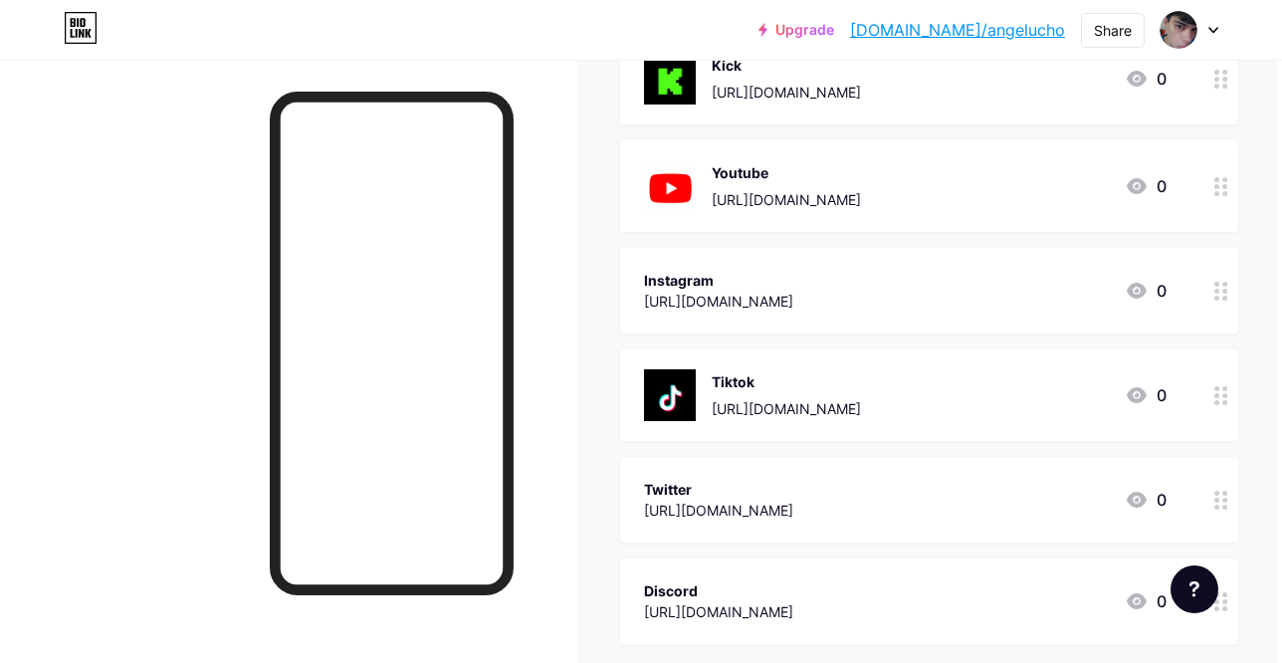
click at [1204, 315] on div at bounding box center [1221, 291] width 34 height 86
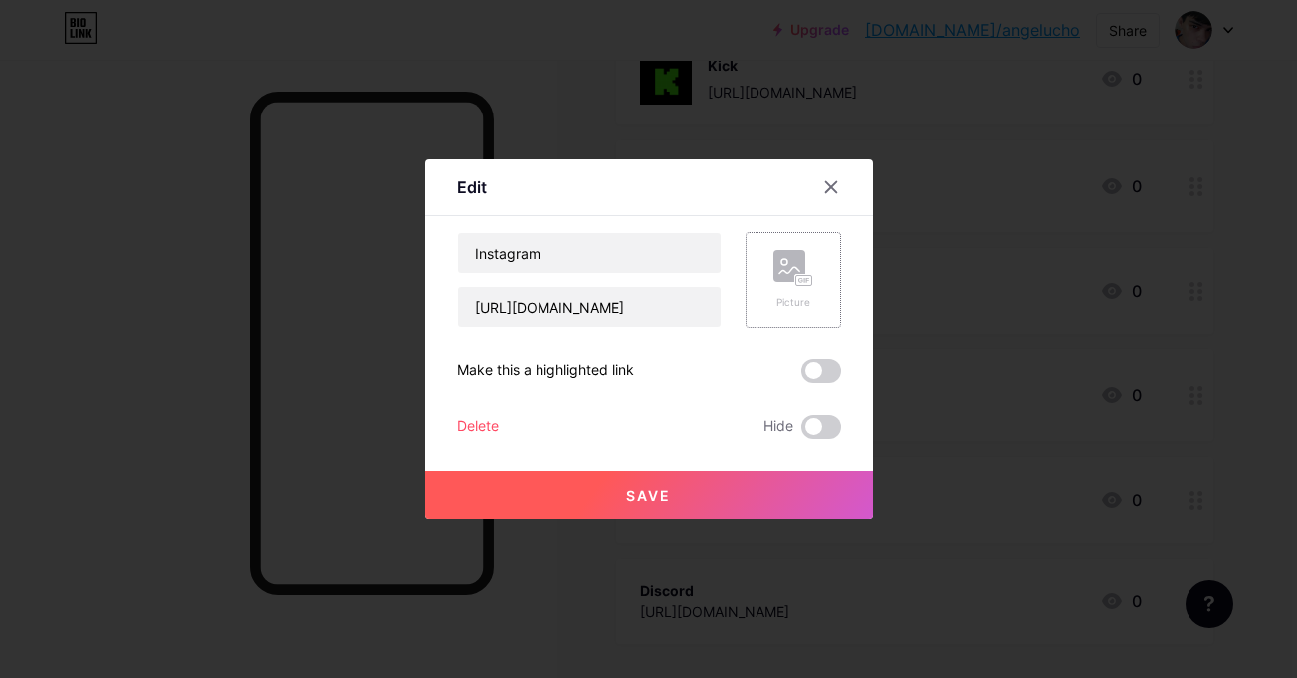
click at [795, 262] on rect at bounding box center [789, 266] width 32 height 32
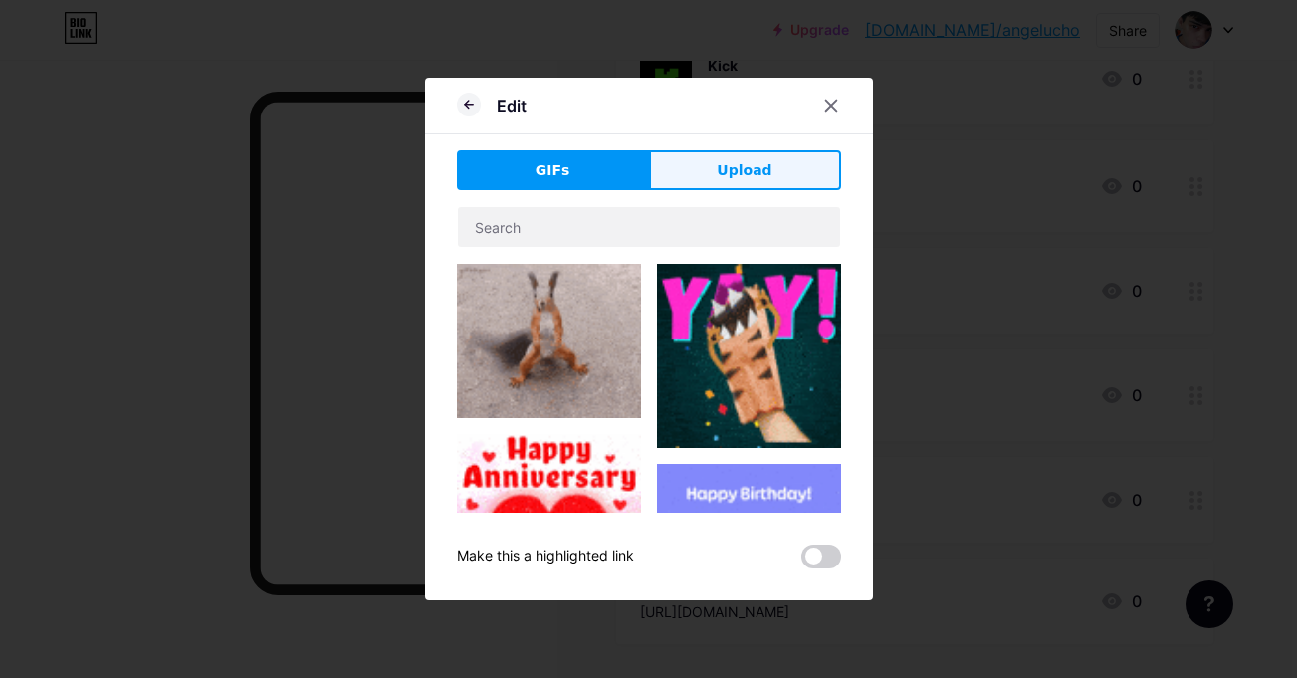
drag, startPoint x: 774, startPoint y: 193, endPoint x: 769, endPoint y: 182, distance: 12.0
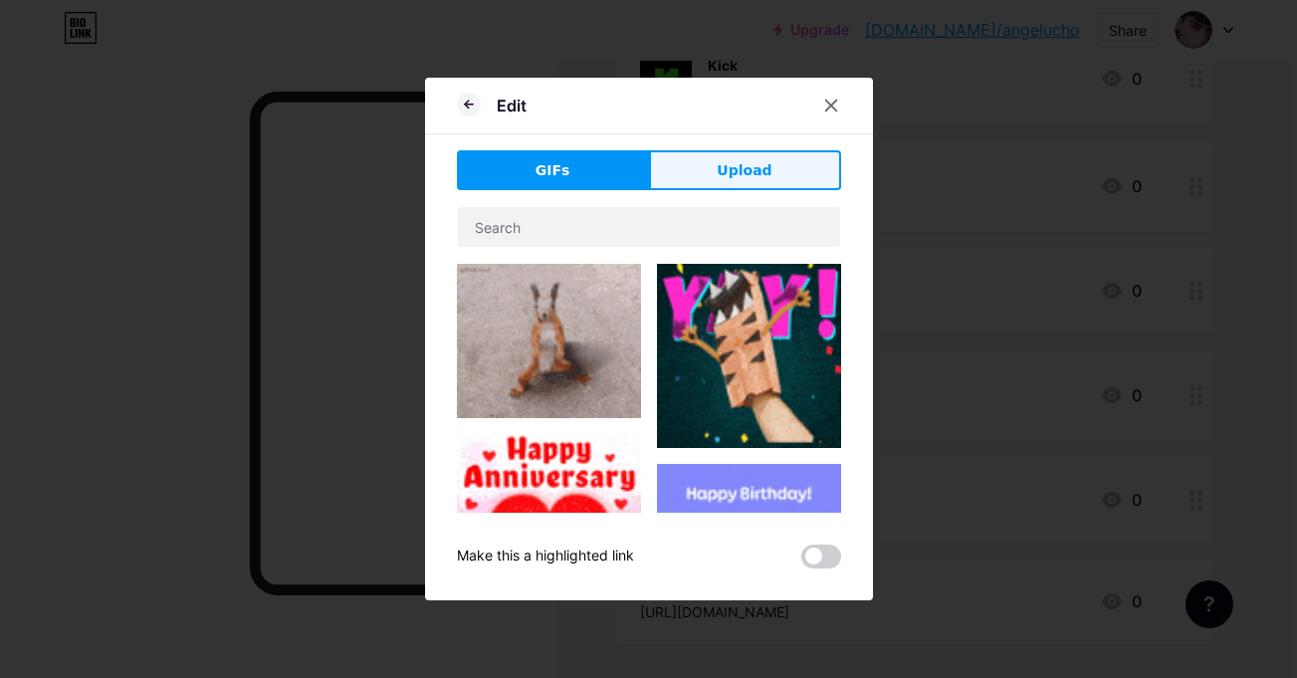
click at [769, 182] on div "GIFs Upload Content YouTube Play YouTube video without leaving your page. ADD V…" at bounding box center [649, 359] width 384 height 418
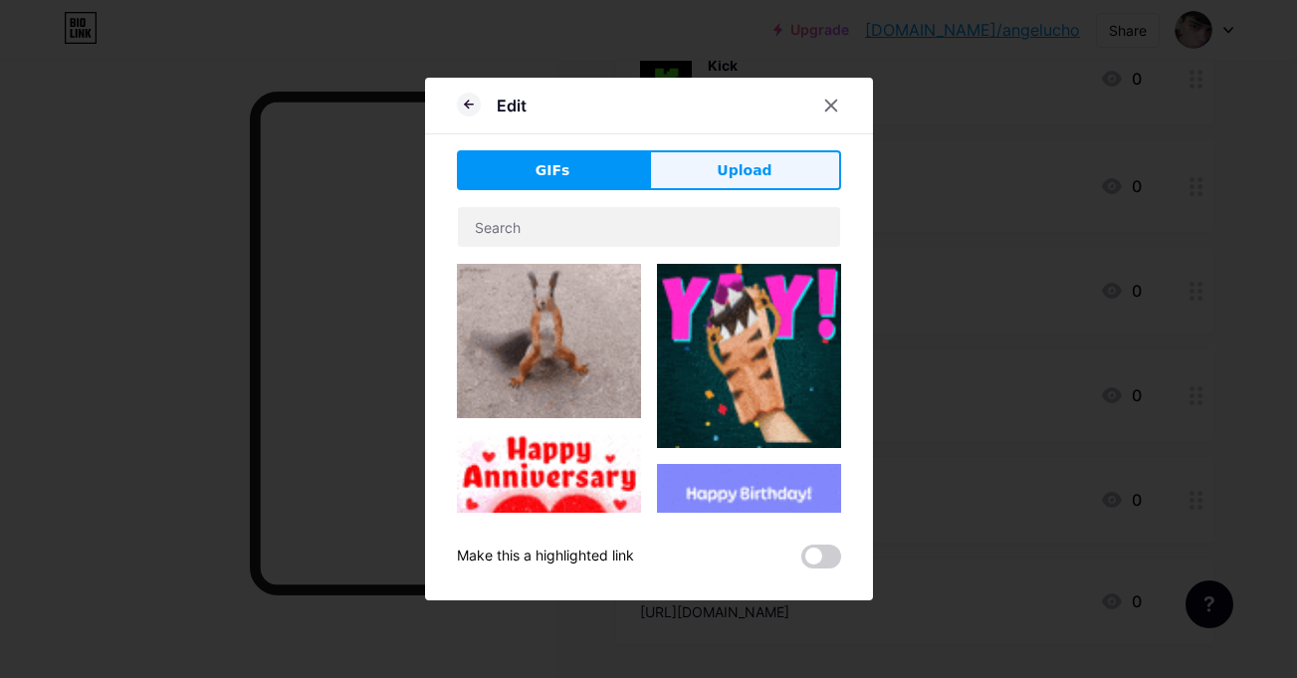
click at [769, 182] on button "Upload" at bounding box center [745, 170] width 192 height 40
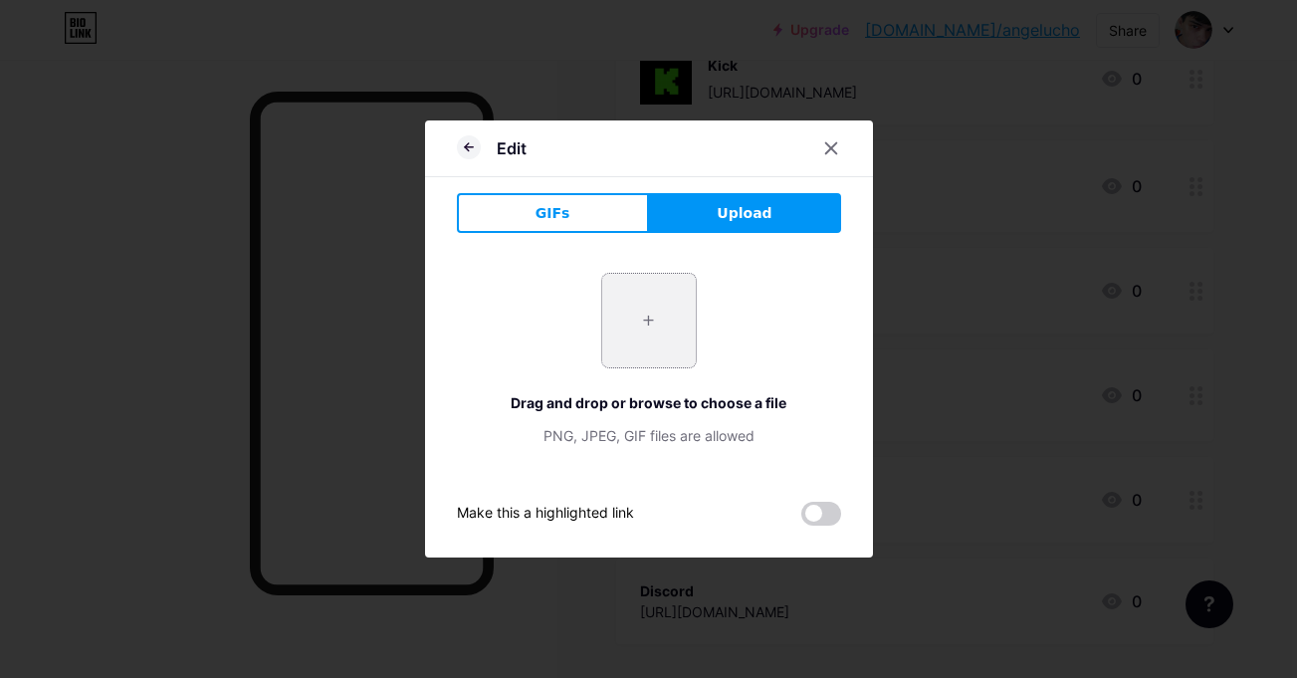
click at [671, 313] on input "file" at bounding box center [649, 321] width 94 height 94
type input "C:\fakepath\instafrm.png"
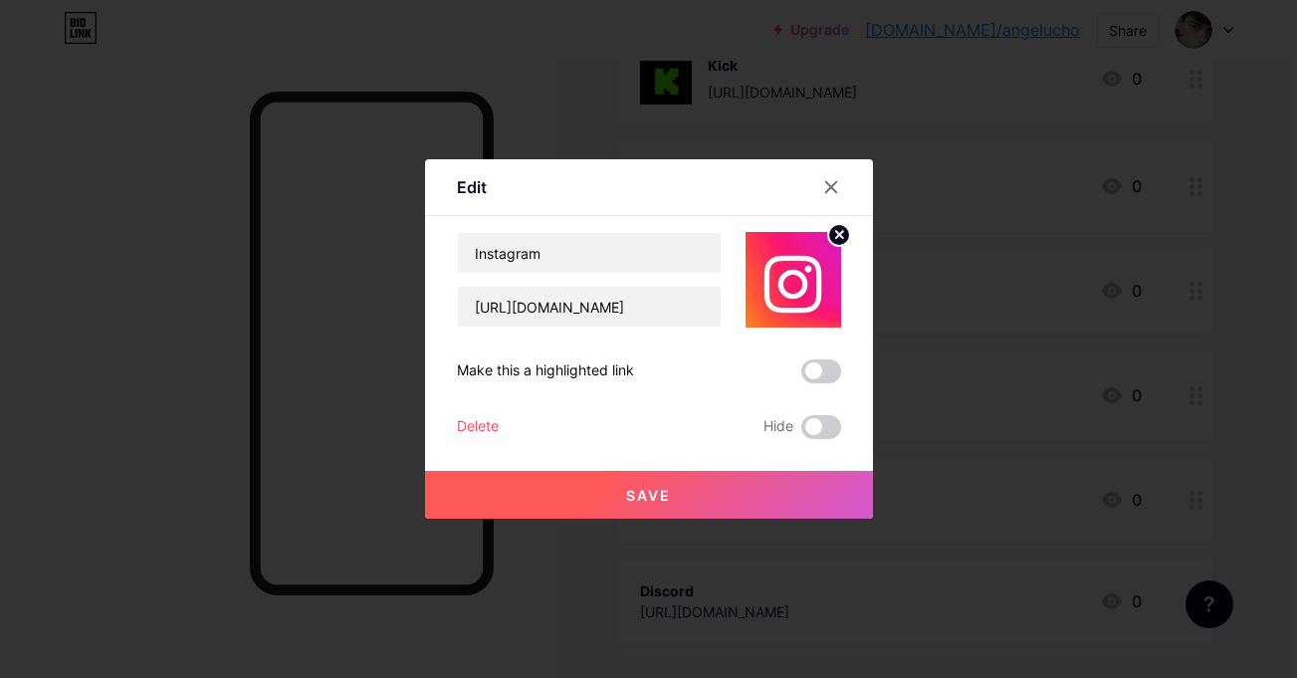
click at [710, 178] on div "Edit" at bounding box center [649, 192] width 448 height 47
click at [719, 506] on button "Save" at bounding box center [649, 495] width 448 height 48
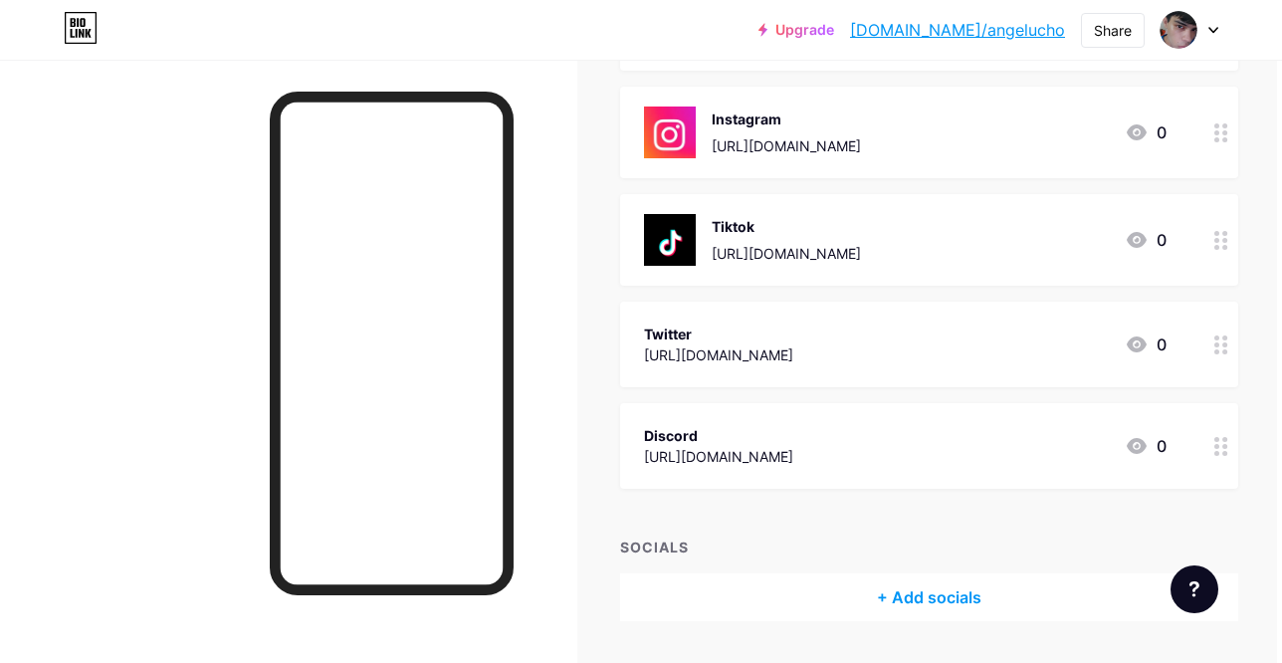
scroll to position [606, 5]
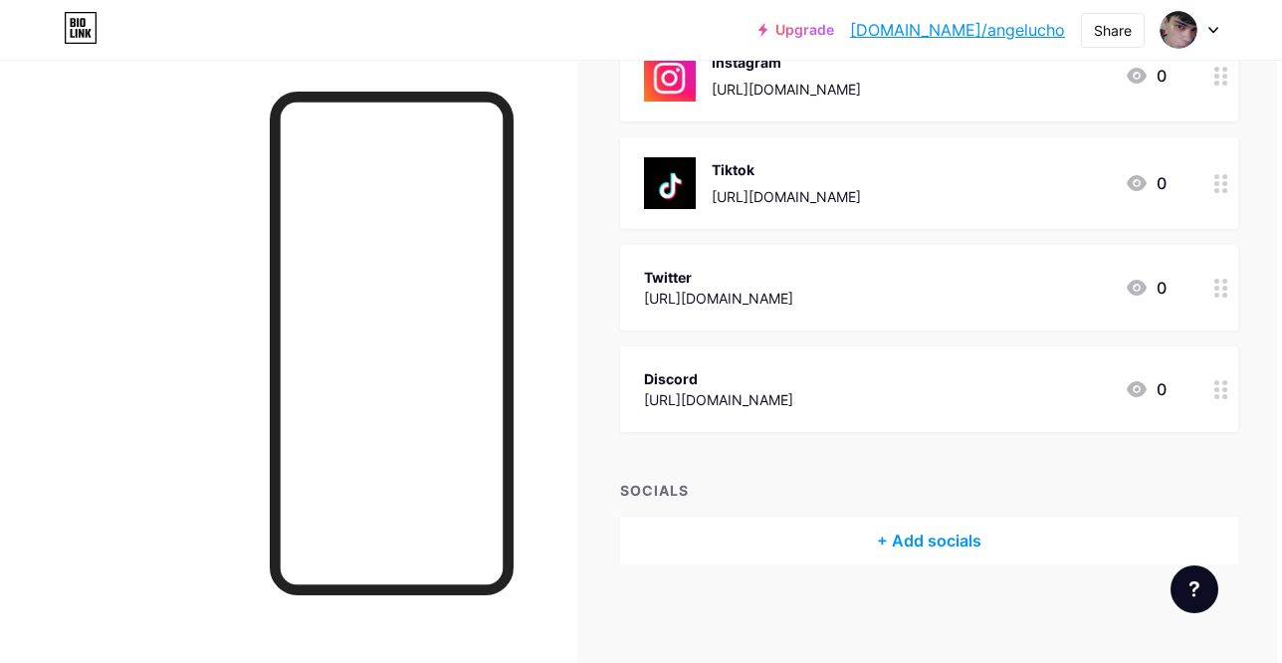
click at [1172, 379] on div "Discord [URL][DOMAIN_NAME] 0" at bounding box center [929, 389] width 618 height 86
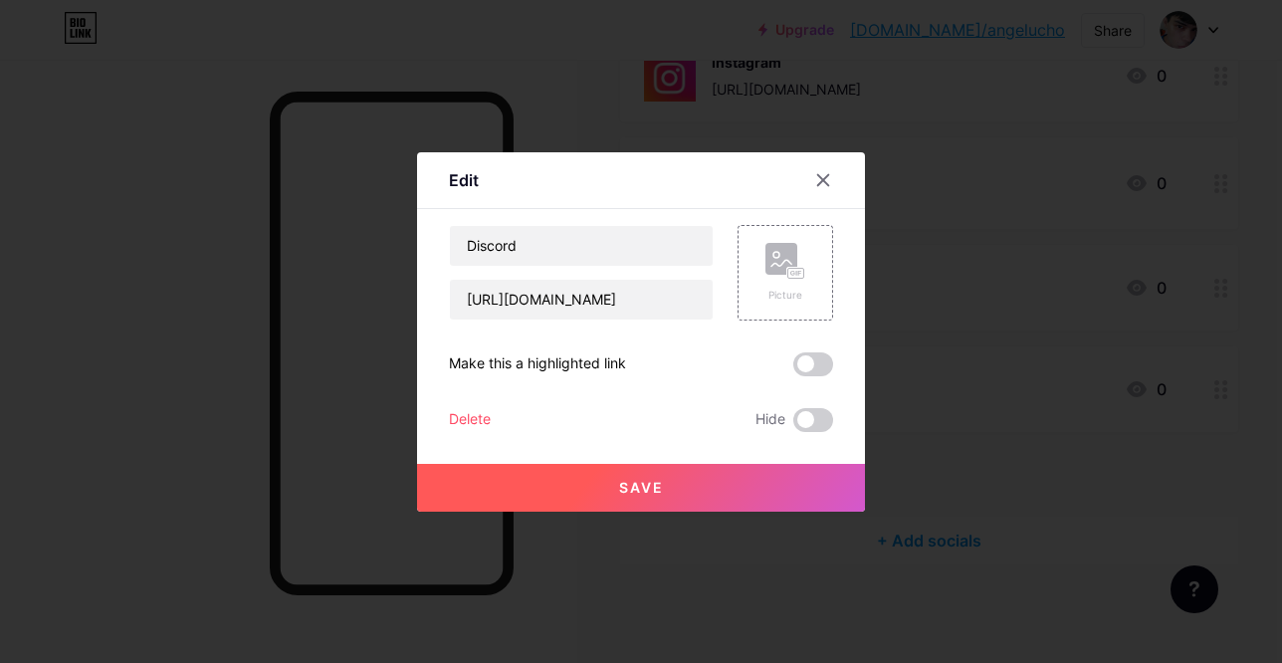
scroll to position [591, 5]
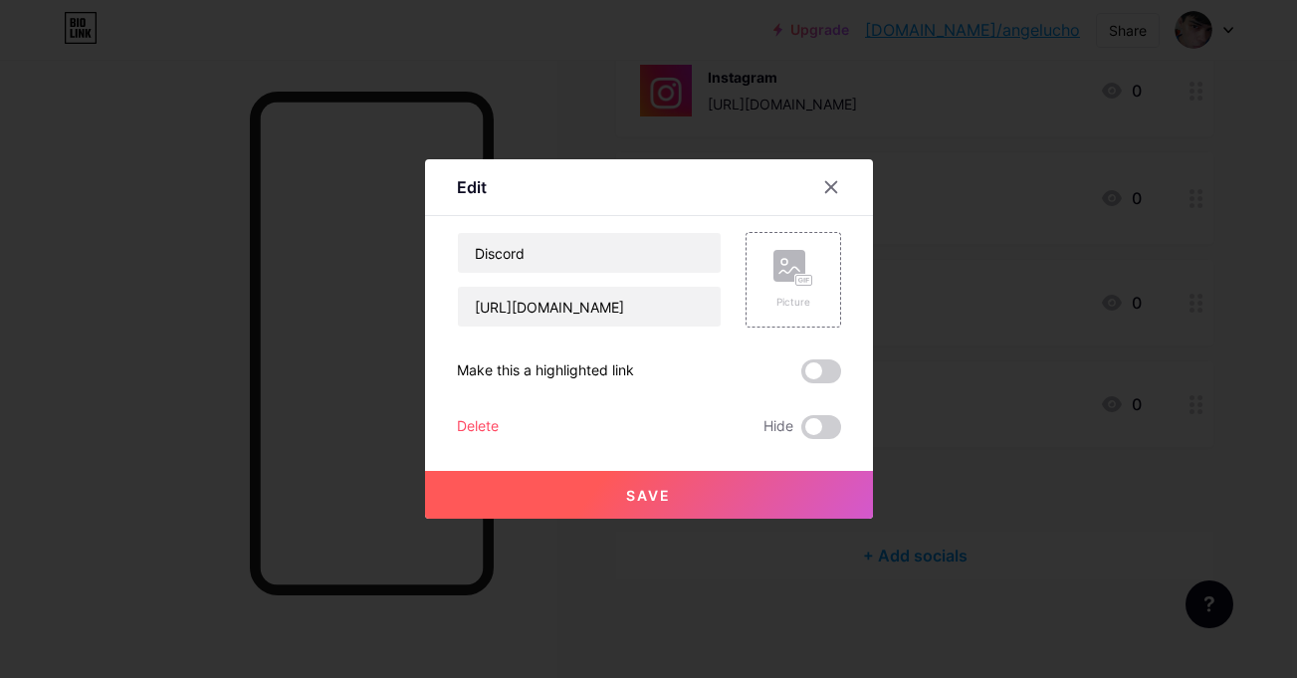
click at [790, 227] on div "Content YouTube Play YouTube video without leaving your page. ADD Vimeo Play Vi…" at bounding box center [649, 327] width 384 height 223
click at [790, 291] on div "Picture" at bounding box center [793, 280] width 40 height 60
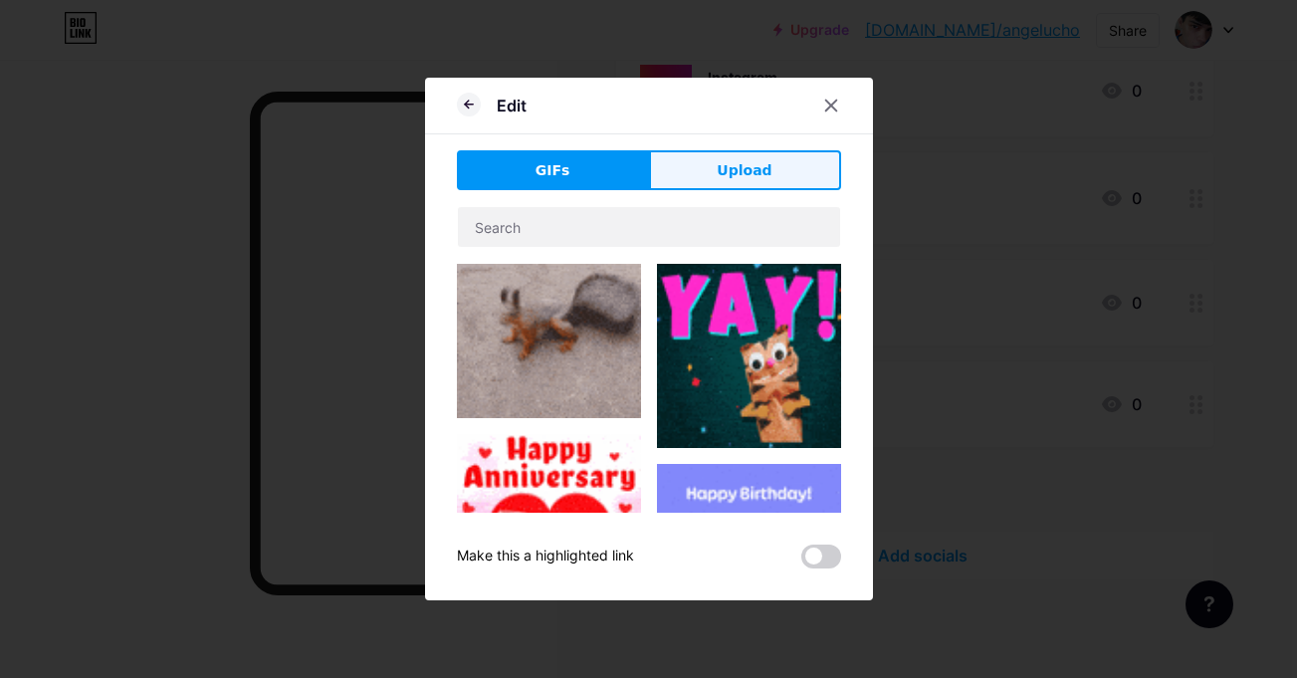
click at [698, 182] on button "Upload" at bounding box center [745, 170] width 192 height 40
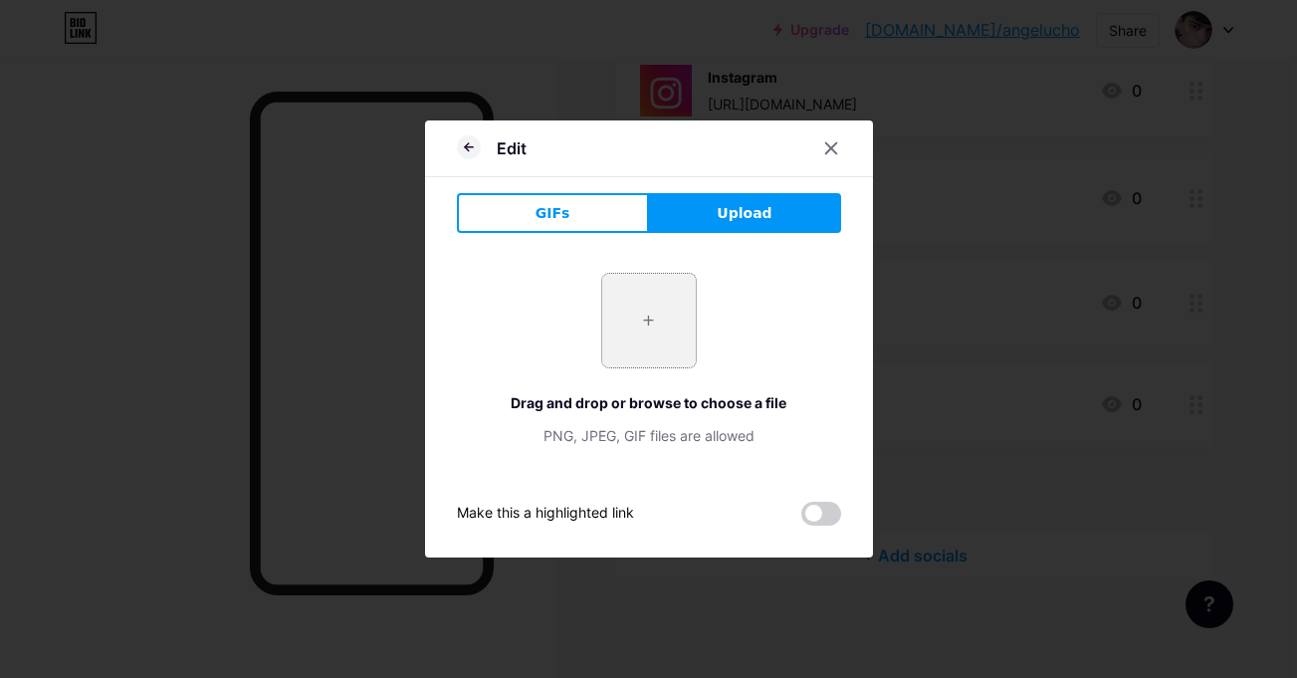
click at [644, 303] on input "file" at bounding box center [649, 321] width 94 height 94
type input "C:\fakepath\discordd.png"
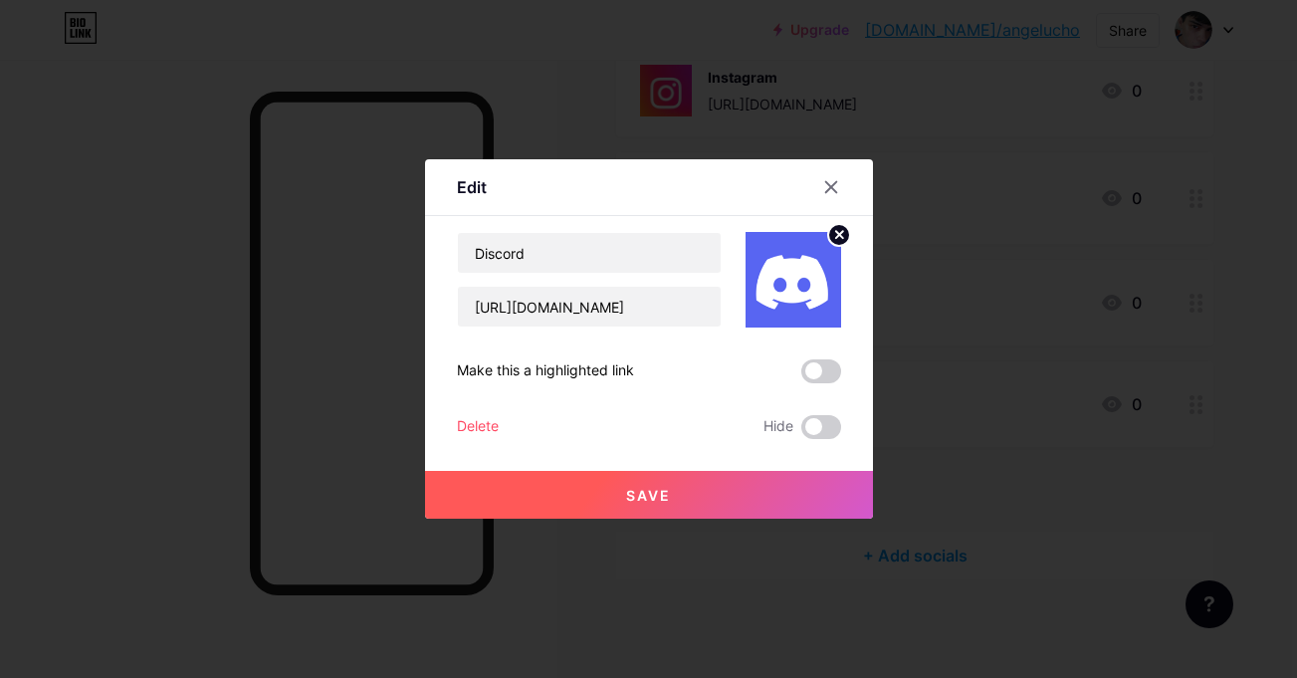
click at [749, 527] on div at bounding box center [648, 339] width 1297 height 678
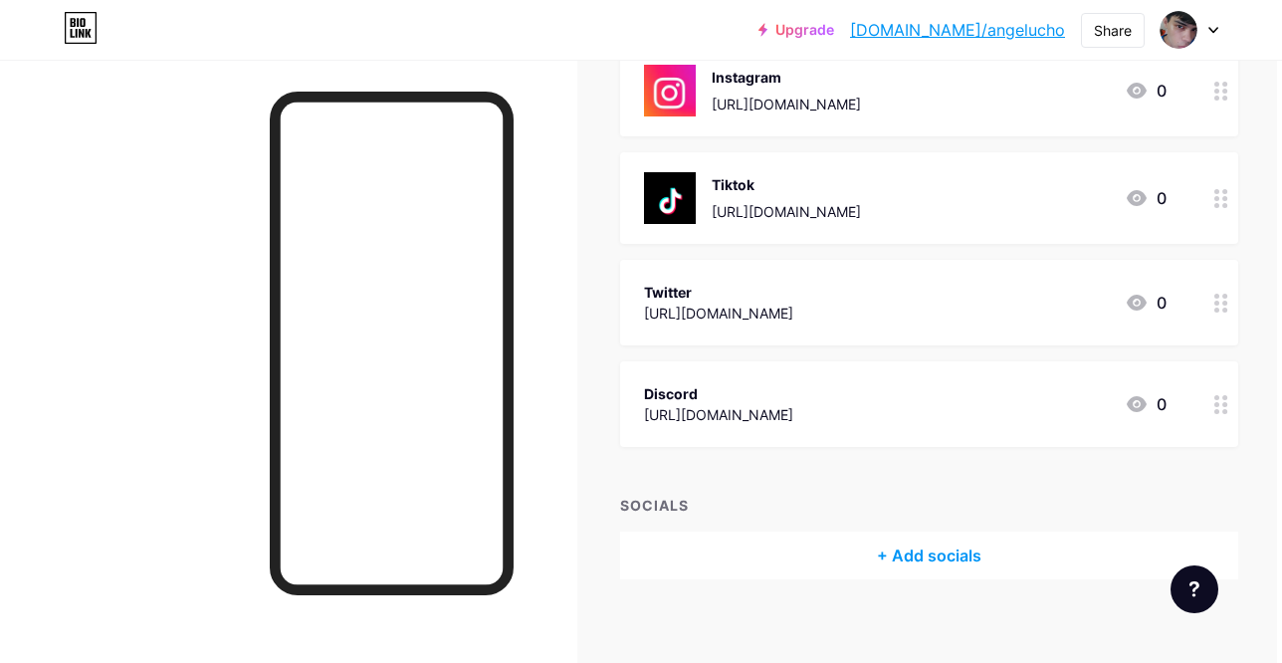
click at [1160, 409] on div "Discord [URL][DOMAIN_NAME] 0" at bounding box center [929, 404] width 618 height 86
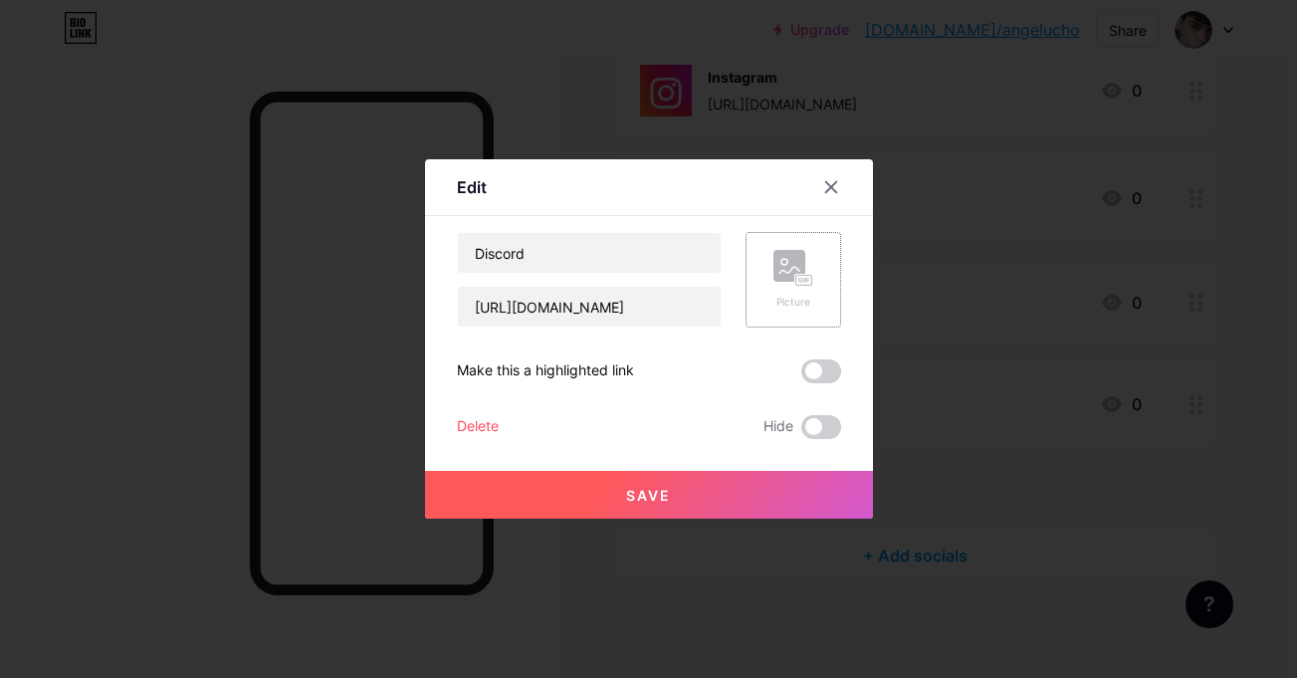
click at [773, 305] on div "Picture" at bounding box center [793, 302] width 40 height 15
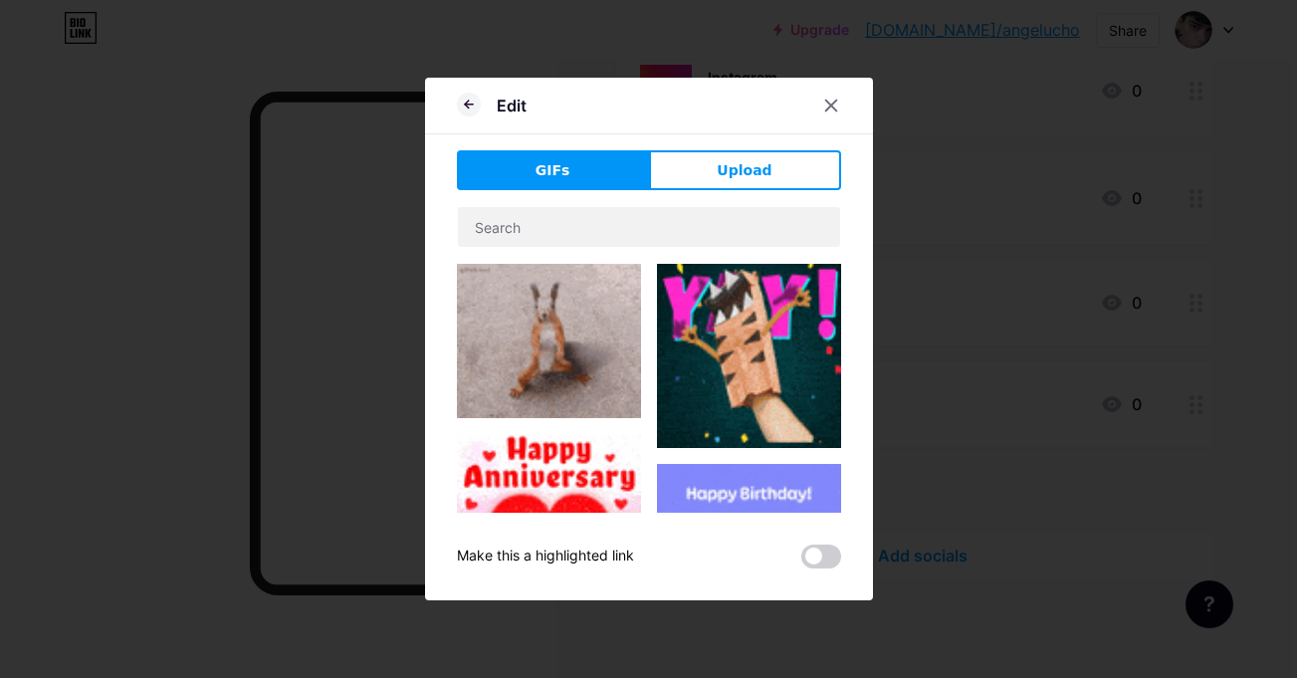
click at [773, 196] on div "GIFs Upload Content YouTube Play YouTube video without leaving your page. ADD V…" at bounding box center [649, 359] width 384 height 418
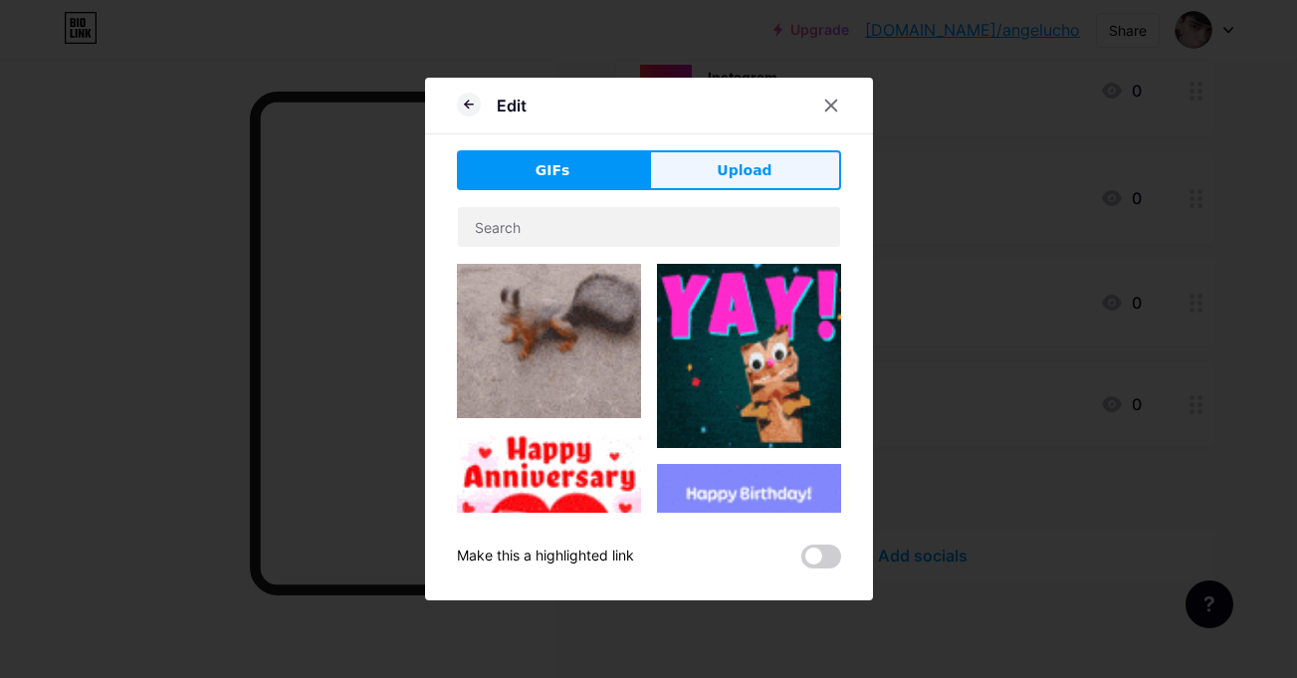
click at [750, 173] on span "Upload" at bounding box center [744, 170] width 55 height 21
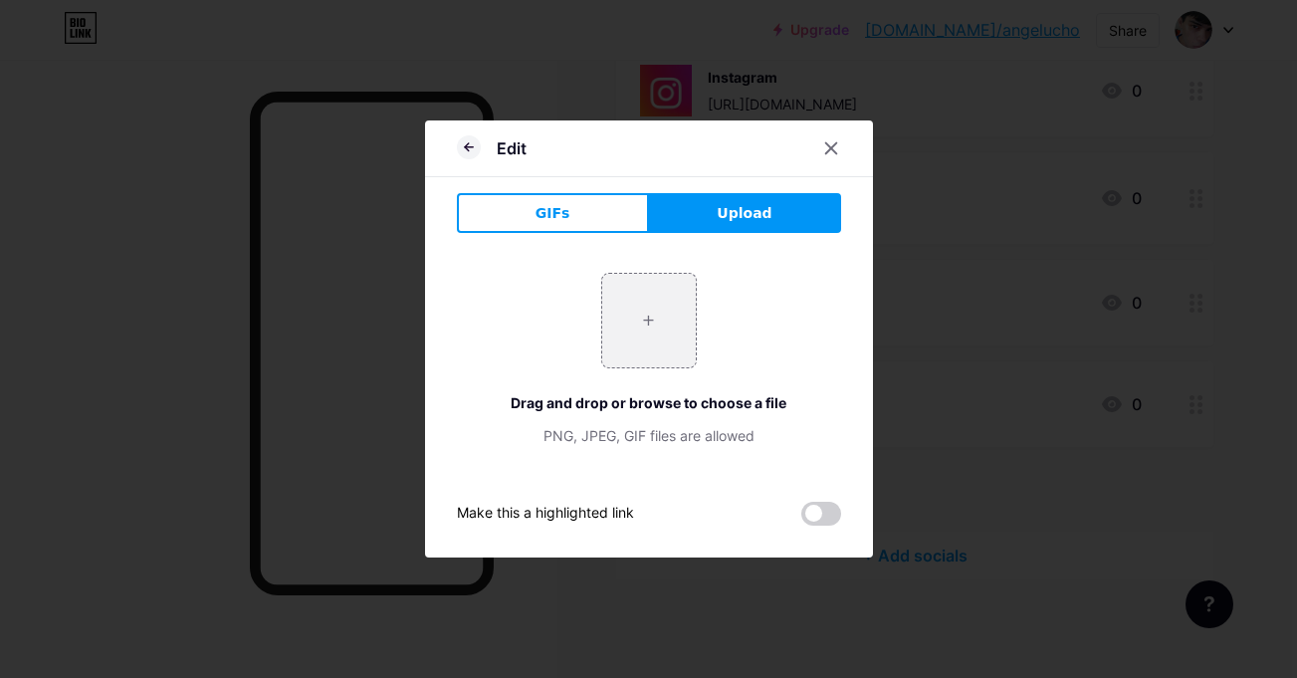
click at [705, 210] on button "Upload" at bounding box center [745, 213] width 192 height 40
click at [671, 211] on button "Upload" at bounding box center [745, 213] width 192 height 40
click at [651, 305] on input "file" at bounding box center [649, 321] width 94 height 94
type input "C:\fakepath\discordd.png"
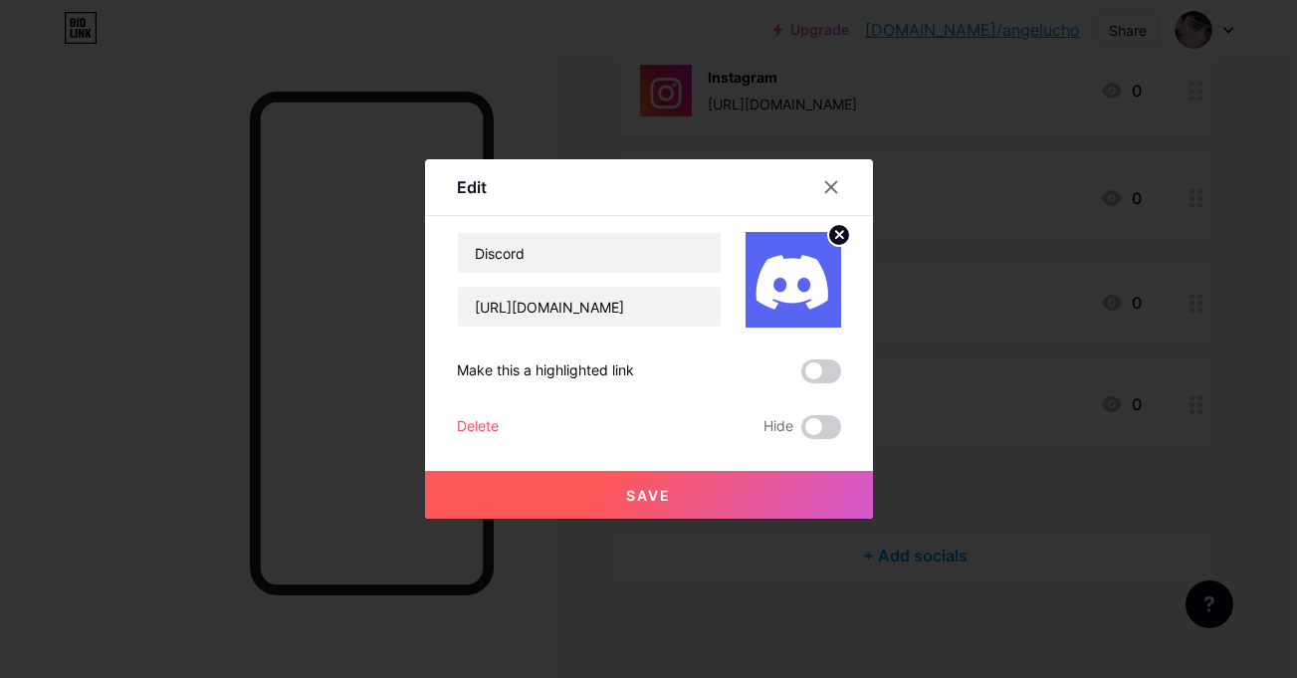
click at [782, 502] on button "Save" at bounding box center [649, 495] width 448 height 48
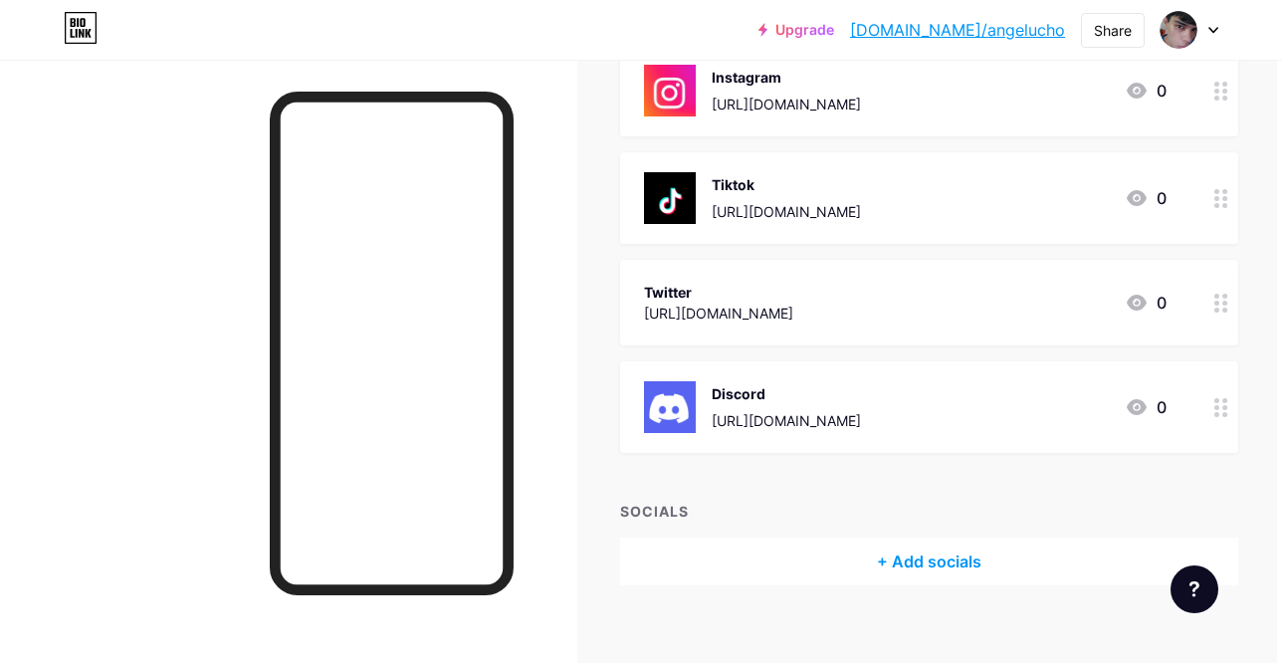
click at [1204, 286] on div at bounding box center [1221, 303] width 34 height 86
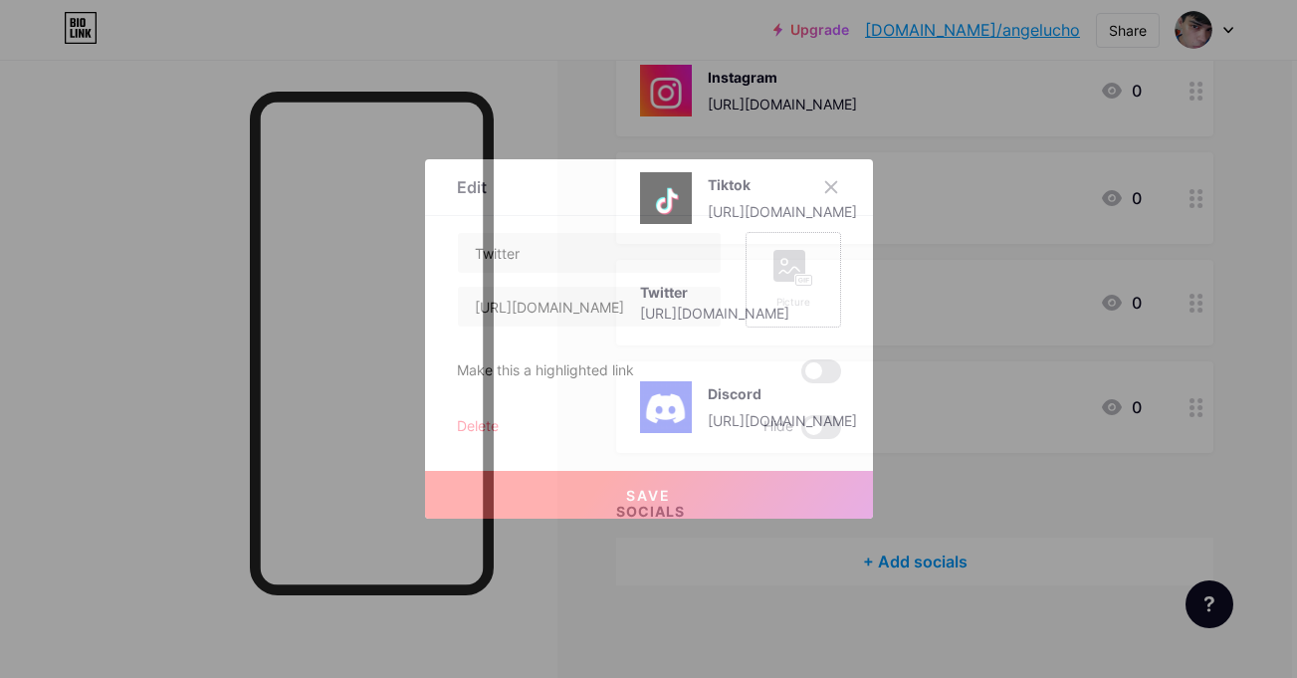
drag, startPoint x: 715, startPoint y: 299, endPoint x: 745, endPoint y: 296, distance: 30.0
click at [745, 296] on div "Picture" at bounding box center [781, 280] width 119 height 96
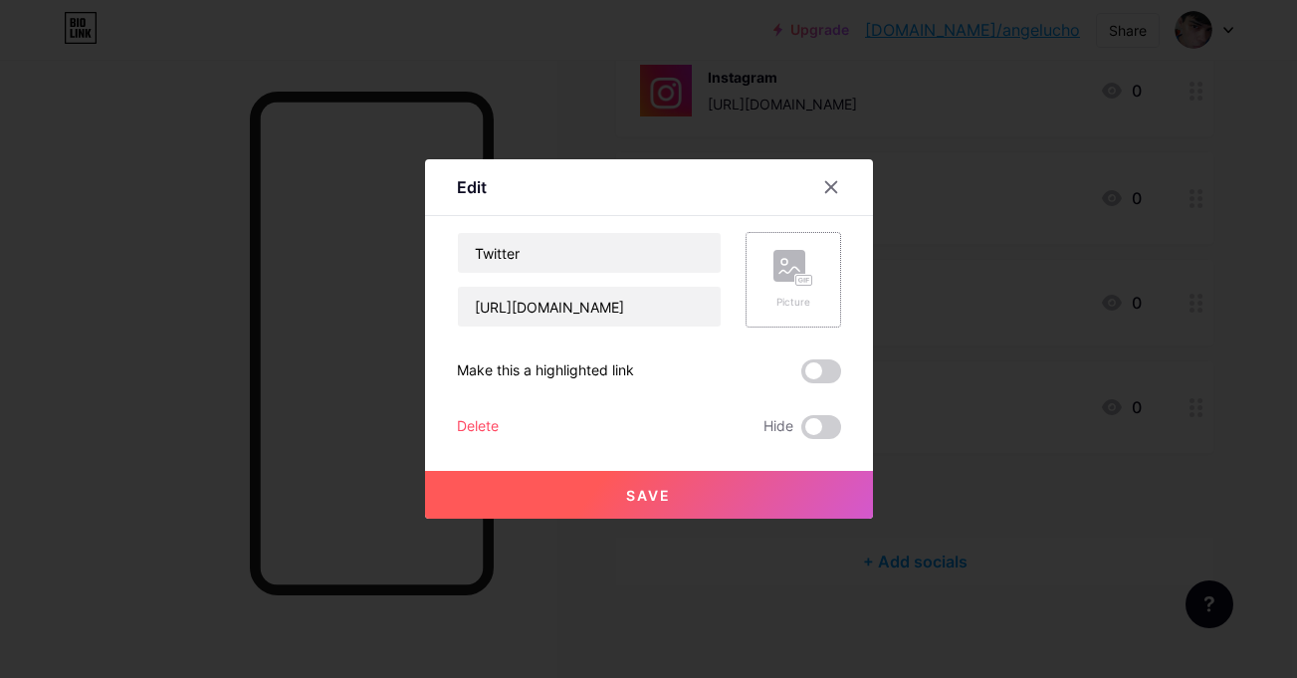
click at [746, 296] on div "Picture" at bounding box center [794, 280] width 96 height 96
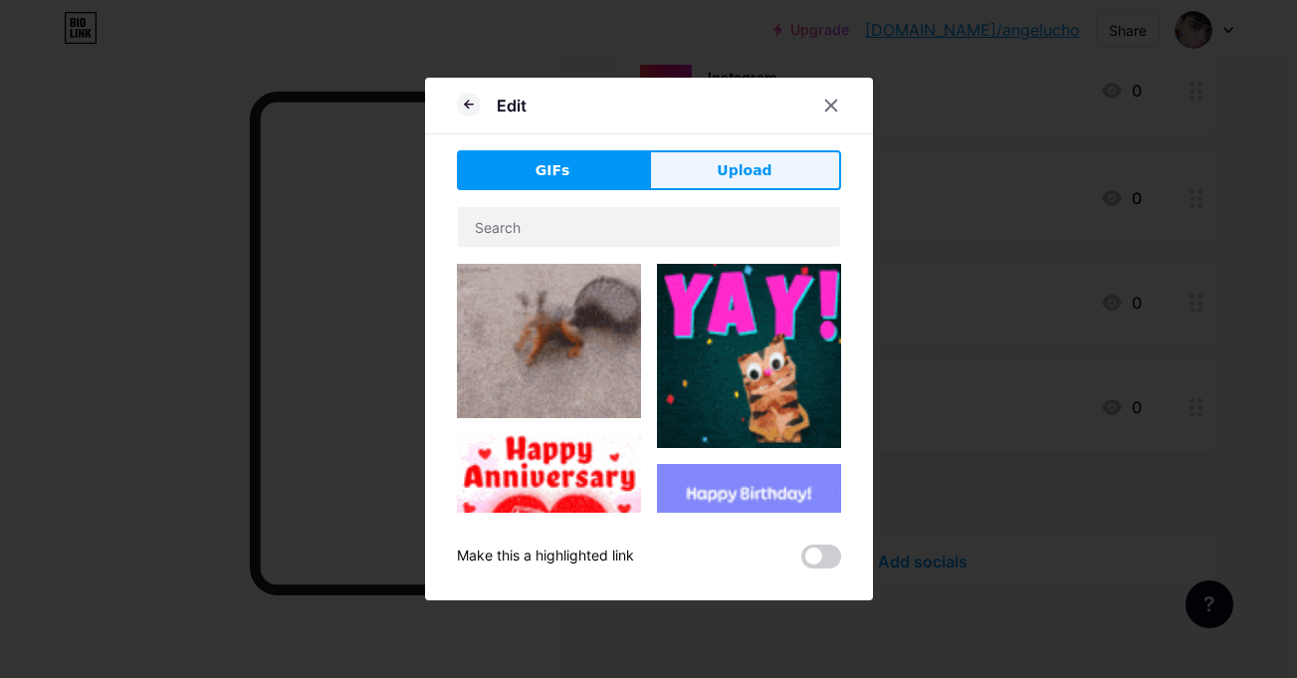
click at [700, 177] on button "Upload" at bounding box center [745, 170] width 192 height 40
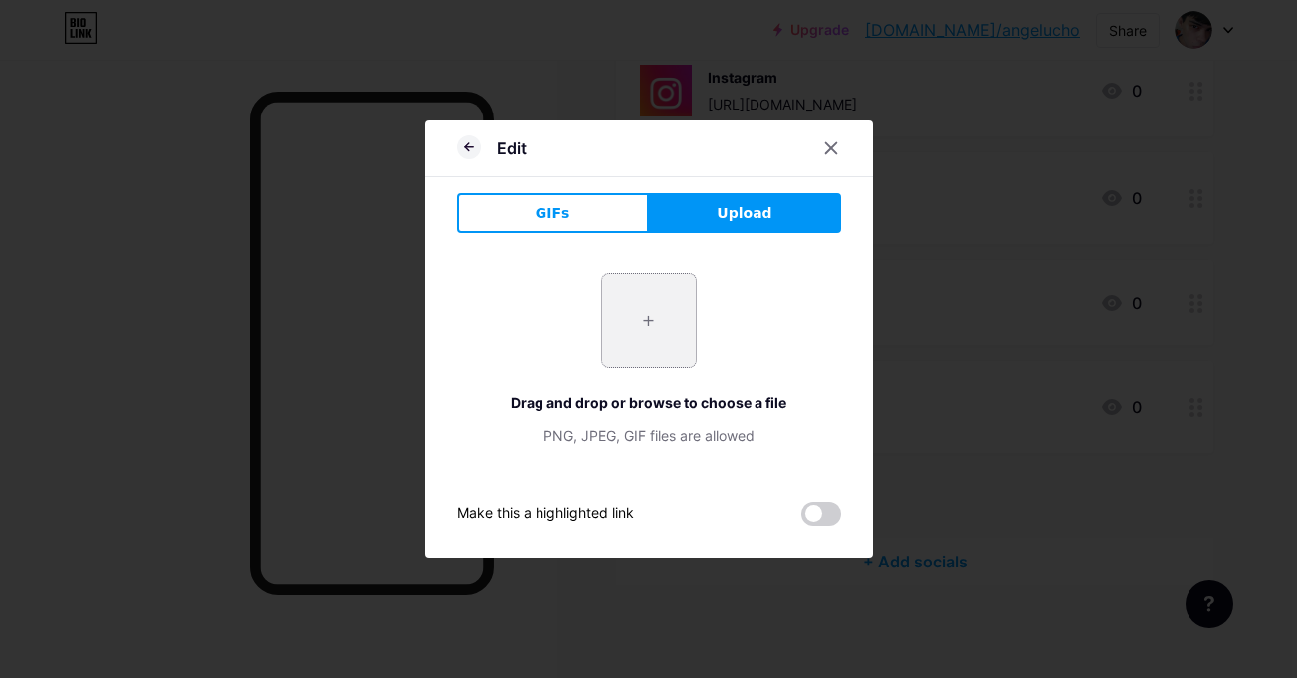
click at [662, 316] on input "file" at bounding box center [649, 321] width 94 height 94
type input "C:\fakepath\xtw.png"
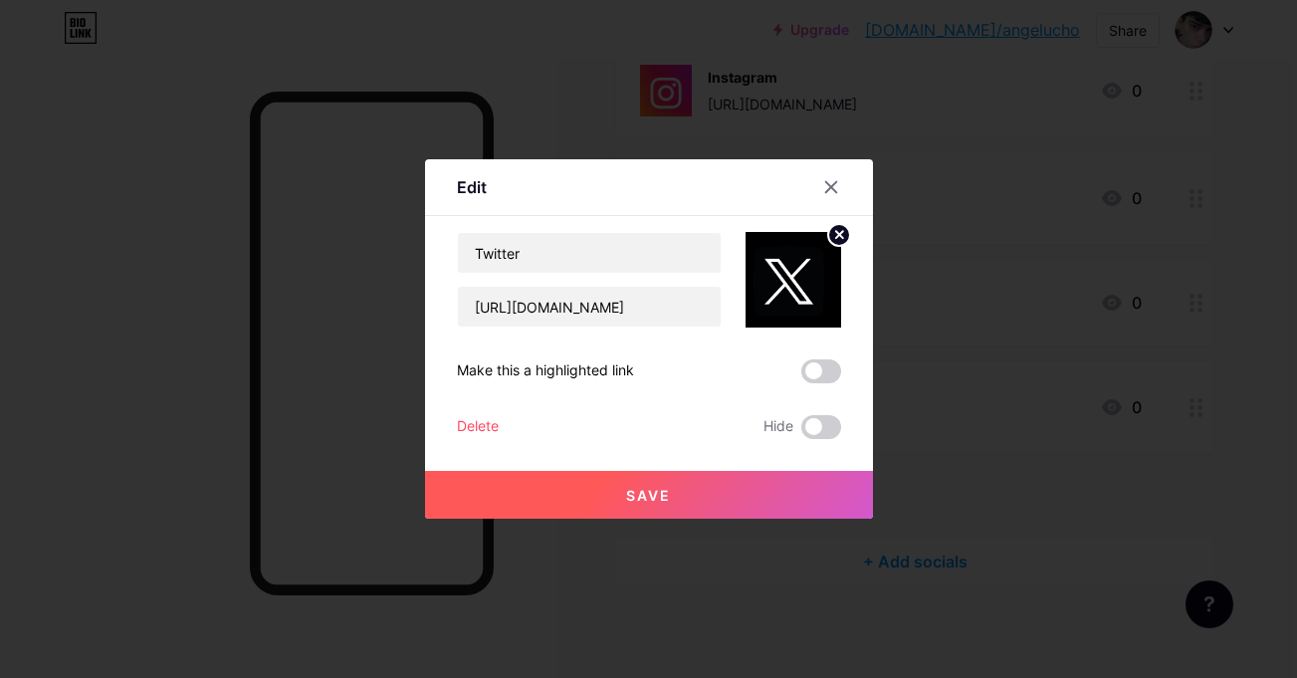
click at [197, 317] on div at bounding box center [648, 339] width 1297 height 678
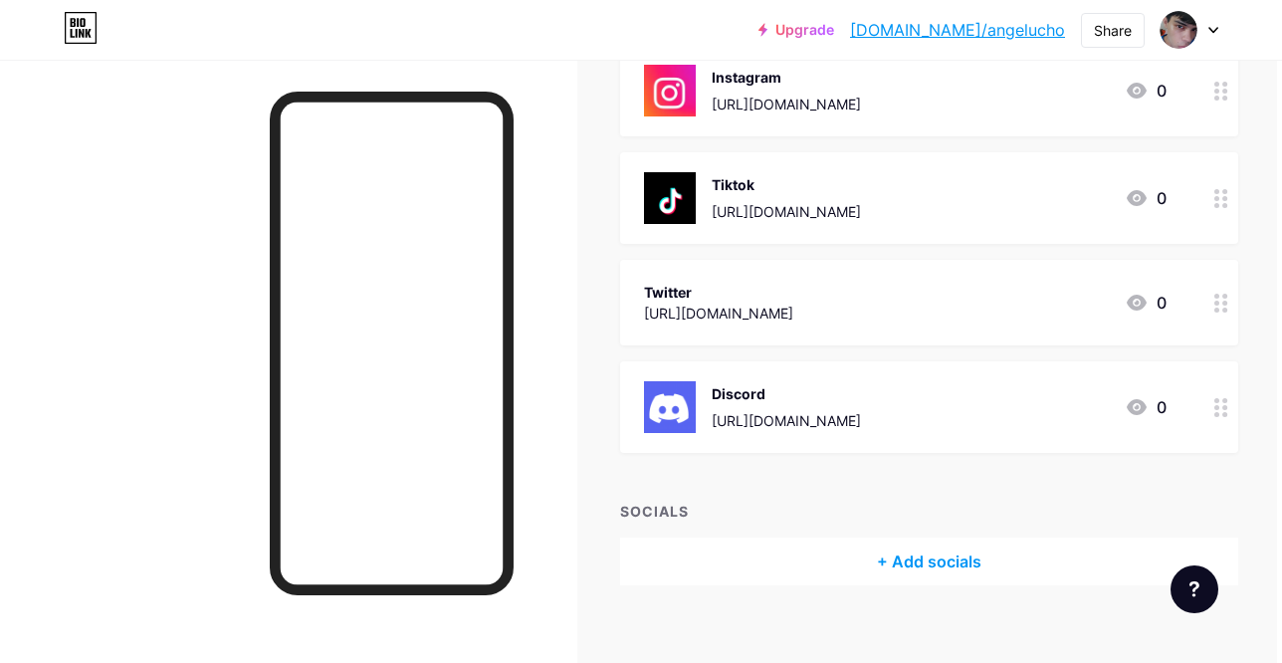
click at [1204, 287] on div at bounding box center [1221, 303] width 34 height 86
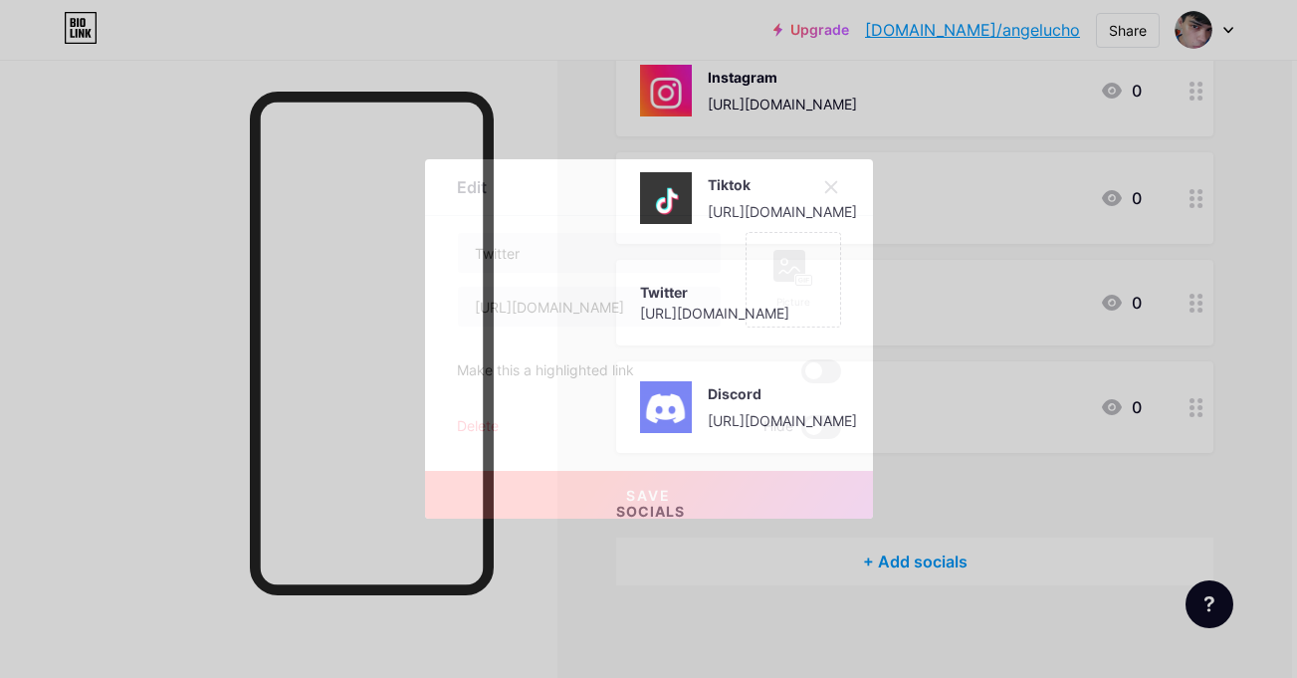
click at [842, 288] on div "Edit Content YouTube Play YouTube video without leaving your page. ADD Vimeo Pl…" at bounding box center [649, 338] width 448 height 359
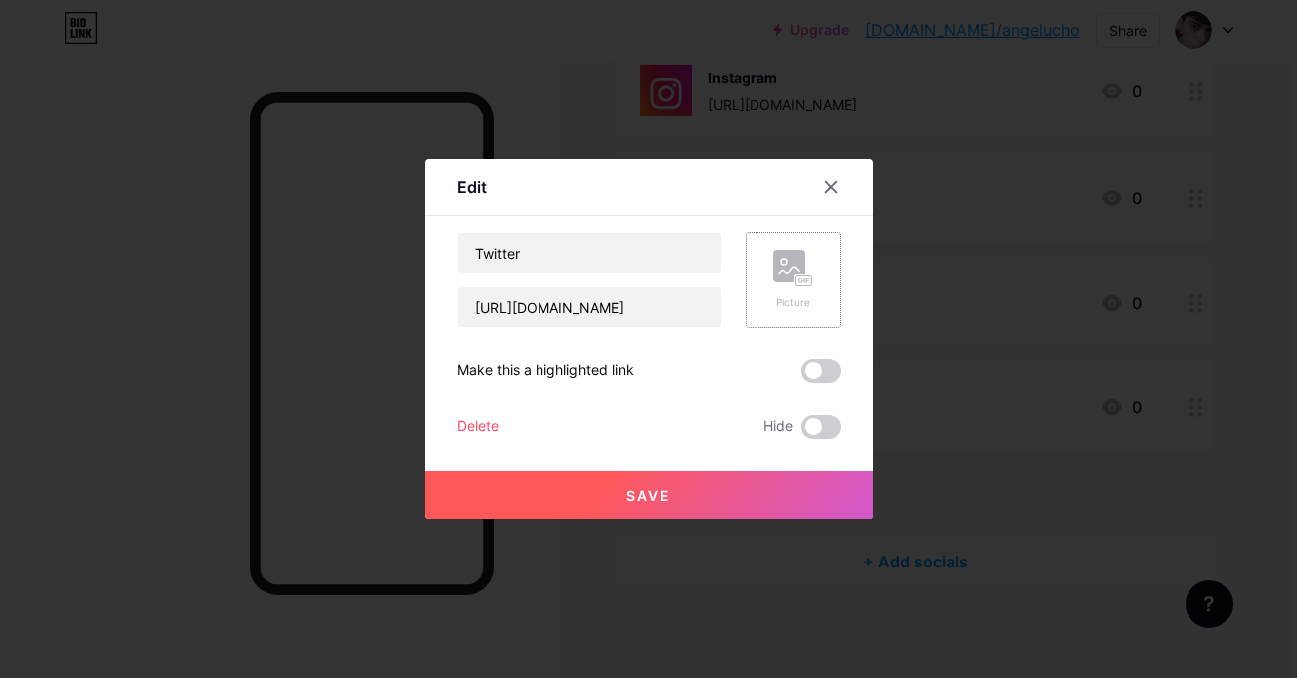
click at [819, 285] on div "Picture" at bounding box center [794, 280] width 96 height 96
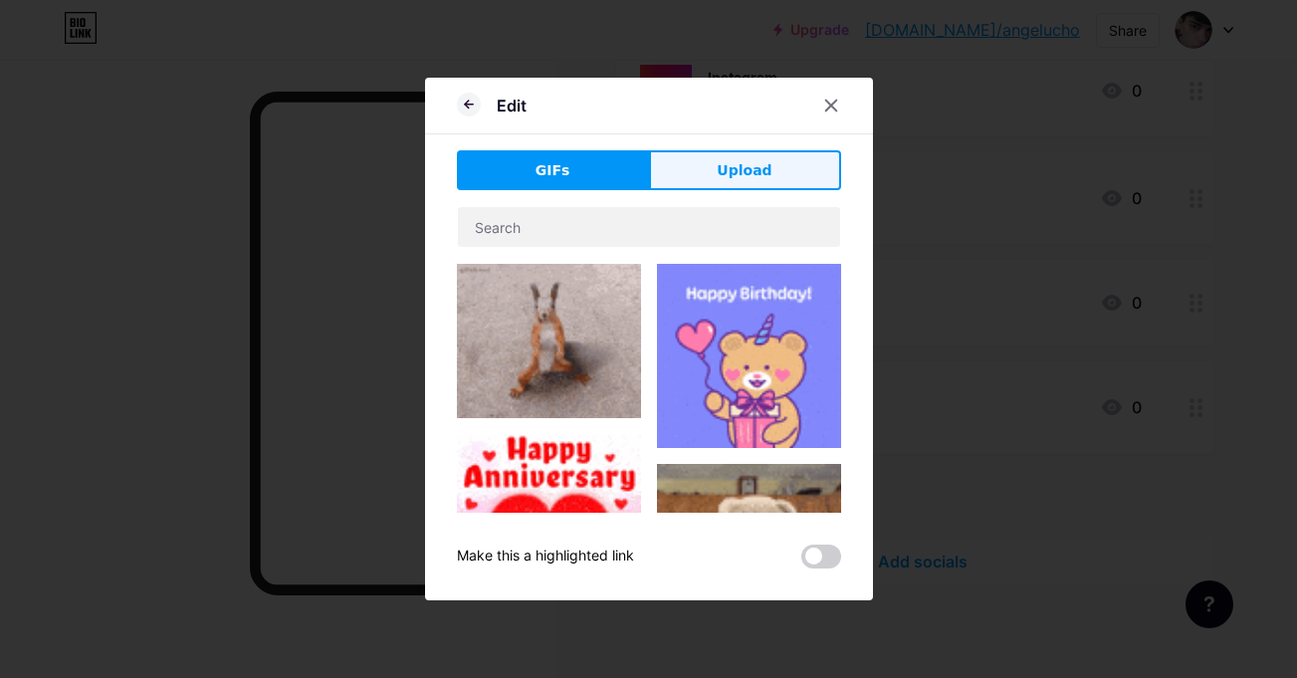
drag, startPoint x: 682, startPoint y: 143, endPoint x: 688, endPoint y: 158, distance: 16.1
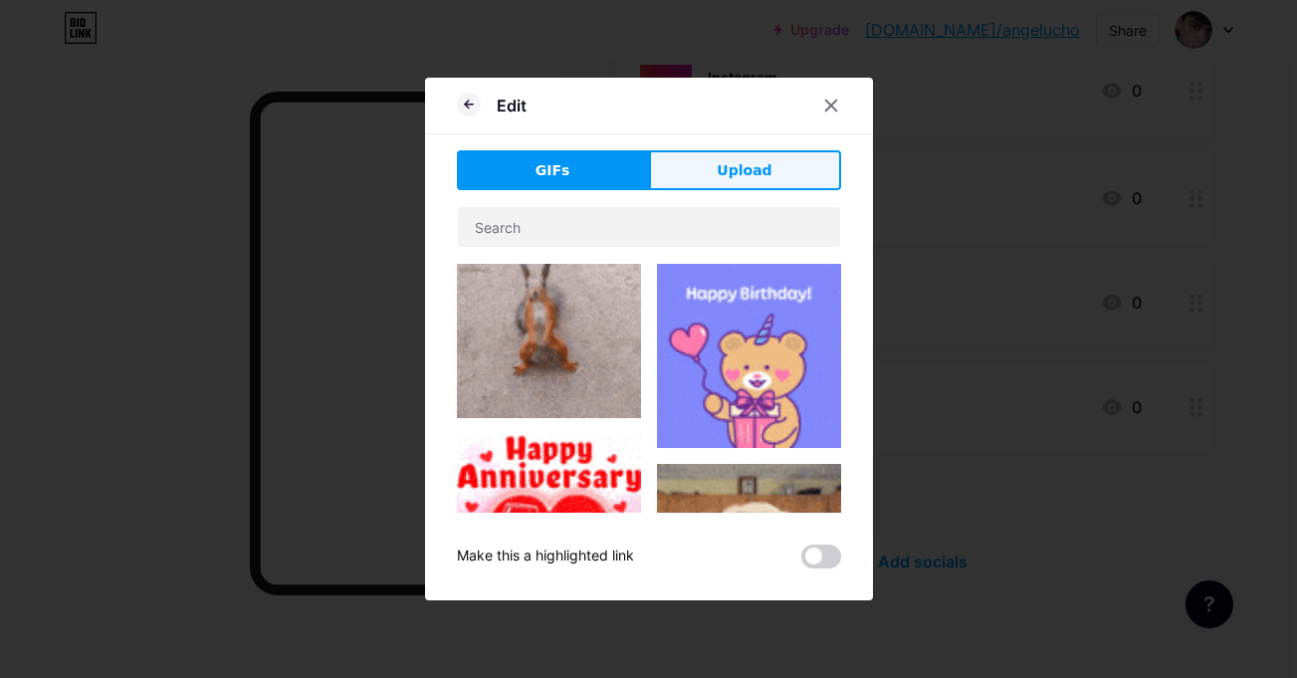
click at [688, 158] on div "Edit GIFs Upload Content YouTube Play YouTube video without leaving your page. …" at bounding box center [649, 339] width 448 height 523
click at [688, 158] on button "Upload" at bounding box center [745, 170] width 192 height 40
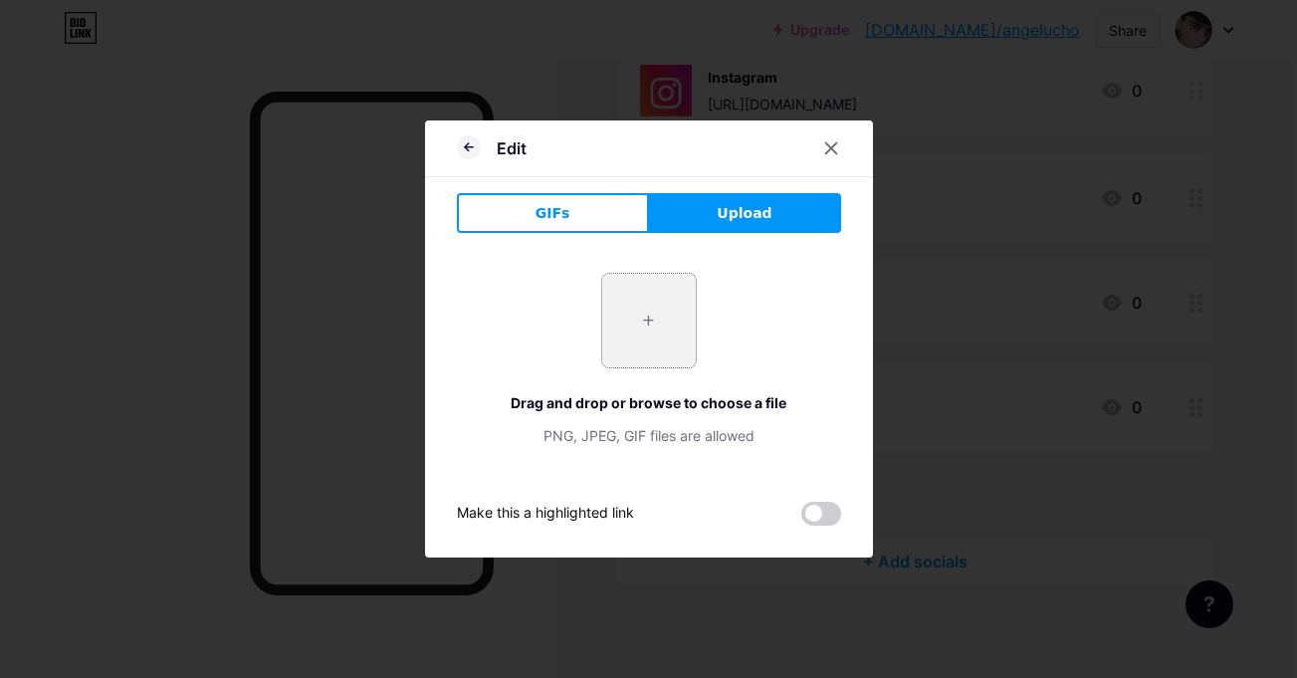
click at [667, 316] on input "file" at bounding box center [649, 321] width 94 height 94
type input "C:\fakepath\xtw.png"
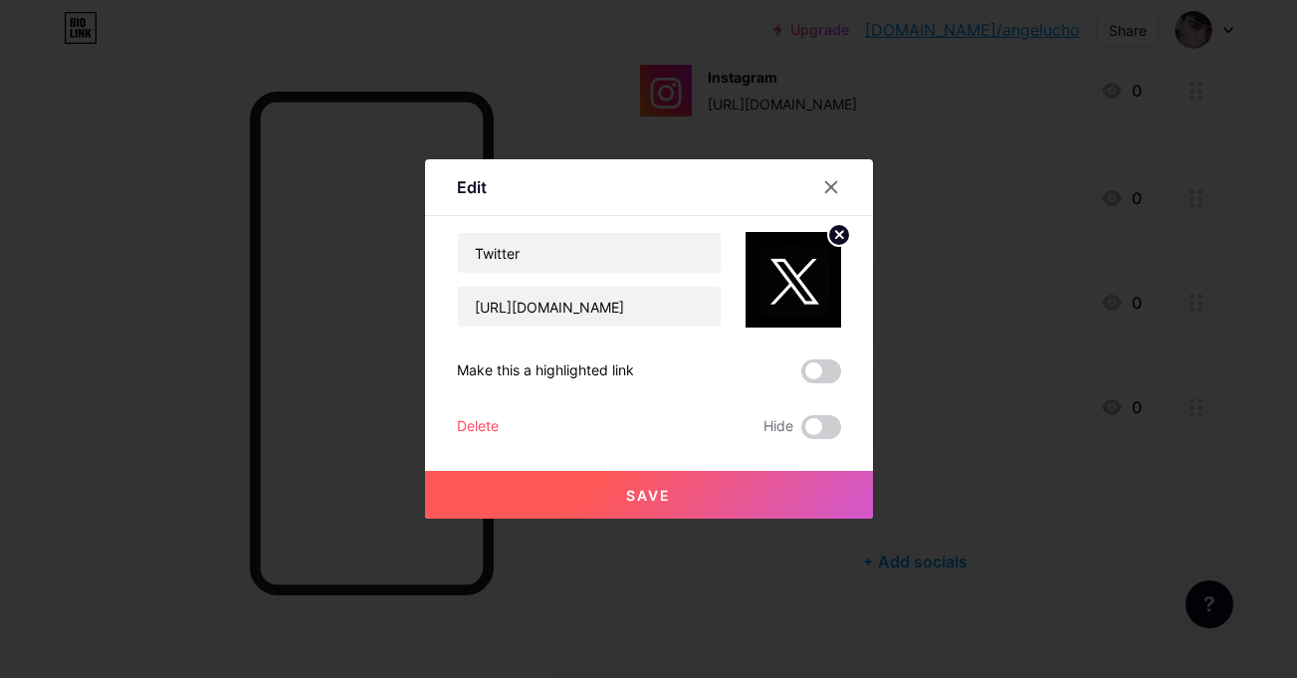
click at [781, 482] on button "Save" at bounding box center [649, 495] width 448 height 48
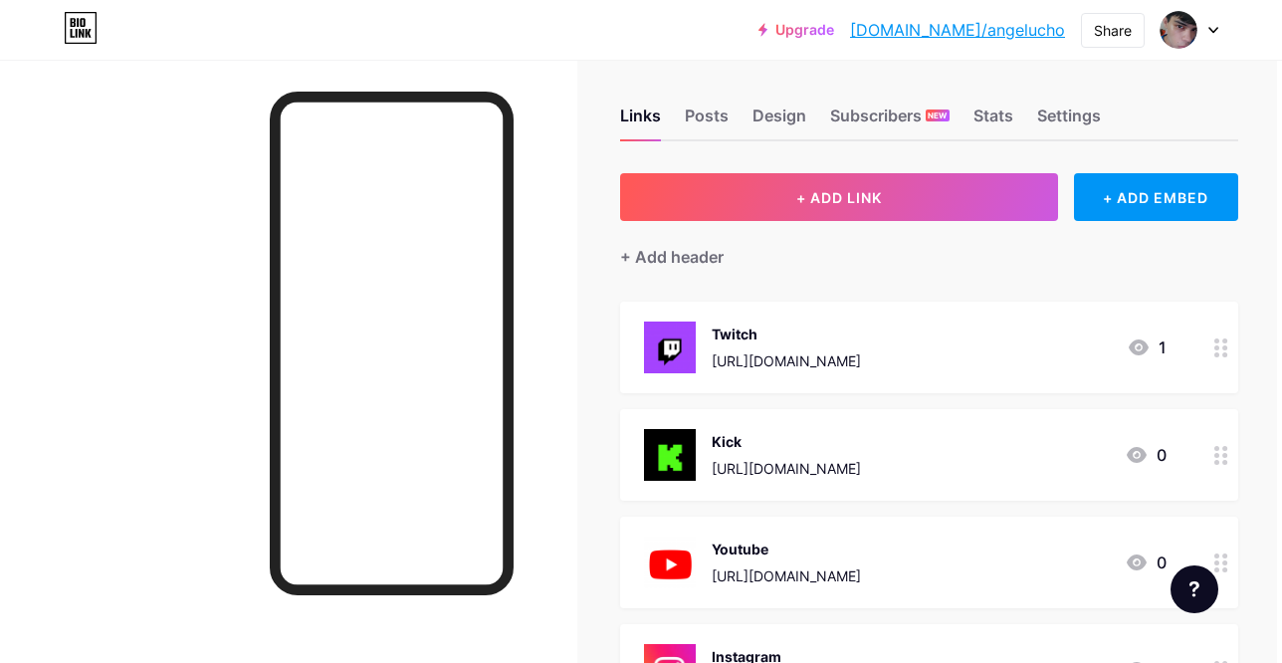
scroll to position [0, 5]
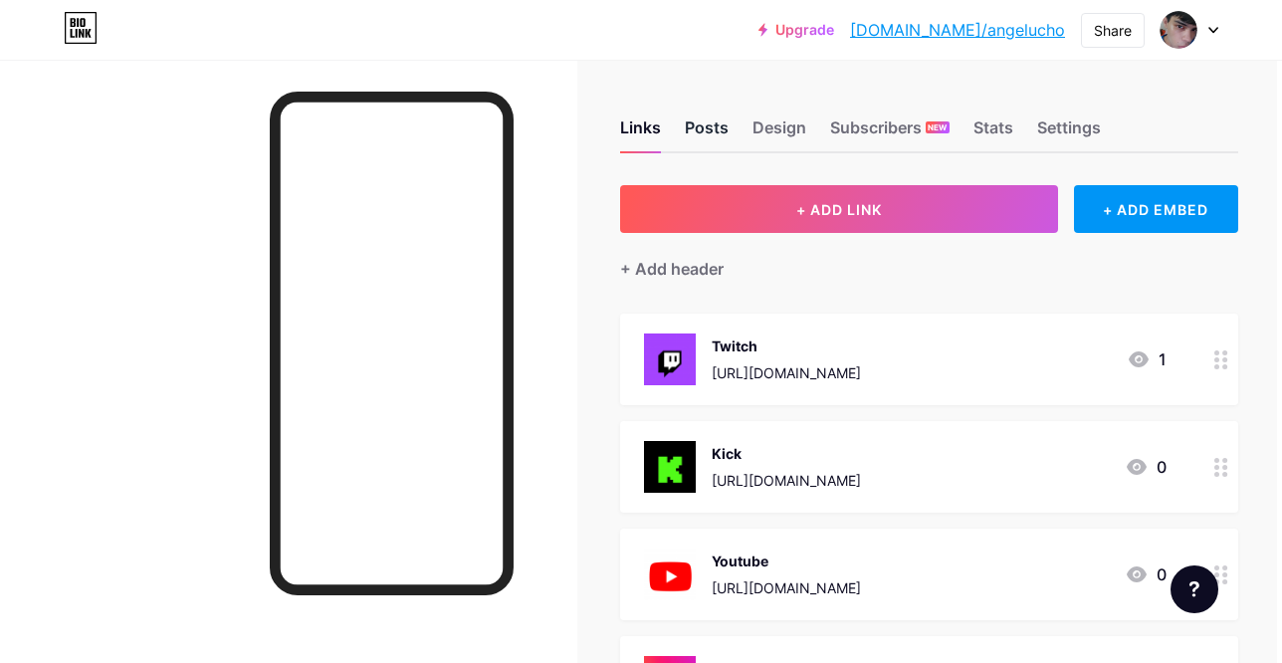
click at [722, 123] on div "Posts" at bounding box center [707, 133] width 44 height 36
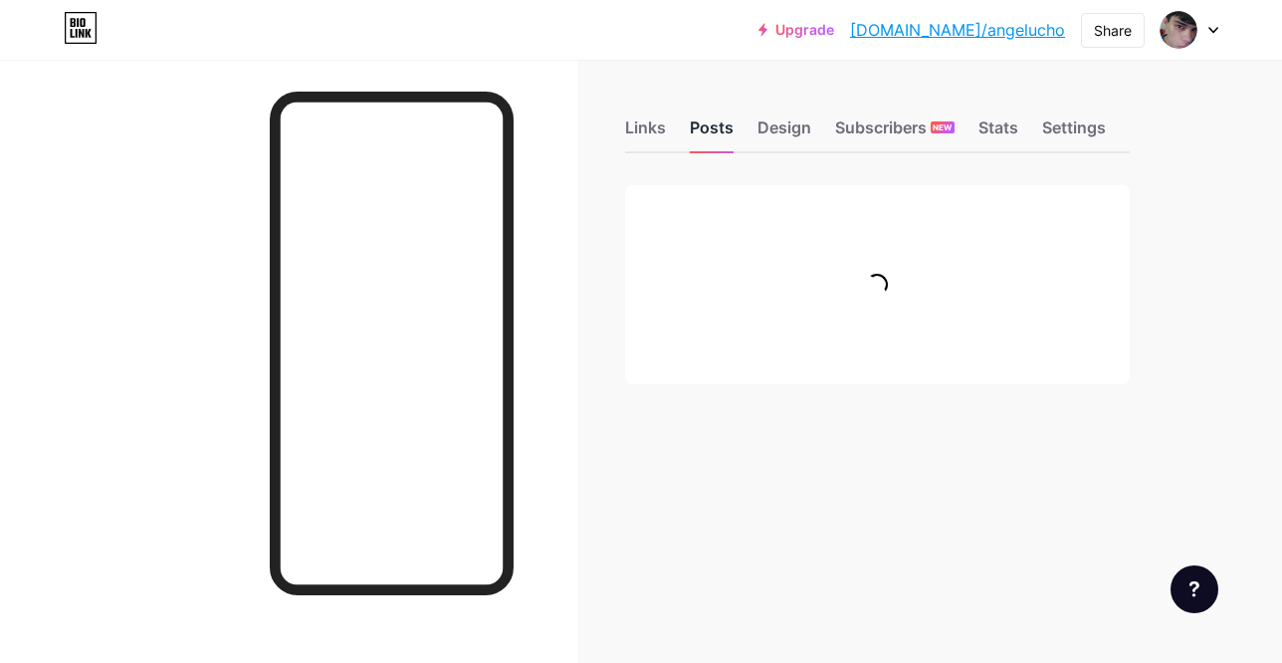
click at [722, 123] on div "Posts" at bounding box center [712, 133] width 44 height 36
